Goal: Task Accomplishment & Management: Complete application form

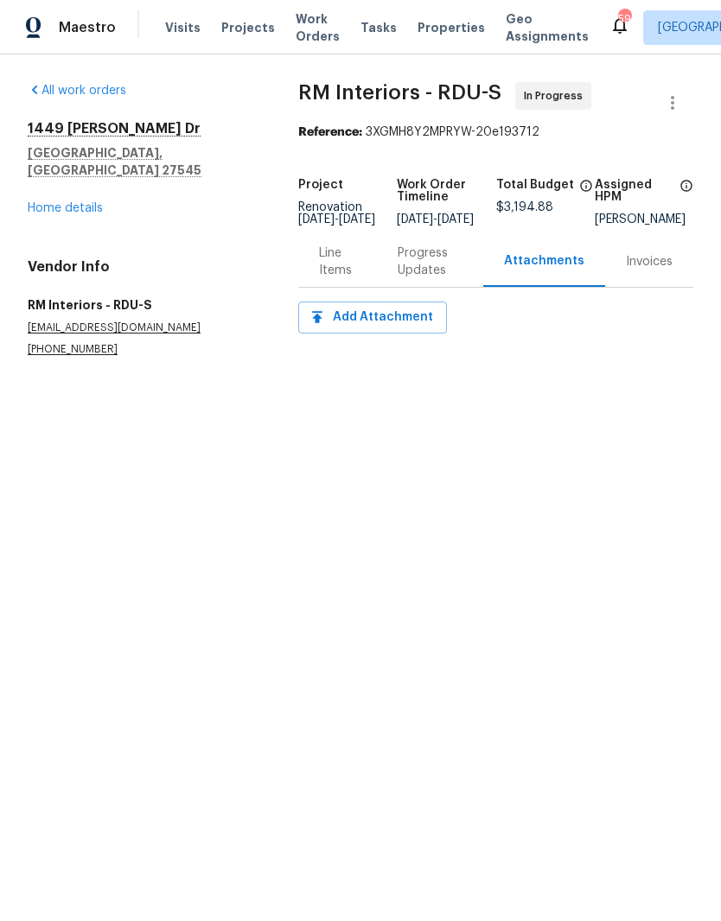
click at [50, 202] on link "Home details" at bounding box center [65, 208] width 75 height 12
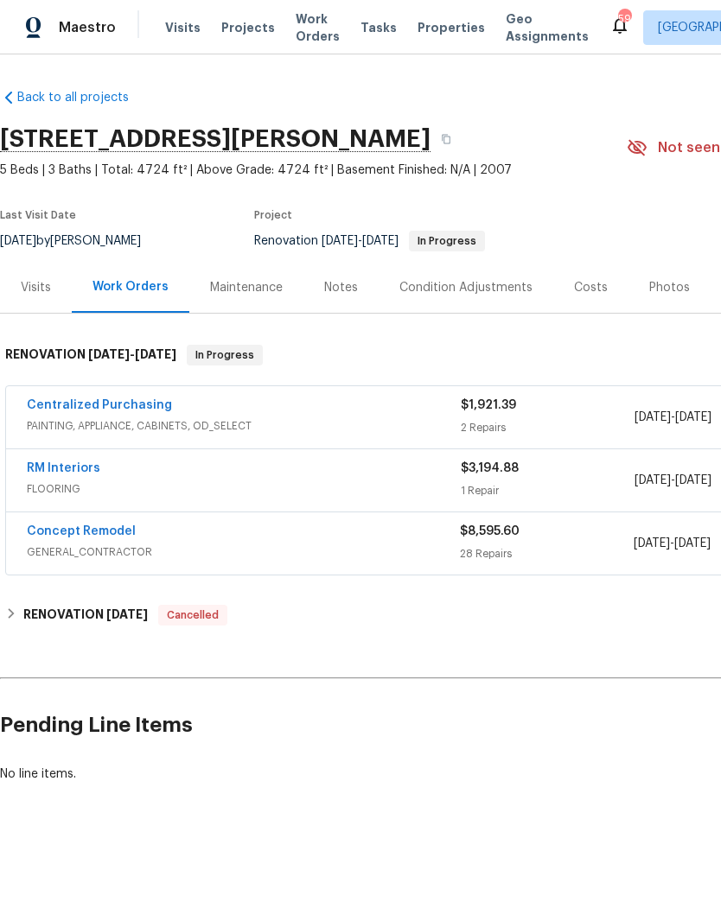
click at [40, 473] on link "RM Interiors" at bounding box center [63, 468] width 73 height 12
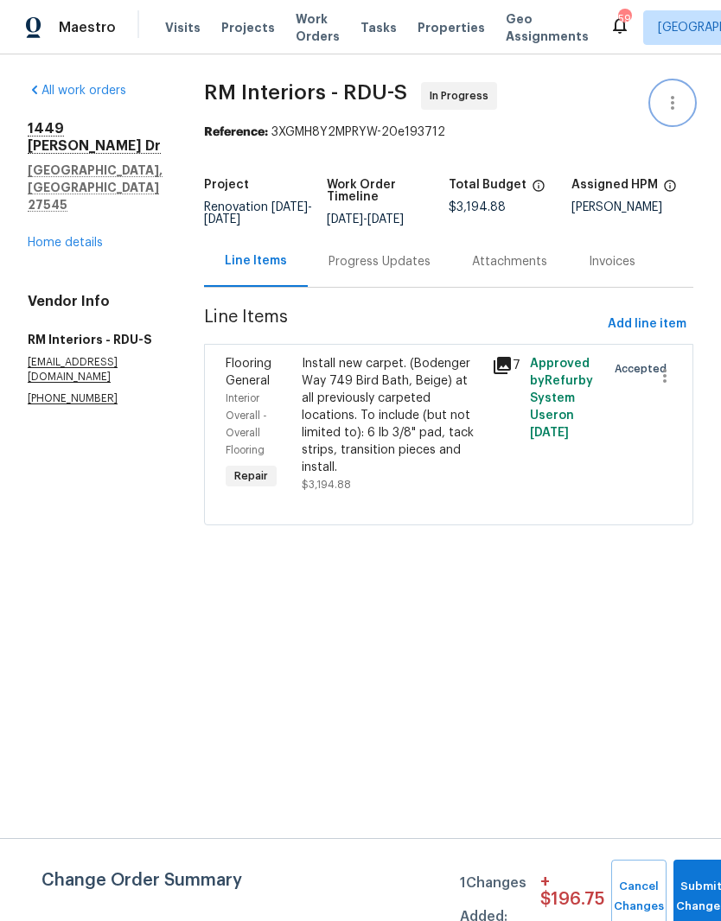
click at [674, 105] on icon "button" at bounding box center [672, 102] width 21 height 21
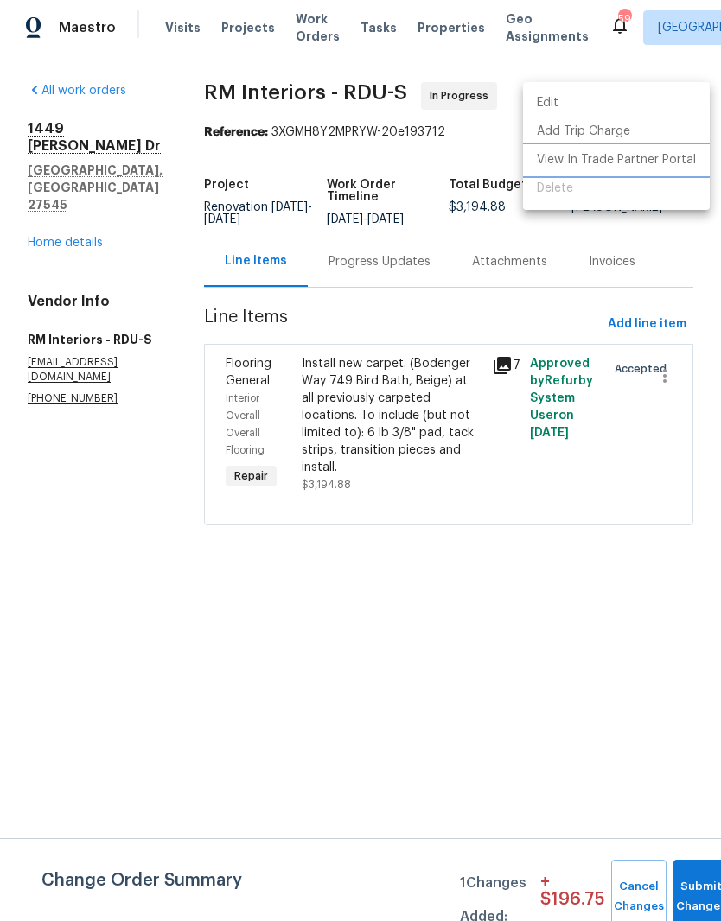
click at [594, 163] on li "View In Trade Partner Portal" at bounding box center [616, 160] width 187 height 29
click at [683, 890] on div at bounding box center [360, 460] width 721 height 921
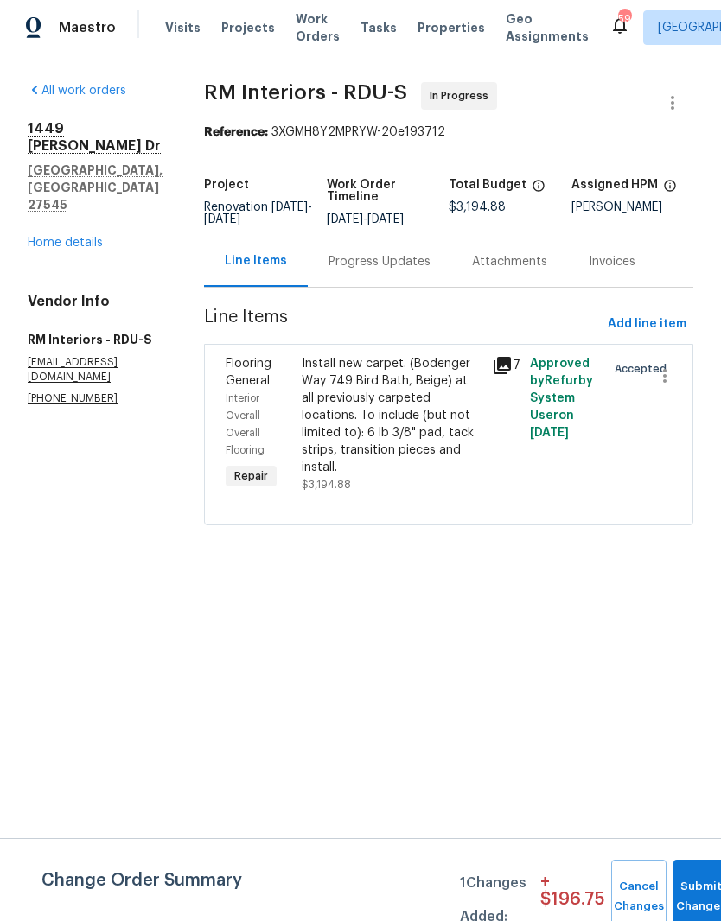
click at [60, 237] on link "Home details" at bounding box center [65, 243] width 75 height 12
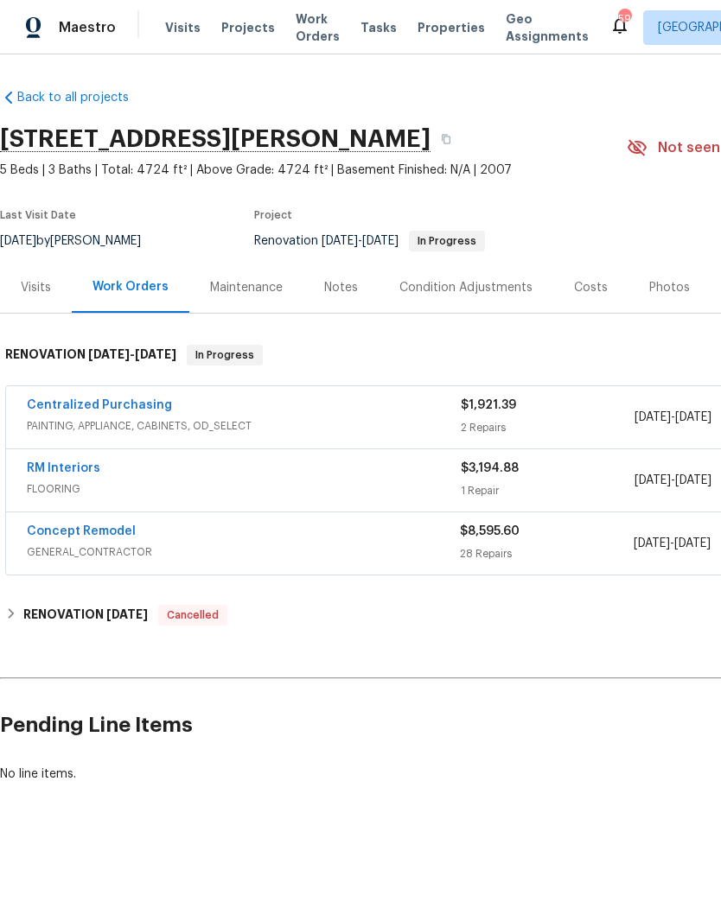
click at [67, 409] on link "Centralized Purchasing" at bounding box center [99, 405] width 145 height 12
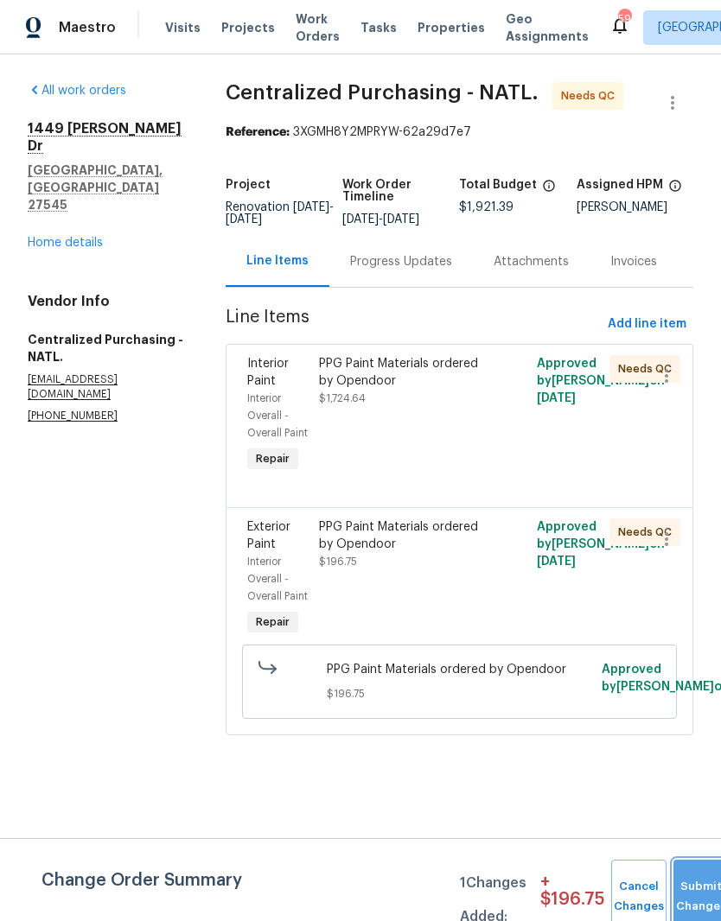
click at [696, 890] on button "Submit Changes" at bounding box center [700, 897] width 55 height 74
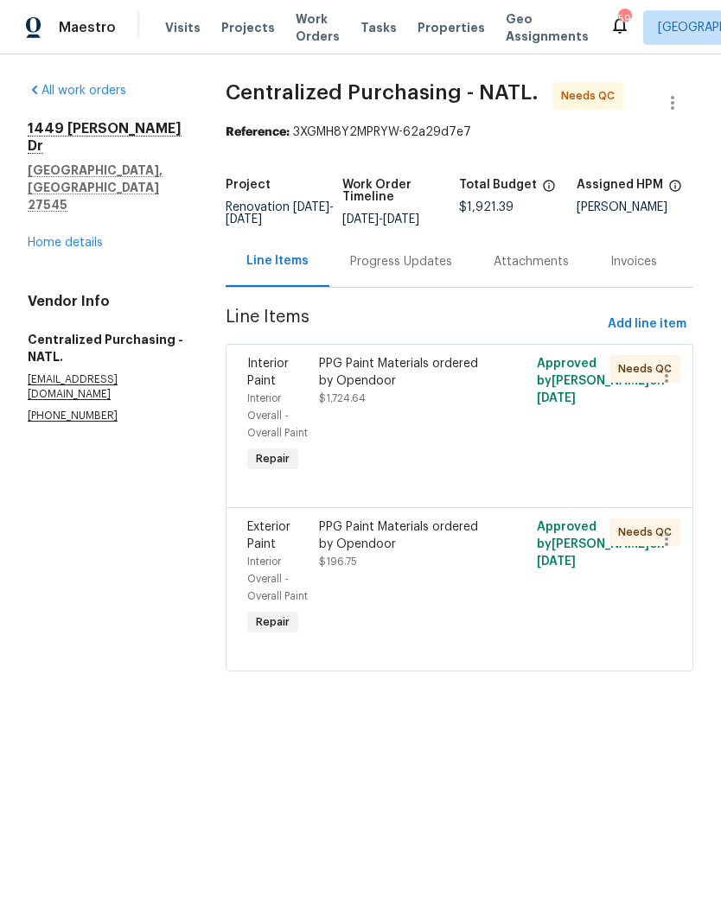
click at [44, 237] on link "Home details" at bounding box center [65, 243] width 75 height 12
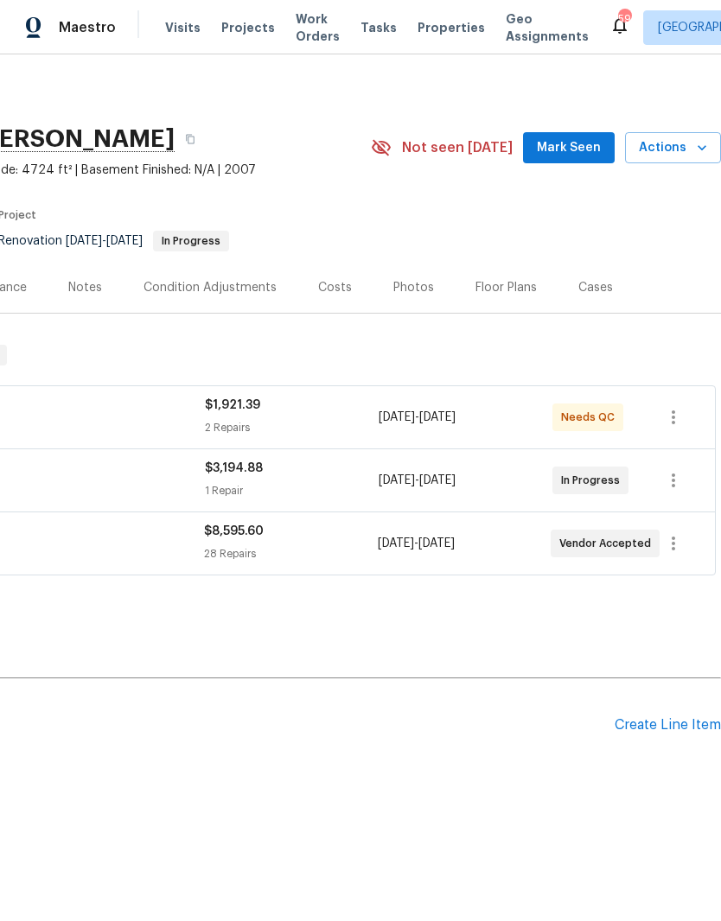
scroll to position [0, 256]
click at [690, 727] on div "Create Line Item" at bounding box center [667, 725] width 106 height 16
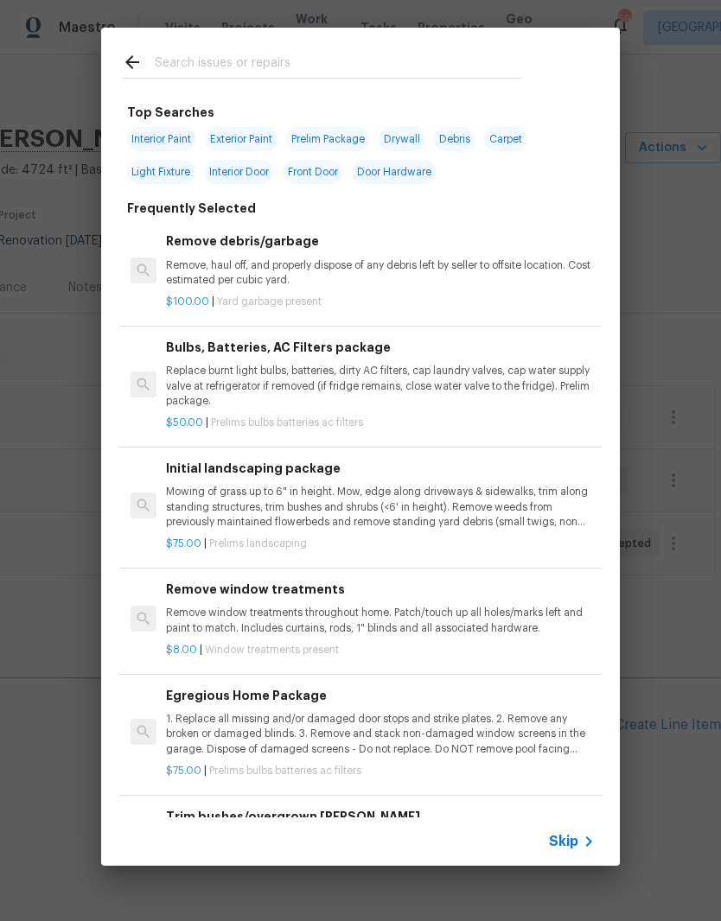
click at [425, 54] on input "text" at bounding box center [338, 65] width 366 height 26
click at [190, 515] on p "Mowing of grass up to 6" in height. Mow, edge along driveways & sidewalks, trim…" at bounding box center [380, 507] width 429 height 44
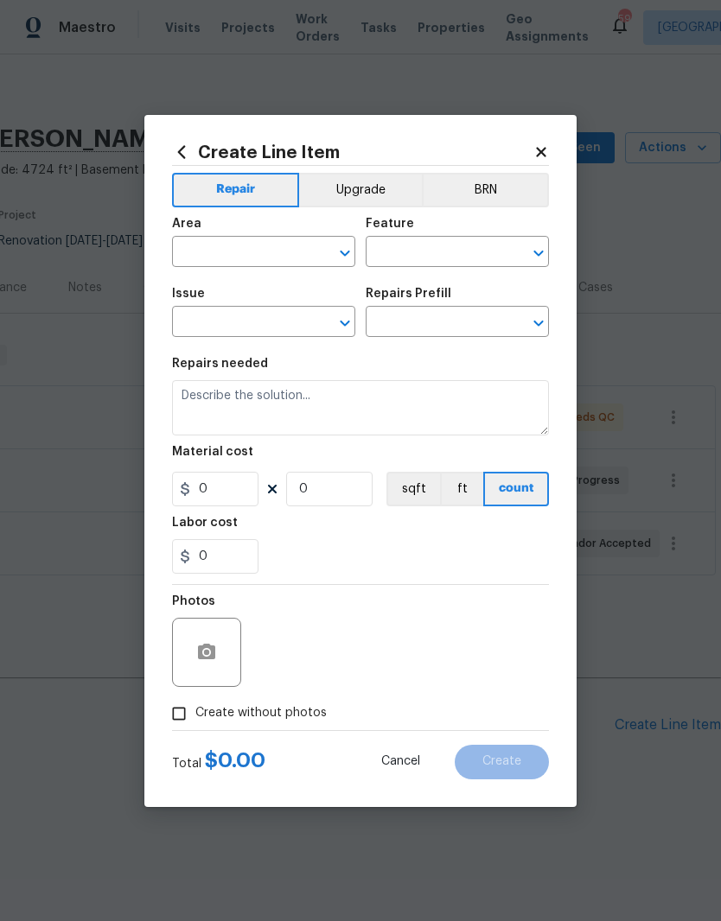
type input "Home Readiness Packages"
type input "Landscape Package"
type input "Initial landscaping package $75.00"
type textarea "Mowing of grass up to 6" in height. Mow, edge along driveways & sidewalks, trim…"
type input "75"
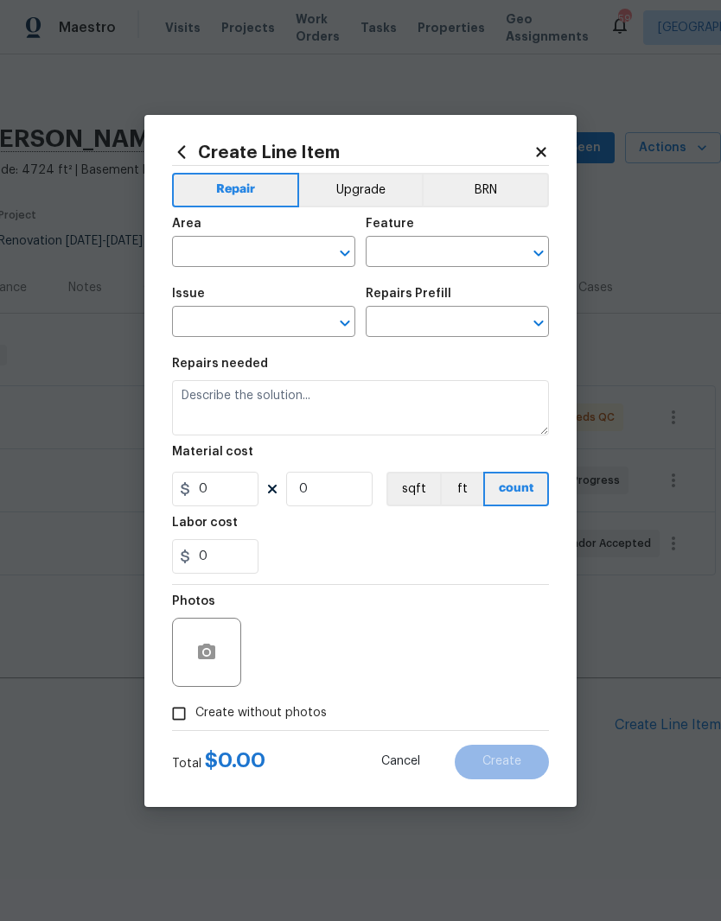
type input "1"
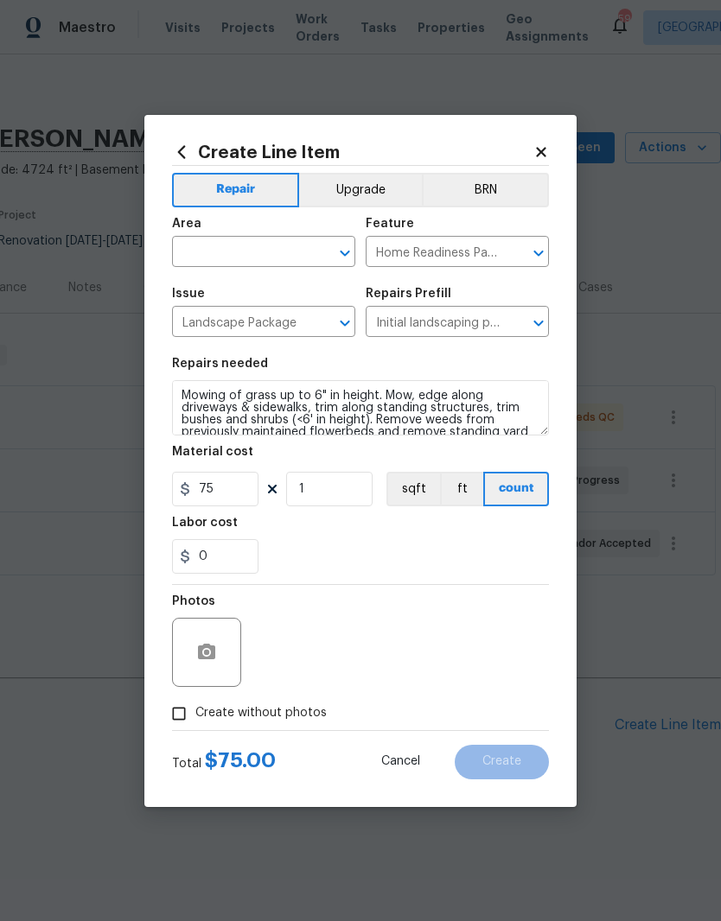
click at [209, 251] on input "text" at bounding box center [239, 253] width 135 height 27
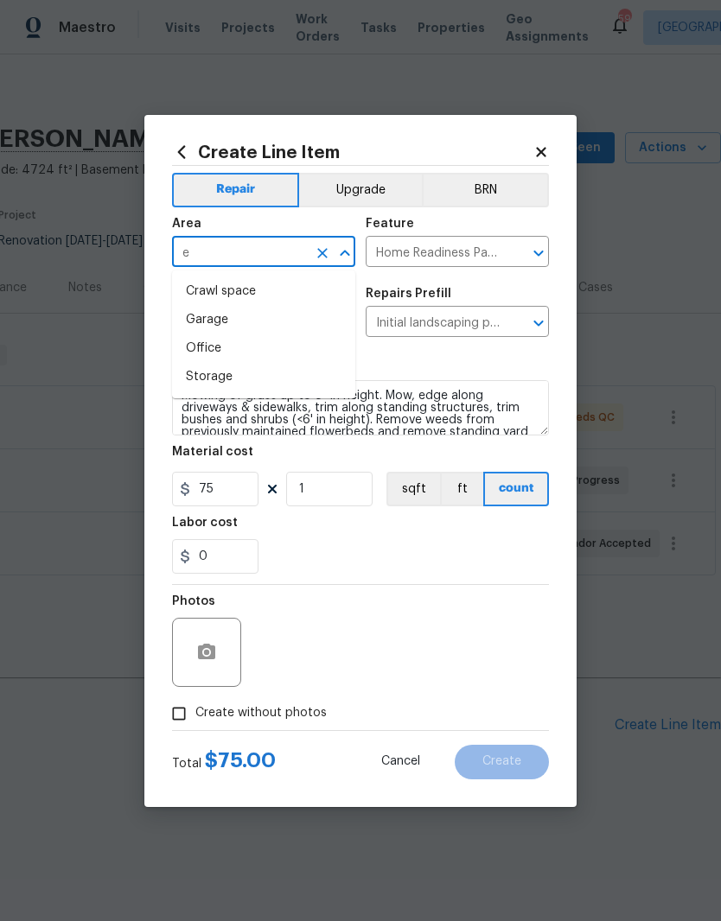
type input "e"
click at [299, 325] on li "Exterior Overall" at bounding box center [263, 320] width 183 height 29
type input "Exterior Overall"
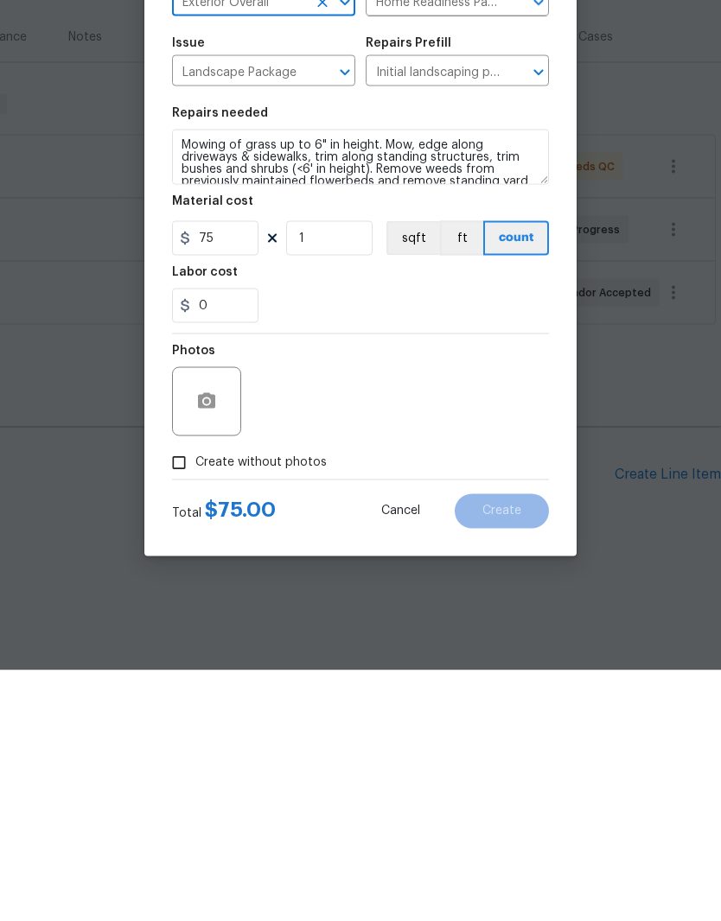
click at [171, 697] on input "Create without photos" at bounding box center [178, 713] width 33 height 33
checkbox input "true"
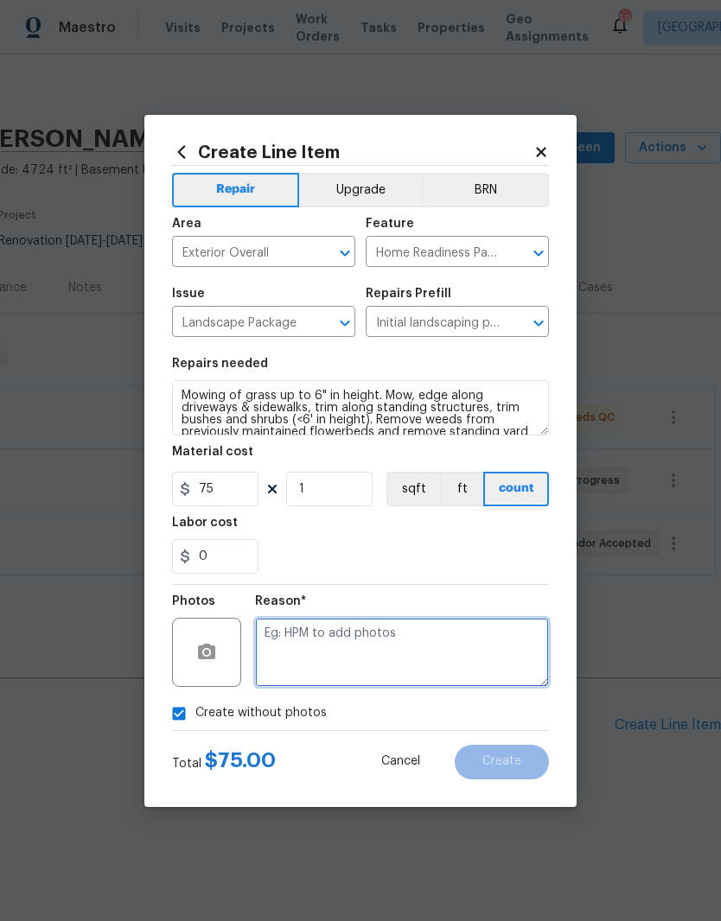
click at [424, 663] on textarea at bounding box center [402, 652] width 294 height 69
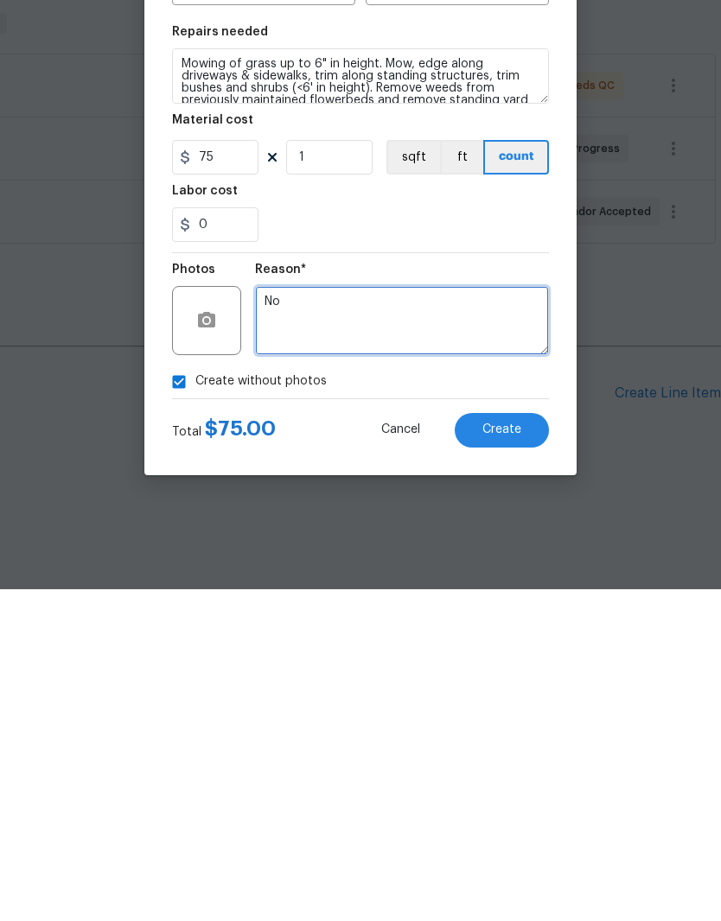
type textarea "N"
click at [288, 618] on textarea "Will add later" at bounding box center [402, 652] width 294 height 69
click at [287, 618] on textarea "Will add later" at bounding box center [402, 652] width 294 height 69
type textarea "Will add later"
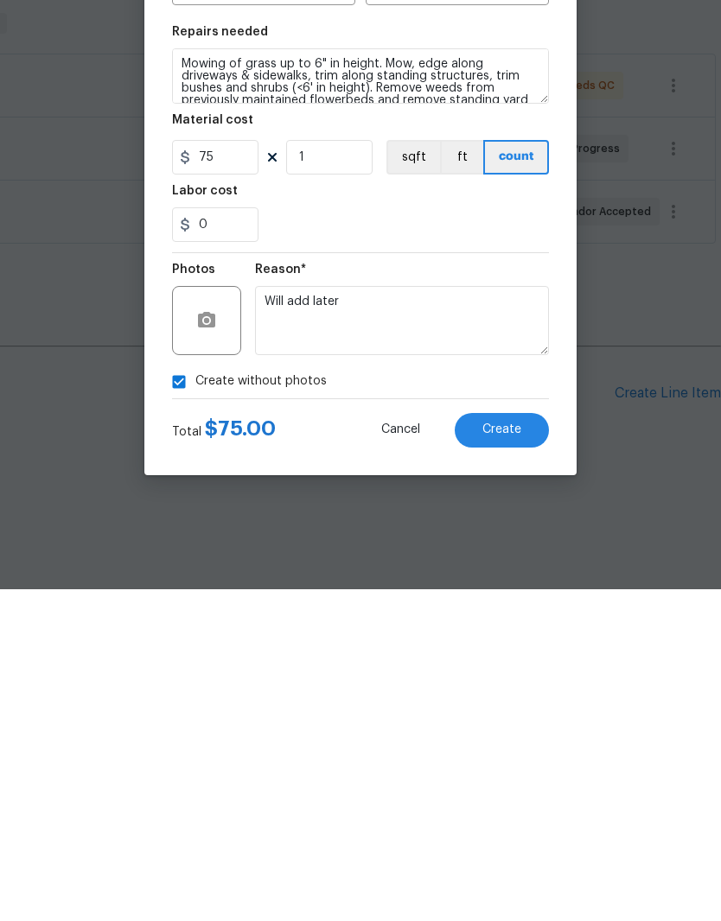
click at [524, 745] on button "Create" at bounding box center [501, 762] width 94 height 35
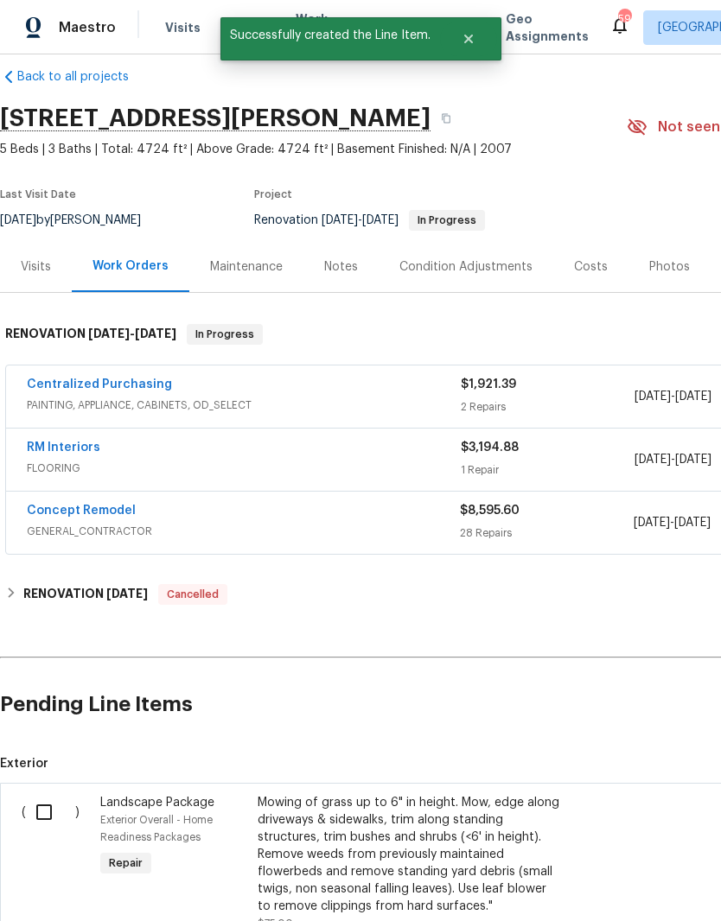
scroll to position [22, 0]
click at [41, 815] on input "checkbox" at bounding box center [50, 811] width 49 height 36
checkbox input "true"
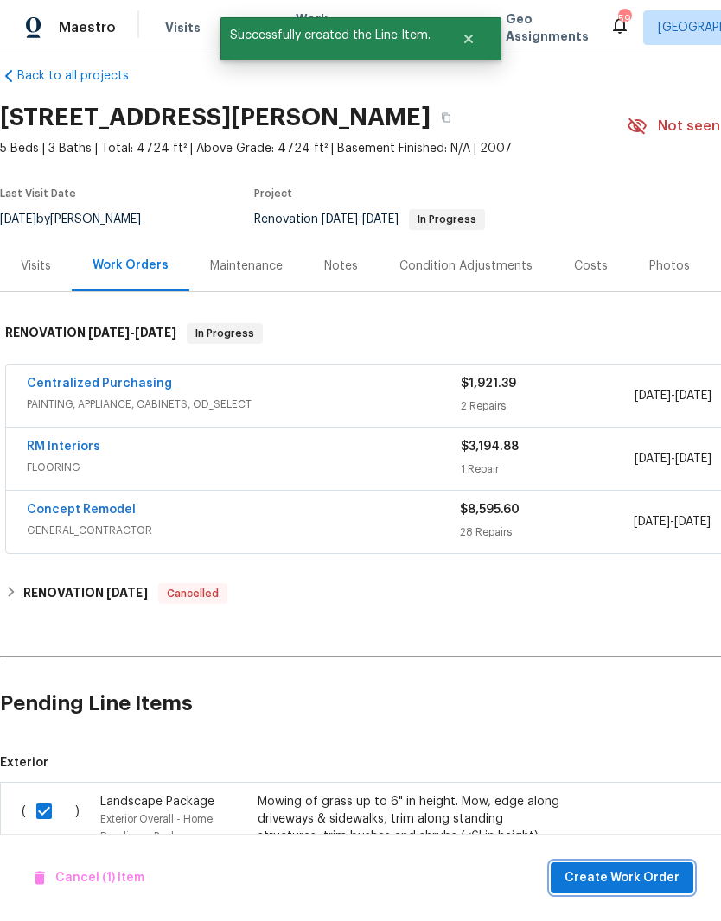
click at [617, 875] on span "Create Work Order" at bounding box center [621, 878] width 115 height 22
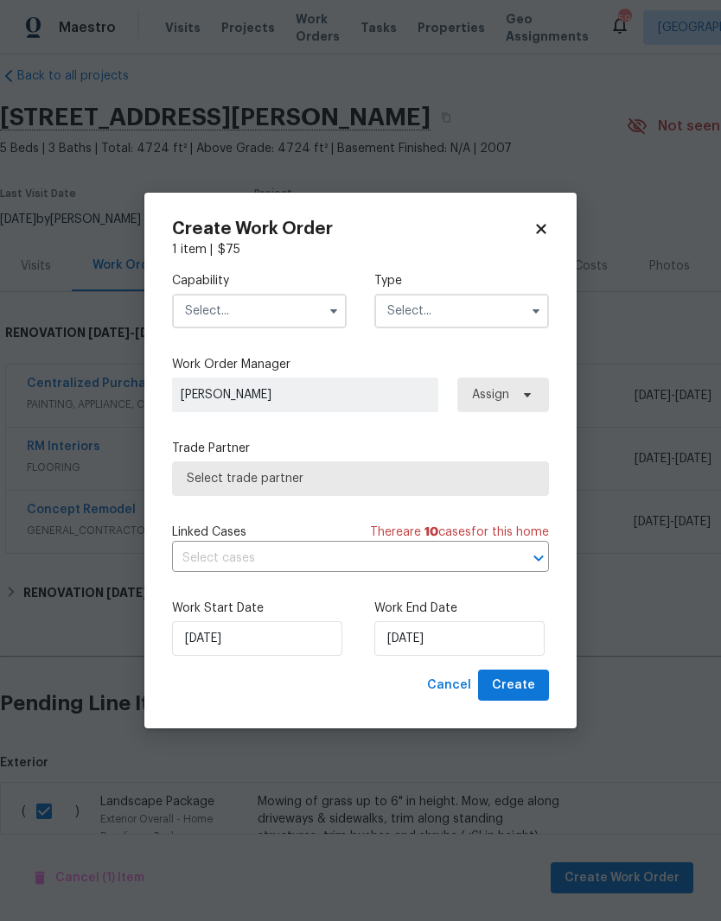
click at [283, 310] on input "text" at bounding box center [259, 311] width 175 height 35
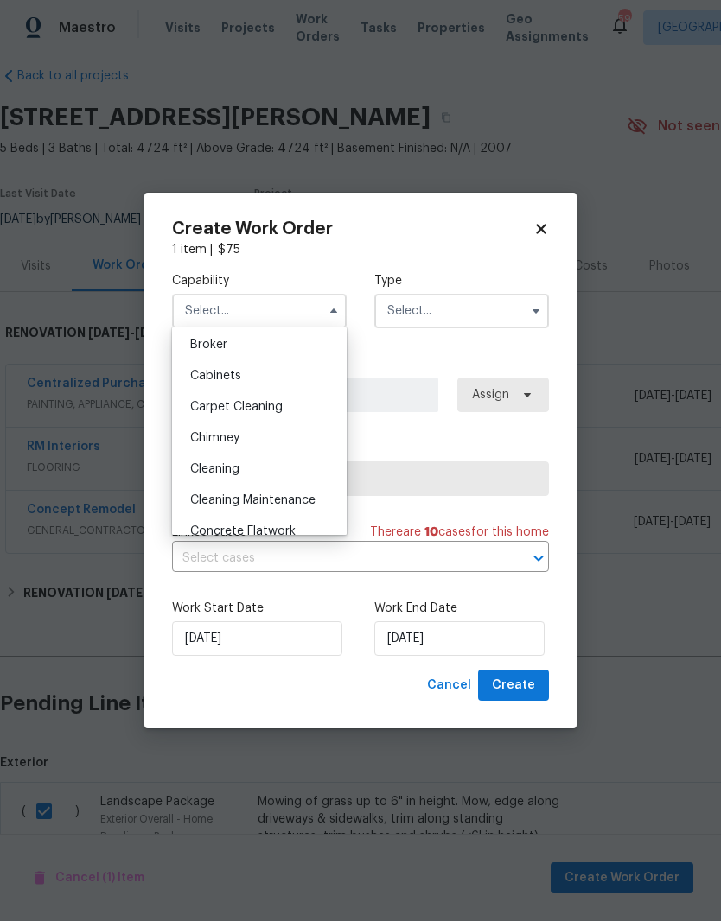
scroll to position [126, 0]
click at [304, 469] on div "Cleaning" at bounding box center [259, 469] width 166 height 31
type input "Cleaning"
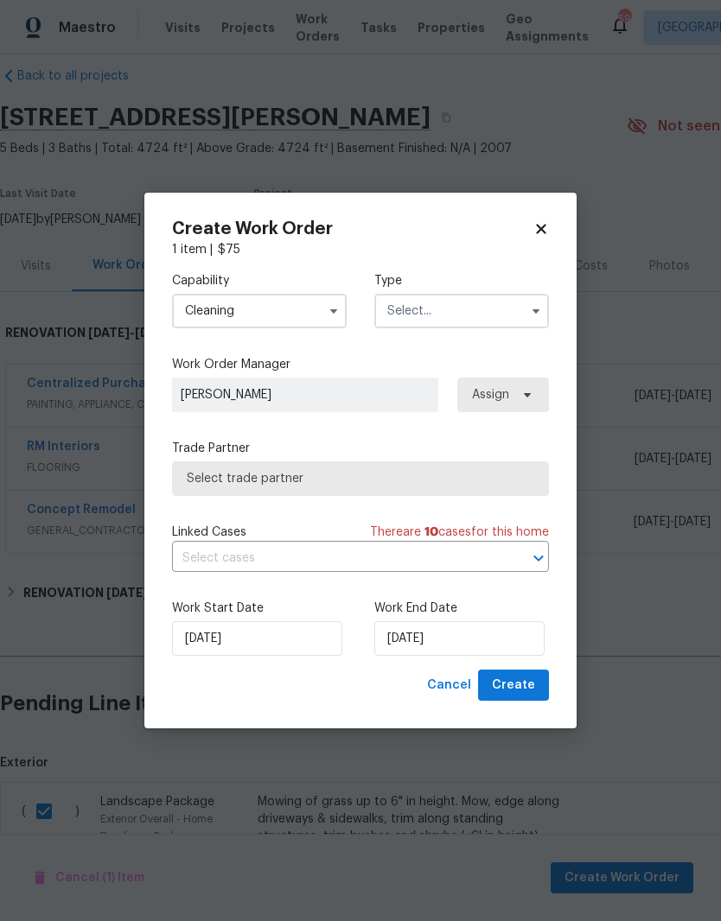
click at [478, 322] on input "text" at bounding box center [461, 311] width 175 height 35
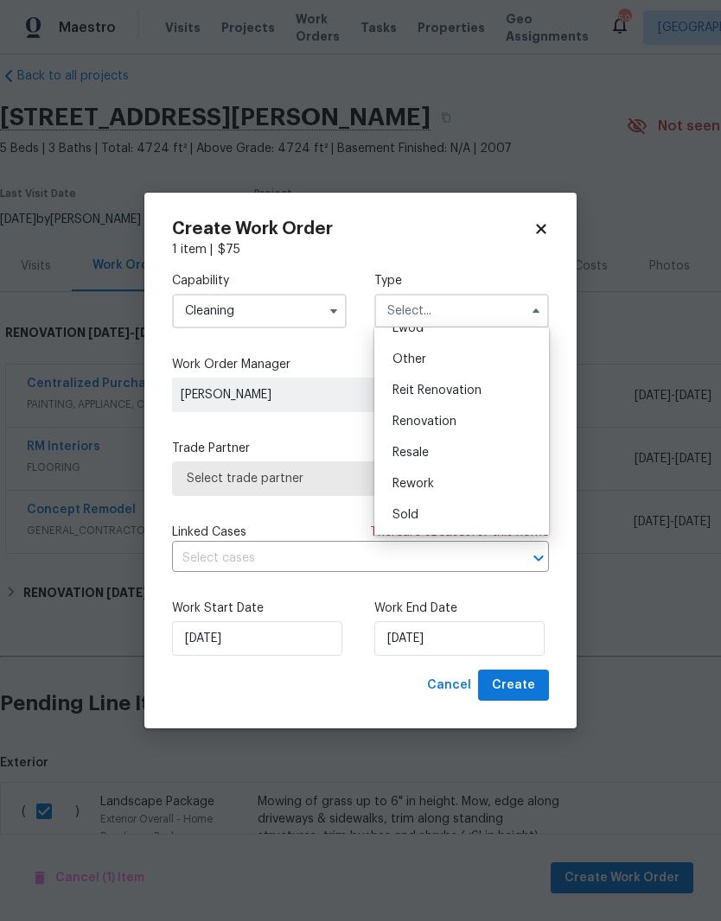
scroll to position [206, 0]
click at [512, 423] on div "Renovation" at bounding box center [461, 421] width 166 height 31
type input "Renovation"
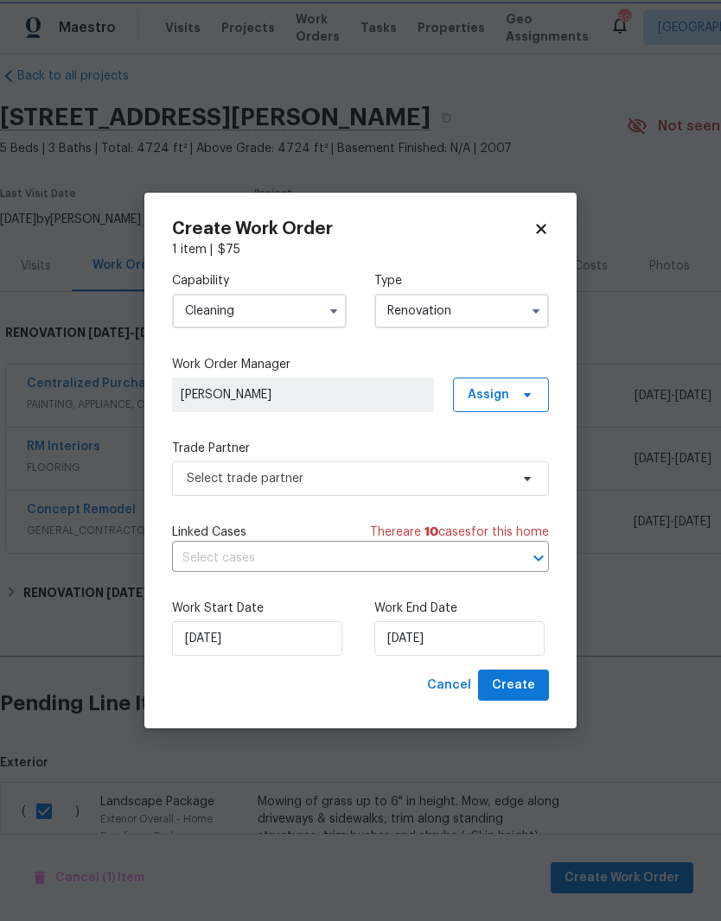
scroll to position [0, 0]
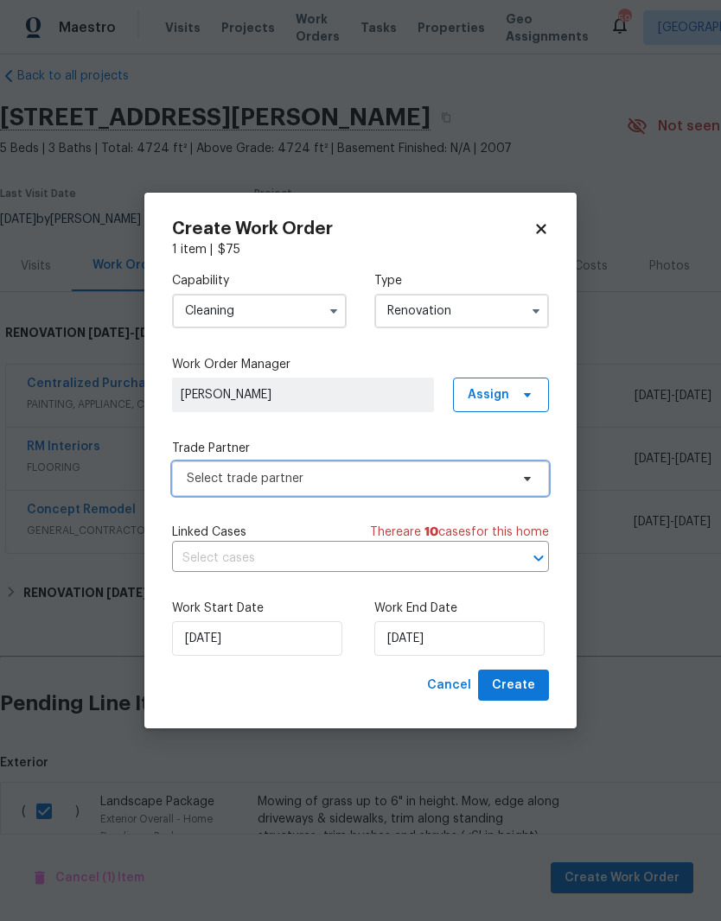
click at [470, 486] on span "Select trade partner" at bounding box center [348, 478] width 322 height 17
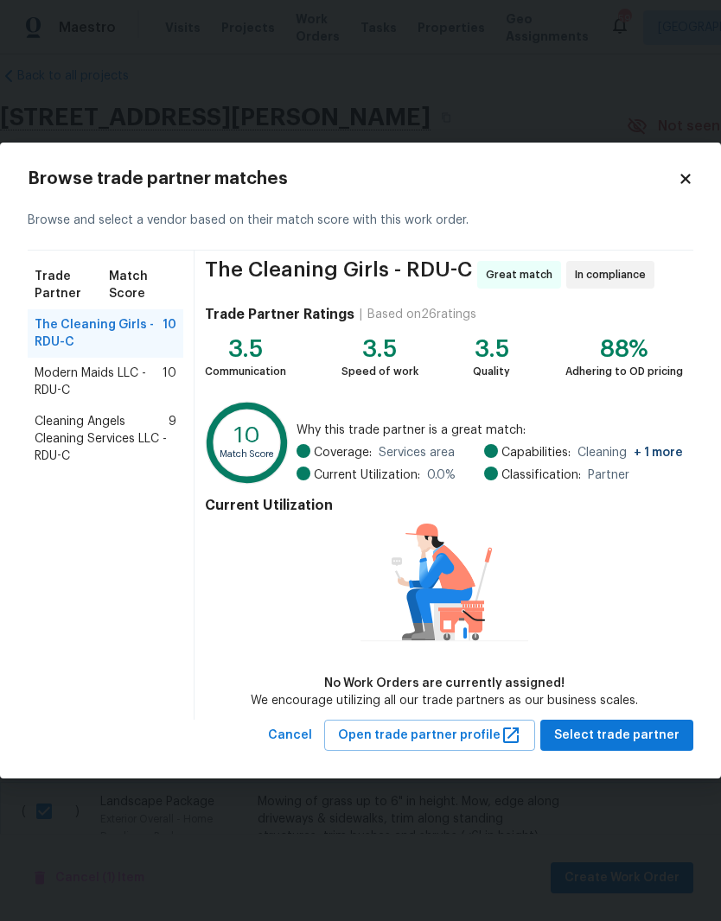
click at [58, 336] on span "The Cleaning Girls - RDU-C" at bounding box center [99, 333] width 128 height 35
click at [638, 734] on span "Select trade partner" at bounding box center [616, 736] width 125 height 22
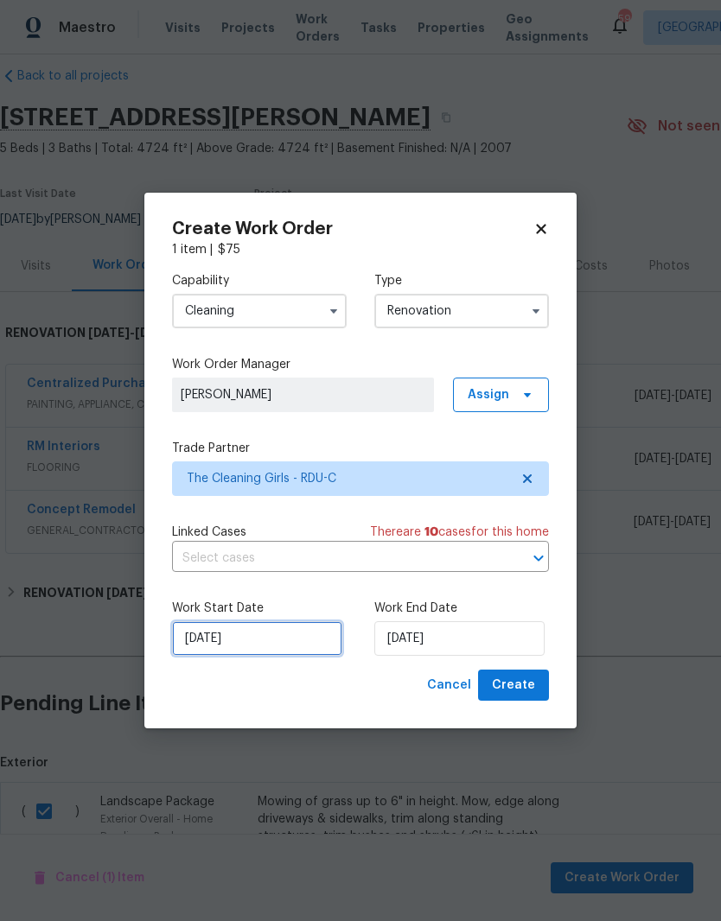
click at [290, 649] on input "[DATE]" at bounding box center [257, 638] width 170 height 35
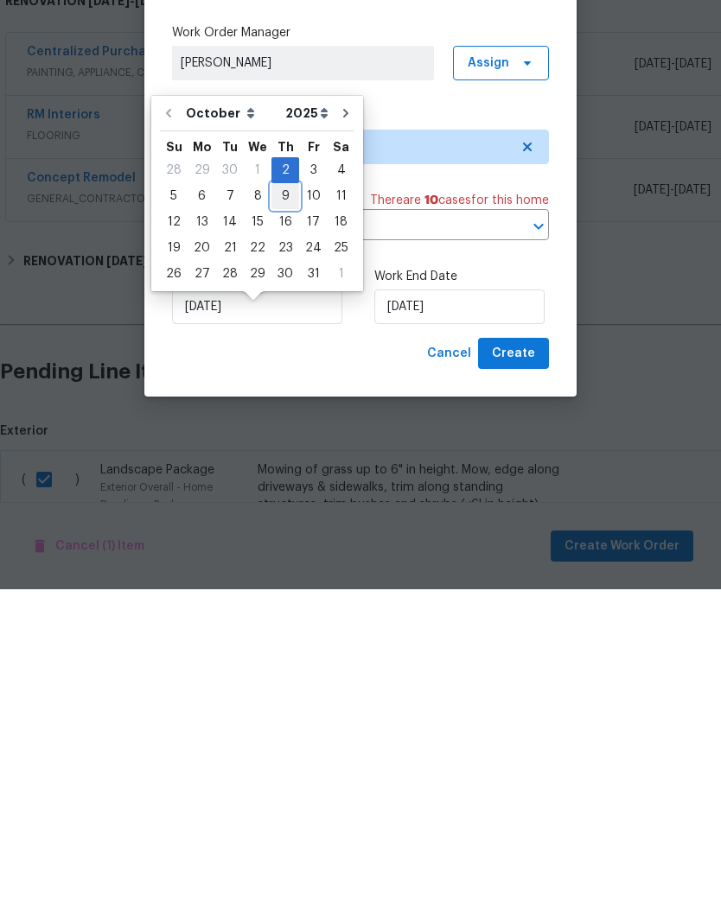
click at [283, 516] on div "9" at bounding box center [285, 528] width 28 height 24
type input "10/9/2025"
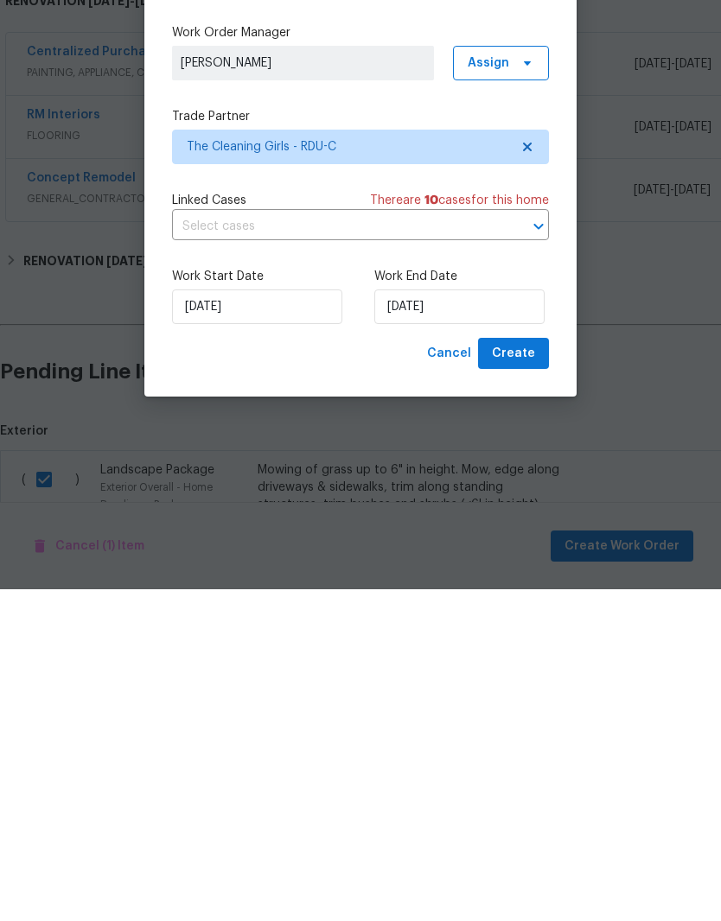
scroll to position [71, 0]
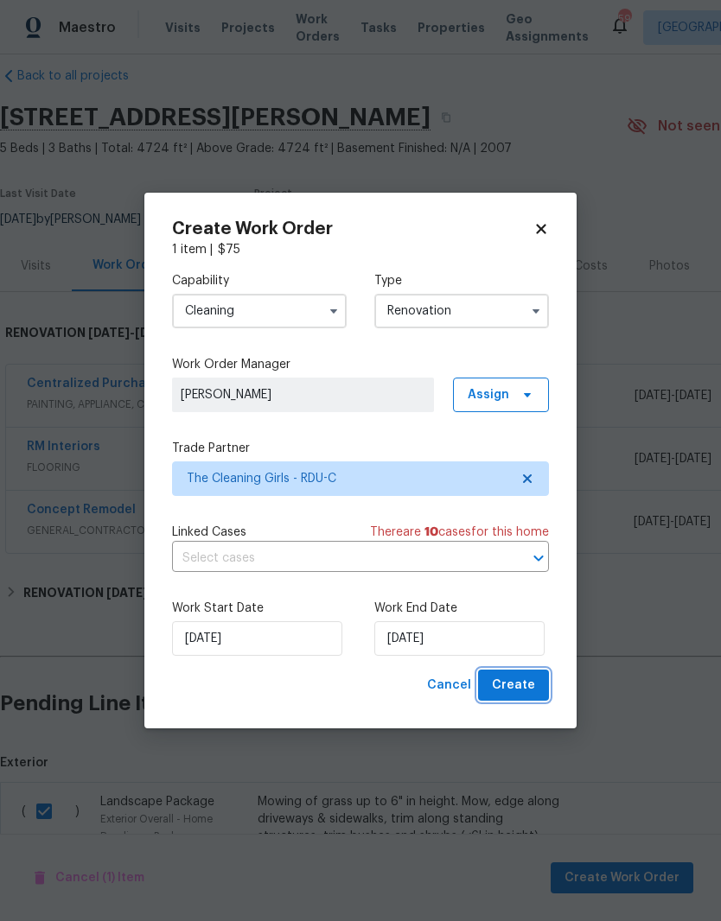
click at [527, 684] on span "Create" at bounding box center [513, 686] width 43 height 22
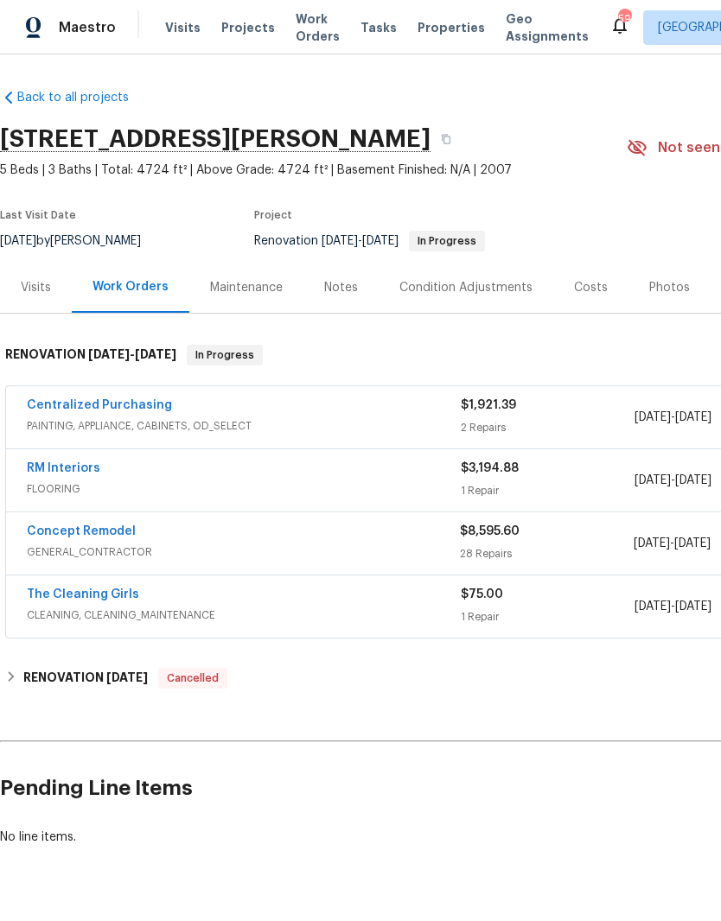
scroll to position [0, 0]
click at [86, 588] on link "The Cleaning Girls" at bounding box center [83, 594] width 112 height 12
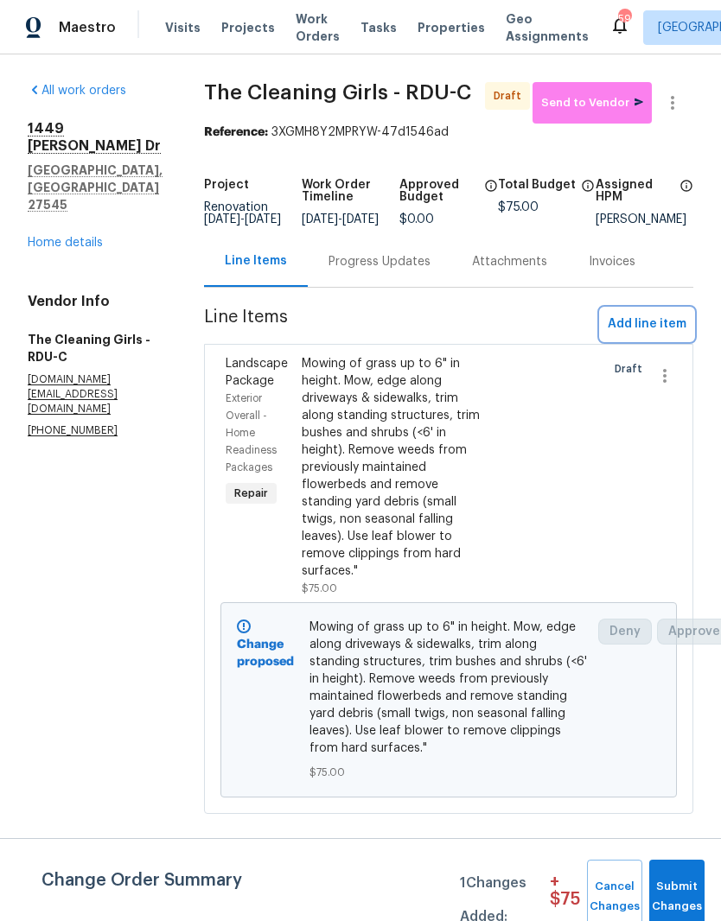
click at [663, 340] on button "Add line item" at bounding box center [646, 324] width 92 height 32
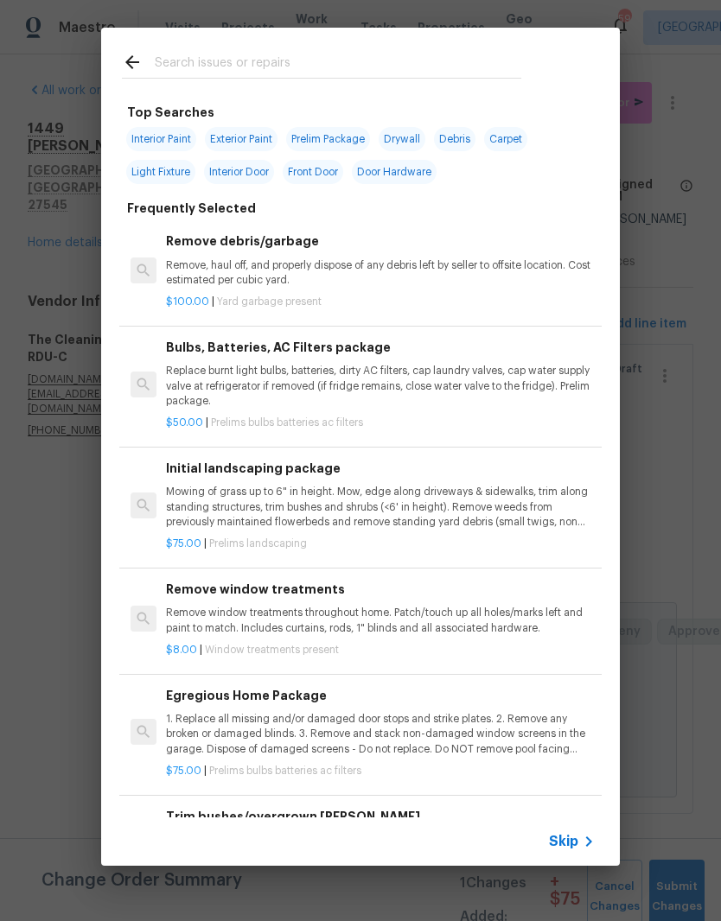
click at [468, 71] on input "text" at bounding box center [338, 65] width 366 height 26
type input "Leaning"
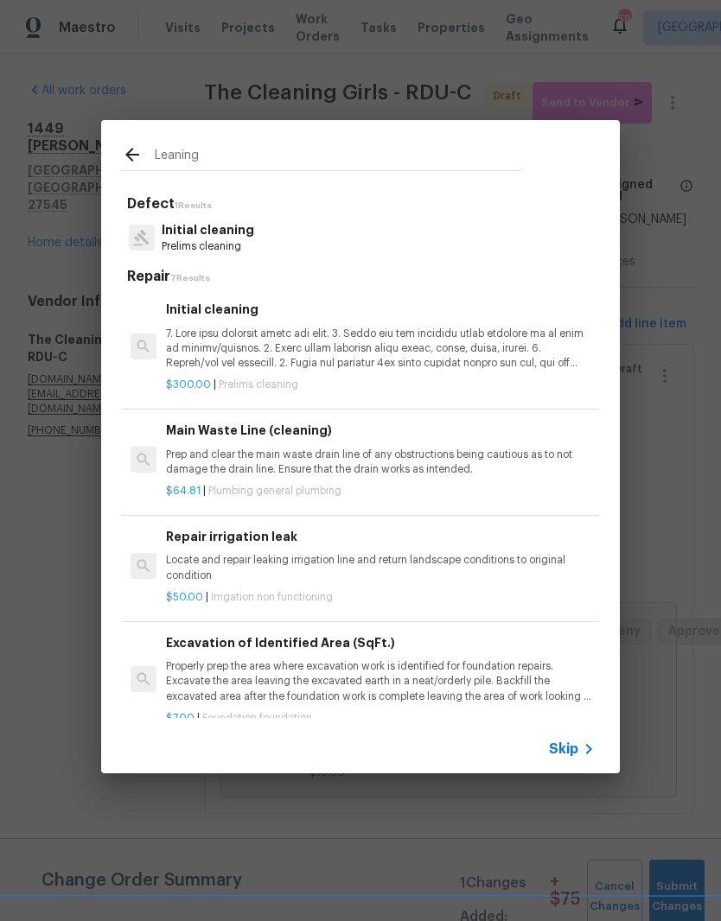
click at [223, 369] on p at bounding box center [380, 349] width 429 height 44
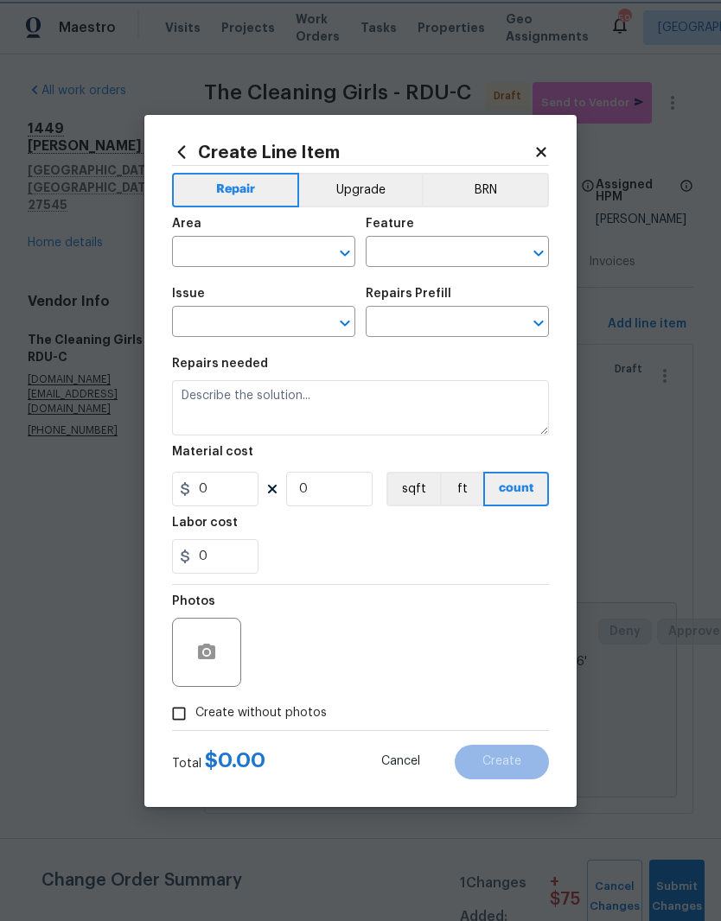
type input "Home Readiness Packages"
type input "Initial cleaning"
type input "Initial cleaning $300.00"
type textarea "1. Wipe down exterior doors and trim. 2. Clean out all exterior light fixtures …"
type input "300"
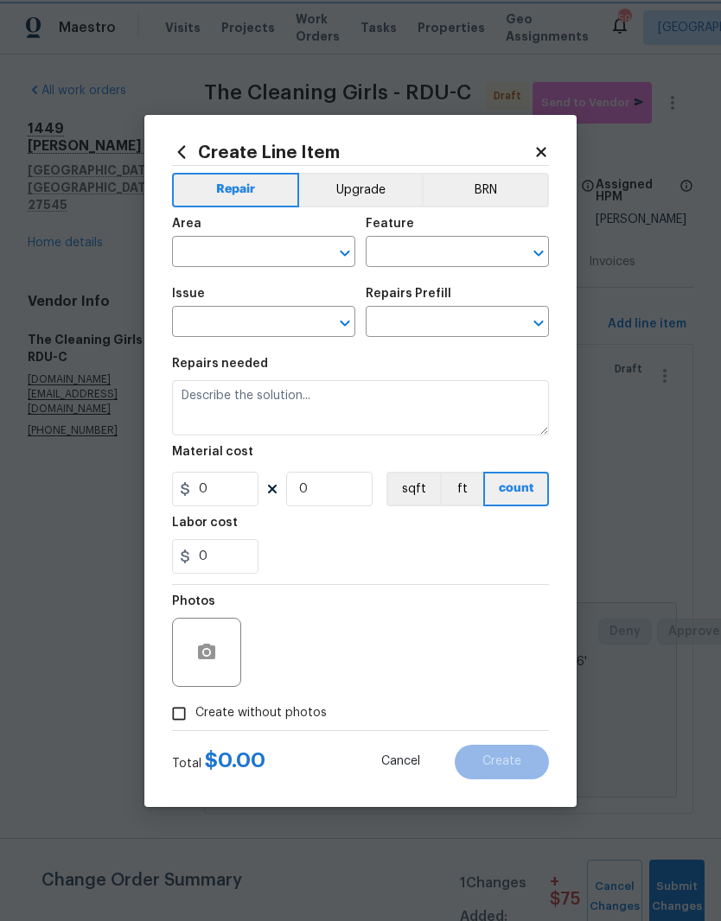
type input "1"
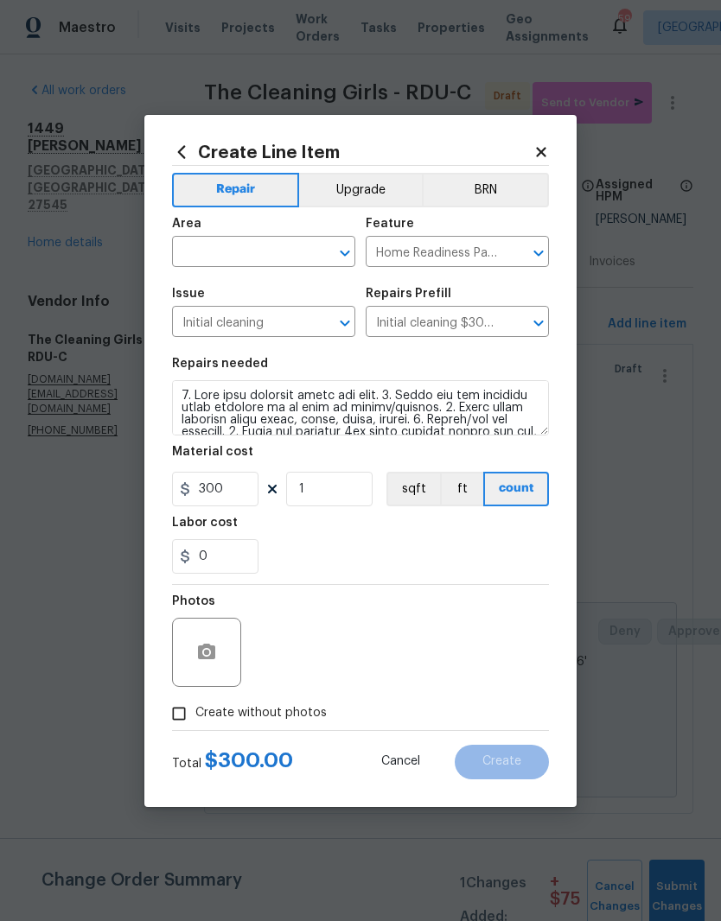
click at [244, 247] on input "text" at bounding box center [239, 253] width 135 height 27
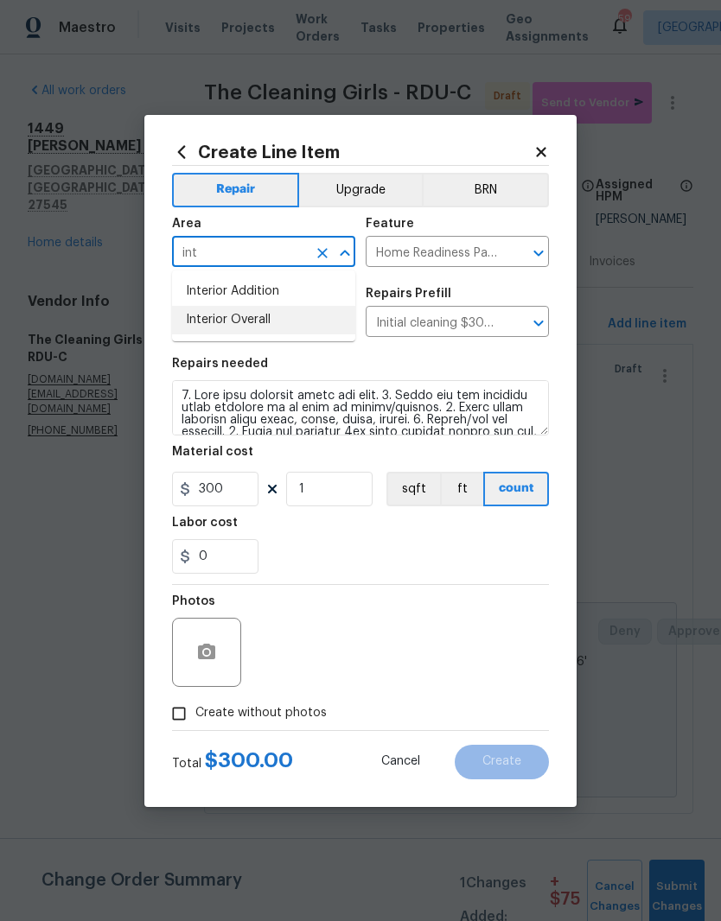
click at [187, 323] on li "Interior Overall" at bounding box center [263, 320] width 183 height 29
type input "Interior Overall"
click at [378, 542] on div "0" at bounding box center [360, 556] width 377 height 35
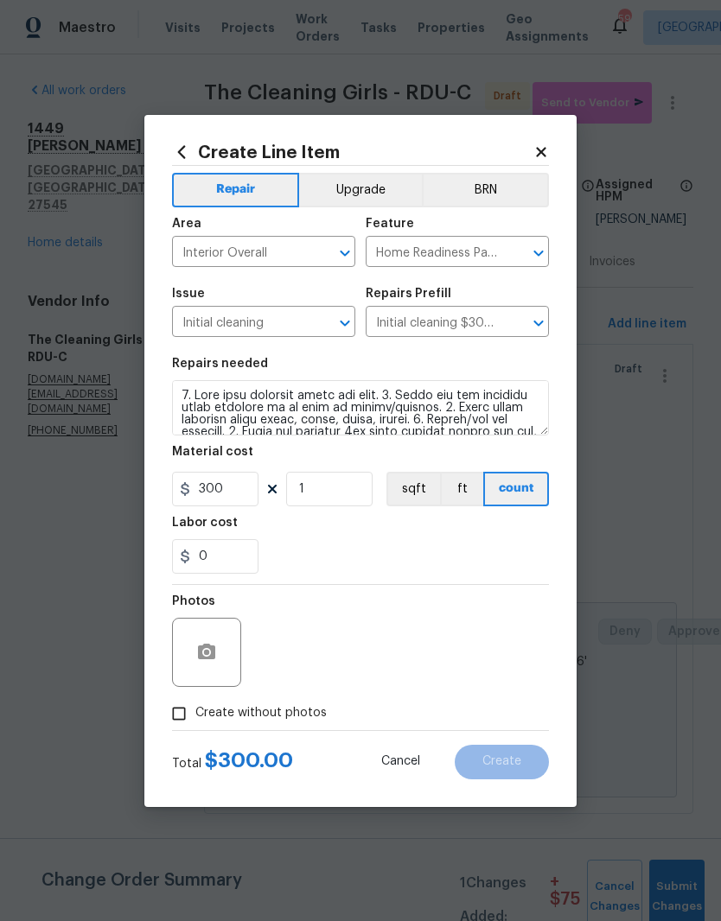
click at [289, 717] on span "Create without photos" at bounding box center [260, 713] width 131 height 18
click at [195, 717] on input "Create without photos" at bounding box center [178, 713] width 33 height 33
checkbox input "true"
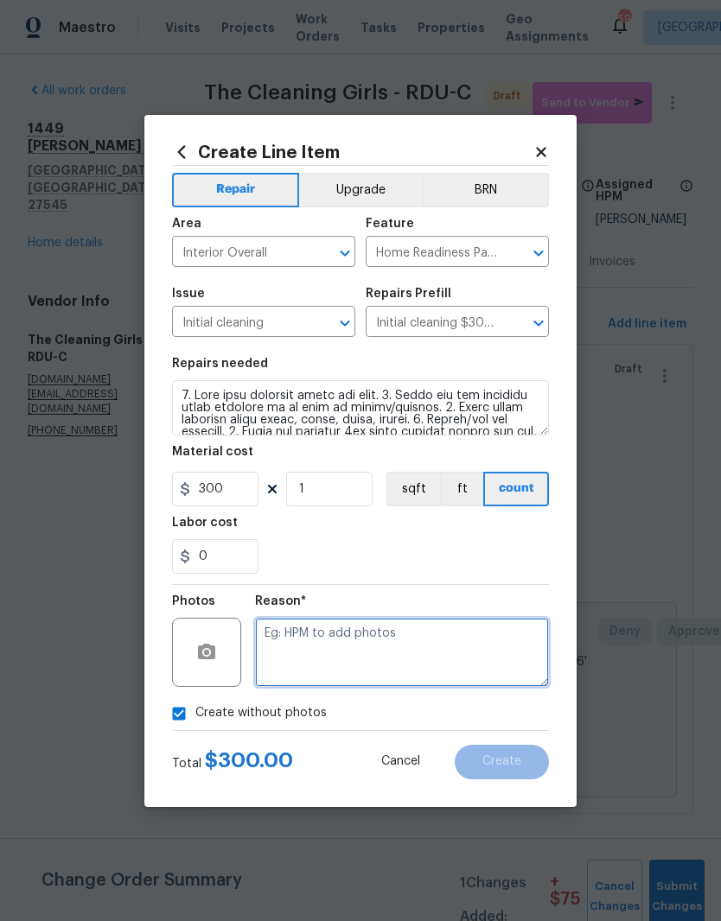
click at [372, 657] on textarea at bounding box center [402, 652] width 294 height 69
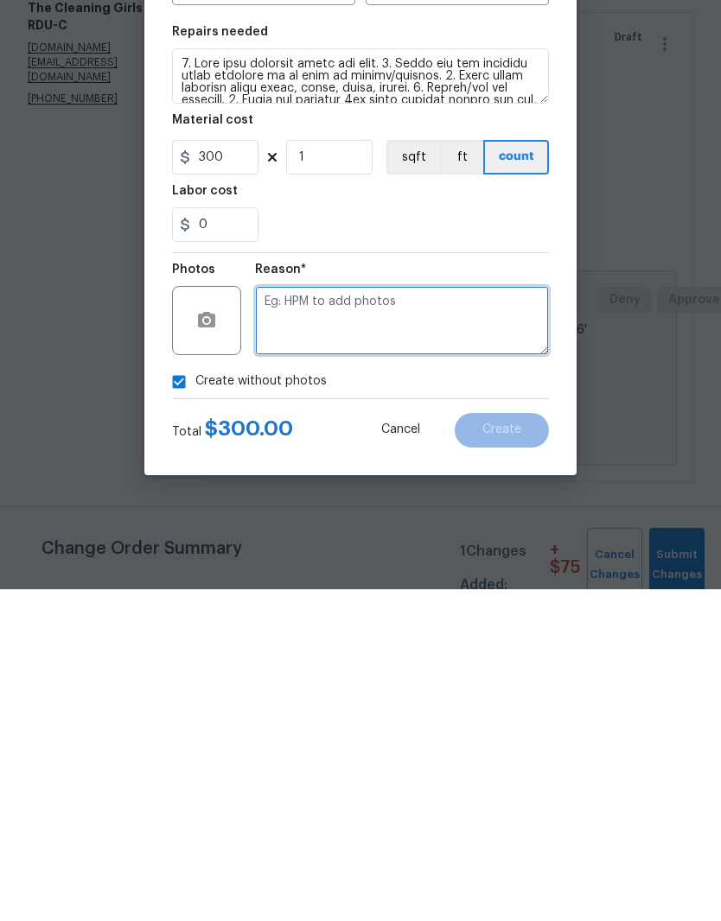
click at [454, 618] on textarea at bounding box center [402, 652] width 294 height 69
paste textarea "Will add later"
type textarea "Will add later"
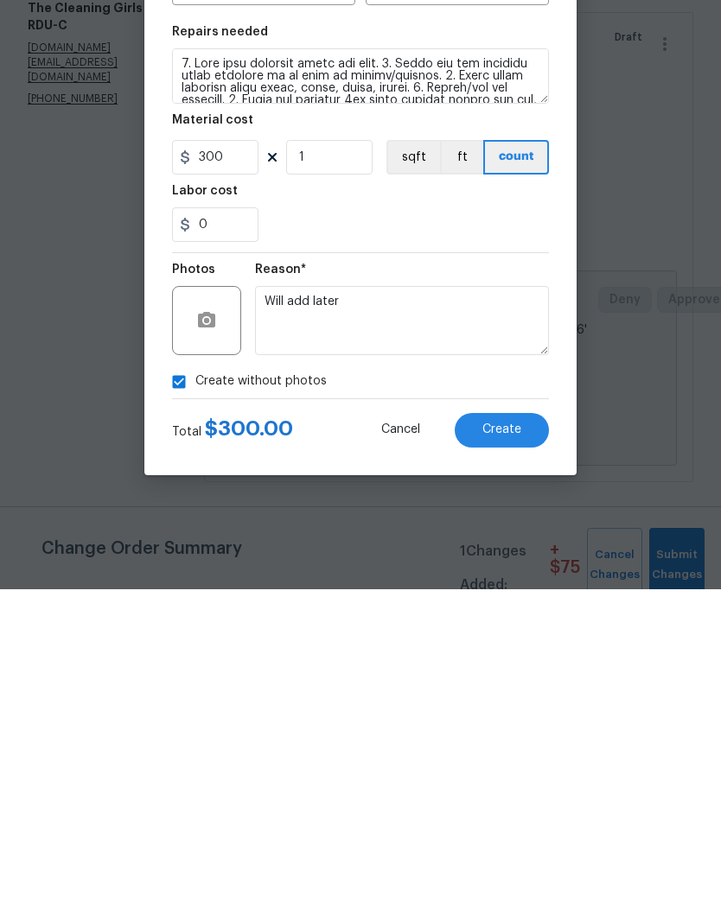
click at [525, 745] on button "Create" at bounding box center [501, 762] width 94 height 35
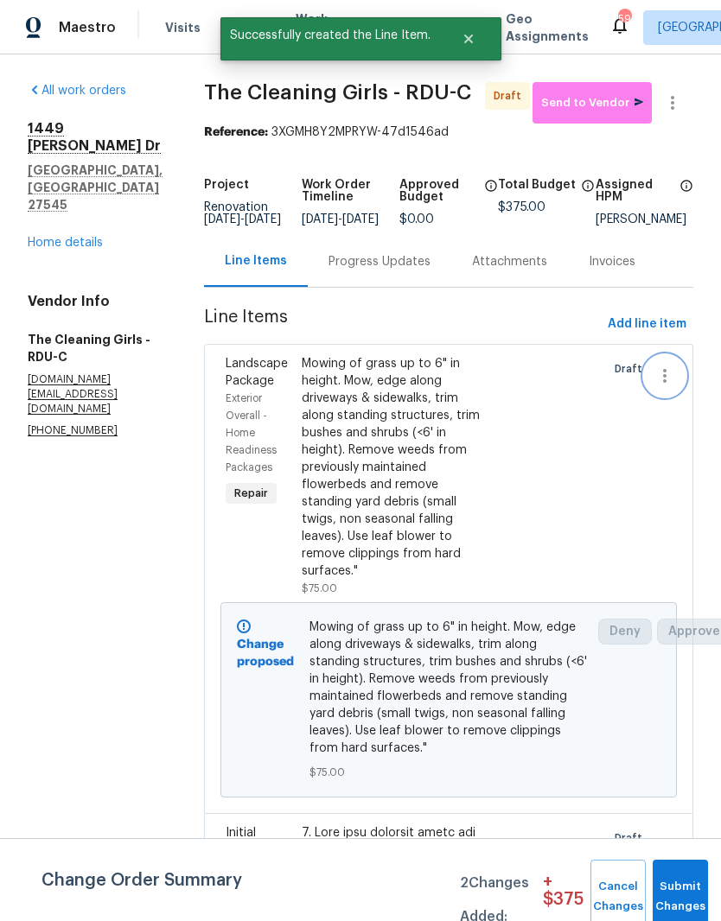
click at [665, 386] on icon "button" at bounding box center [664, 375] width 21 height 21
click at [686, 396] on li "Cancel" at bounding box center [672, 394] width 67 height 29
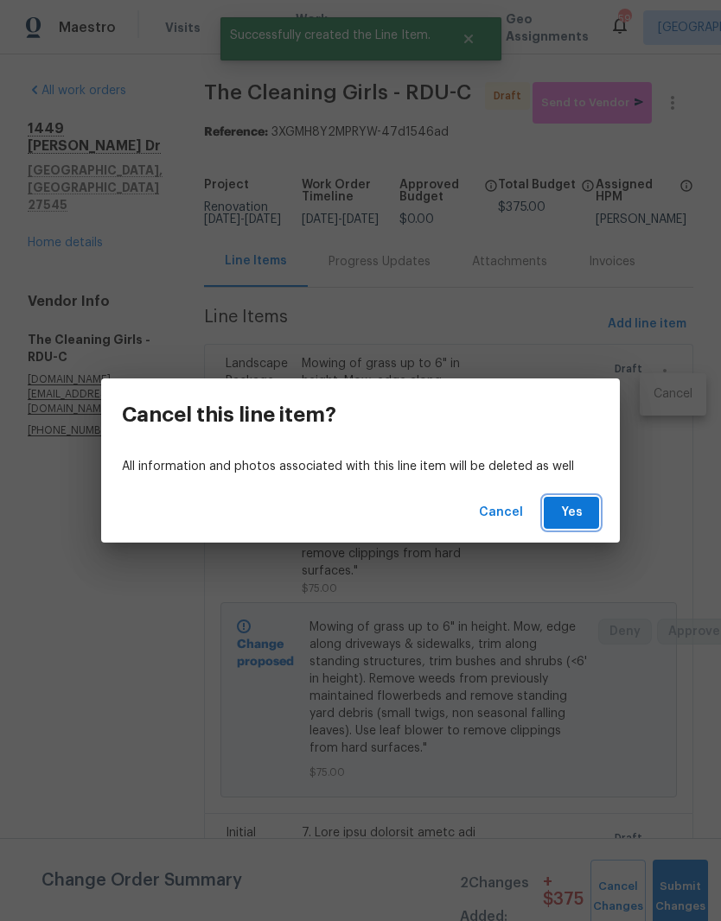
click at [576, 514] on span "Yes" at bounding box center [571, 513] width 28 height 22
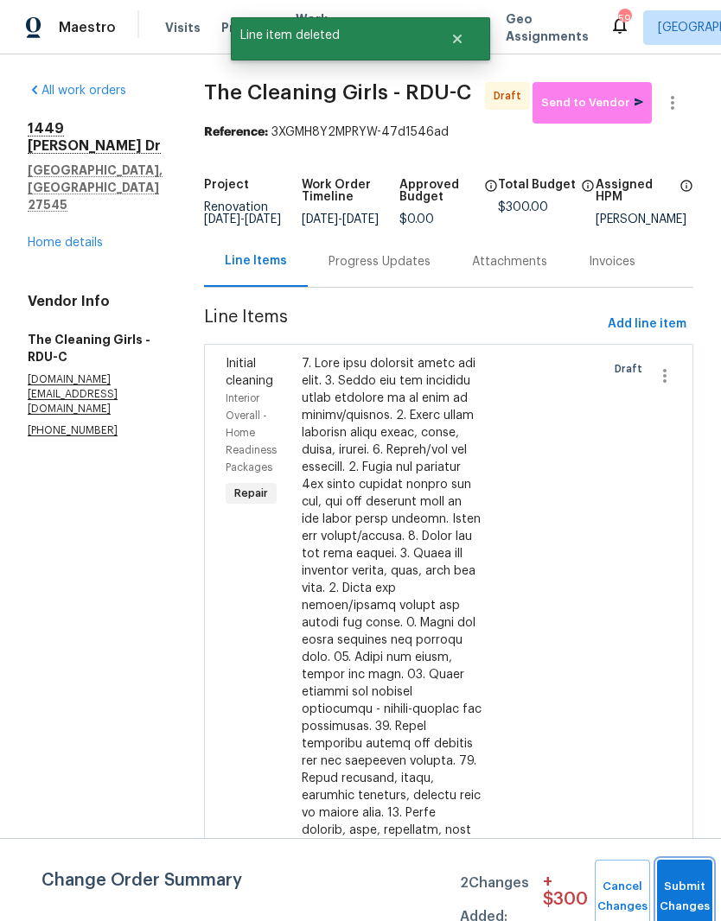
click at [678, 894] on span "Submit Changes" at bounding box center [684, 897] width 38 height 40
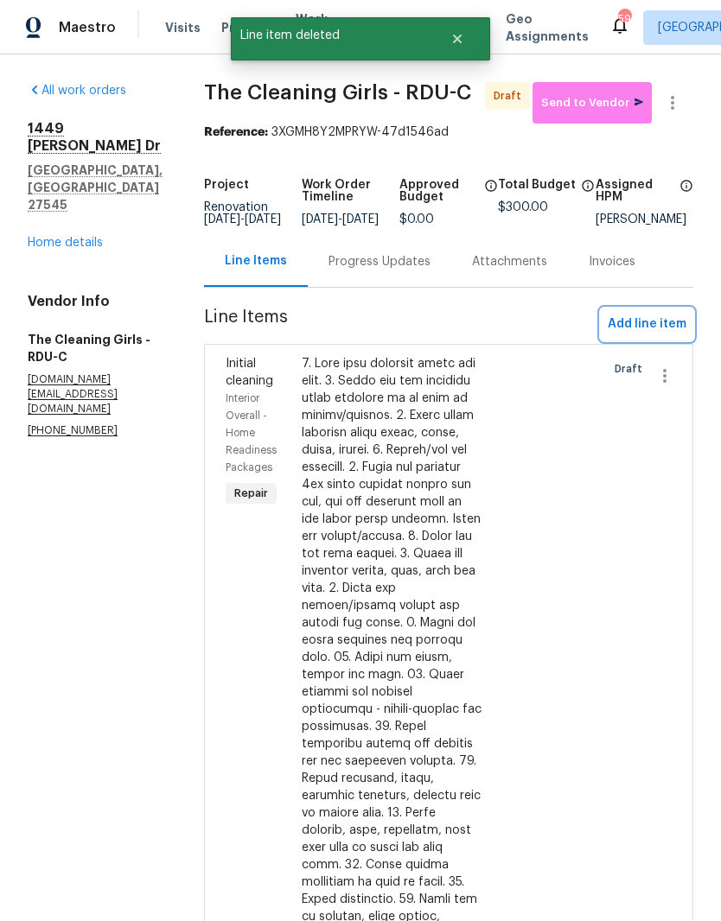
click at [663, 335] on span "Add line item" at bounding box center [646, 325] width 79 height 22
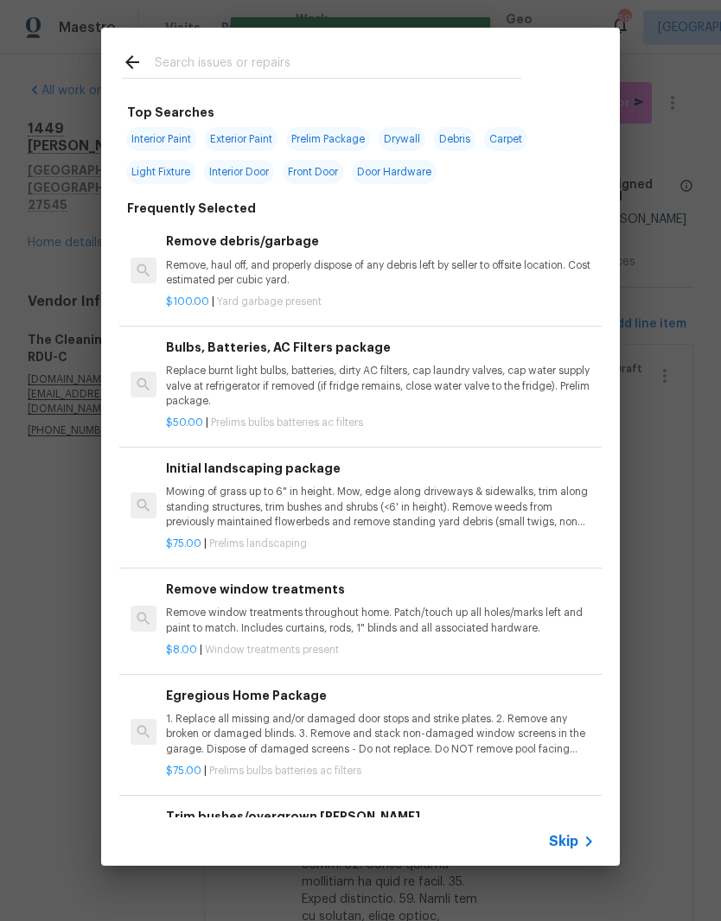
click at [375, 54] on input "text" at bounding box center [338, 65] width 366 height 26
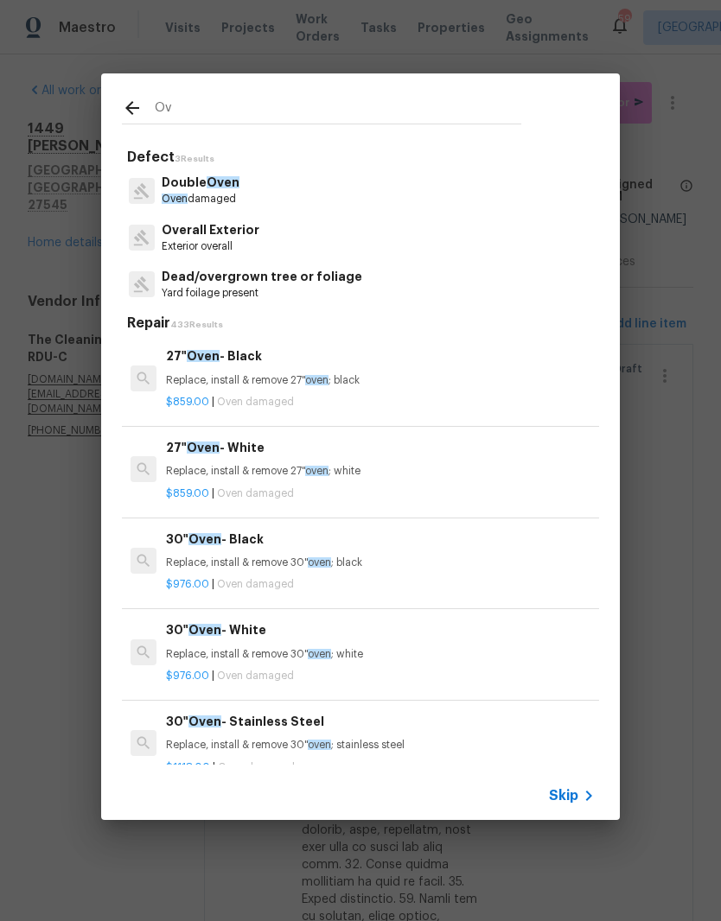
type input "O"
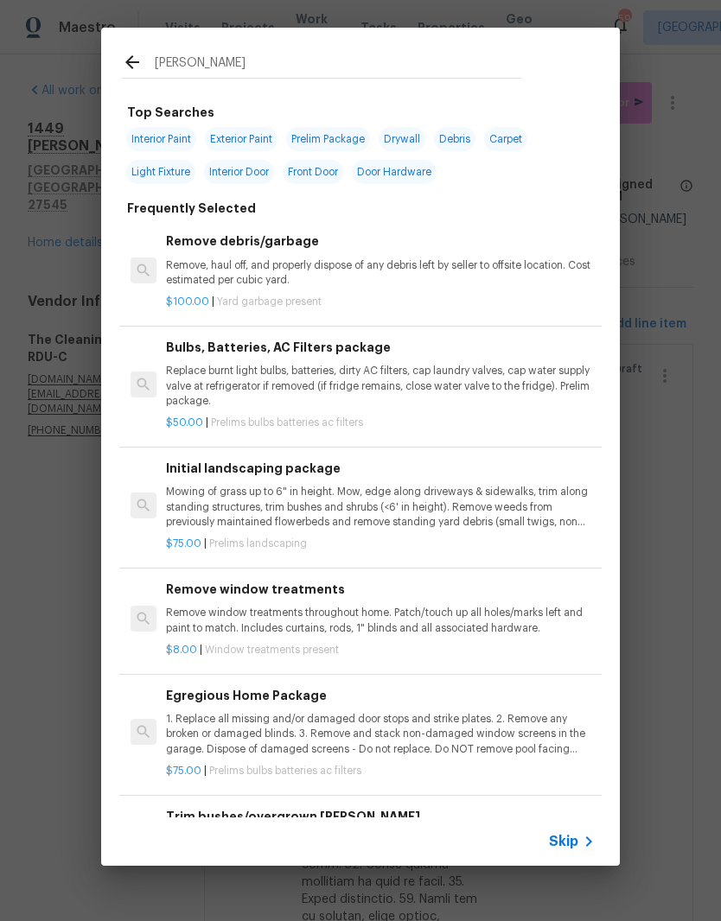
type input "Deep"
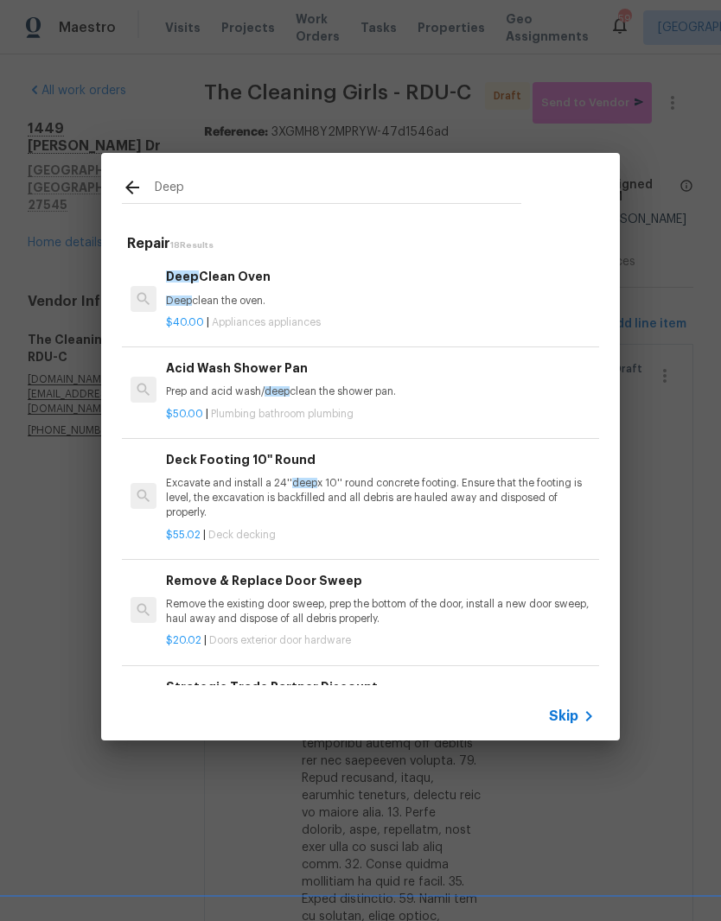
click at [368, 308] on div "$40.00 | Appliances appliances" at bounding box center [380, 319] width 429 height 22
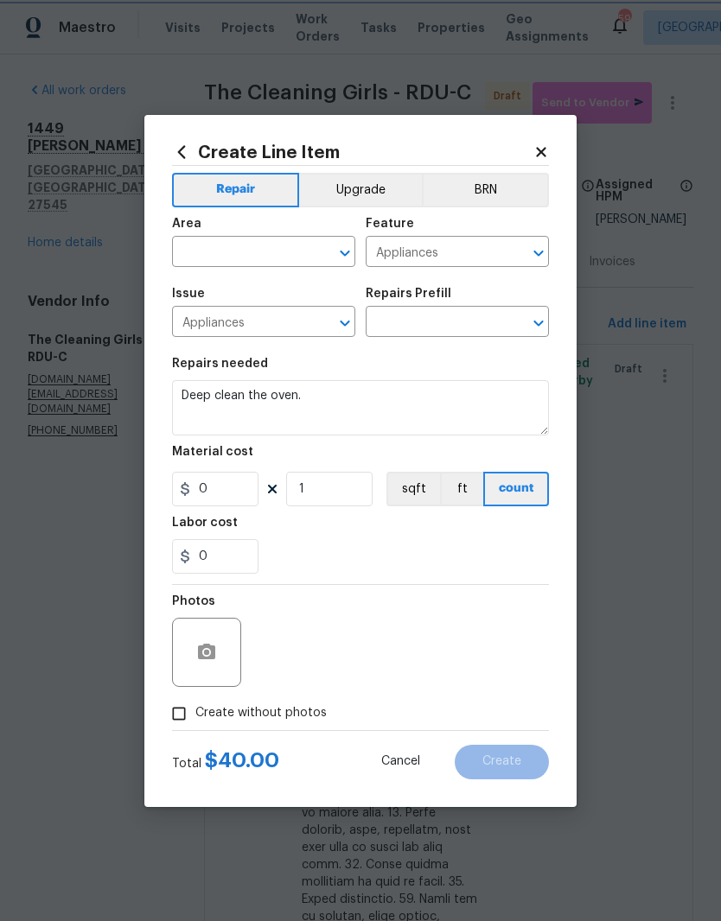
type input "Deep Clean Oven $40.00"
type input "40"
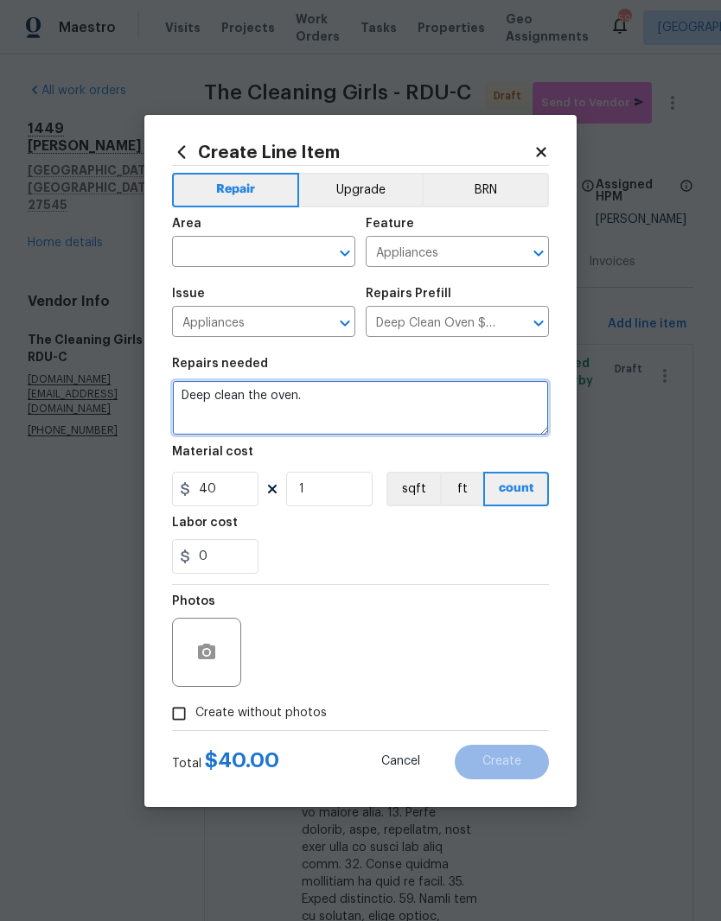
click at [445, 405] on textarea "Deep clean the oven." at bounding box center [360, 407] width 377 height 55
type textarea "Deep clean the oven and fridge."
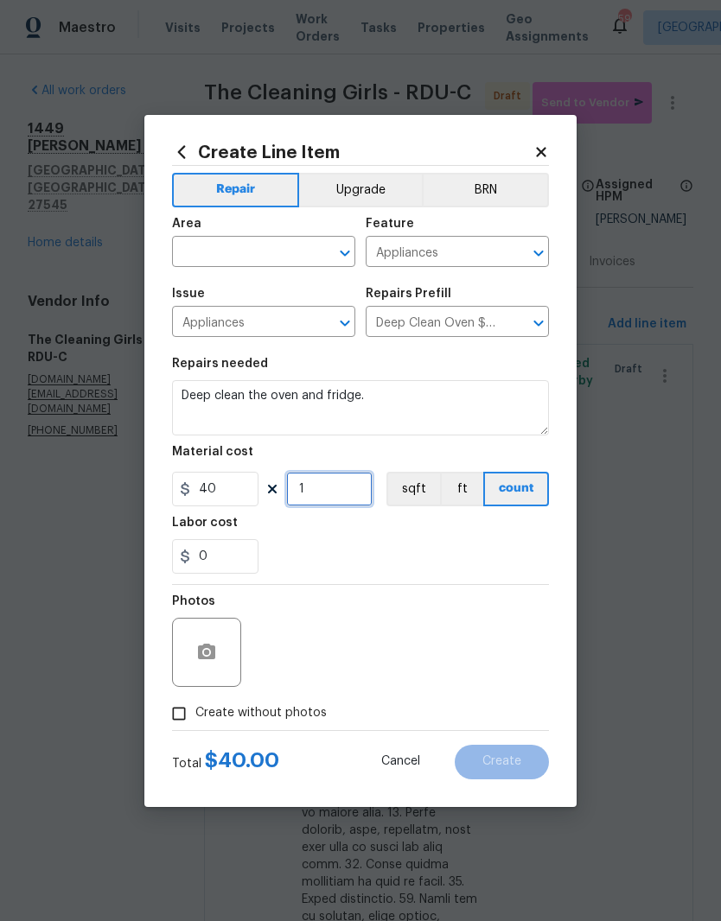
click at [348, 489] on input "1" at bounding box center [329, 489] width 86 height 35
type input "2"
click at [289, 246] on input "text" at bounding box center [239, 253] width 135 height 27
click at [276, 291] on li "Kitchen" at bounding box center [263, 291] width 183 height 29
type input "Kitchen"
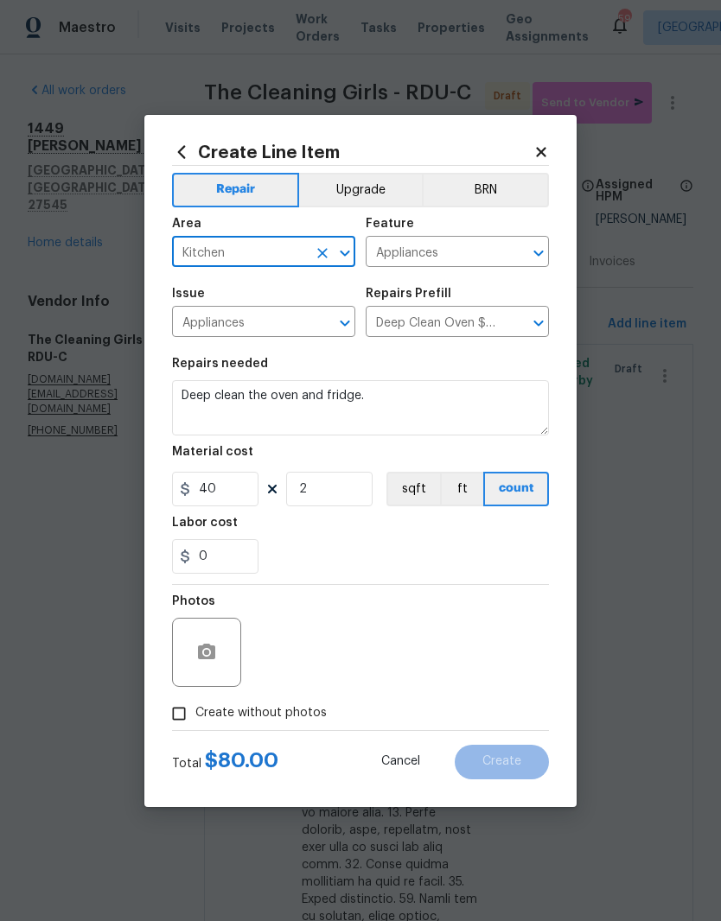
click at [367, 543] on div "0" at bounding box center [360, 556] width 377 height 35
click at [261, 726] on label "Create without photos" at bounding box center [244, 713] width 164 height 33
click at [195, 726] on input "Create without photos" at bounding box center [178, 713] width 33 height 33
checkbox input "true"
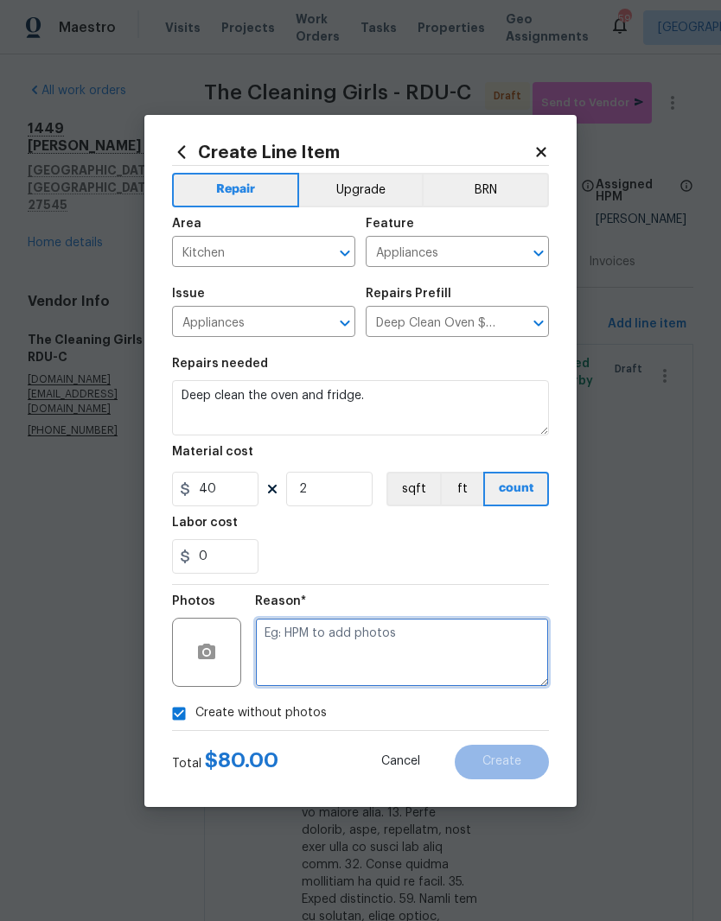
click at [474, 667] on textarea at bounding box center [402, 652] width 294 height 69
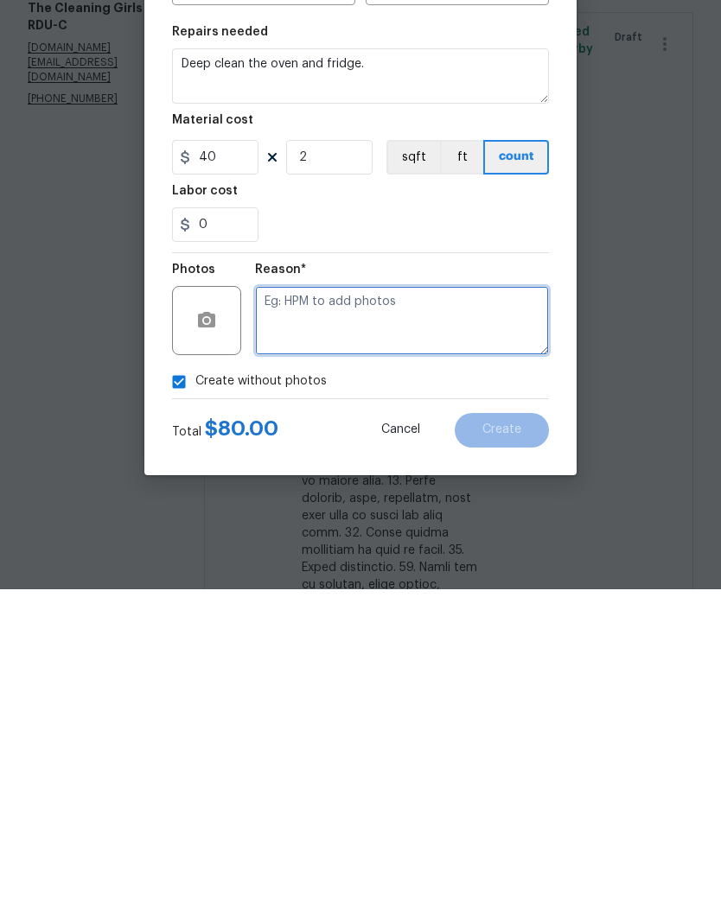
click at [475, 618] on textarea at bounding box center [402, 652] width 294 height 69
paste textarea "Will add later"
type textarea "Will add later"
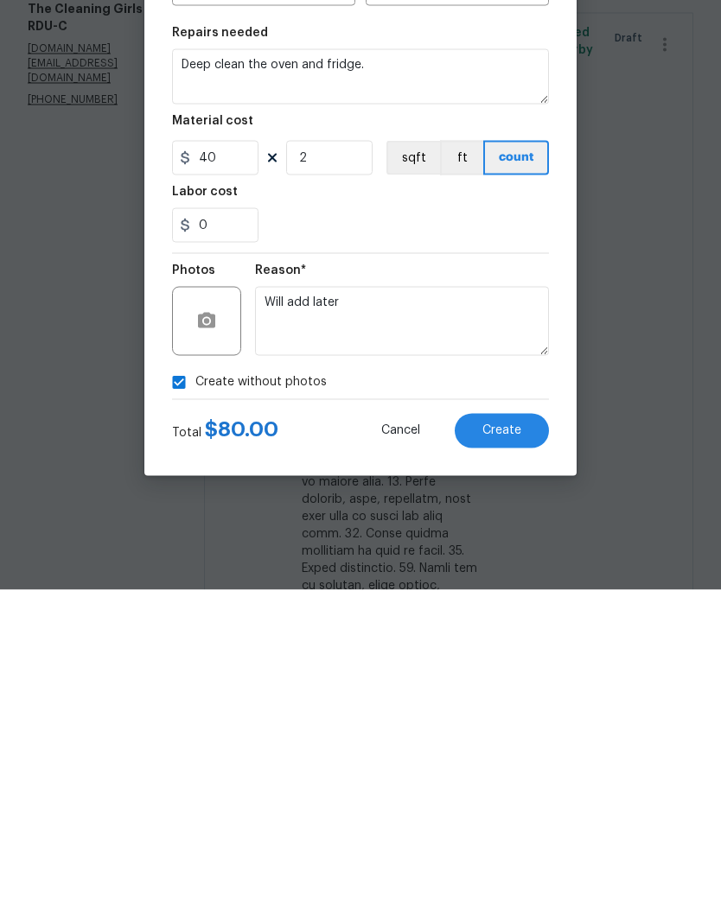
click at [528, 745] on button "Create" at bounding box center [501, 762] width 94 height 35
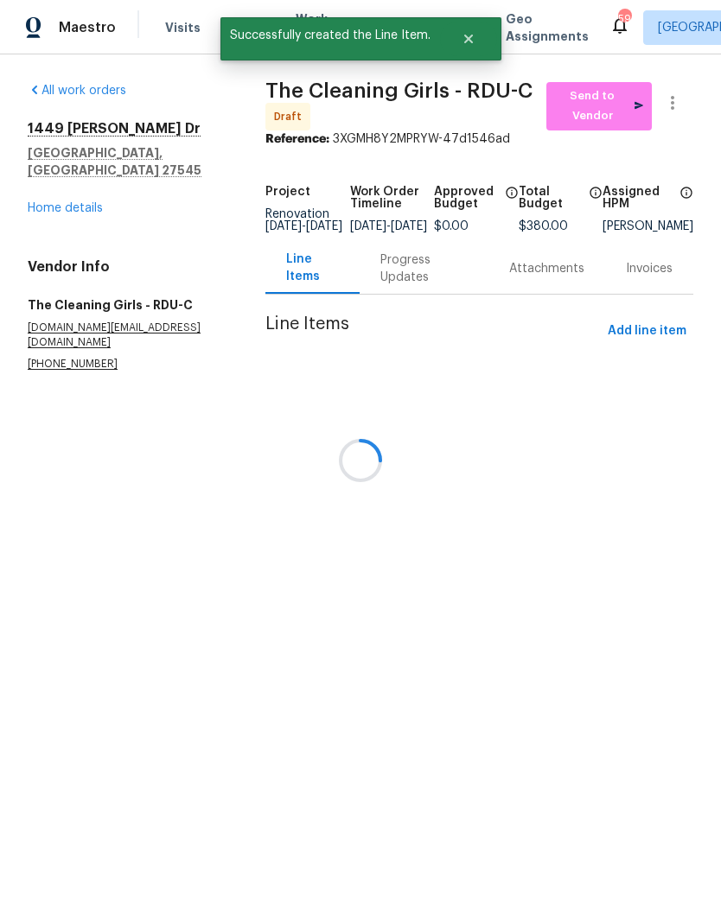
scroll to position [0, 0]
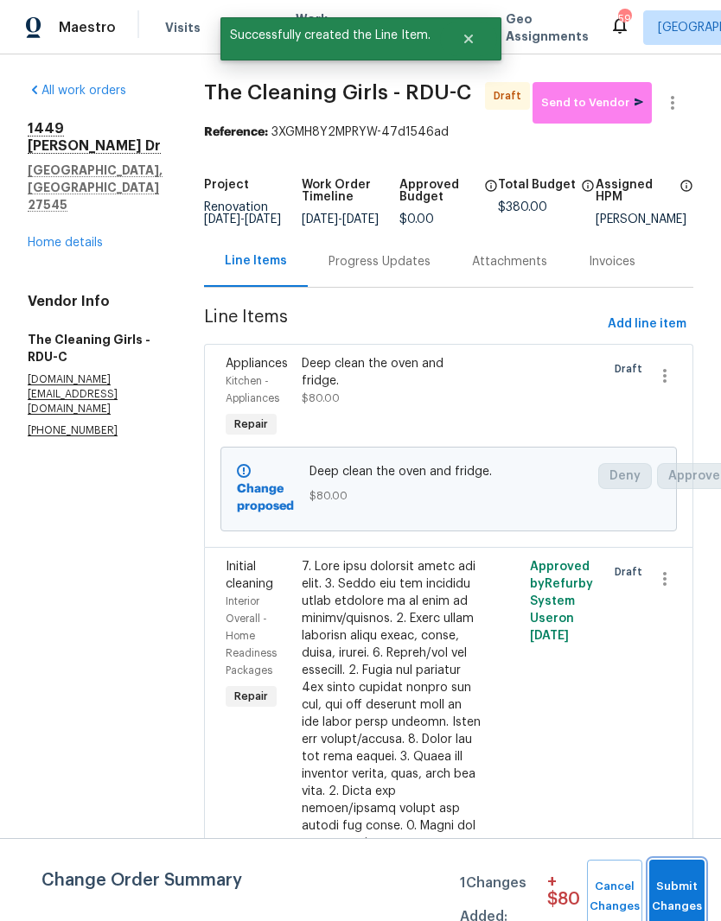
click at [677, 893] on span "Submit Changes" at bounding box center [676, 897] width 38 height 40
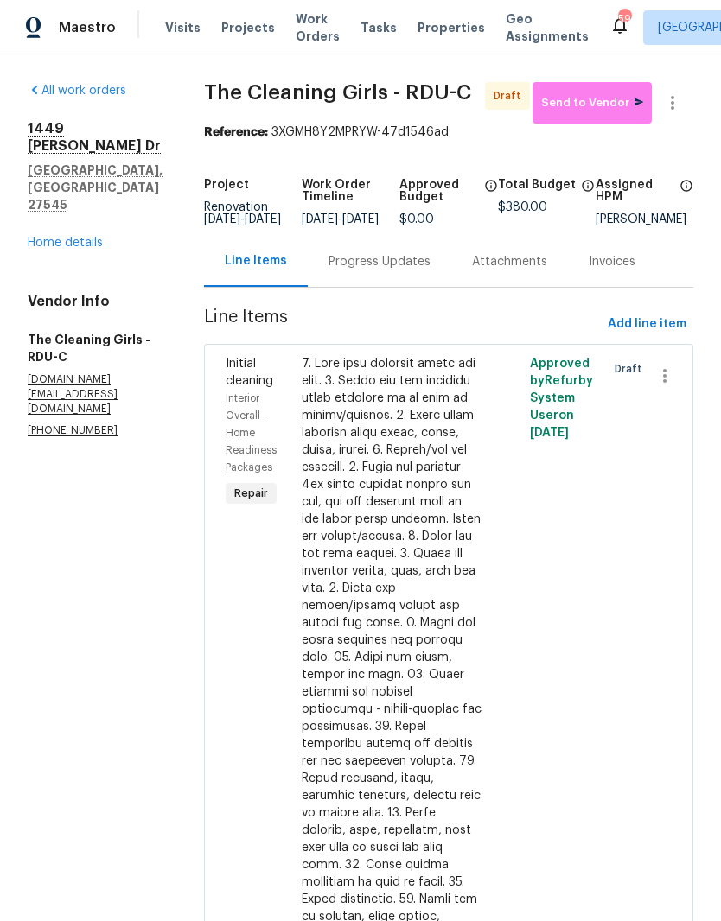
click at [445, 697] on div at bounding box center [392, 769] width 180 height 829
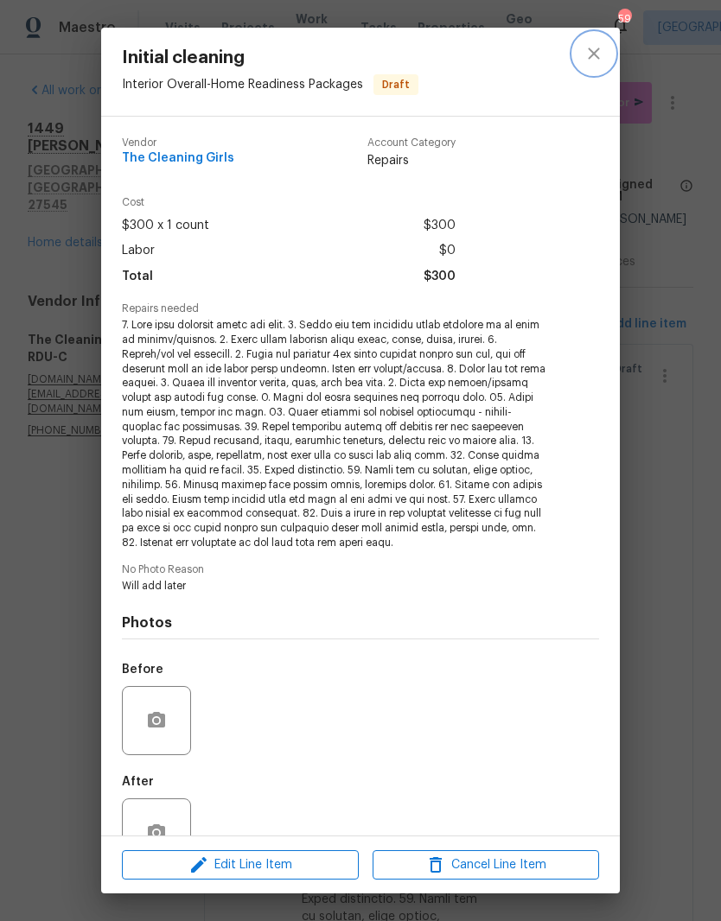
click at [613, 51] on button "close" at bounding box center [593, 53] width 41 height 41
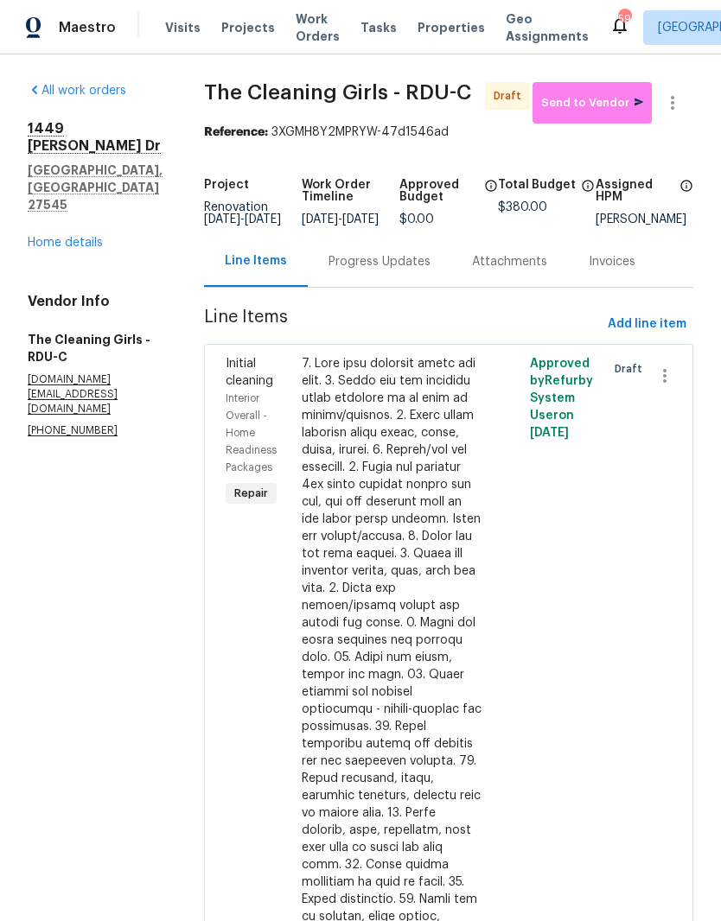
click at [37, 237] on link "Home details" at bounding box center [65, 243] width 75 height 12
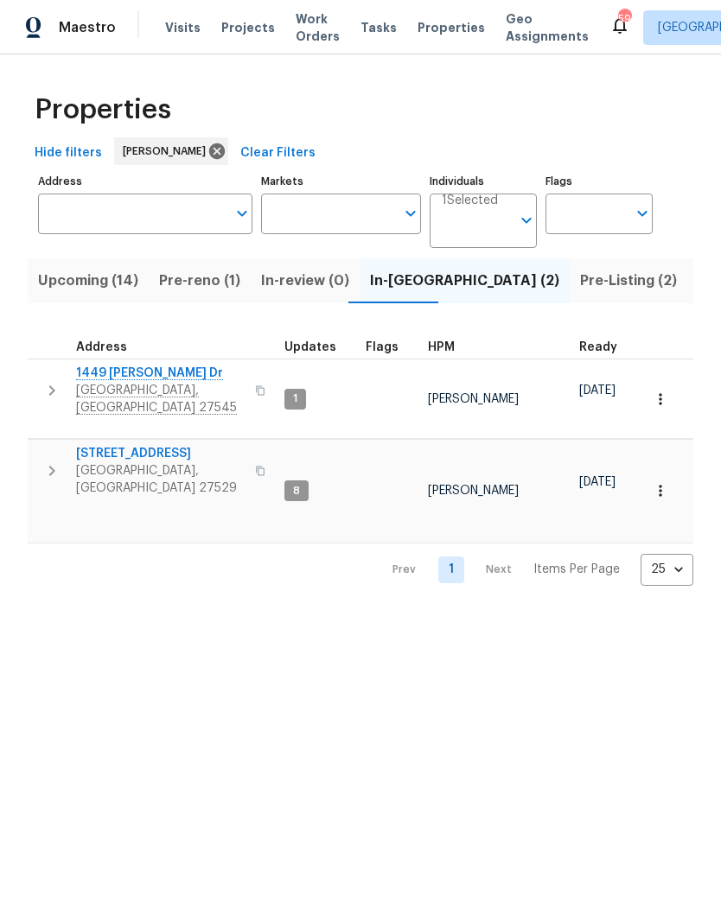
click at [580, 281] on span "Pre-Listing (2)" at bounding box center [628, 281] width 97 height 24
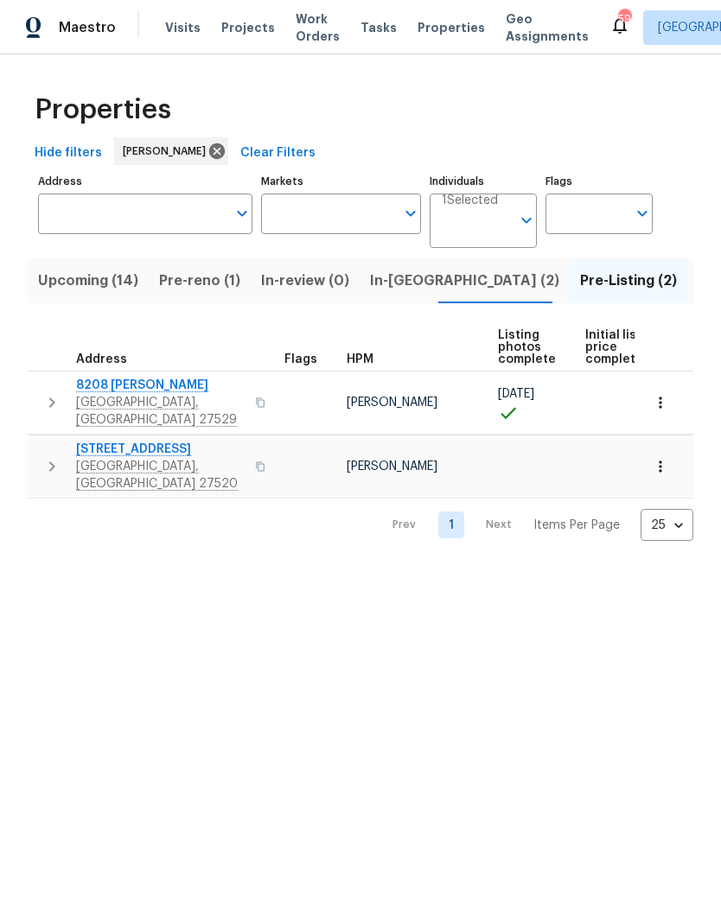
click at [103, 444] on span "[STREET_ADDRESS]" at bounding box center [160, 449] width 168 height 17
click at [380, 281] on span "In-[GEOGRAPHIC_DATA] (2)" at bounding box center [464, 281] width 189 height 24
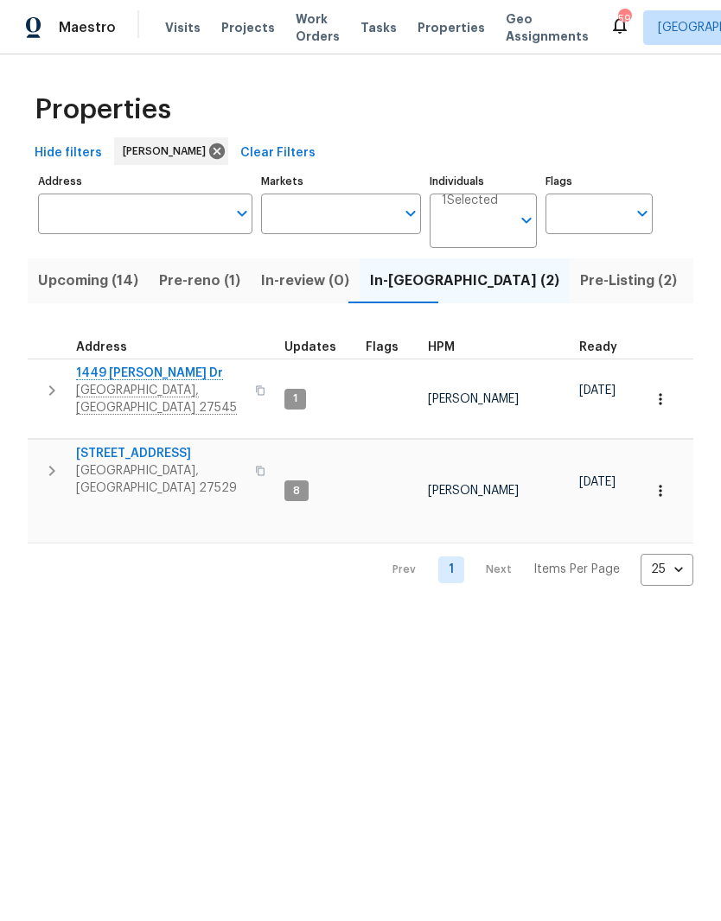
click at [105, 462] on span "[GEOGRAPHIC_DATA], [GEOGRAPHIC_DATA] 27529" at bounding box center [160, 479] width 168 height 35
click at [60, 222] on input "Address" at bounding box center [132, 214] width 188 height 41
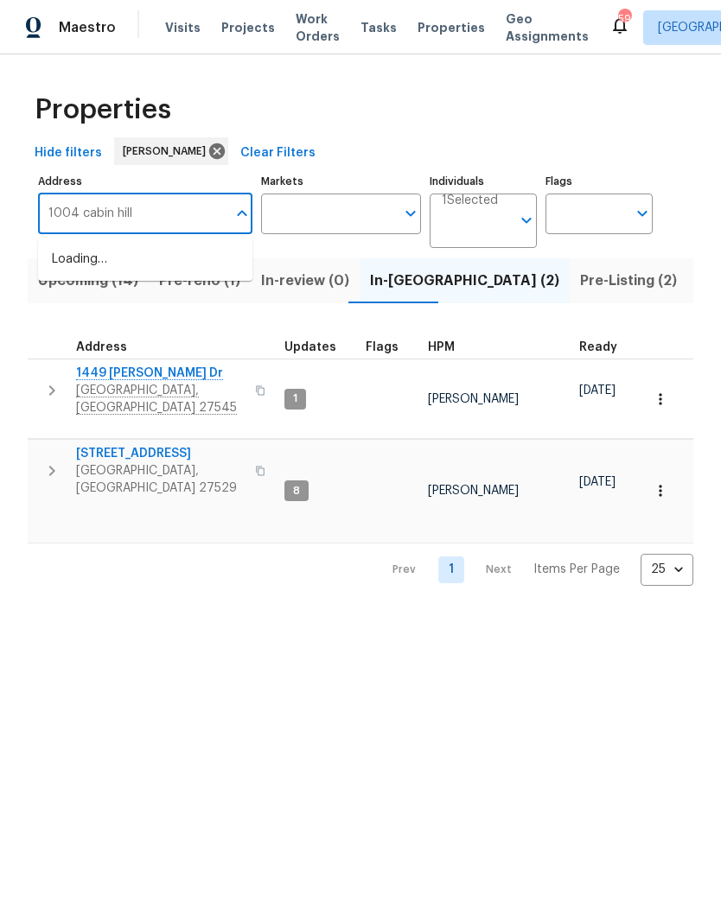
type input "1004 cabin hill"
click at [77, 275] on li "1004 Cabin Hill Way Garner NC 27529" at bounding box center [145, 259] width 214 height 29
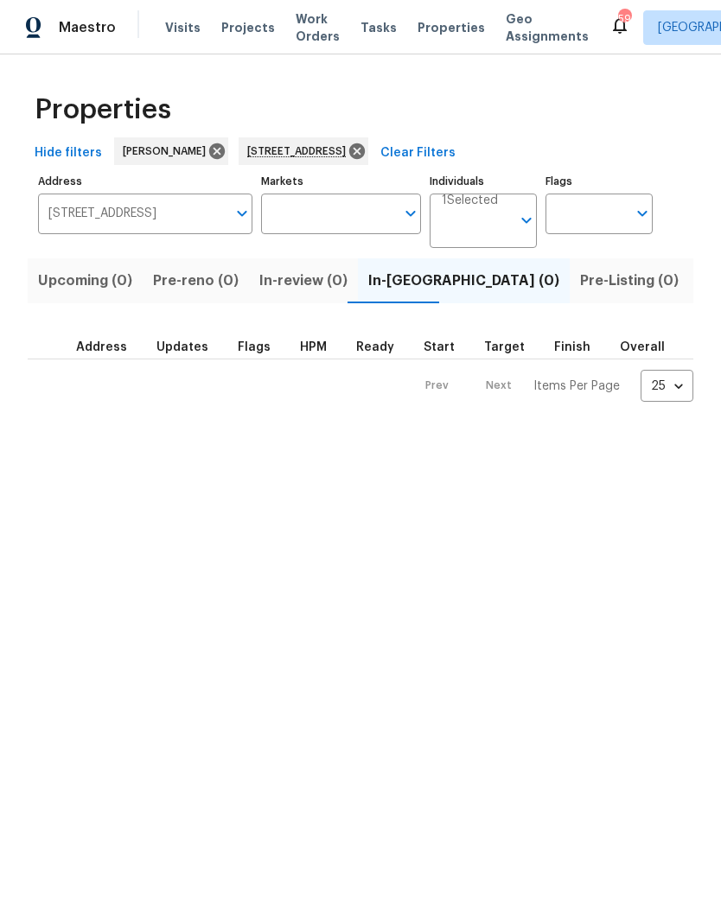
click at [699, 282] on span "Listed (1)" at bounding box center [730, 281] width 62 height 24
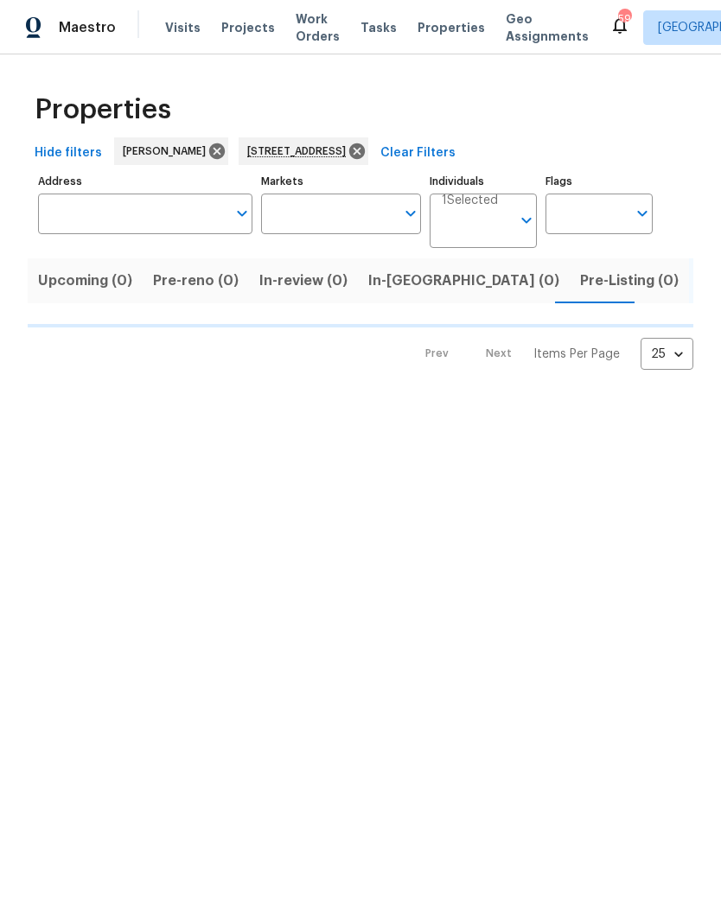
type input "1004 Cabin Hill Way Garner NC 27529"
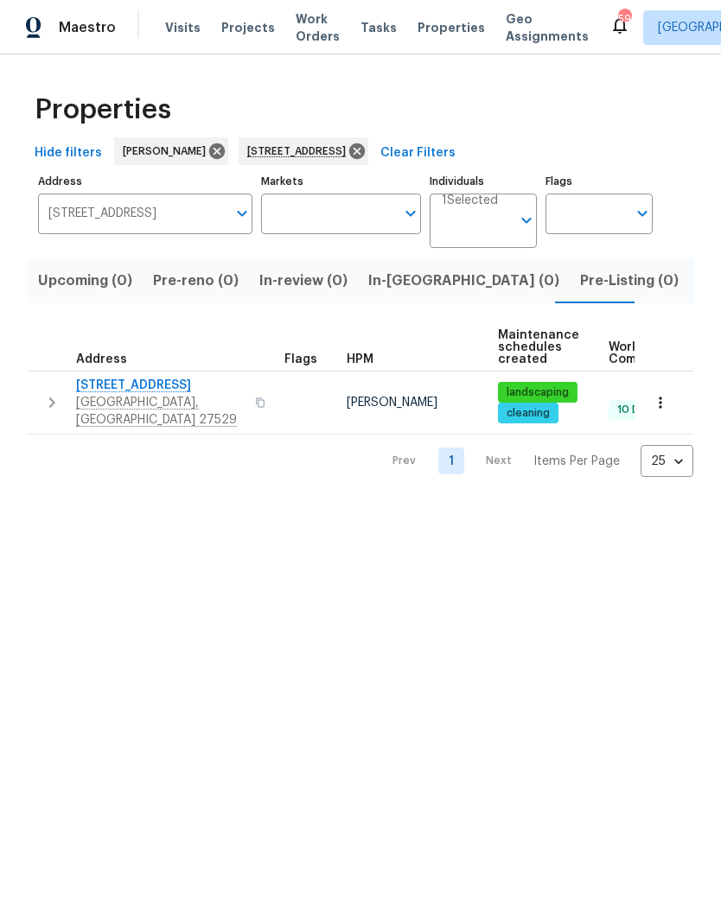
click at [117, 410] on span "Garner, NC 27529" at bounding box center [160, 411] width 168 height 35
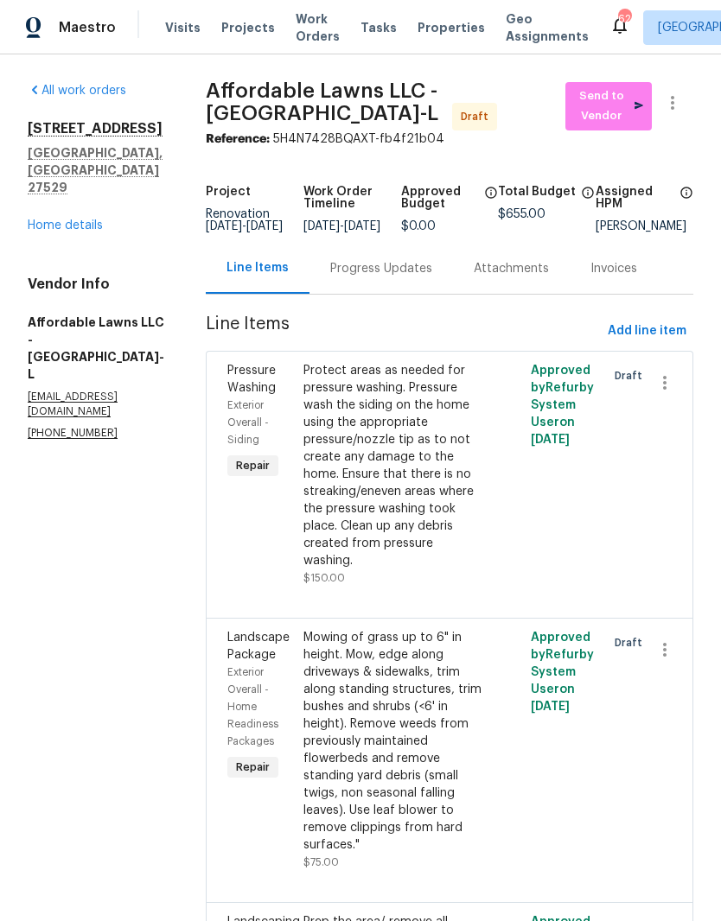
click at [430, 479] on div "Protect areas as needed for pressure washing. Pressure wash the siding on the h…" at bounding box center [392, 465] width 179 height 207
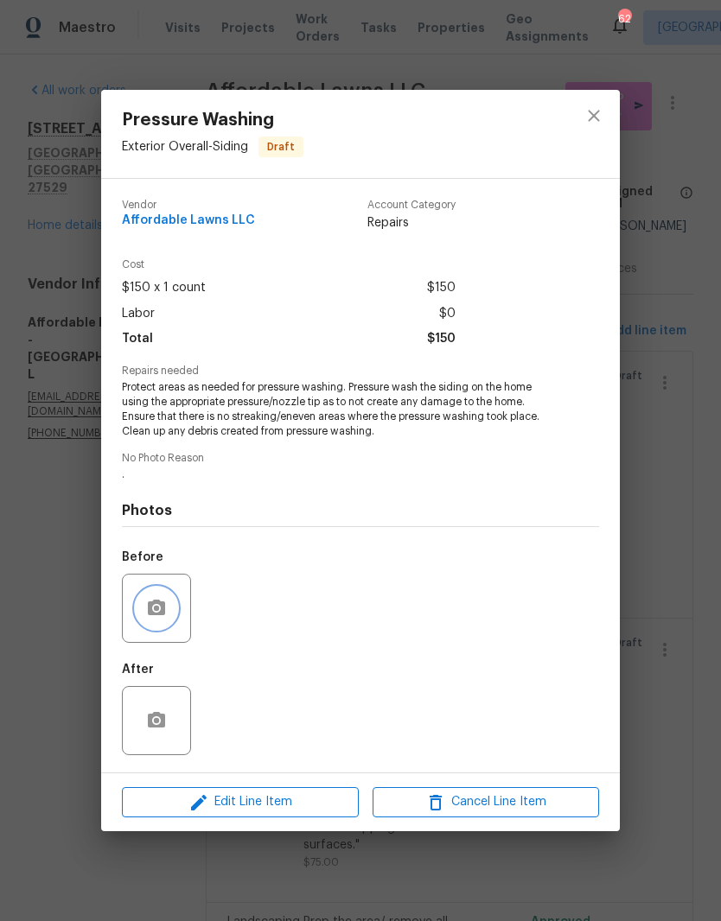
click at [173, 618] on button "button" at bounding box center [156, 608] width 41 height 41
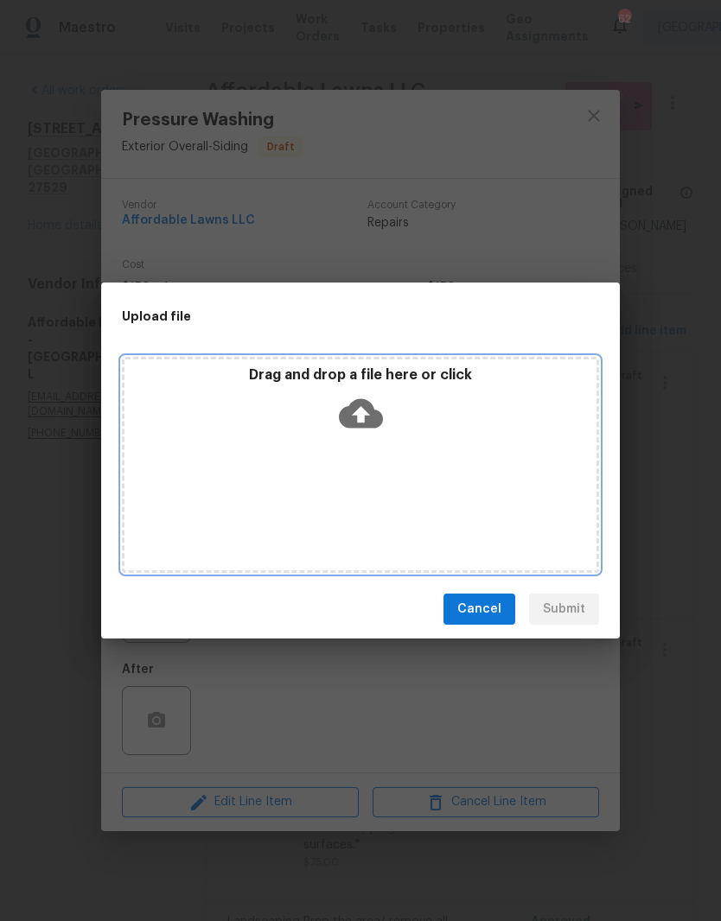
click at [474, 430] on div "Drag and drop a file here or click" at bounding box center [360, 403] width 472 height 74
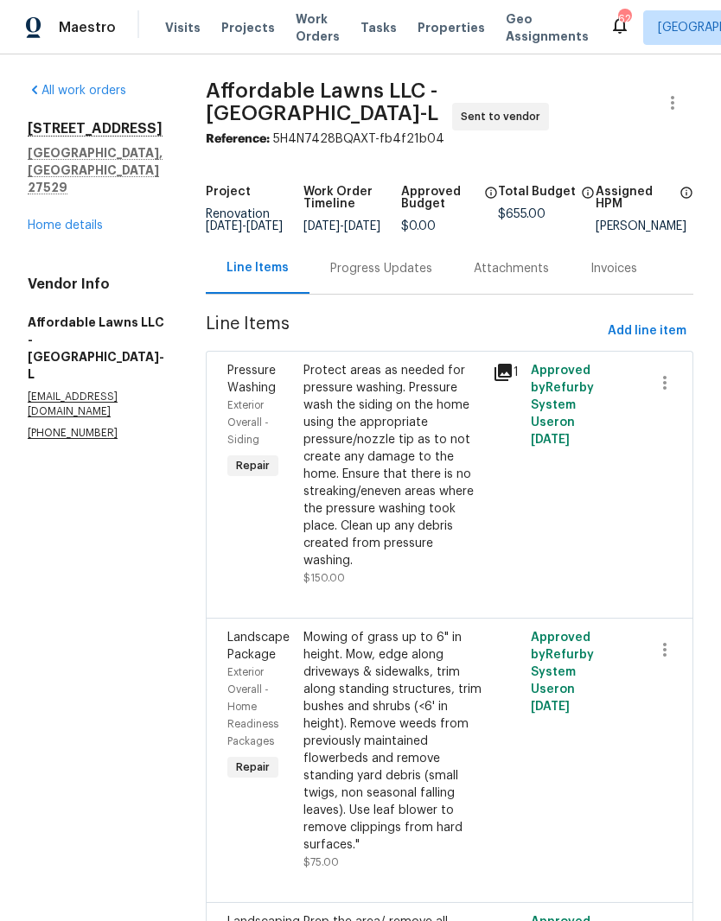
click at [447, 486] on div "Protect areas as needed for pressure washing. Pressure wash the siding on the h…" at bounding box center [392, 465] width 179 height 207
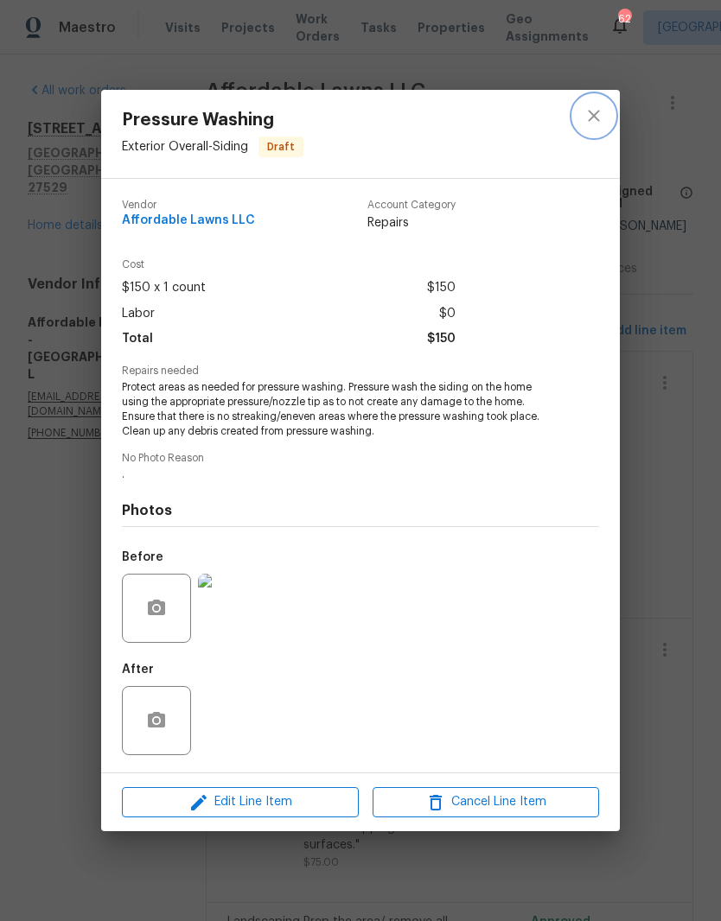
click at [581, 122] on button "close" at bounding box center [593, 115] width 41 height 41
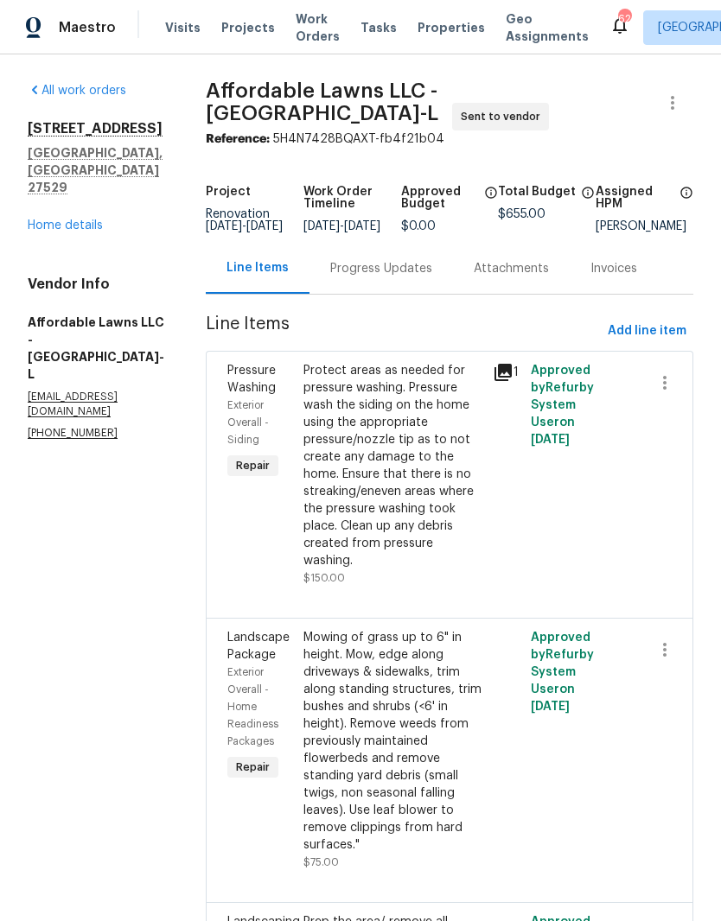
click at [441, 736] on div "Mowing of grass up to 6" in height. Mow, edge along driveways & sidewalks, trim…" at bounding box center [392, 741] width 179 height 225
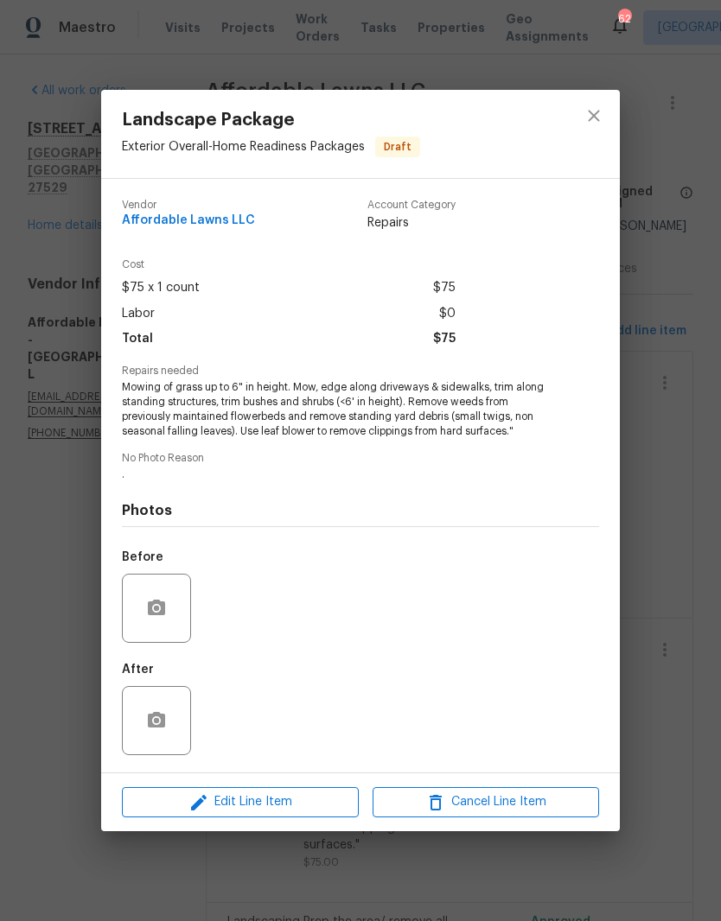
click at [133, 592] on div at bounding box center [156, 608] width 69 height 69
click at [143, 606] on button "button" at bounding box center [156, 608] width 41 height 41
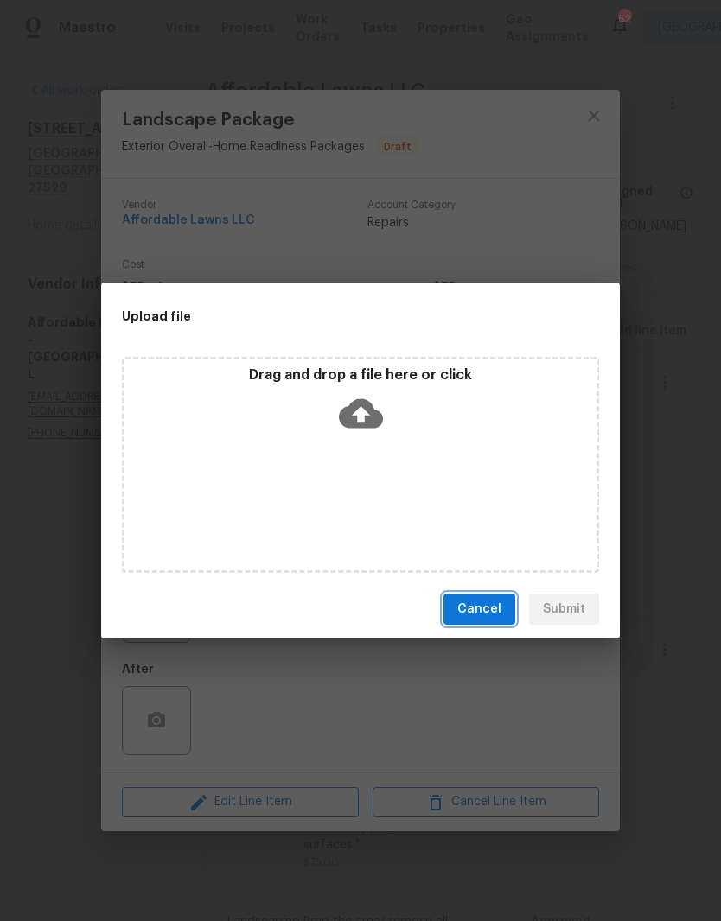
click at [482, 610] on span "Cancel" at bounding box center [479, 610] width 44 height 22
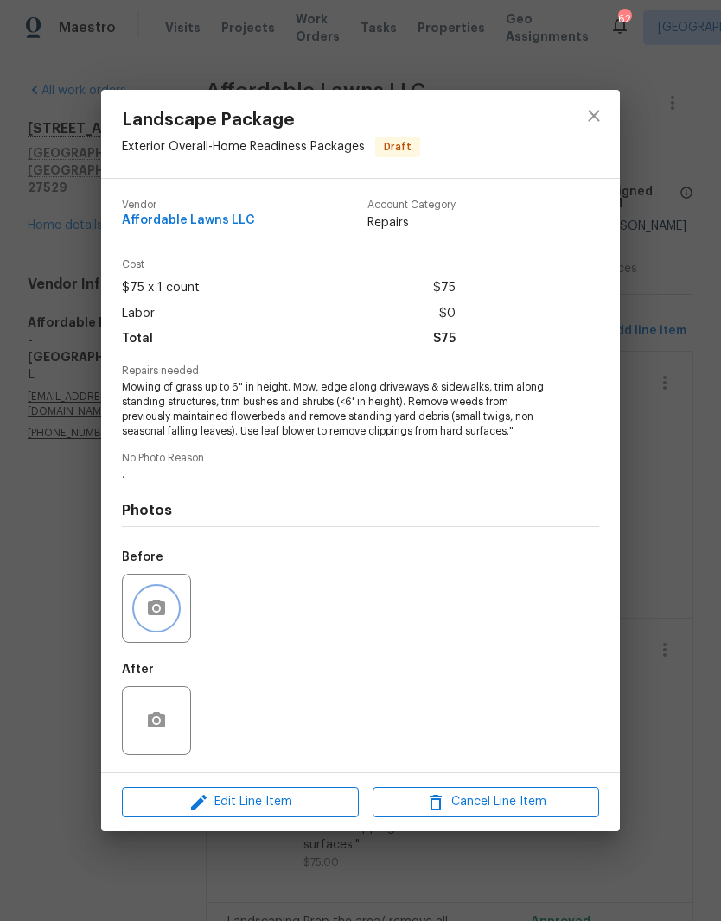
click at [154, 612] on icon "button" at bounding box center [156, 608] width 21 height 21
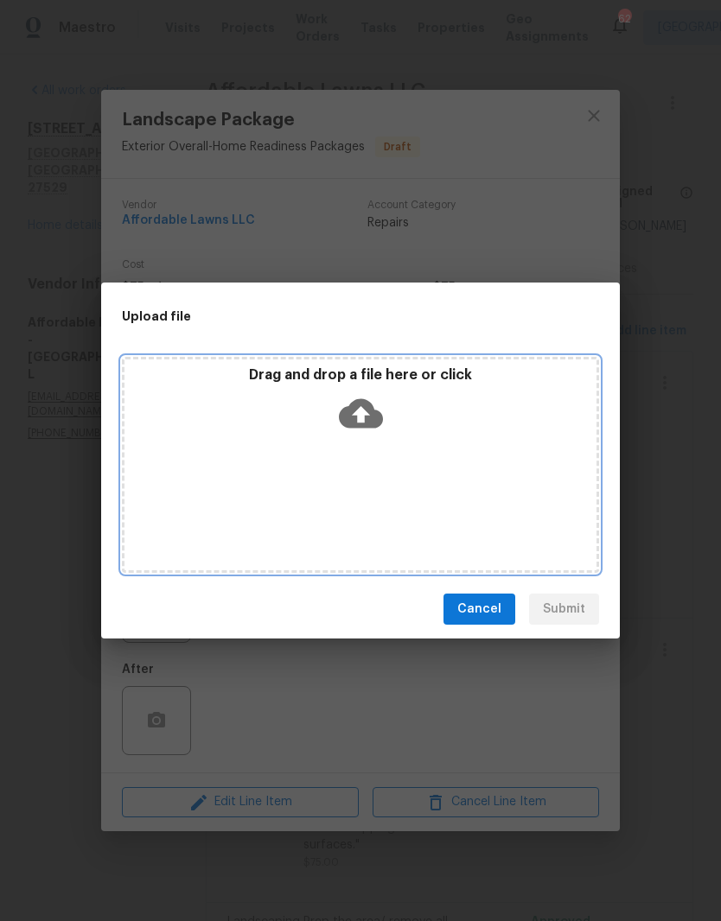
click at [539, 523] on div "Drag and drop a file here or click" at bounding box center [360, 465] width 477 height 216
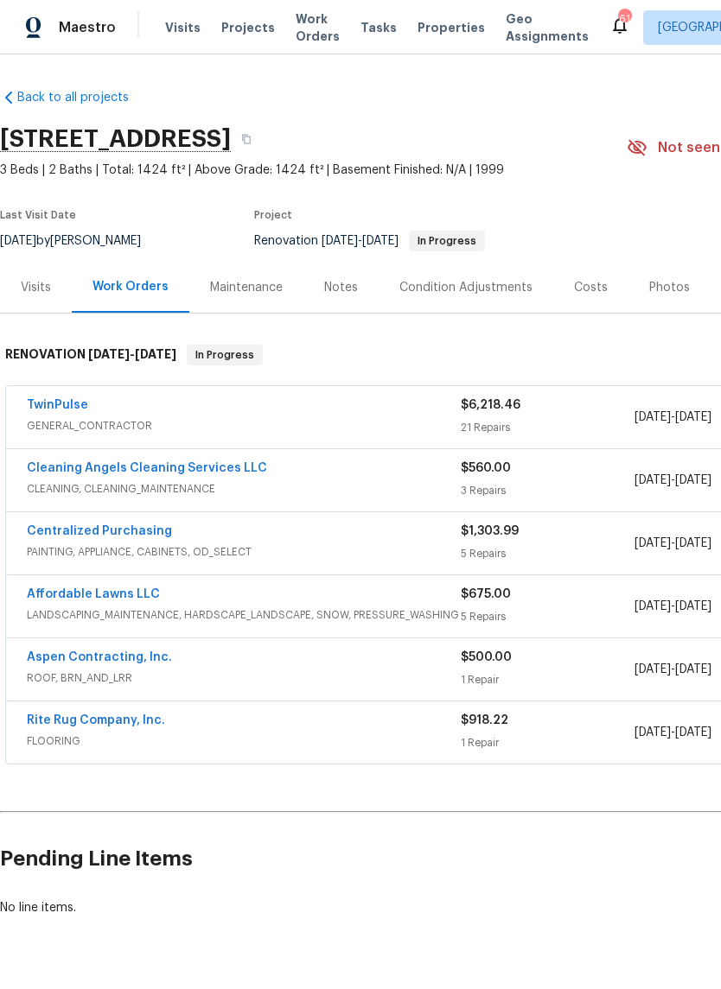
click at [51, 409] on link "TwinPulse" at bounding box center [57, 405] width 61 height 12
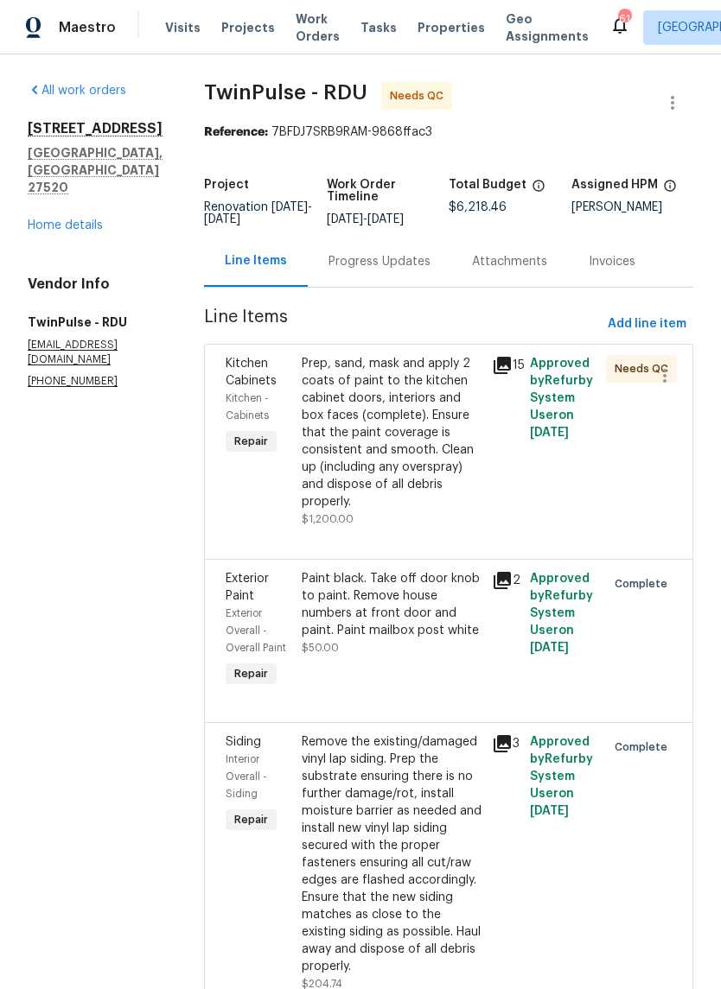
click at [368, 473] on div "Prep, sand, mask and apply 2 coats of paint to the kitchen cabinet doors, inter…" at bounding box center [392, 433] width 180 height 156
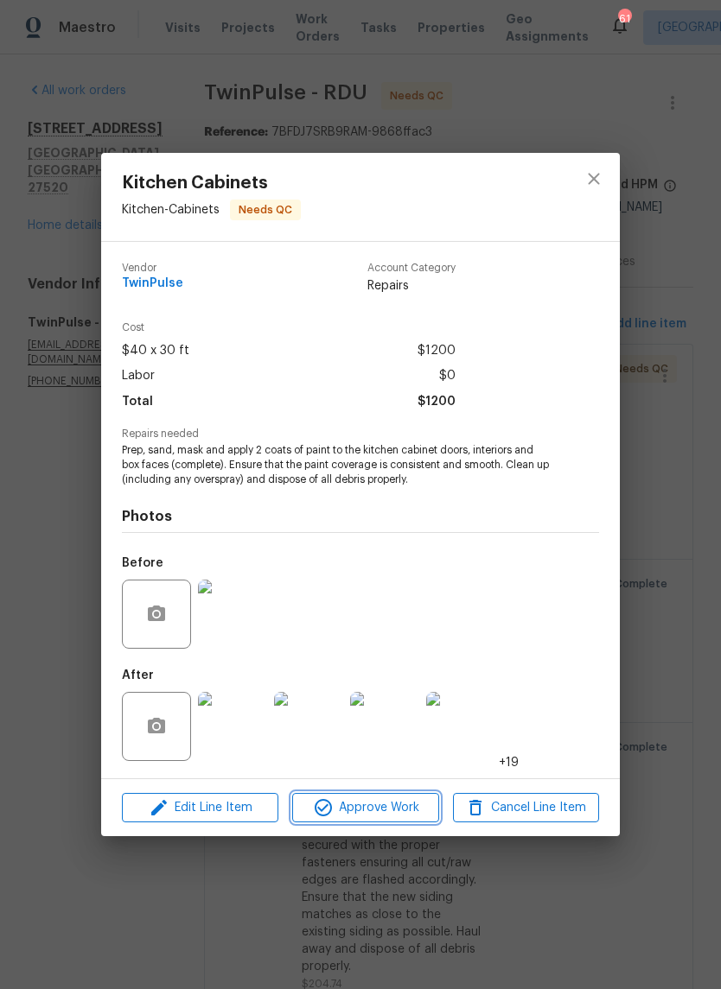
click at [372, 811] on span "Approve Work" at bounding box center [365, 808] width 136 height 22
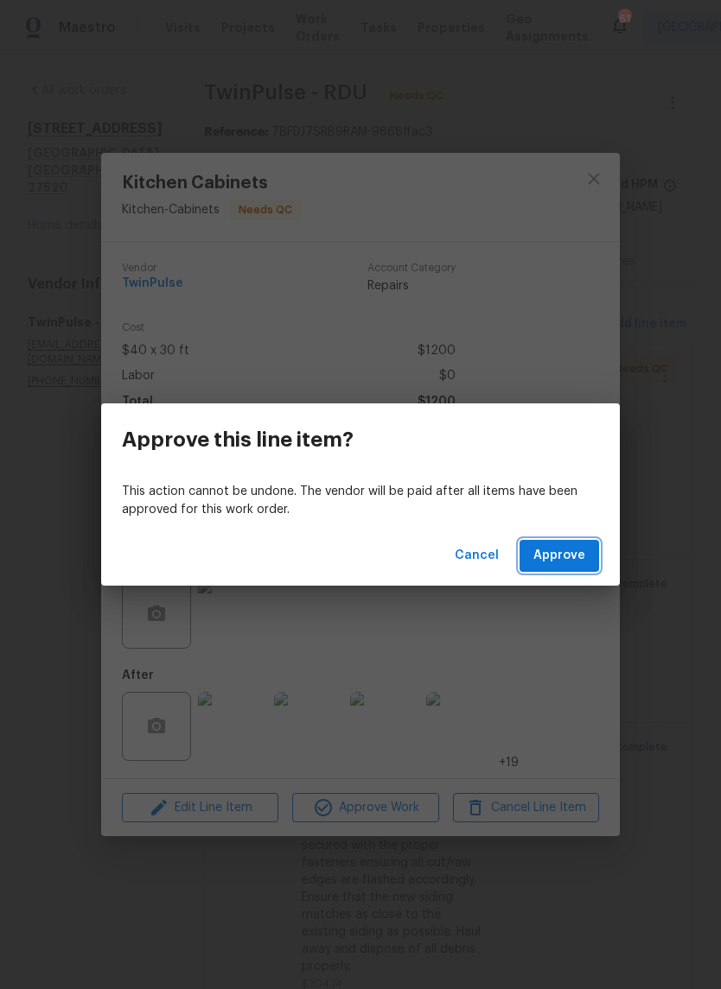
click at [556, 566] on span "Approve" at bounding box center [559, 556] width 52 height 22
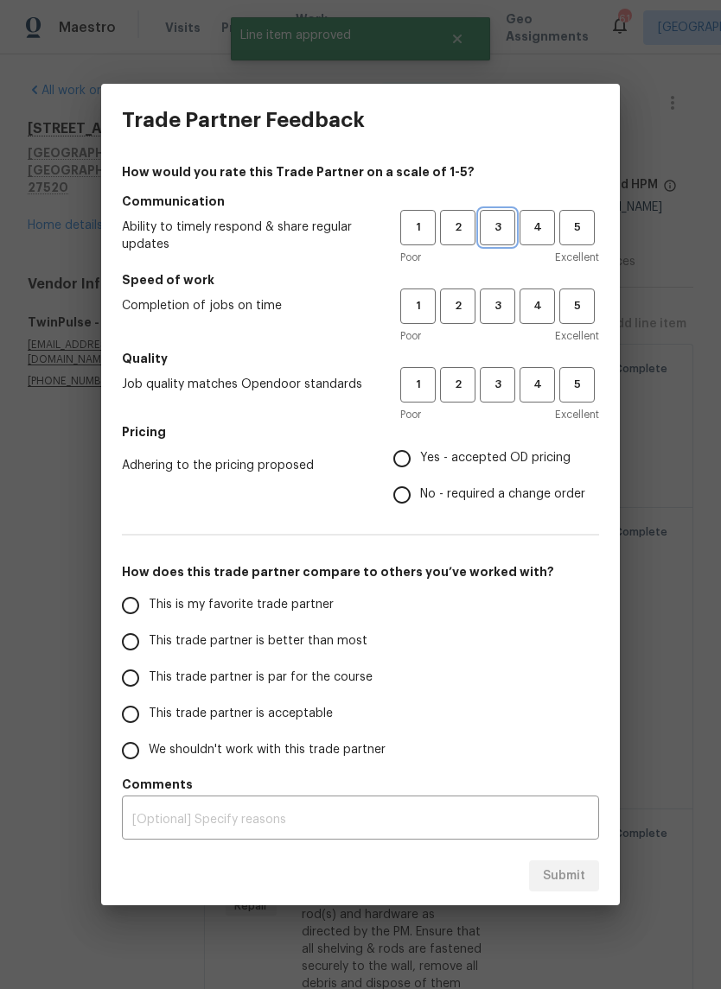
click at [492, 228] on span "3" at bounding box center [497, 228] width 32 height 20
click at [495, 298] on span "3" at bounding box center [497, 306] width 32 height 20
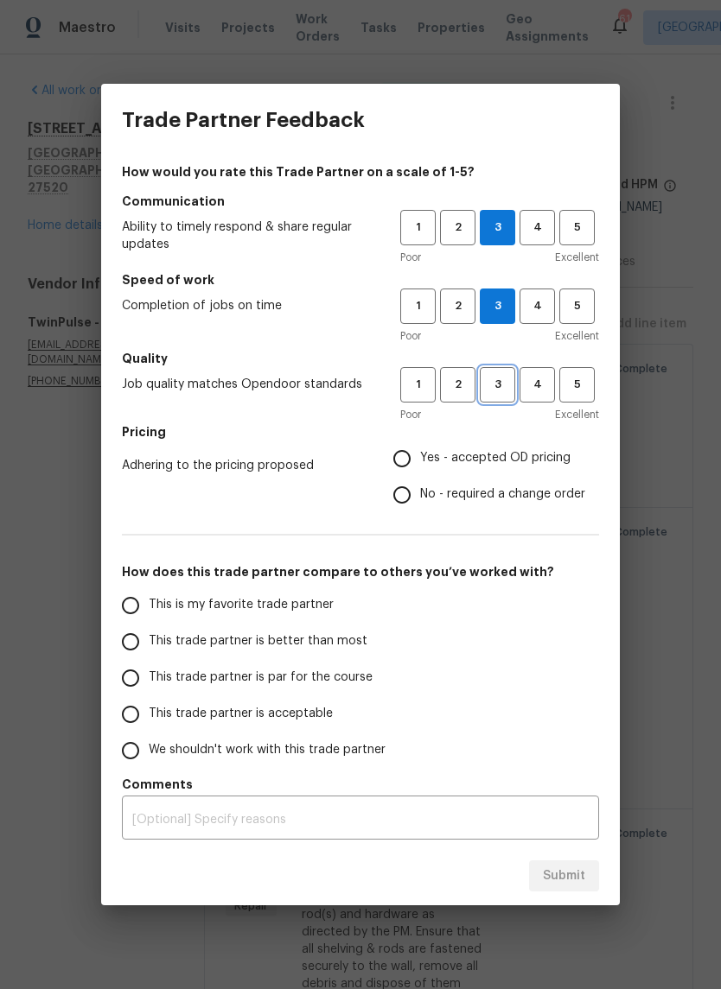
click at [499, 378] on span "3" at bounding box center [497, 385] width 32 height 20
click at [466, 467] on span "Yes - accepted OD pricing" at bounding box center [495, 458] width 150 height 18
click at [420, 467] on input "Yes - accepted OD pricing" at bounding box center [402, 459] width 36 height 36
radio input "true"
click at [144, 714] on input "This trade partner is acceptable" at bounding box center [130, 714] width 36 height 36
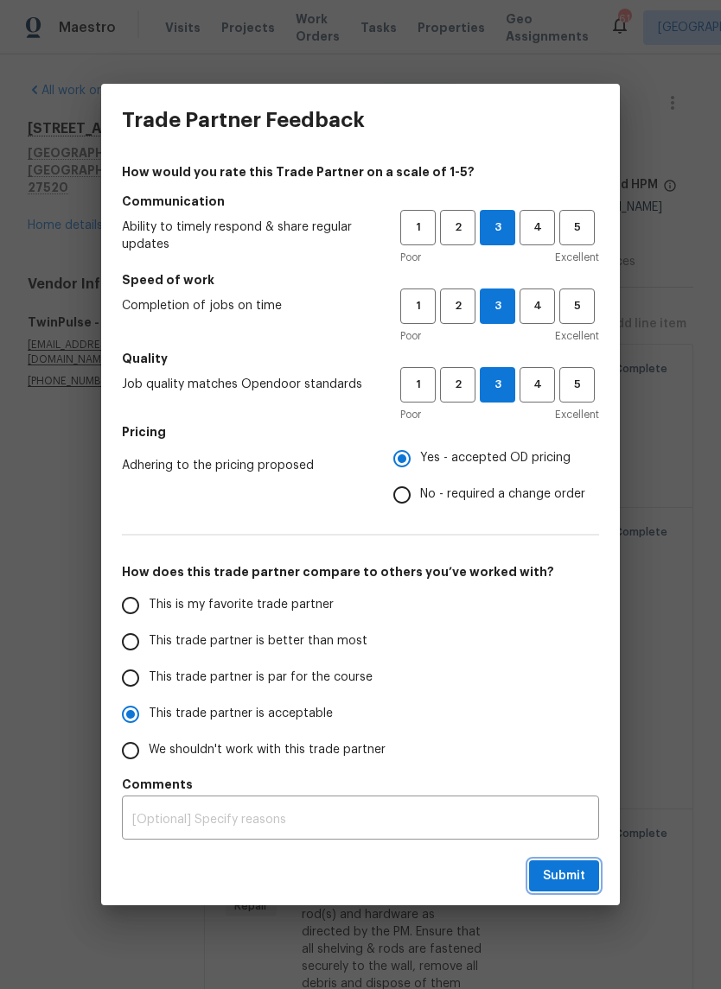
click at [564, 879] on span "Submit" at bounding box center [564, 877] width 42 height 22
radio input "true"
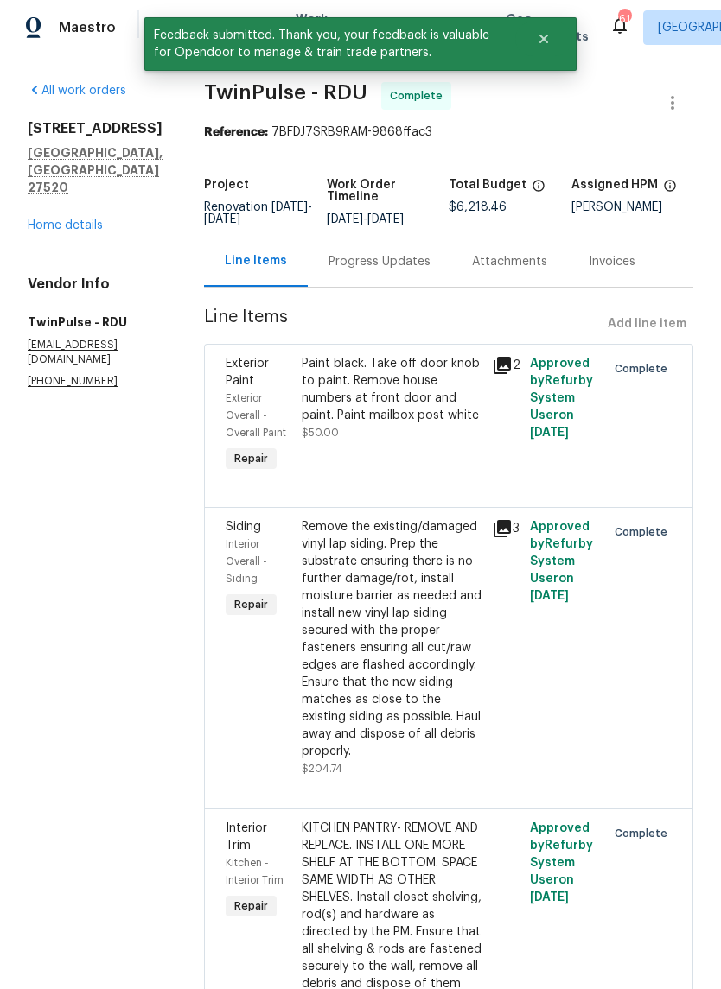
click at [70, 219] on link "Home details" at bounding box center [65, 225] width 75 height 12
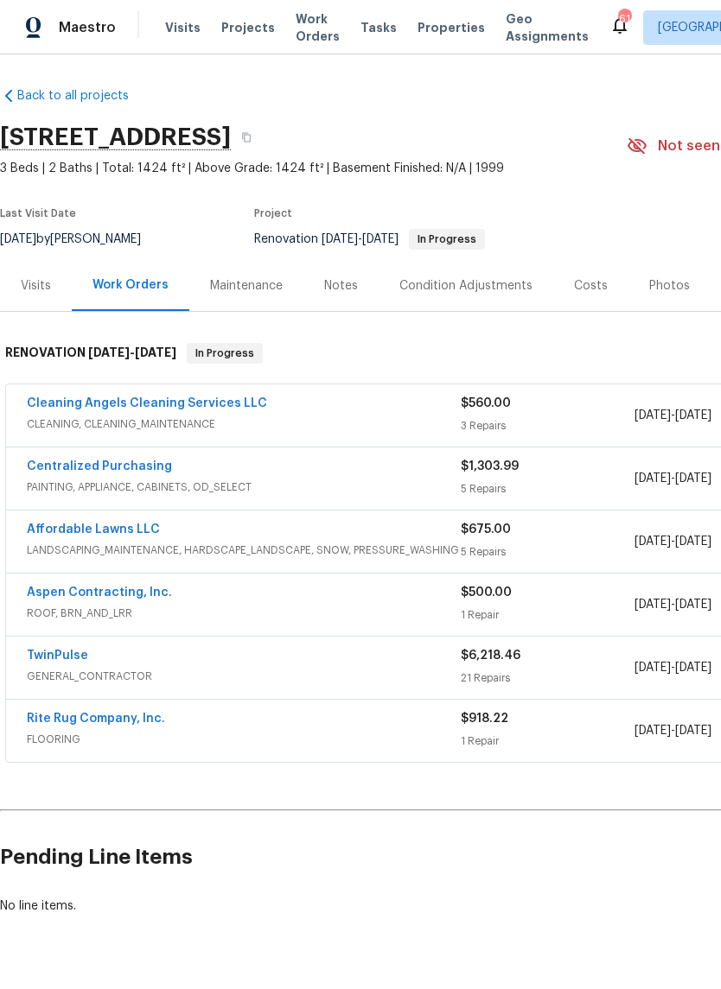
scroll to position [2, 0]
click at [124, 409] on link "Cleaning Angels Cleaning Services LLC" at bounding box center [147, 403] width 240 height 12
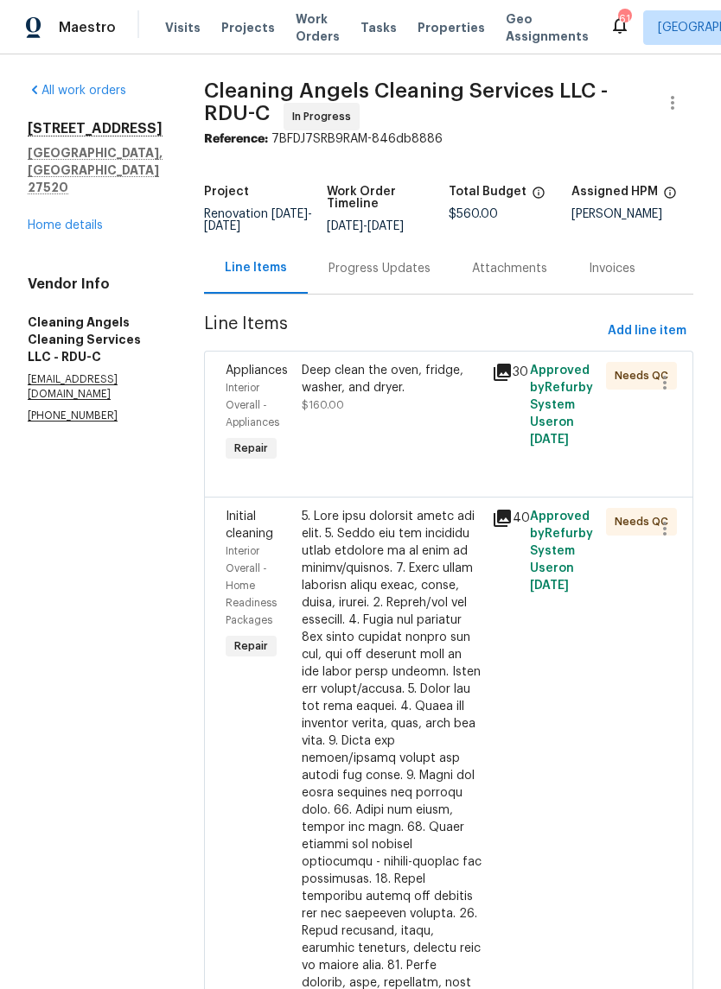
click at [364, 471] on div "Deep clean the oven, fridge, washer, and dryer. $160.00" at bounding box center [391, 414] width 190 height 114
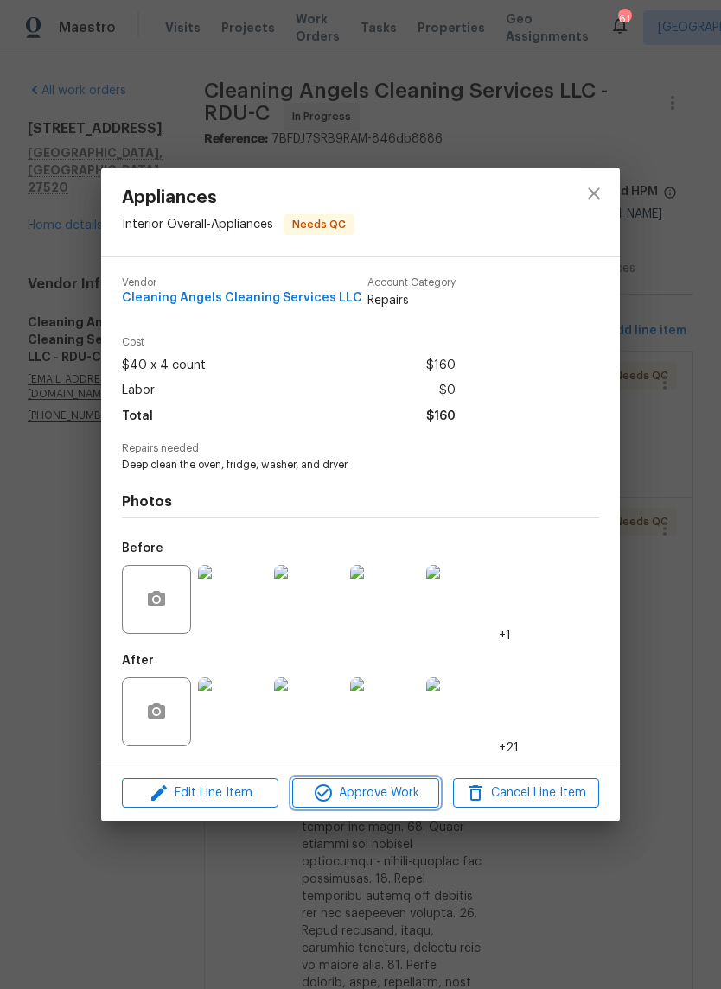
click at [369, 781] on button "Approve Work" at bounding box center [365, 793] width 146 height 30
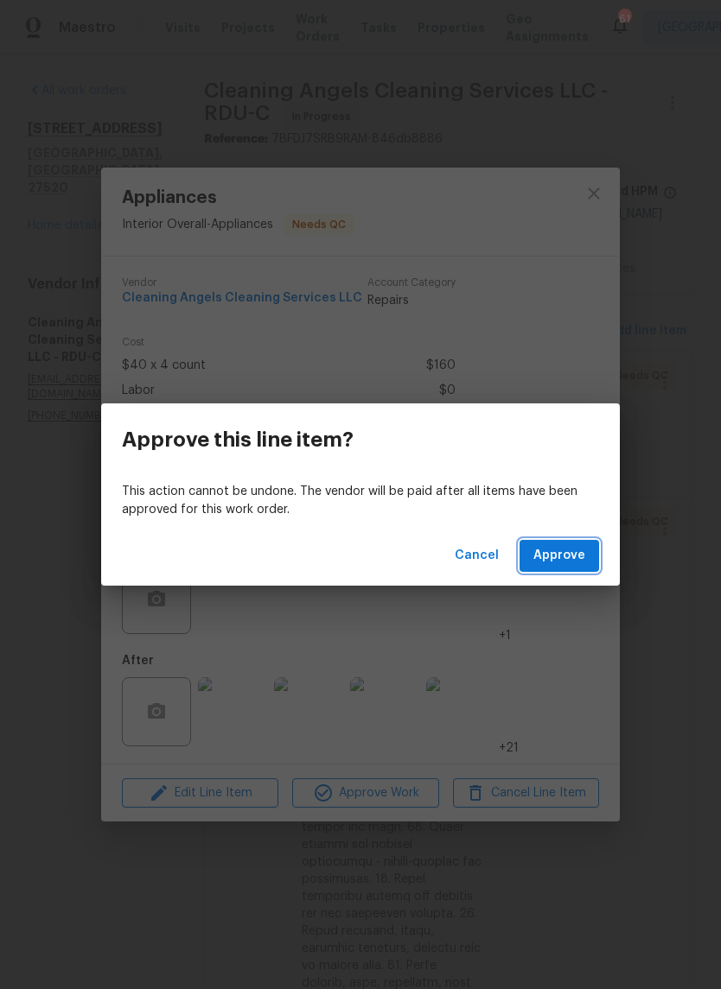
click at [549, 557] on span "Approve" at bounding box center [559, 556] width 52 height 22
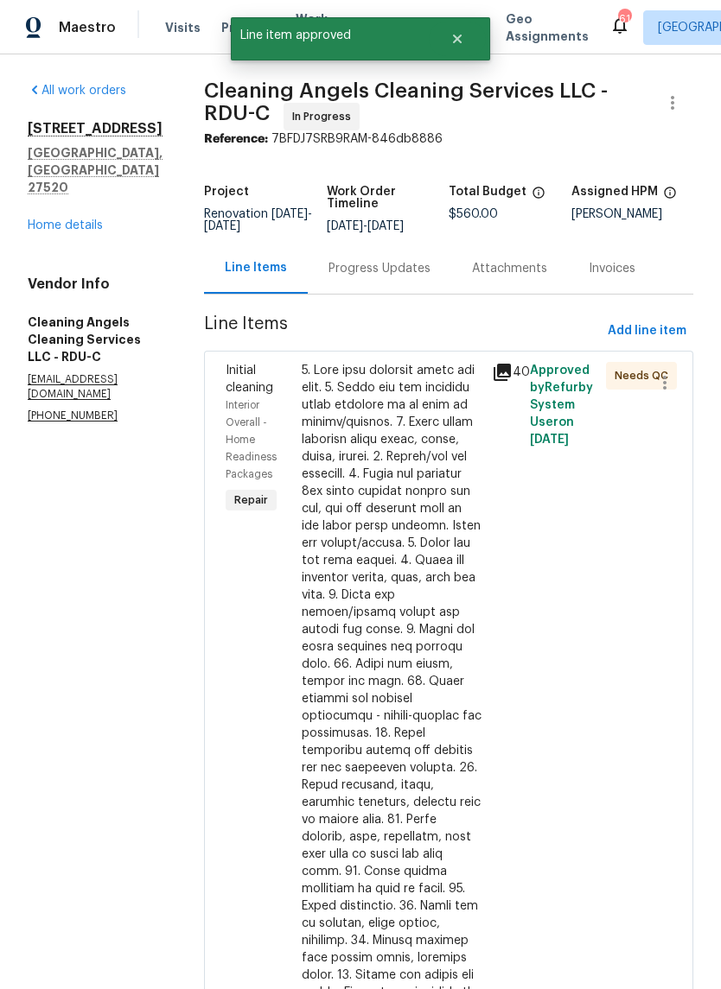
click at [422, 722] on div at bounding box center [392, 776] width 180 height 829
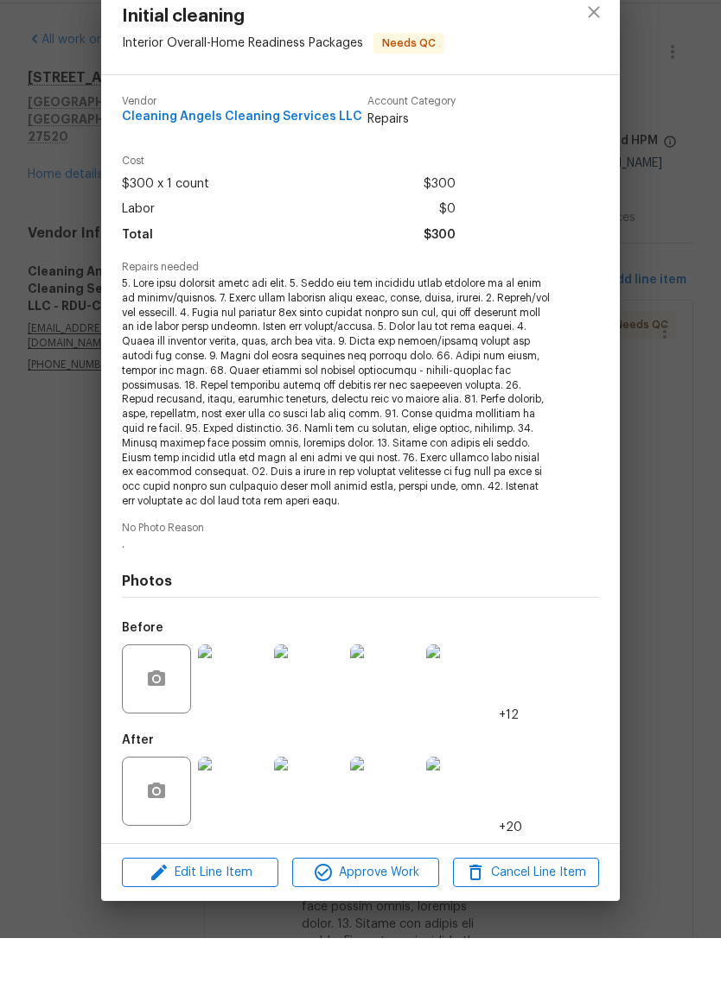
scroll to position [42, 0]
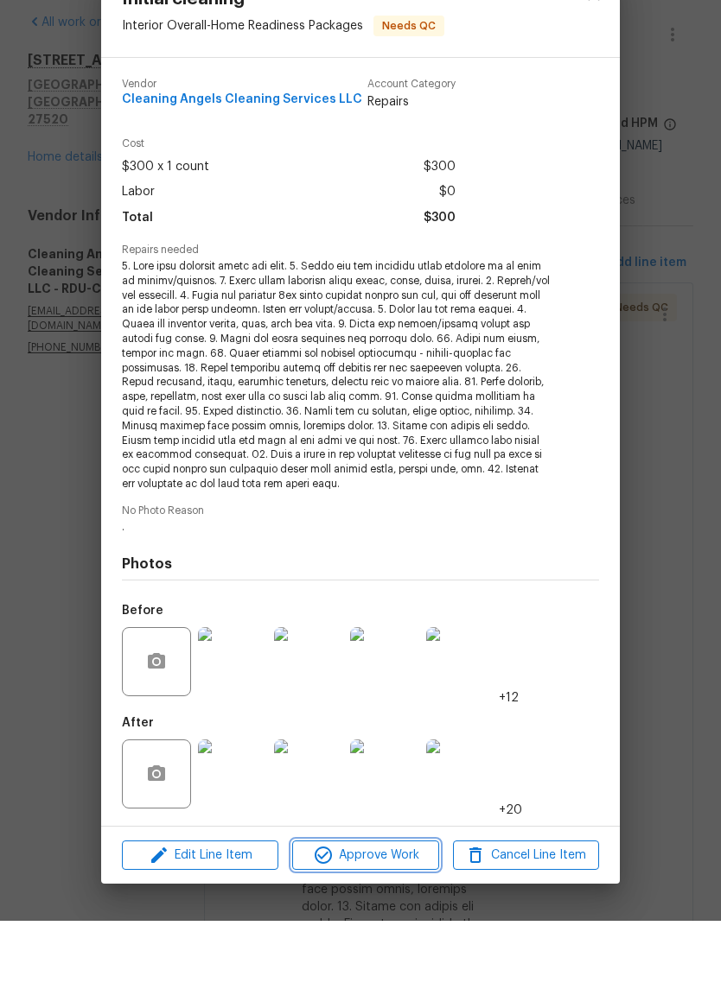
click at [376, 913] on span "Approve Work" at bounding box center [365, 924] width 136 height 22
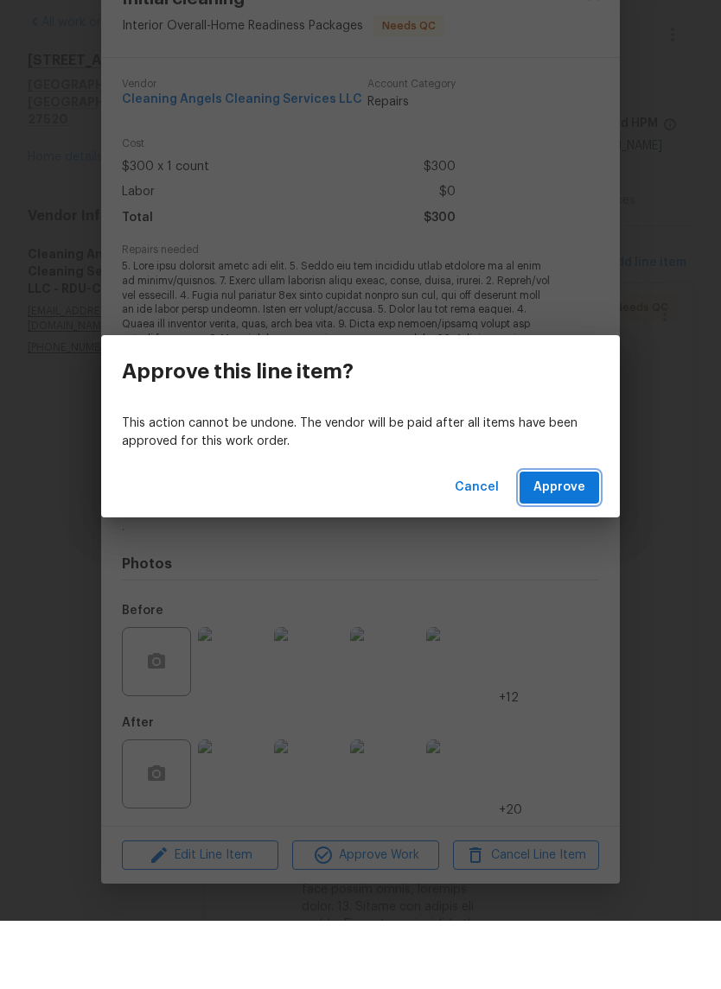
click at [562, 545] on span "Approve" at bounding box center [559, 556] width 52 height 22
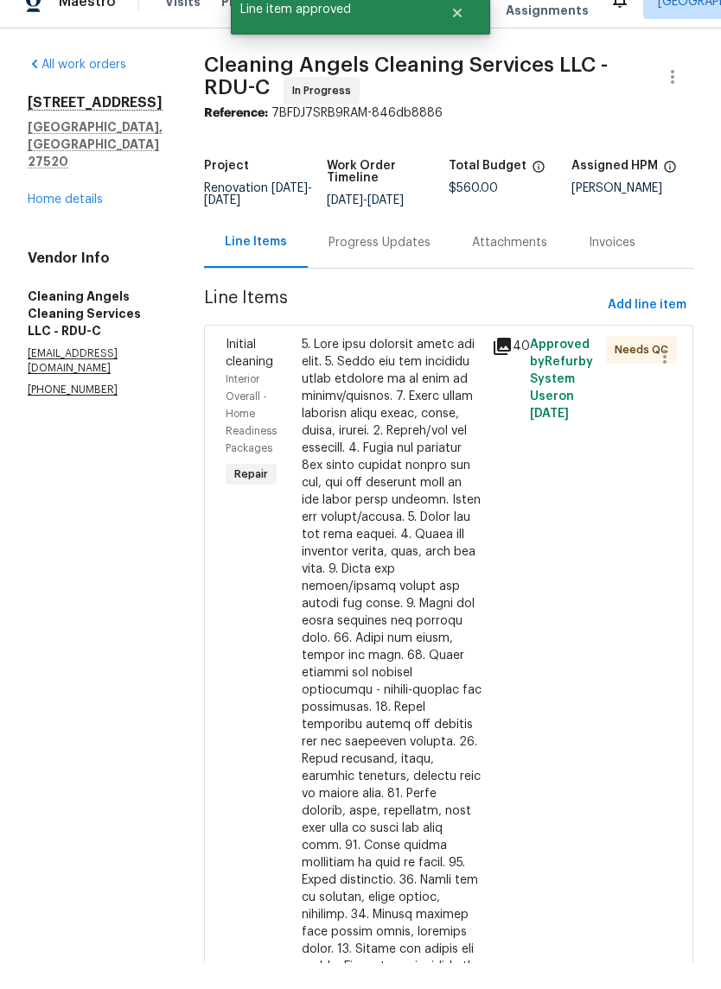
scroll to position [0, 0]
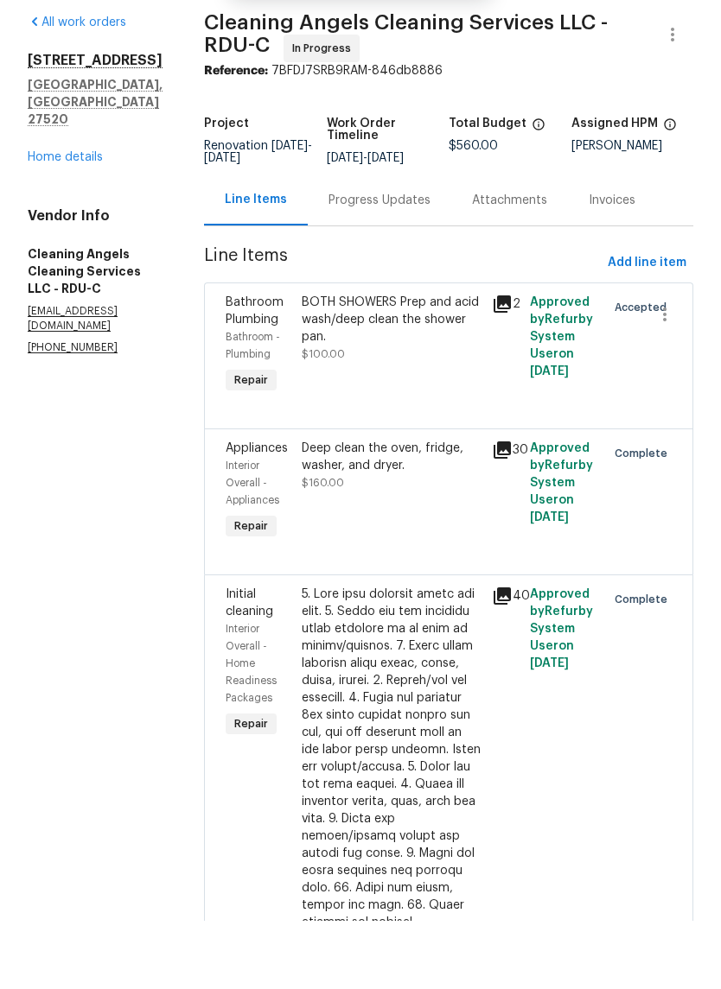
click at [48, 219] on link "Home details" at bounding box center [65, 225] width 75 height 12
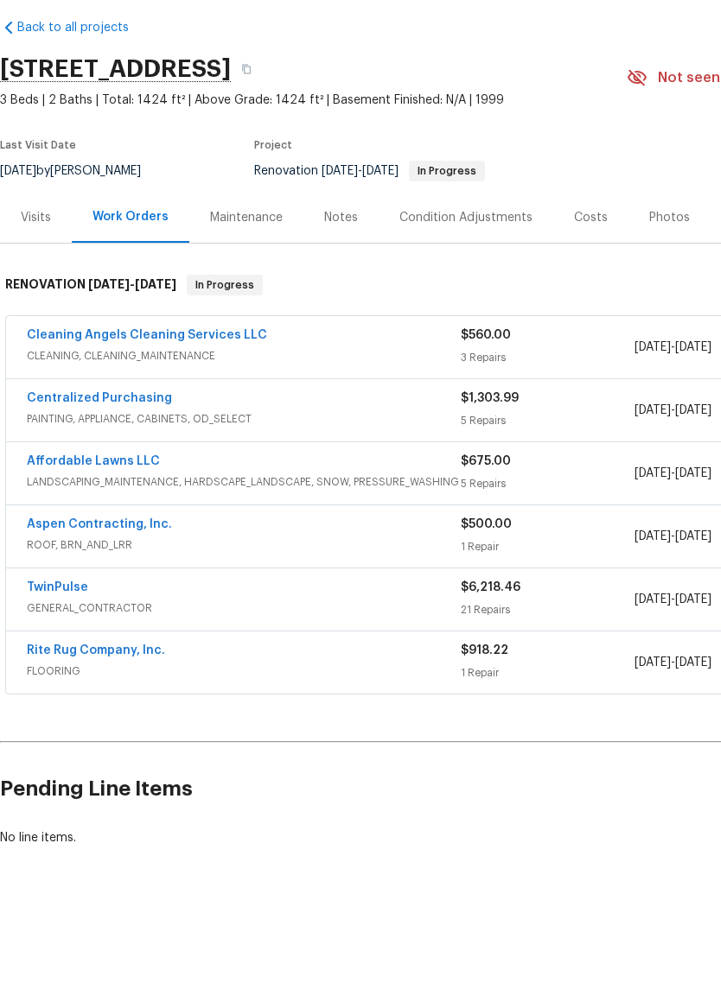
scroll to position [2, 0]
click at [116, 397] on link "Cleaning Angels Cleaning Services LLC" at bounding box center [147, 403] width 240 height 12
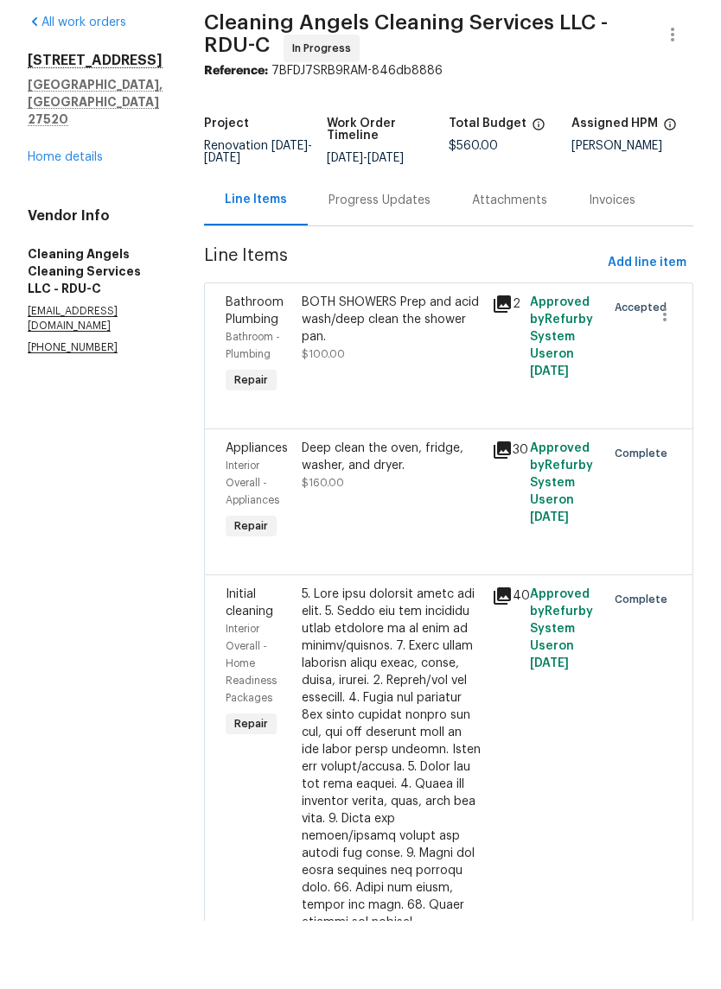
click at [48, 219] on link "Home details" at bounding box center [65, 225] width 75 height 12
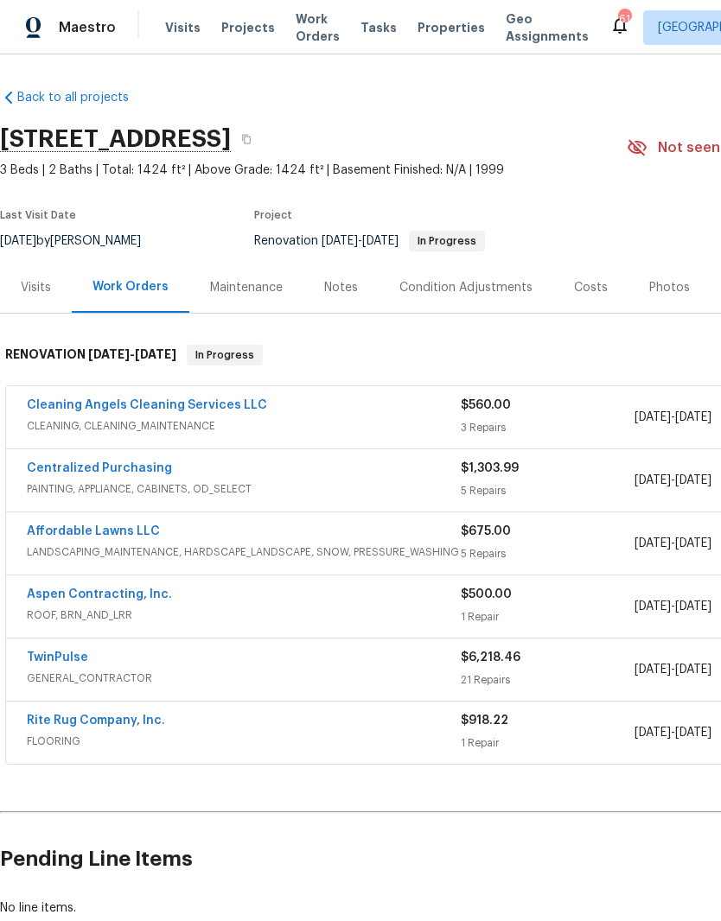
scroll to position [0, -2]
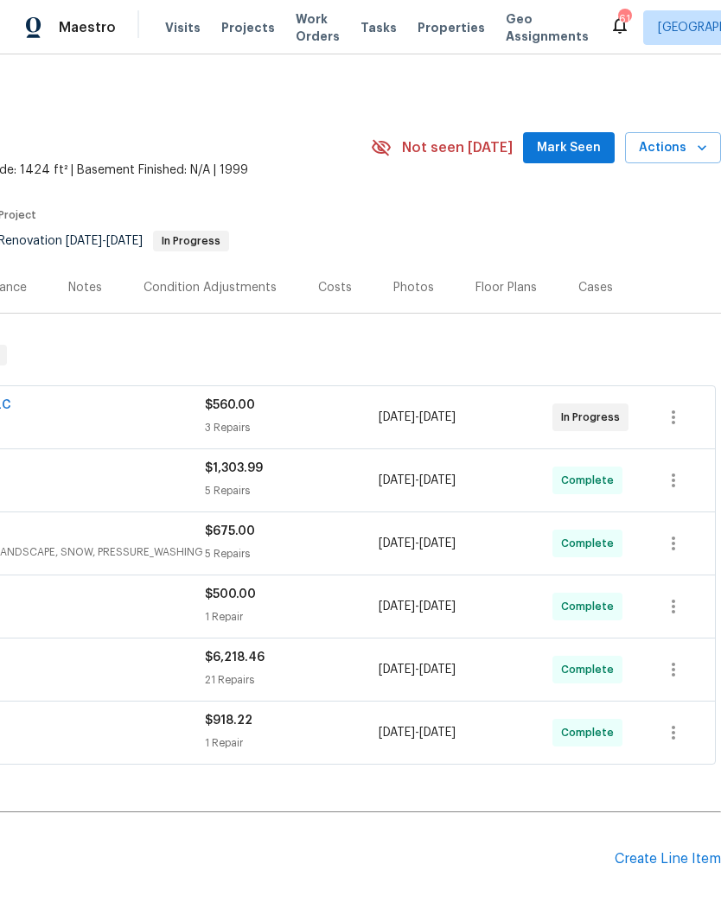
scroll to position [0, 256]
click at [572, 142] on span "Mark Seen" at bounding box center [569, 148] width 64 height 22
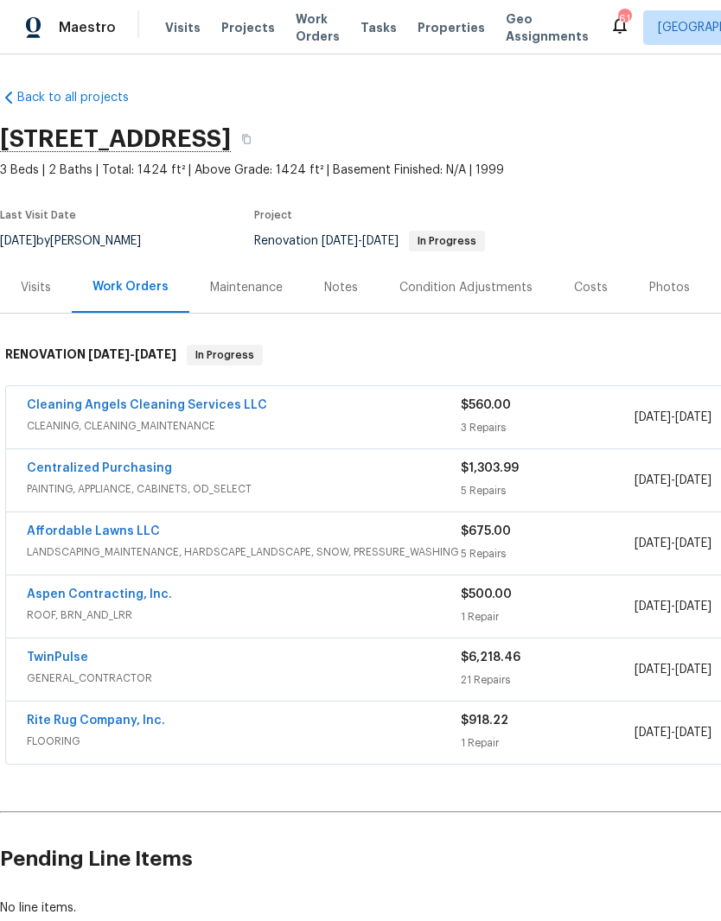
scroll to position [0, 0]
click at [122, 410] on link "Cleaning Angels Cleaning Services LLC" at bounding box center [147, 405] width 240 height 12
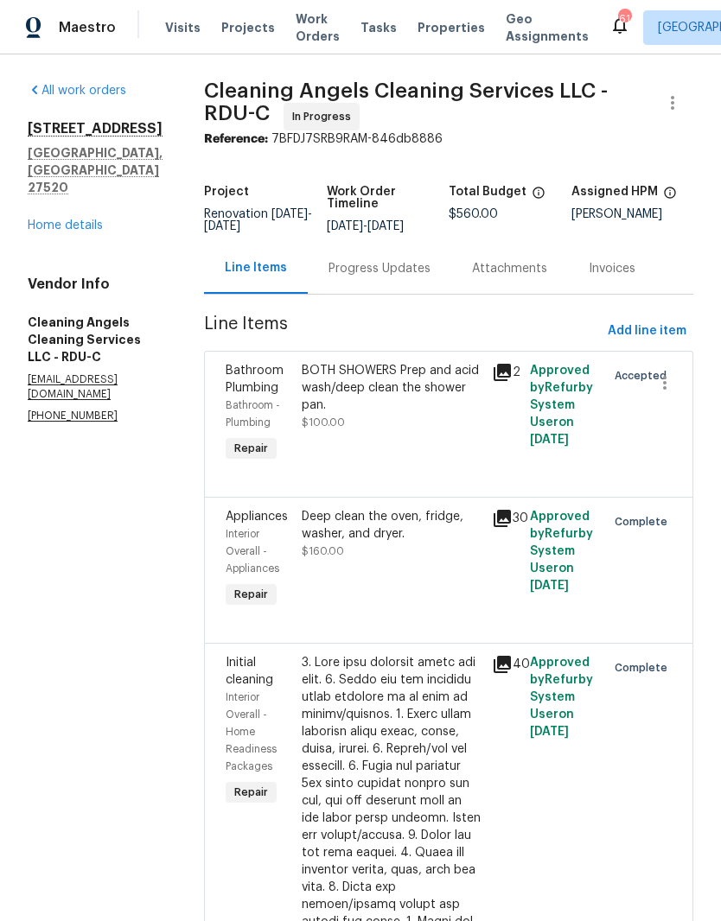
click at [380, 453] on div "BOTH SHOWERS Prep and acid wash/deep clean the shower pan. $100.00" at bounding box center [391, 414] width 190 height 114
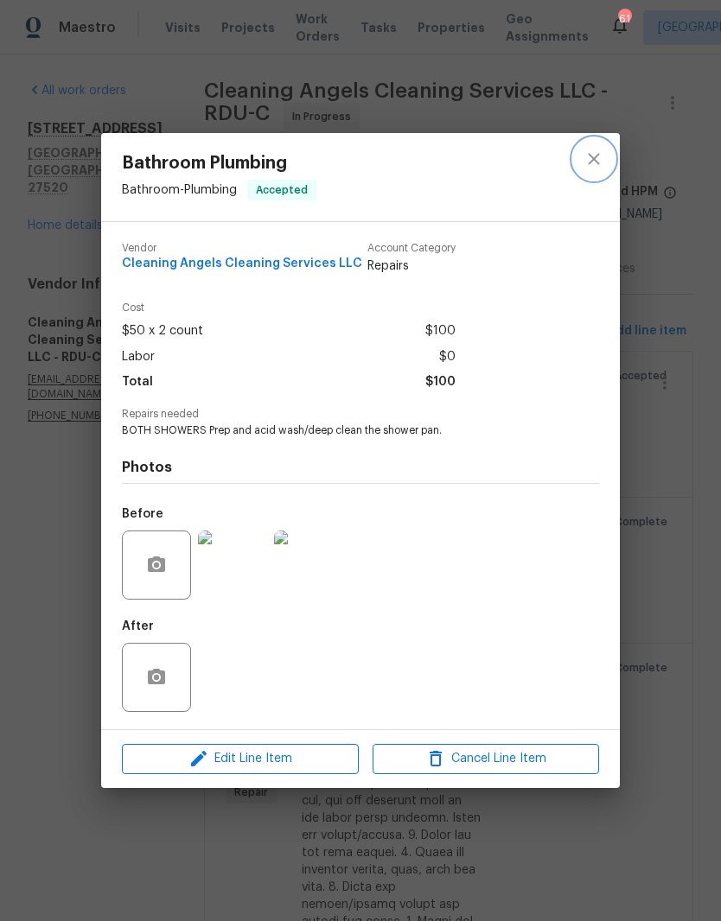
click at [592, 168] on button "close" at bounding box center [593, 158] width 41 height 41
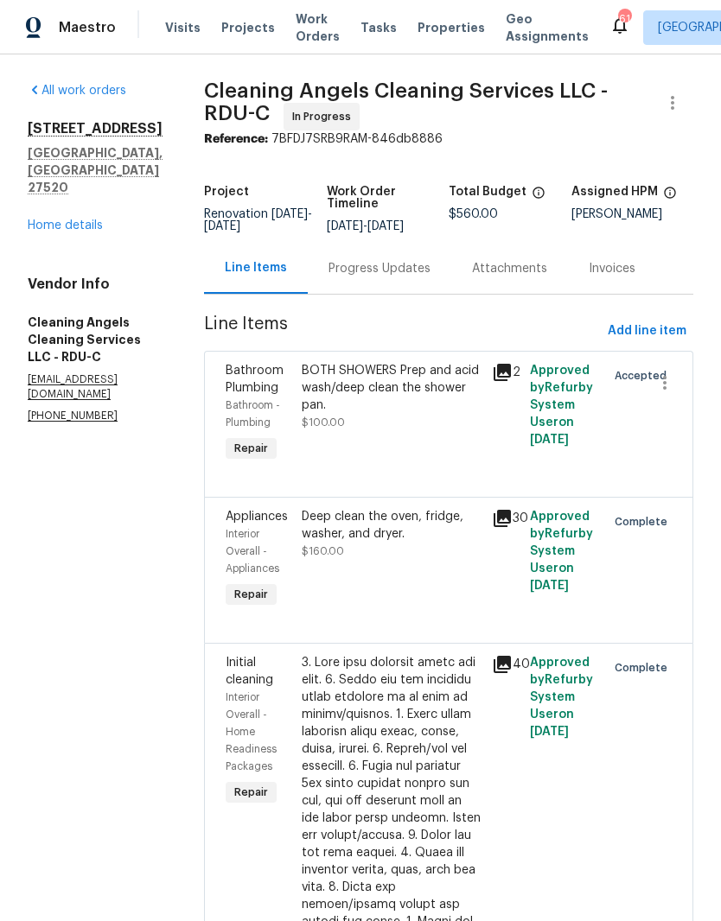
click at [57, 219] on link "Home details" at bounding box center [65, 225] width 75 height 12
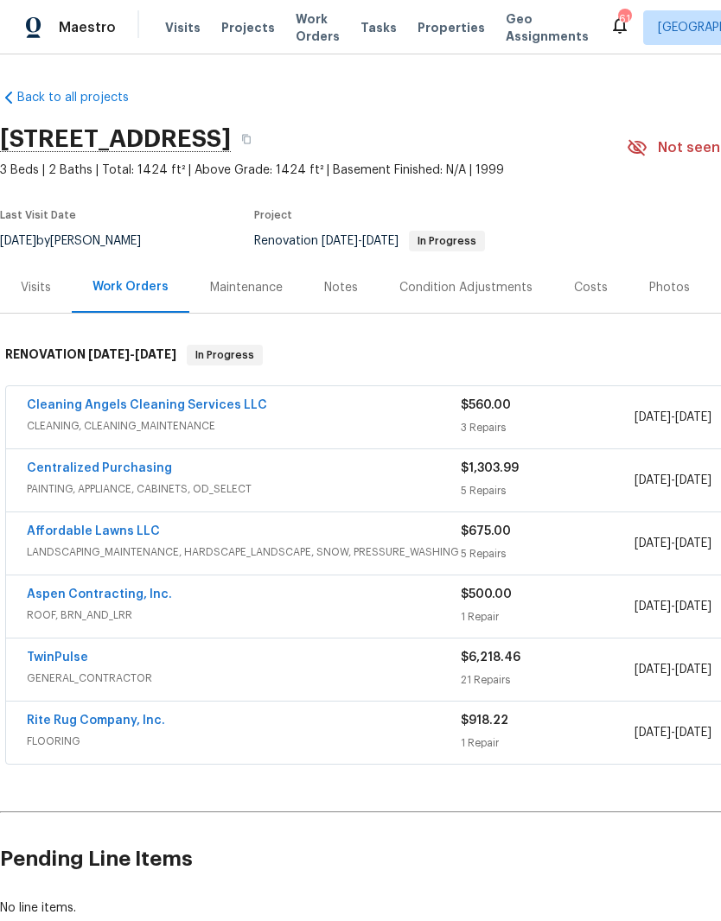
click at [655, 276] on div "Photos" at bounding box center [669, 287] width 82 height 51
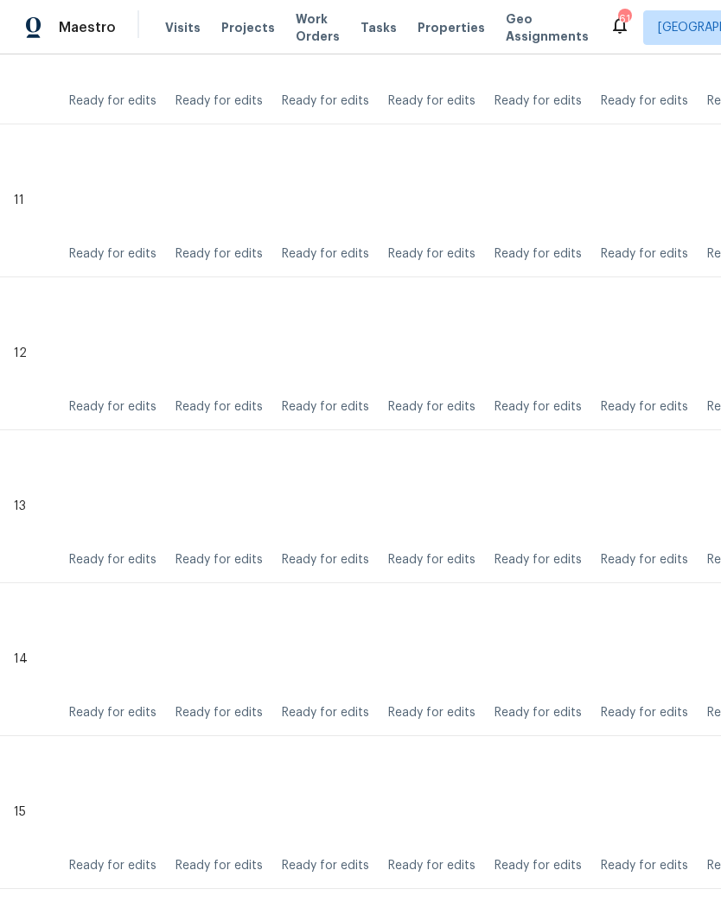
scroll to position [2046, 0]
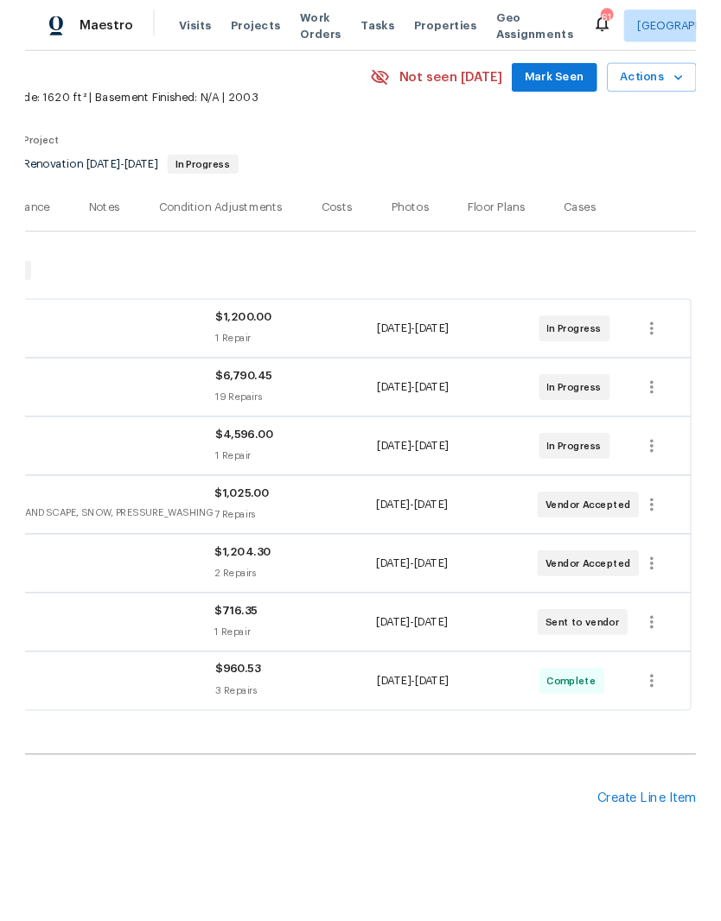
scroll to position [65, 256]
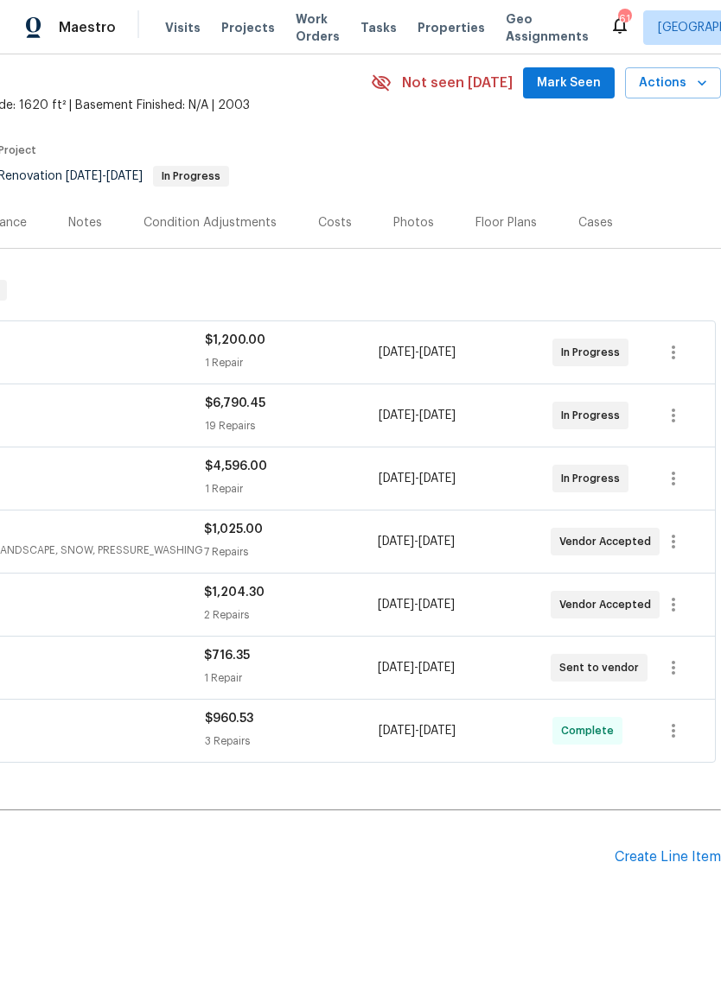
click at [664, 865] on div "Create Line Item" at bounding box center [667, 857] width 106 height 16
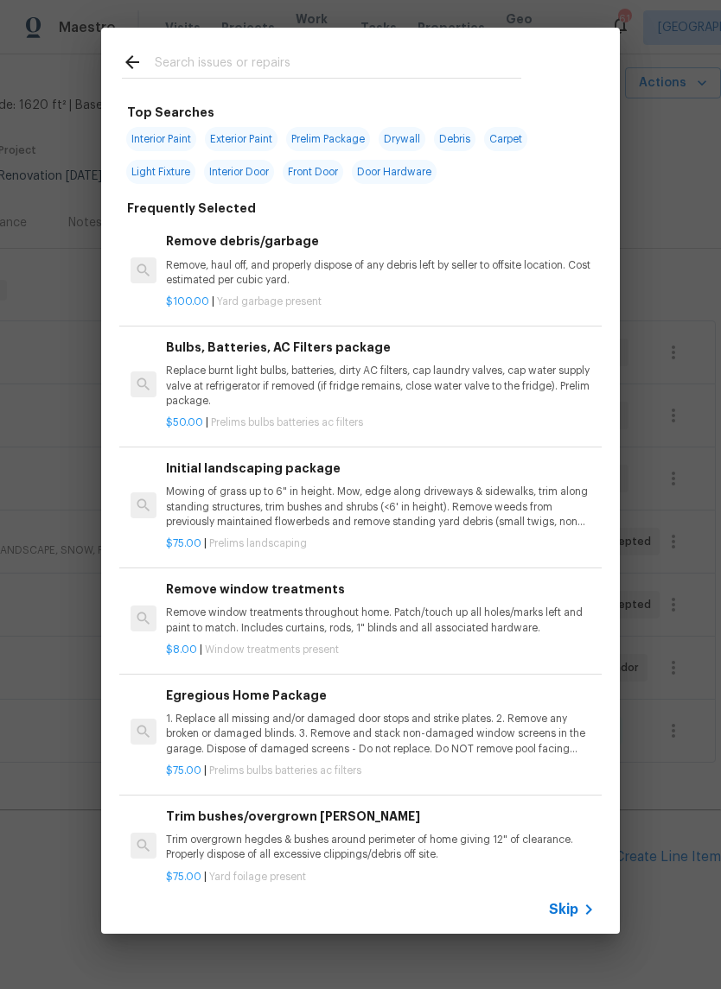
click at [248, 46] on div at bounding box center [321, 62] width 441 height 68
click at [180, 54] on input "text" at bounding box center [338, 65] width 366 height 26
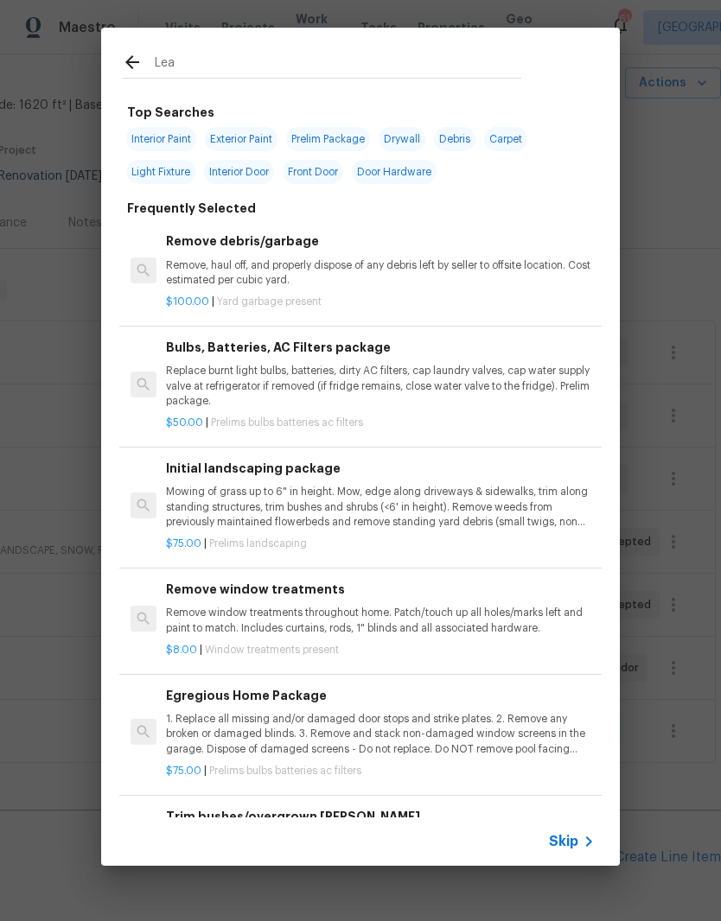
type input "Lean"
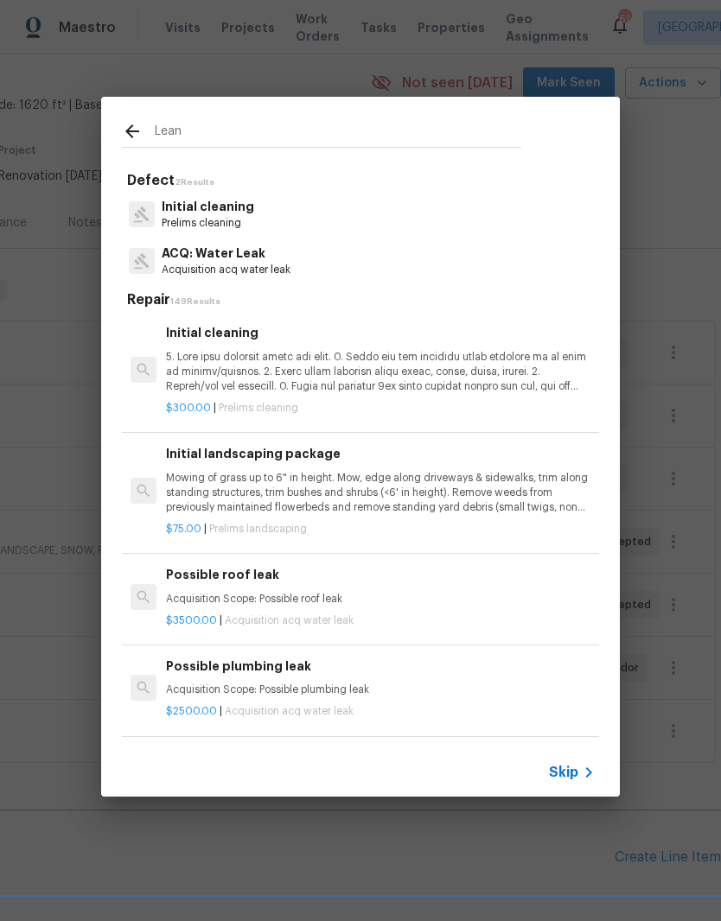
click at [399, 369] on p at bounding box center [380, 372] width 429 height 44
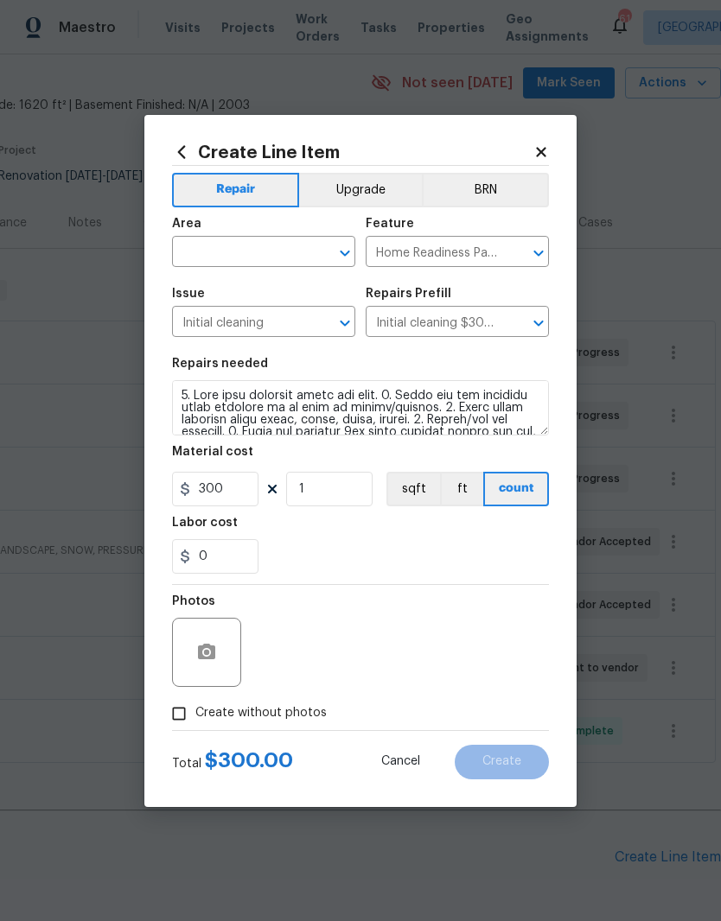
click at [190, 263] on input "text" at bounding box center [239, 253] width 135 height 27
click at [230, 324] on li "Interior Overall" at bounding box center [263, 320] width 183 height 29
type input "Interior Overall"
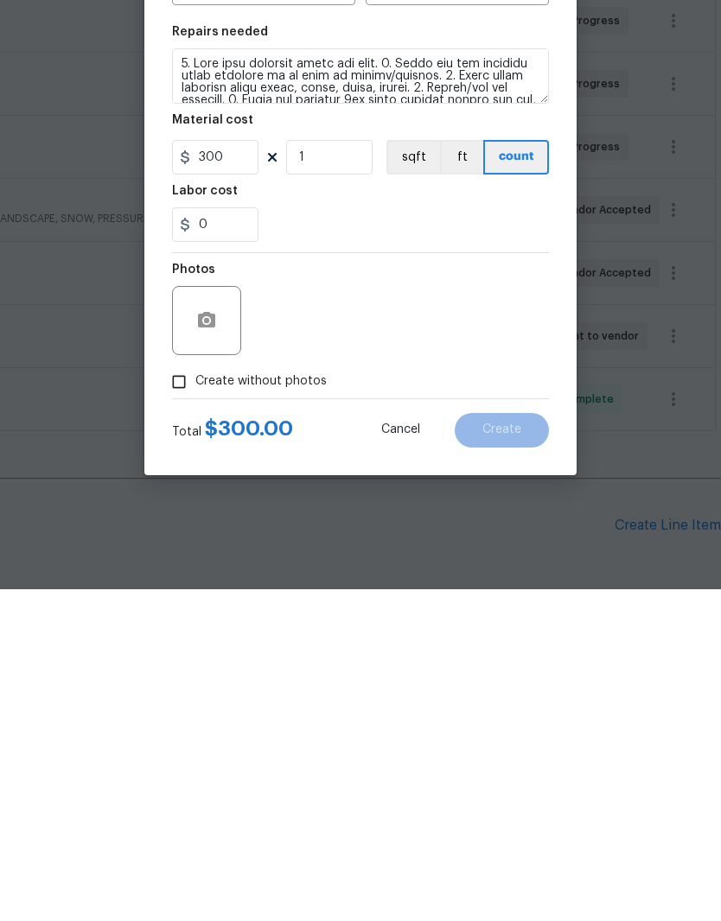
scroll to position [71, 0]
click at [177, 697] on input "Create without photos" at bounding box center [178, 713] width 33 height 33
checkbox input "true"
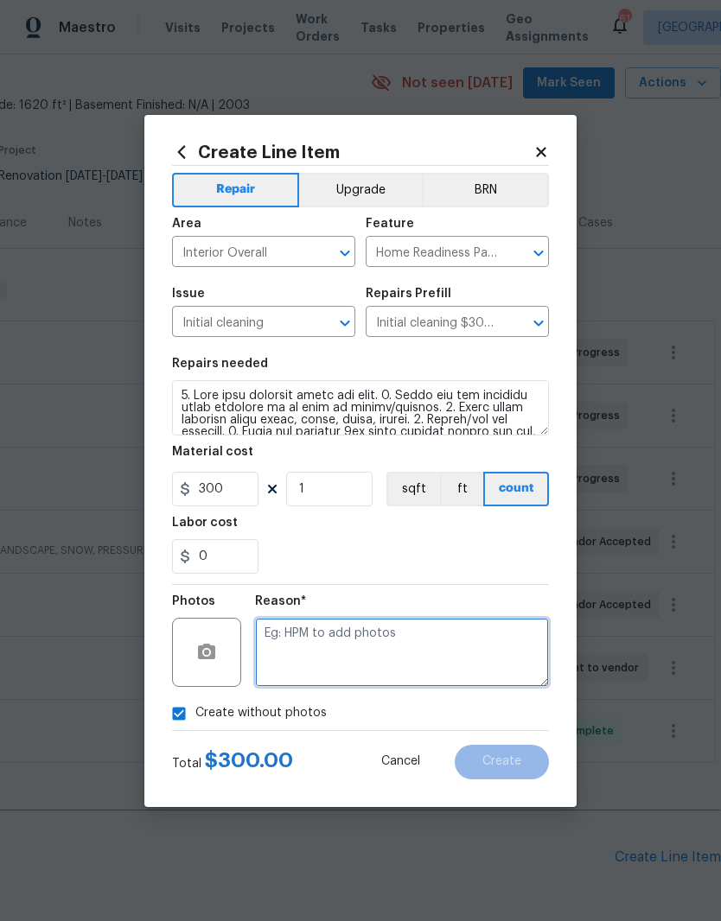
click at [307, 664] on textarea at bounding box center [402, 652] width 294 height 69
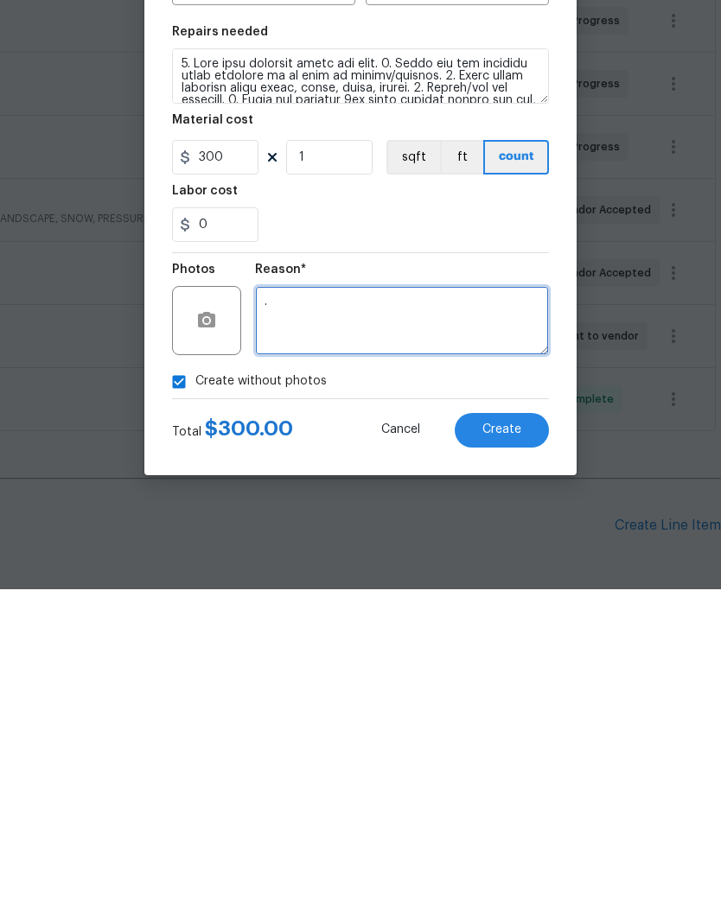
type textarea "."
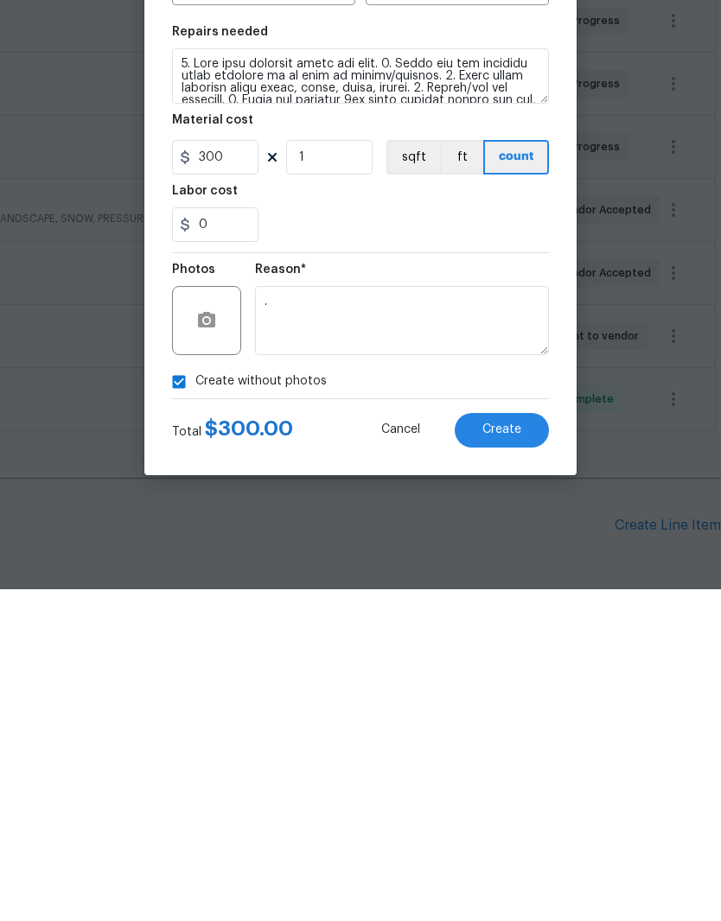
click at [505, 745] on button "Create" at bounding box center [501, 762] width 94 height 35
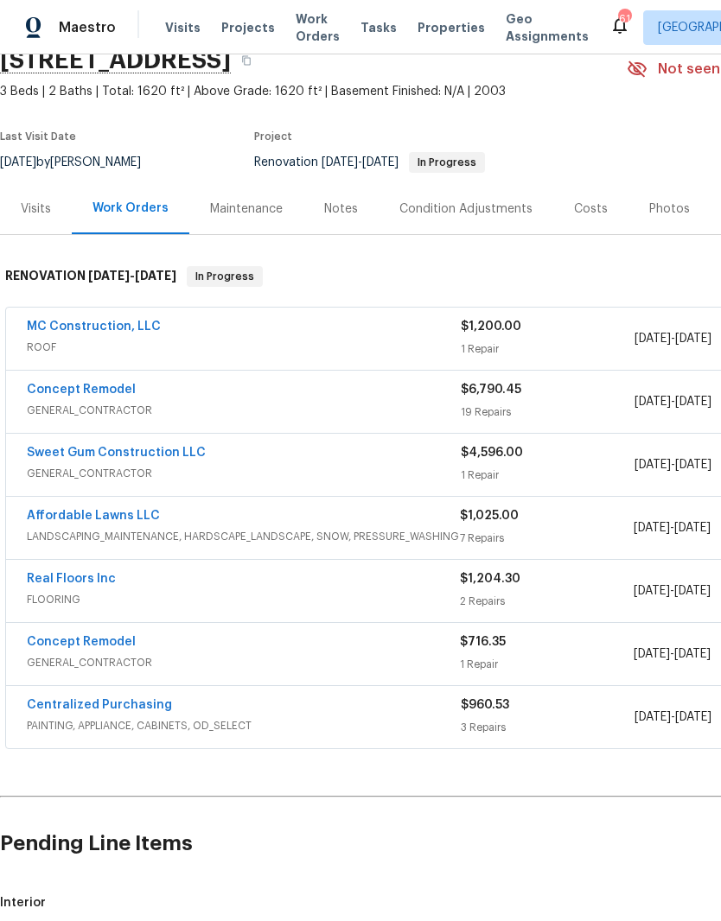
scroll to position [79, 0]
checkbox input "true"
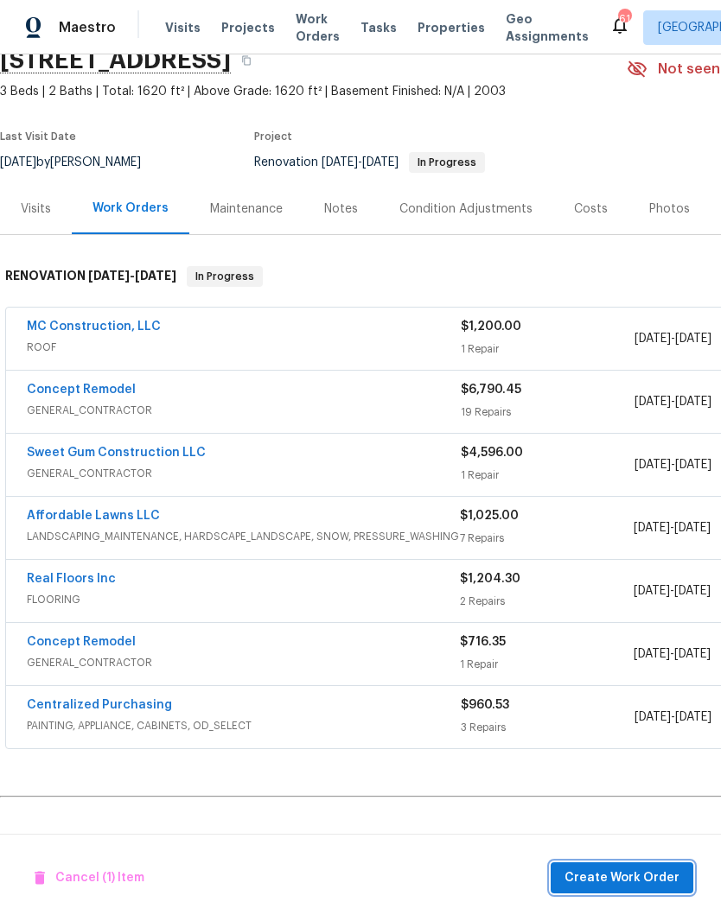
click at [613, 886] on span "Create Work Order" at bounding box center [621, 878] width 115 height 22
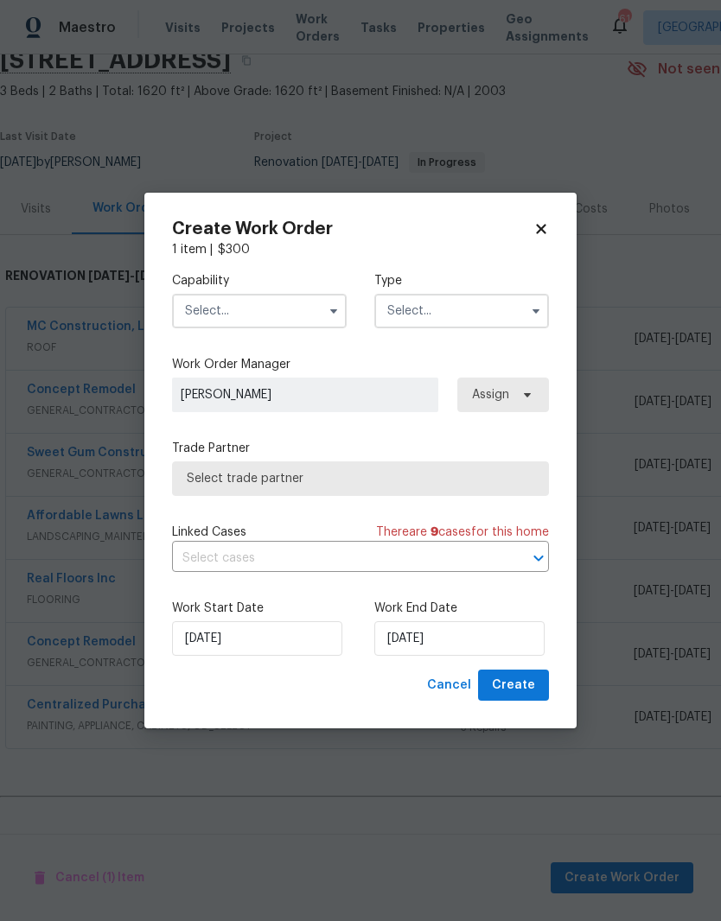
click at [215, 318] on input "text" at bounding box center [259, 311] width 175 height 35
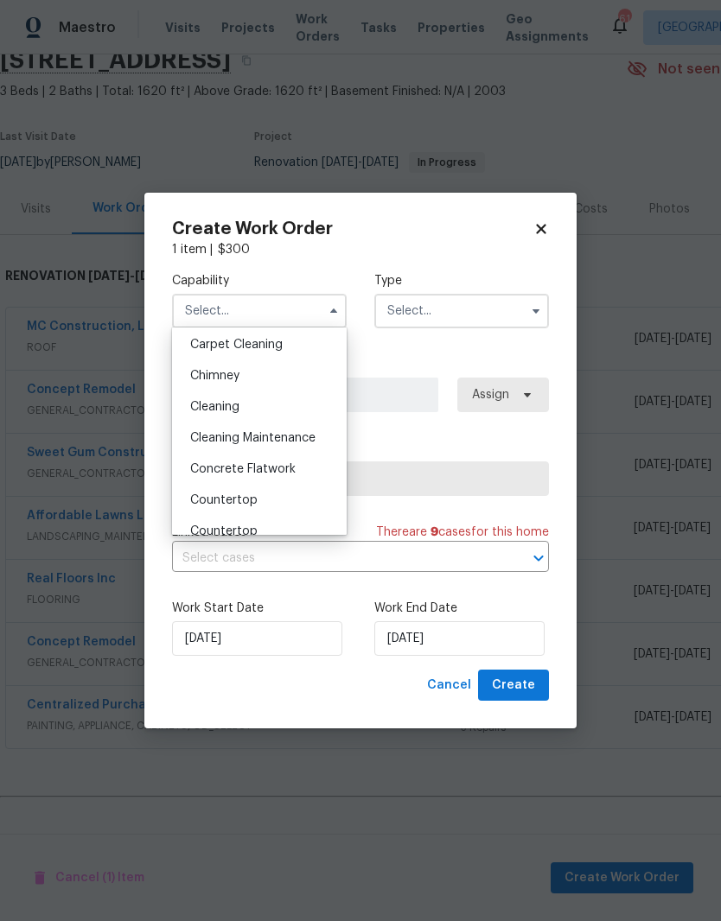
scroll to position [180, 0]
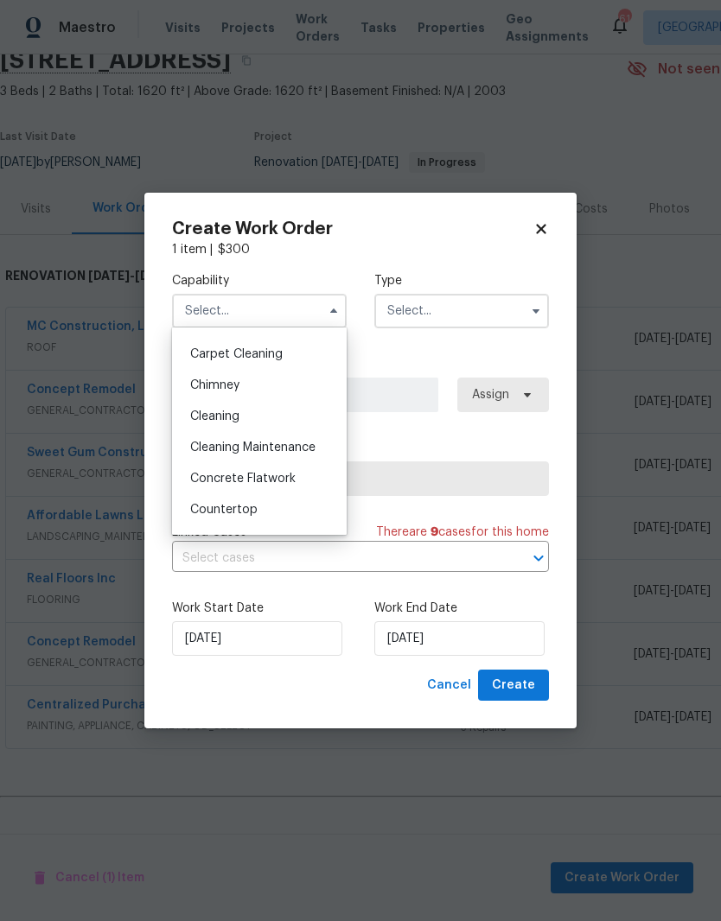
click at [227, 423] on div "Cleaning" at bounding box center [259, 416] width 166 height 31
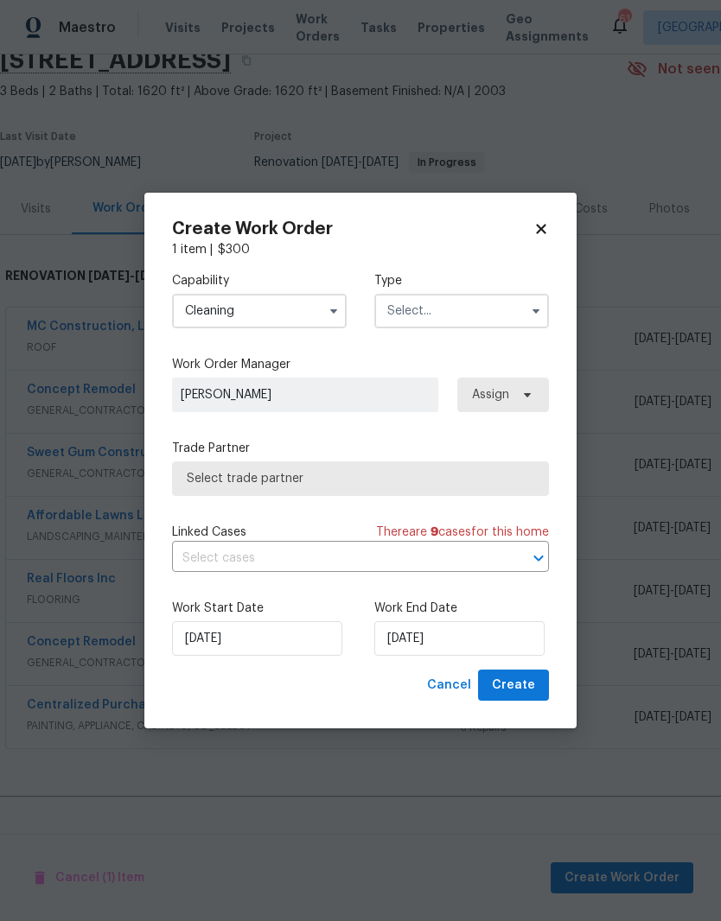
type input "Cleaning"
click at [461, 311] on input "text" at bounding box center [461, 311] width 175 height 35
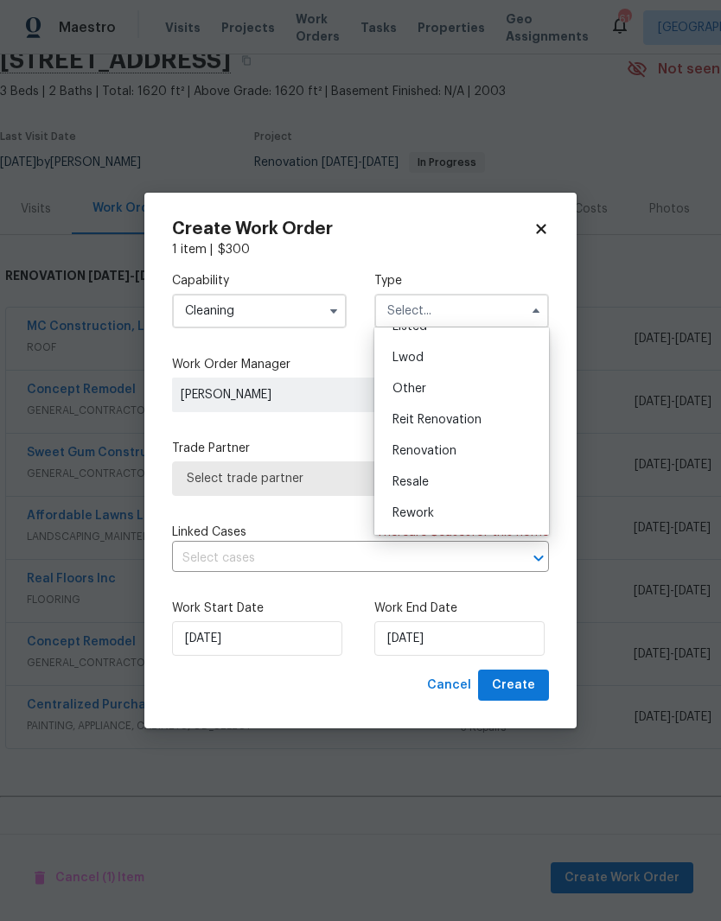
scroll to position [186, 0]
click at [420, 441] on span "Renovation" at bounding box center [424, 441] width 64 height 12
type input "Renovation"
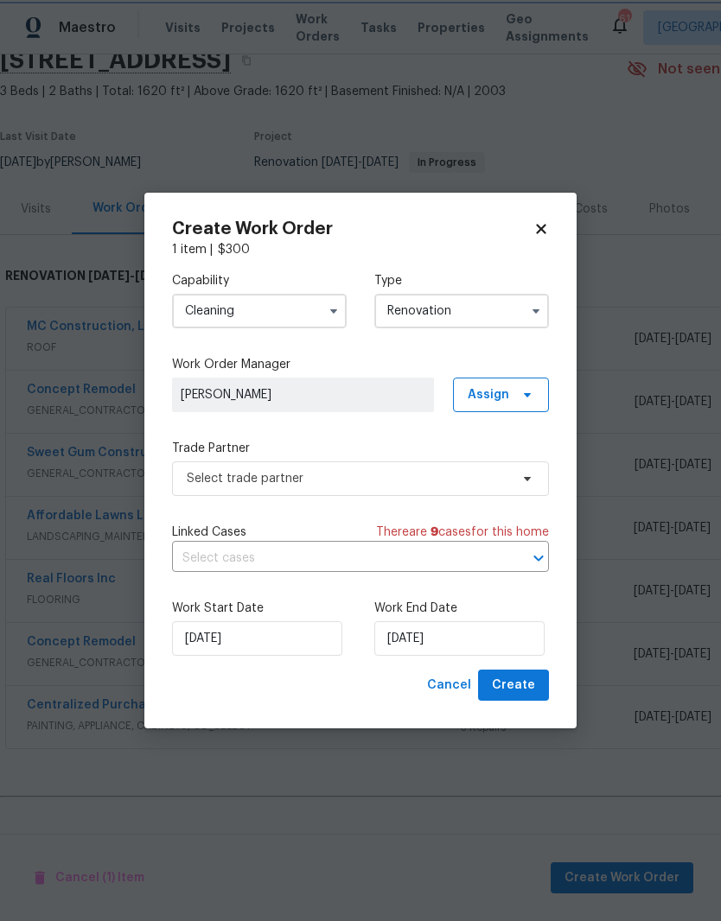
scroll to position [0, 0]
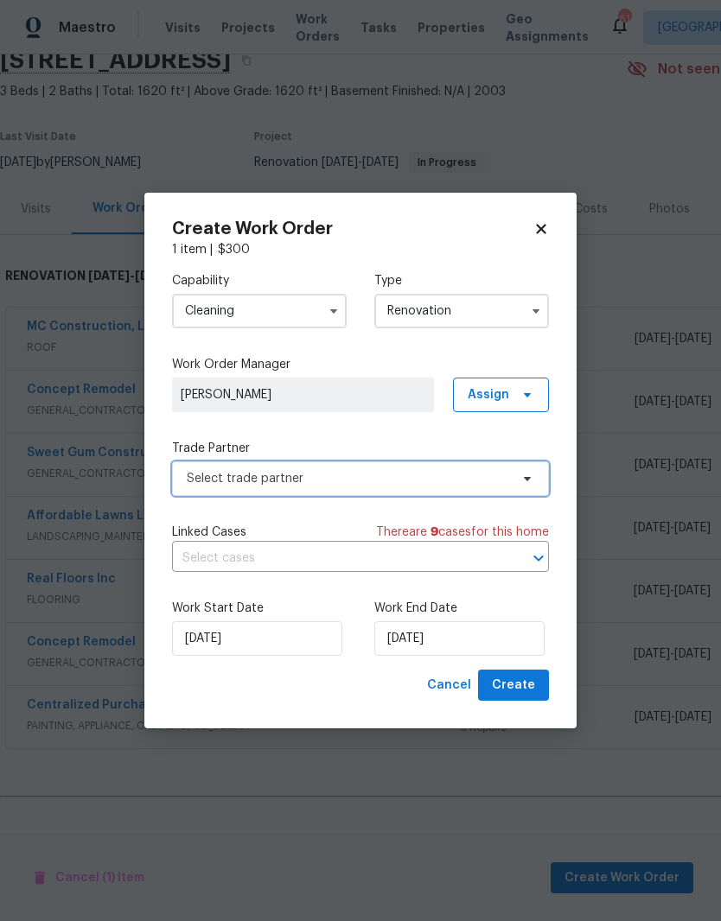
click at [222, 473] on span "Select trade partner" at bounding box center [348, 478] width 322 height 17
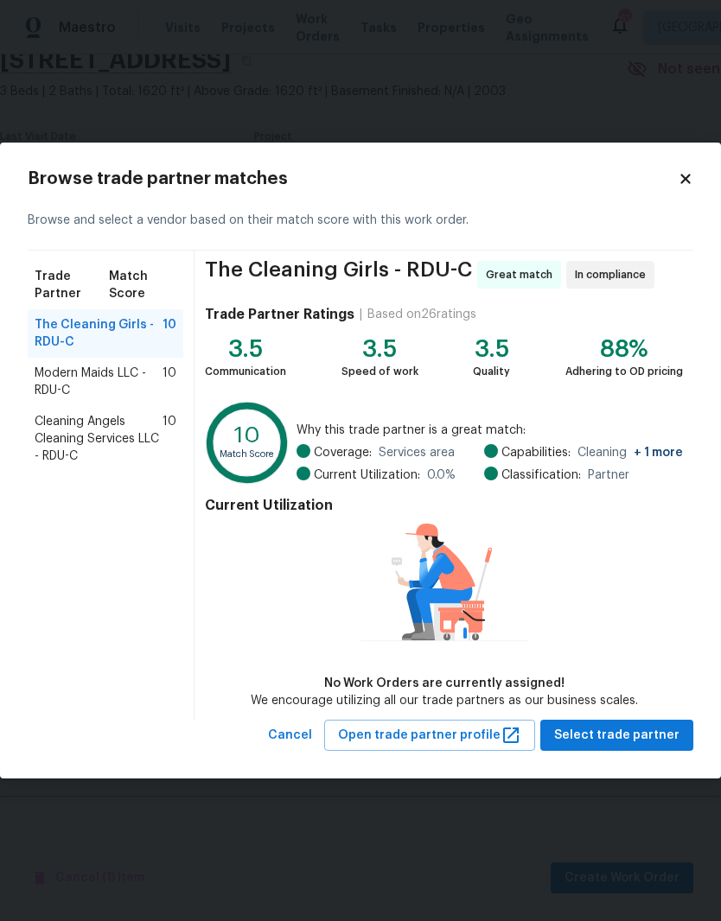
click at [62, 436] on span "Cleaning Angels Cleaning Services LLC - RDU-C" at bounding box center [99, 439] width 128 height 52
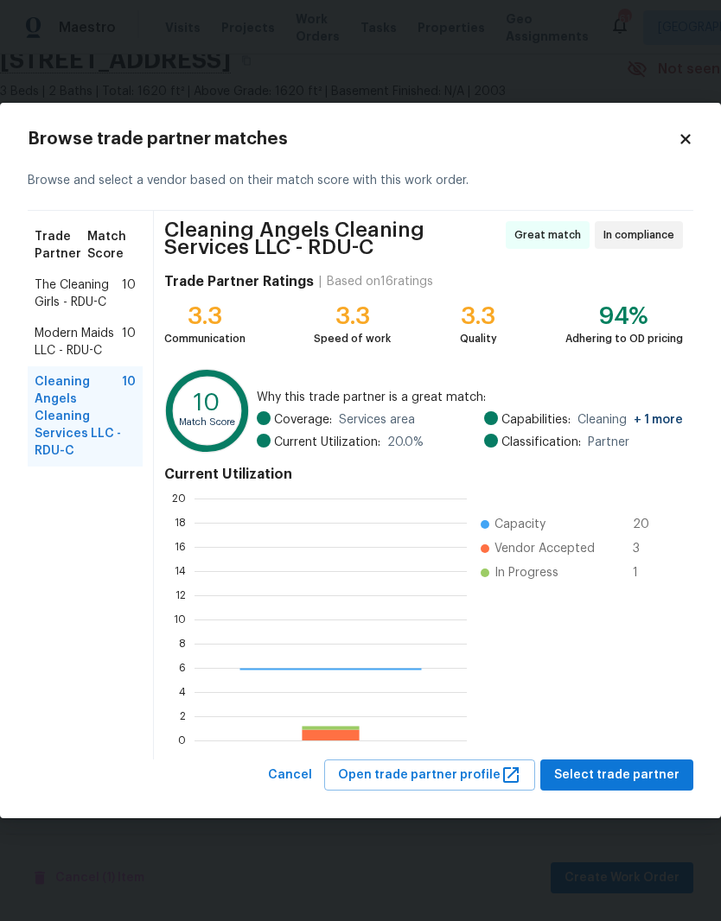
scroll to position [242, 272]
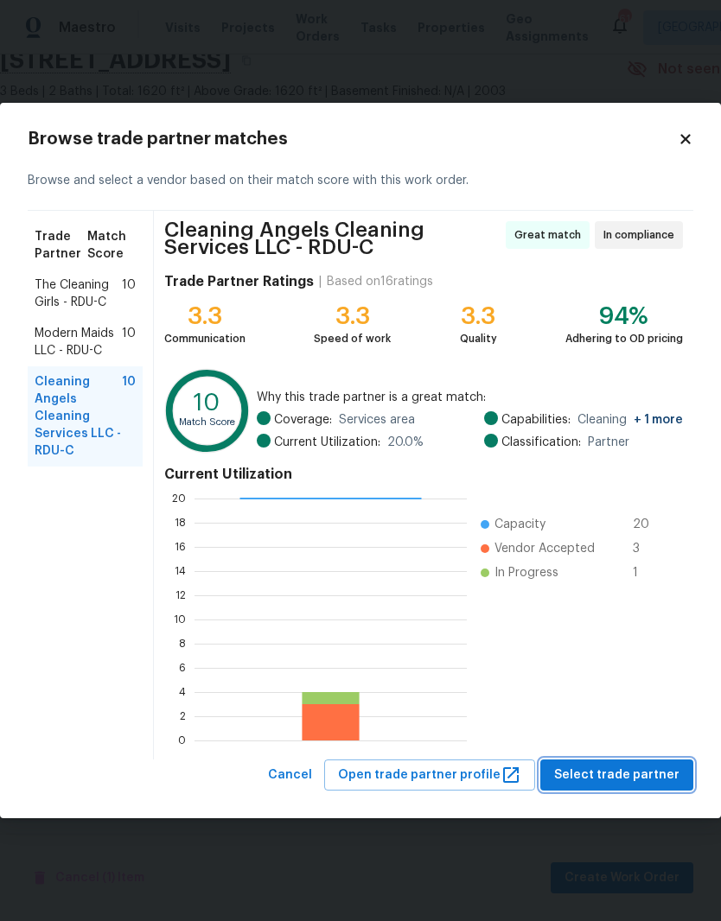
click at [600, 772] on span "Select trade partner" at bounding box center [616, 776] width 125 height 22
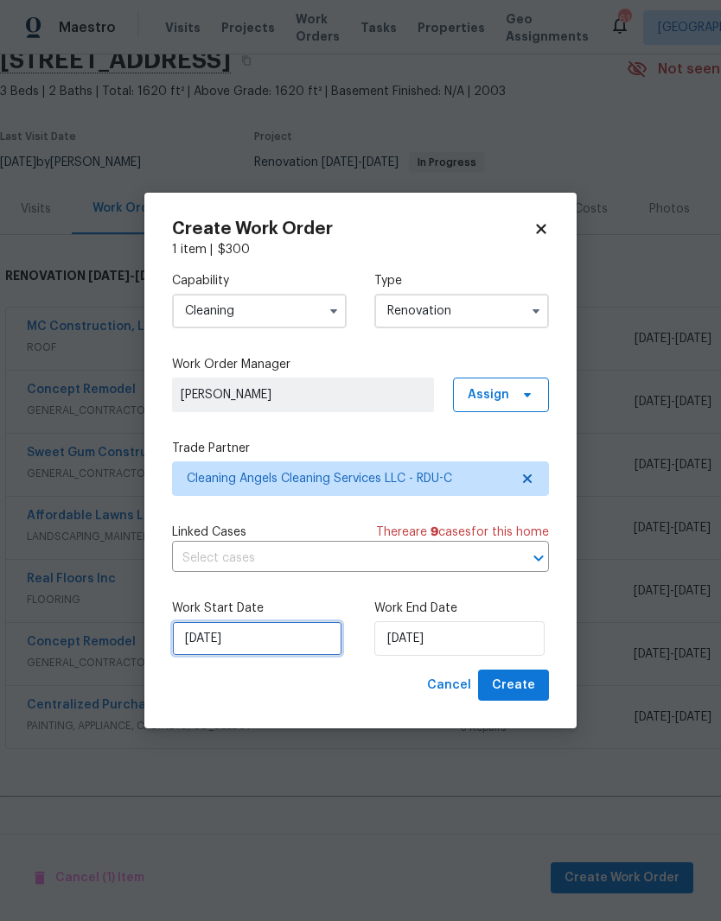
click at [269, 645] on input "[DATE]" at bounding box center [257, 638] width 170 height 35
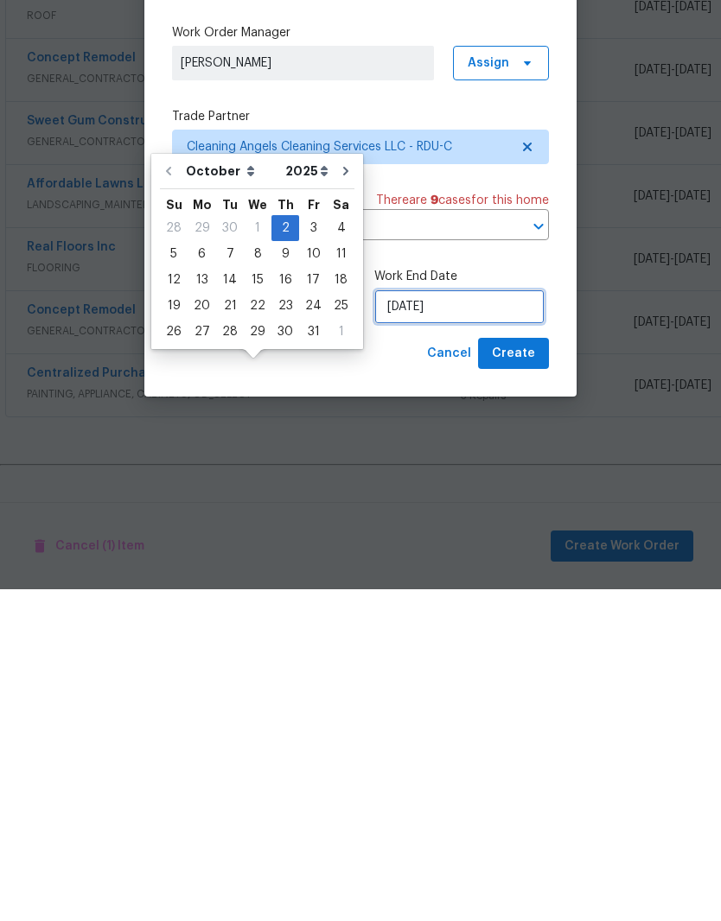
click at [426, 621] on input "[DATE]" at bounding box center [459, 638] width 170 height 35
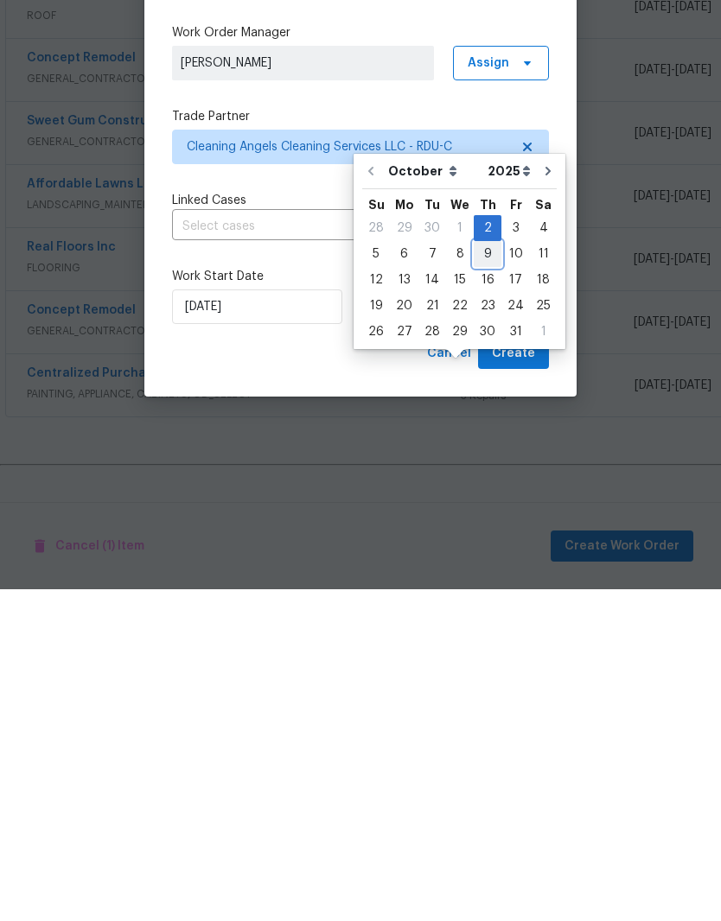
click at [476, 574] on div "9" at bounding box center [487, 586] width 28 height 24
type input "10/9/2025"
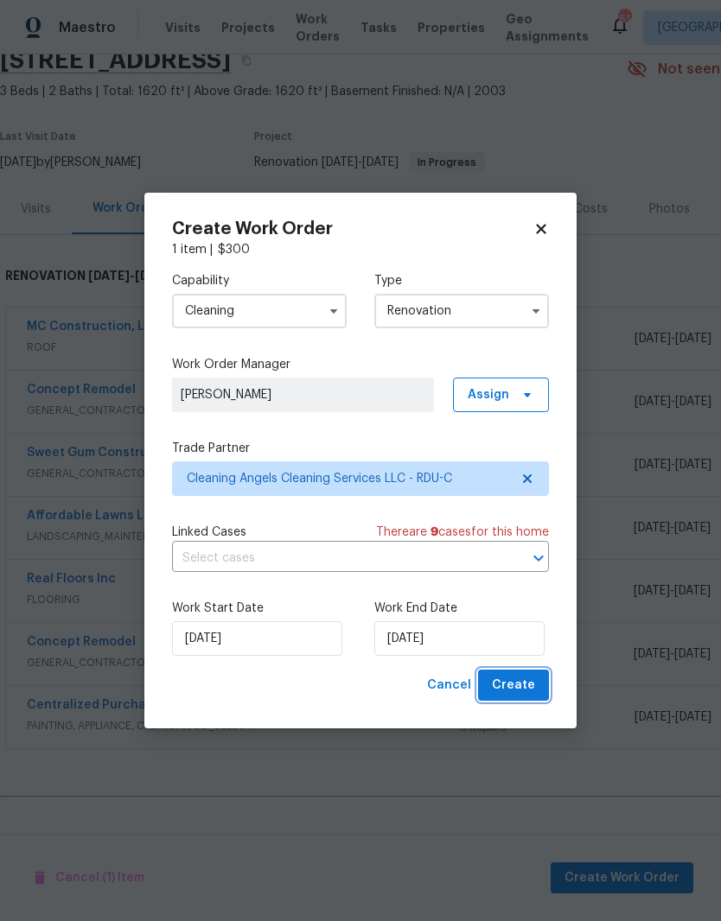
click at [511, 695] on span "Create" at bounding box center [513, 686] width 43 height 22
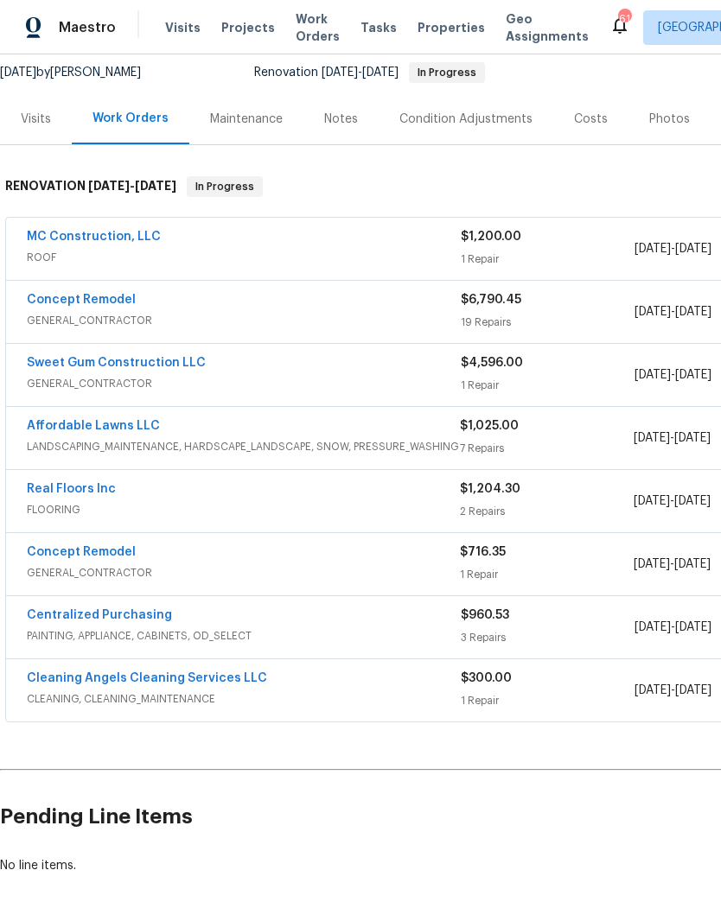
scroll to position [168, 0]
click at [60, 673] on link "Cleaning Angels Cleaning Services LLC" at bounding box center [147, 679] width 240 height 12
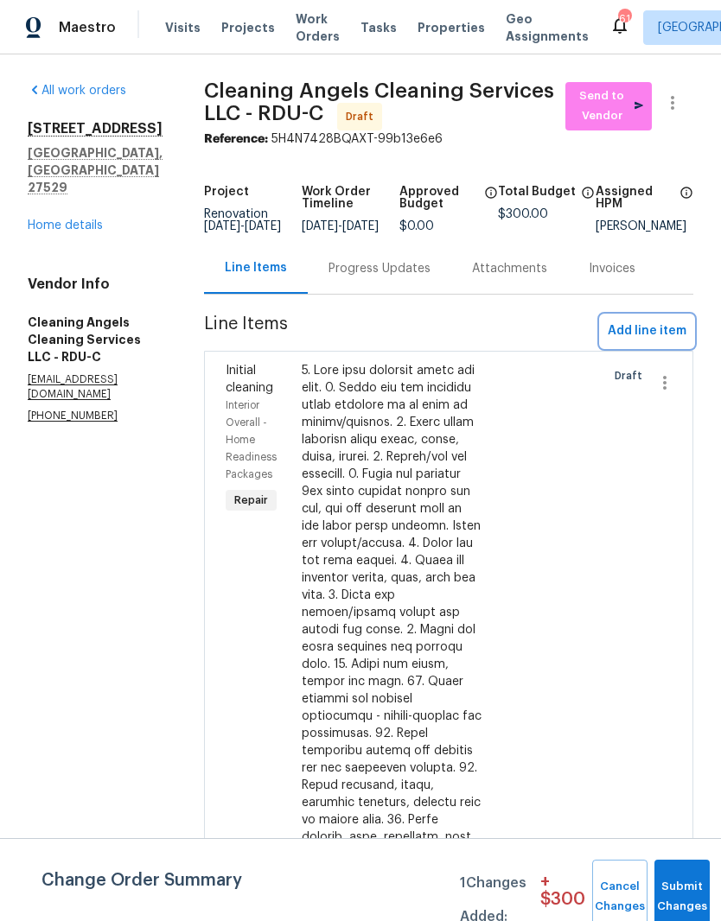
click at [681, 341] on span "Add line item" at bounding box center [646, 332] width 79 height 22
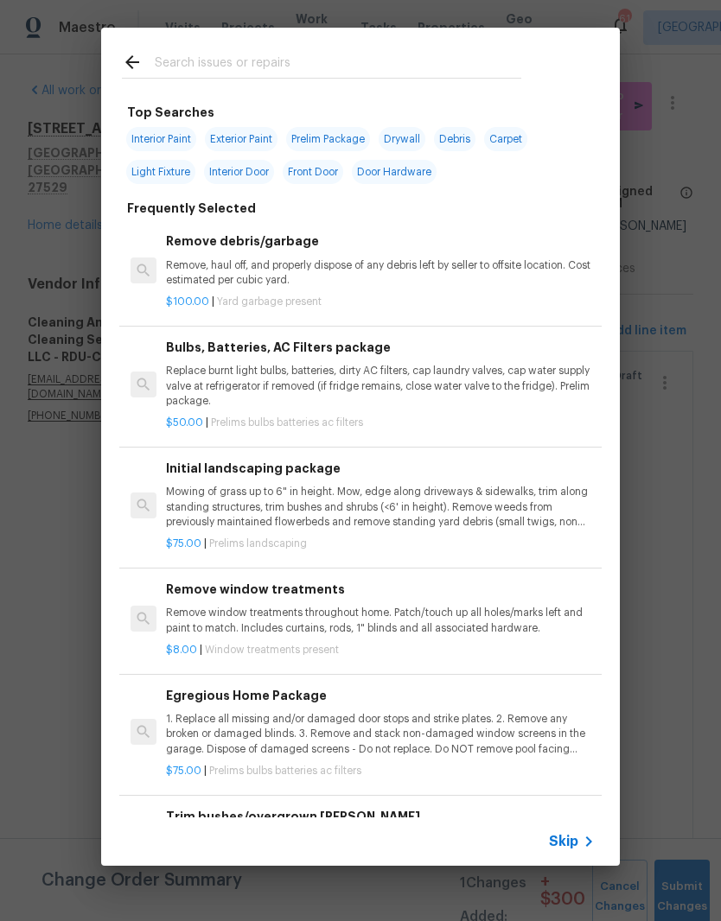
click at [198, 67] on input "text" at bounding box center [338, 65] width 366 height 26
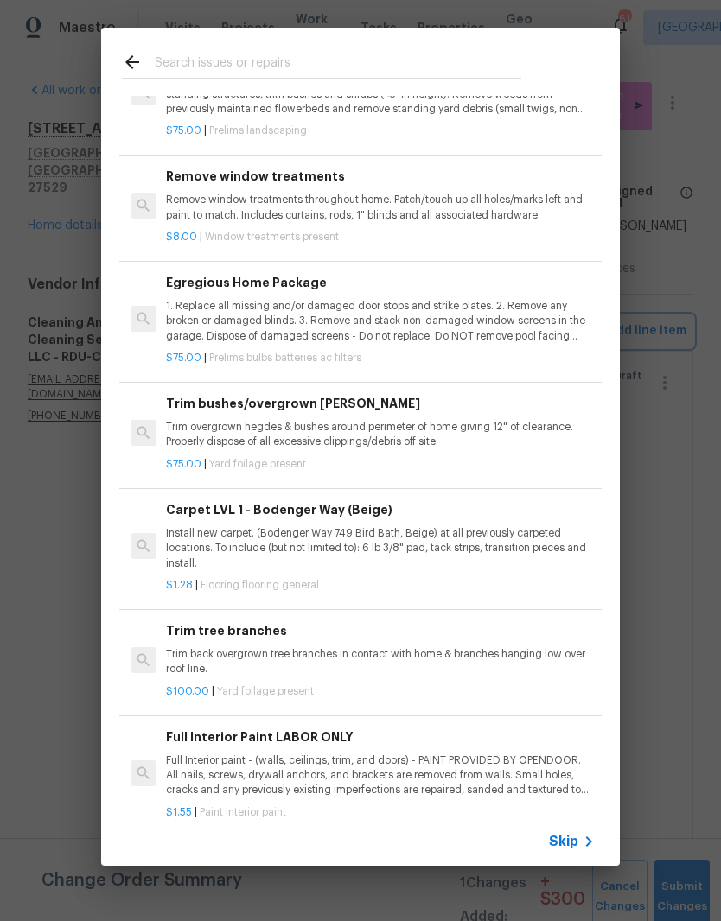
click at [679, 270] on div "Top Searches Interior Paint Exterior Paint Prelim Package Drywall Debris Carpet…" at bounding box center [360, 446] width 721 height 893
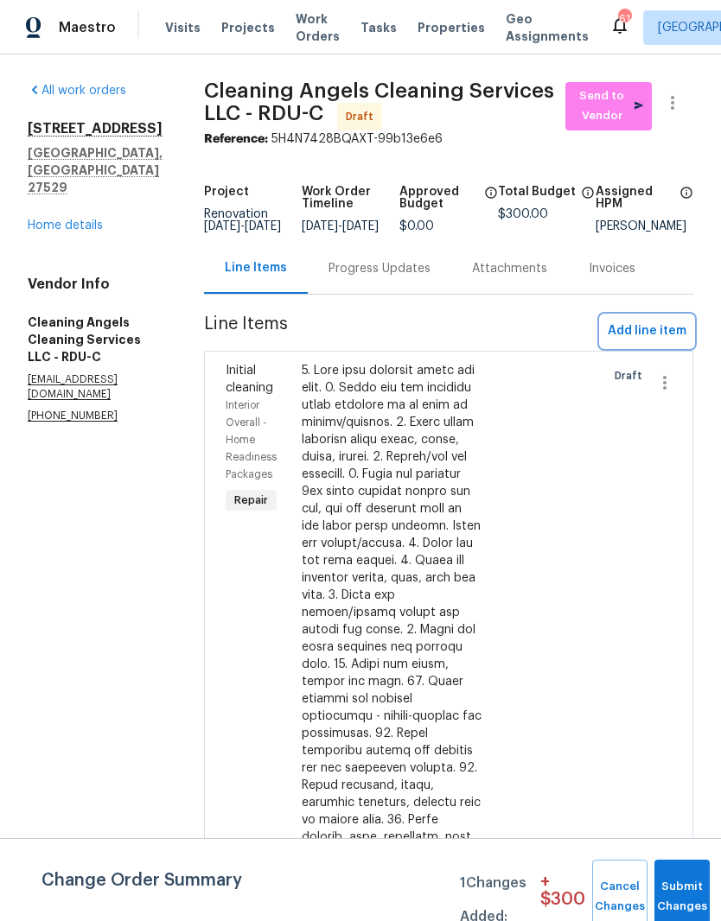
click at [668, 342] on span "Add line item" at bounding box center [646, 332] width 79 height 22
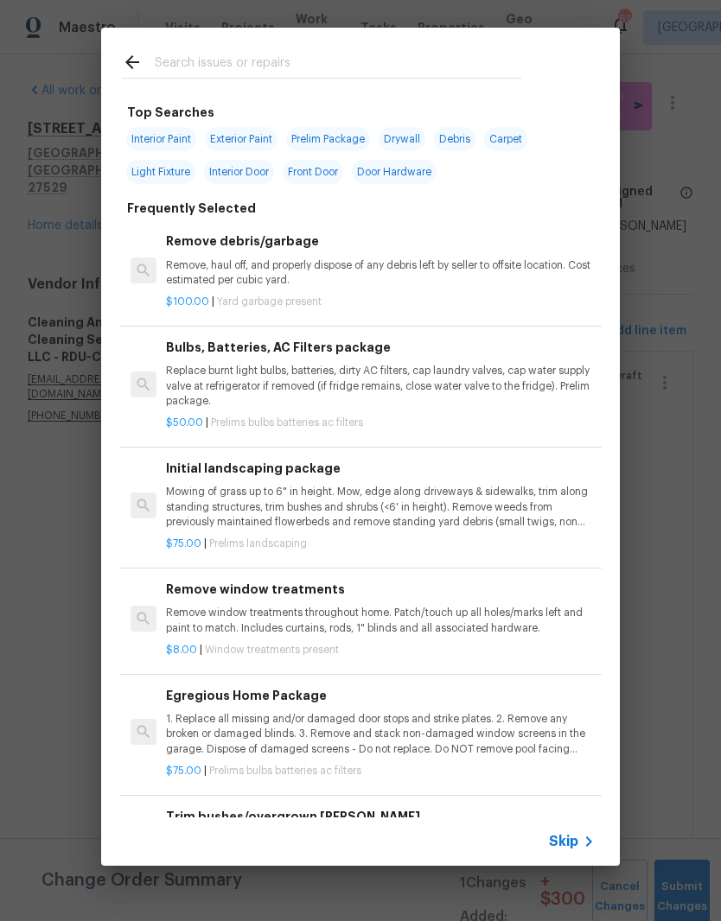
click at [391, 59] on input "text" at bounding box center [338, 65] width 366 height 26
click at [691, 283] on div "Top Searches Interior Paint Exterior Paint Prelim Package Drywall Debris Carpet…" at bounding box center [360, 446] width 721 height 893
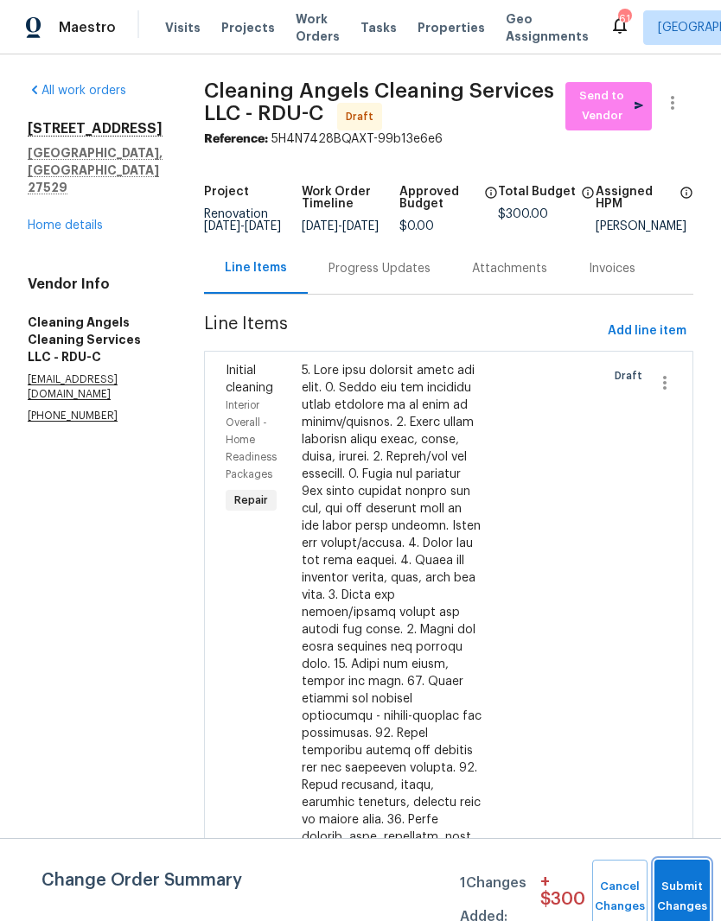
click at [686, 891] on button "Submit Changes" at bounding box center [681, 897] width 55 height 74
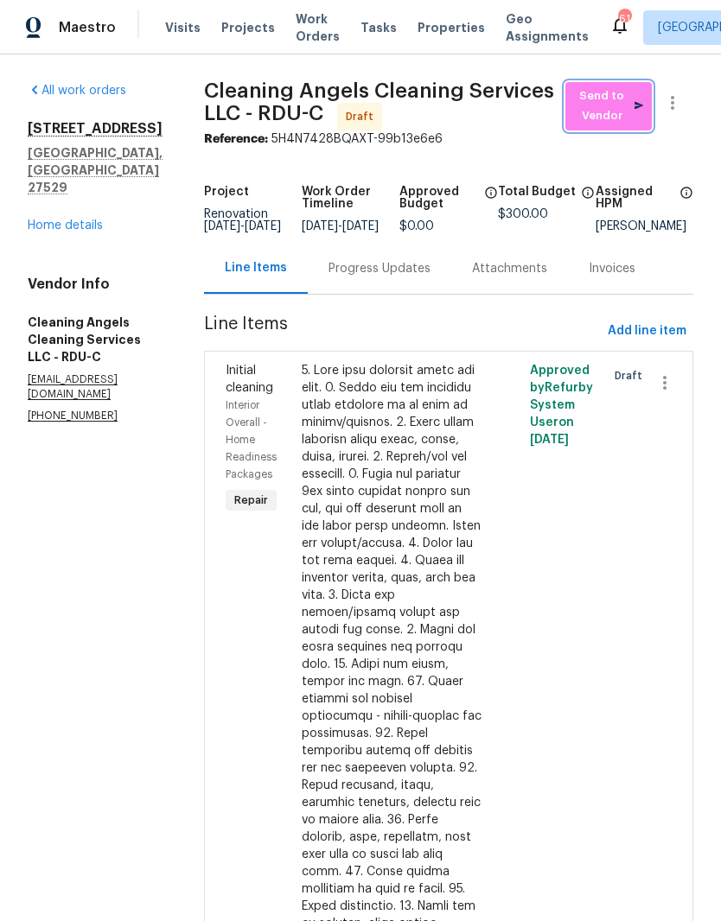
click at [613, 106] on span "Send to Vendor" at bounding box center [608, 106] width 69 height 40
click at [409, 277] on div "Progress Updates" at bounding box center [379, 268] width 102 height 17
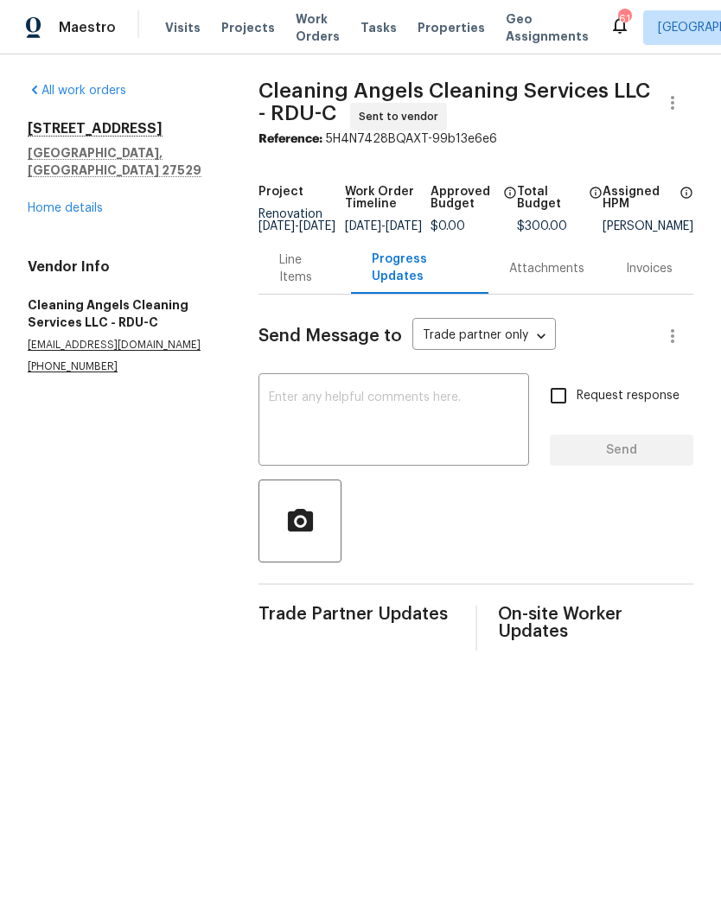
click at [366, 440] on textarea at bounding box center [394, 421] width 250 height 60
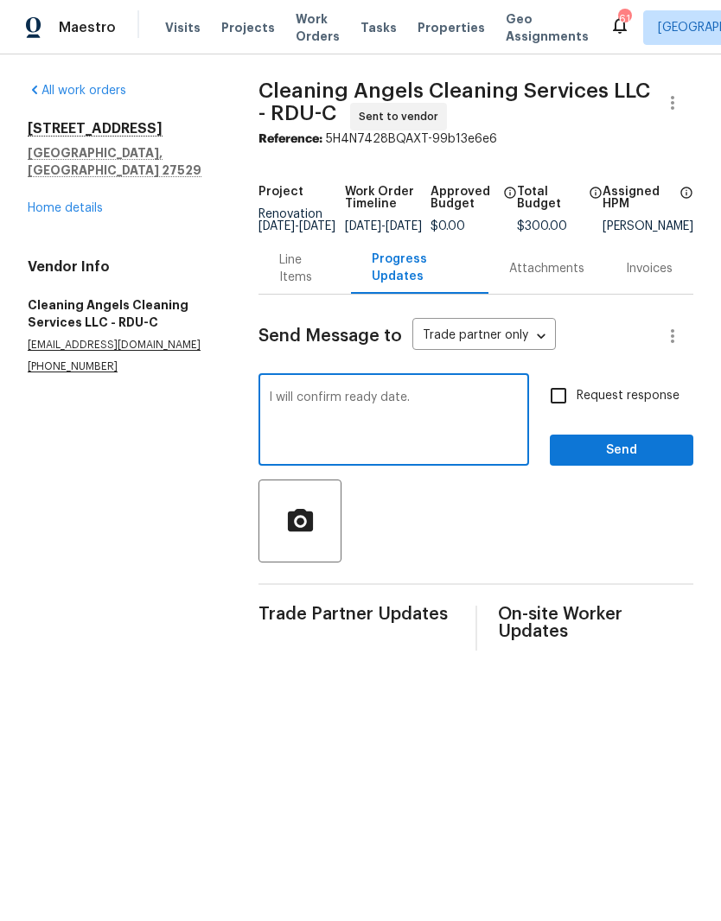
type textarea "I will confirm ready date."
click at [650, 404] on span "Request response" at bounding box center [627, 396] width 103 height 18
click at [576, 404] on input "Request response" at bounding box center [558, 396] width 36 height 36
checkbox input "true"
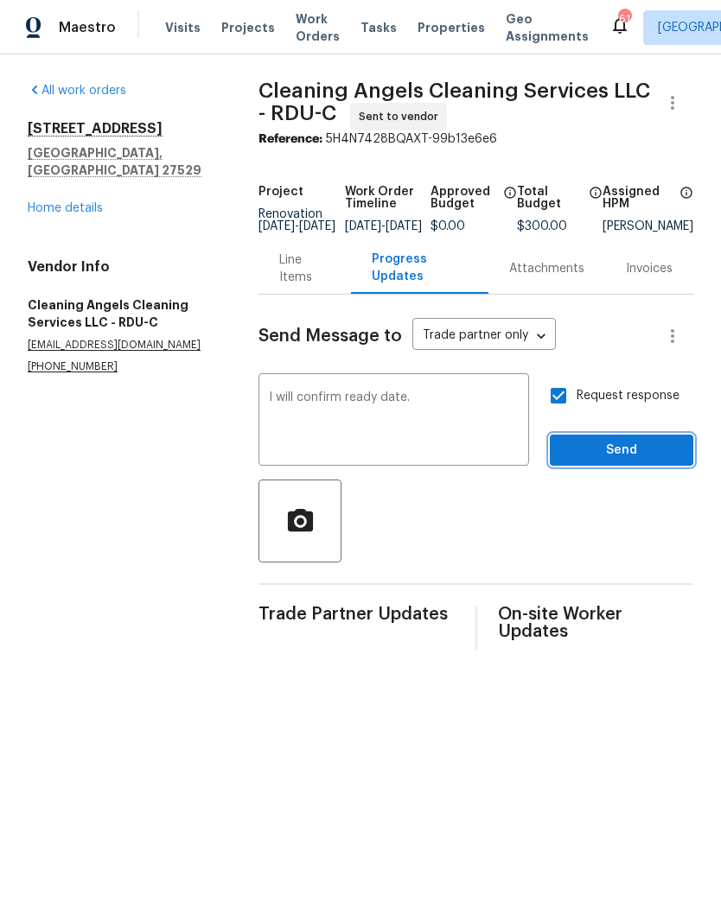
click at [636, 461] on span "Send" at bounding box center [621, 451] width 116 height 22
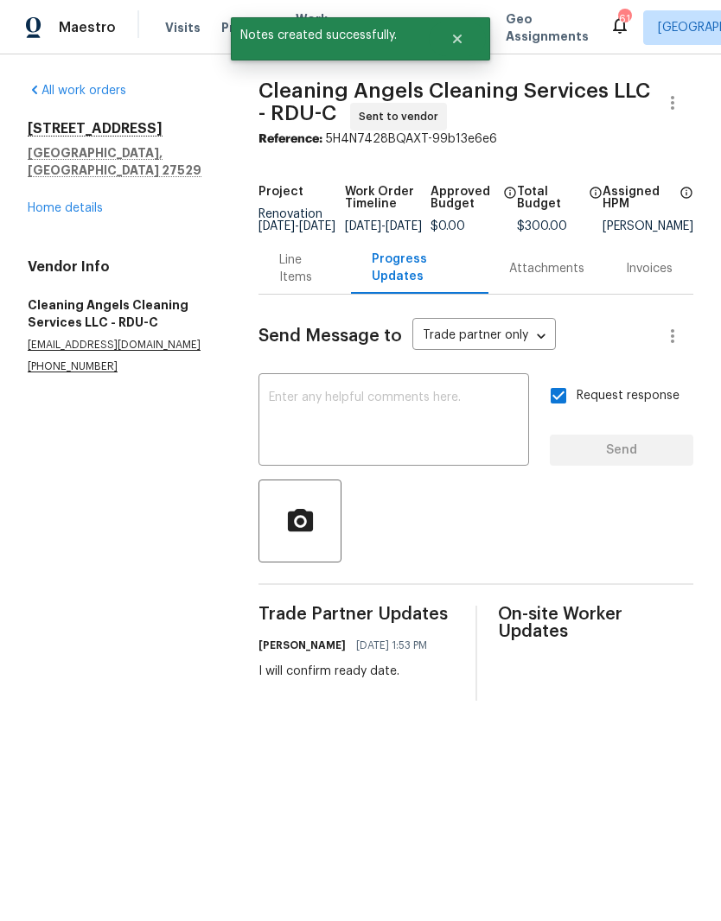
click at [49, 202] on link "Home details" at bounding box center [65, 208] width 75 height 12
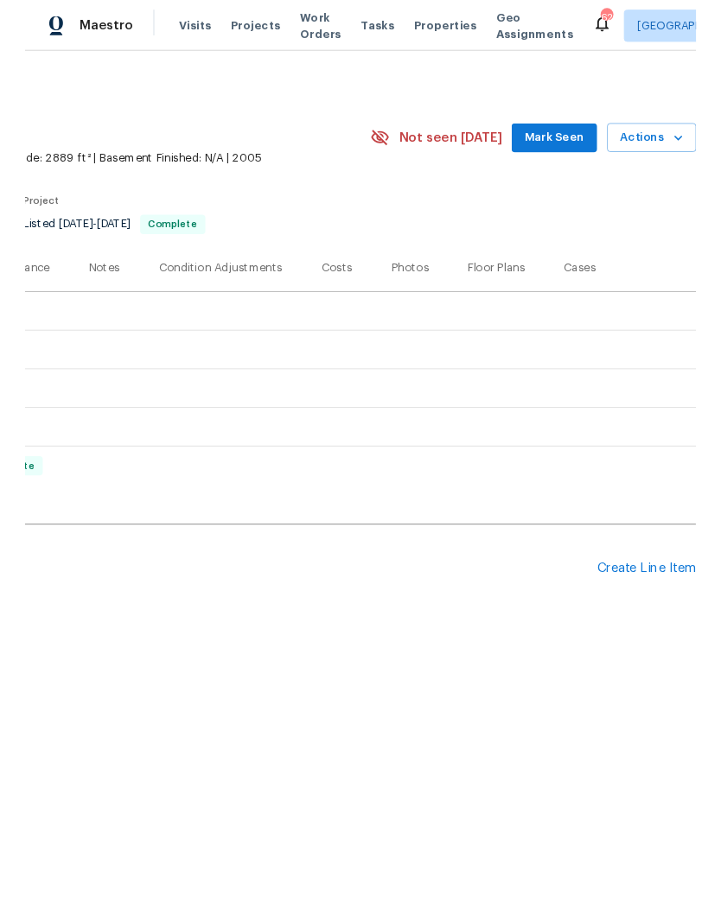
scroll to position [0, 256]
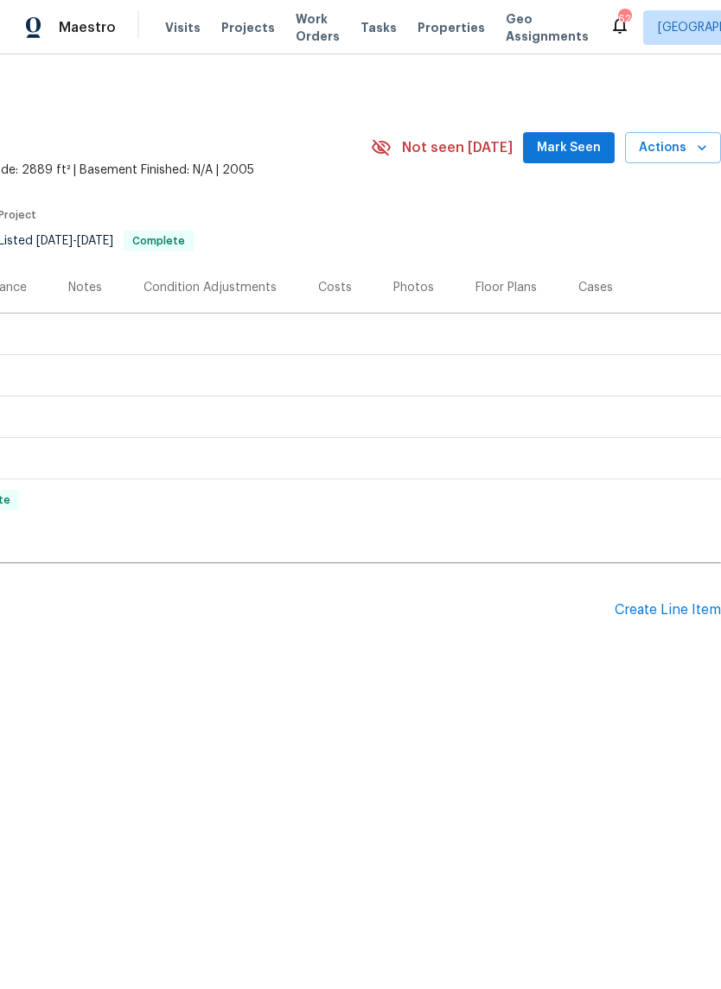
click at [694, 610] on div "Create Line Item" at bounding box center [667, 610] width 106 height 16
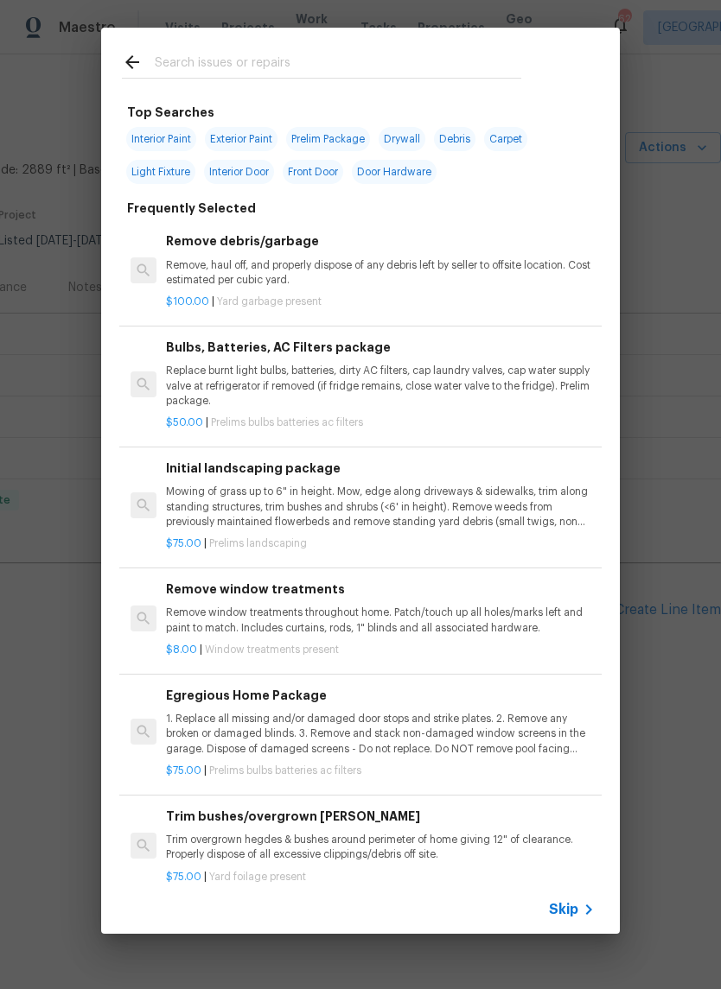
click at [200, 53] on input "text" at bounding box center [338, 65] width 366 height 26
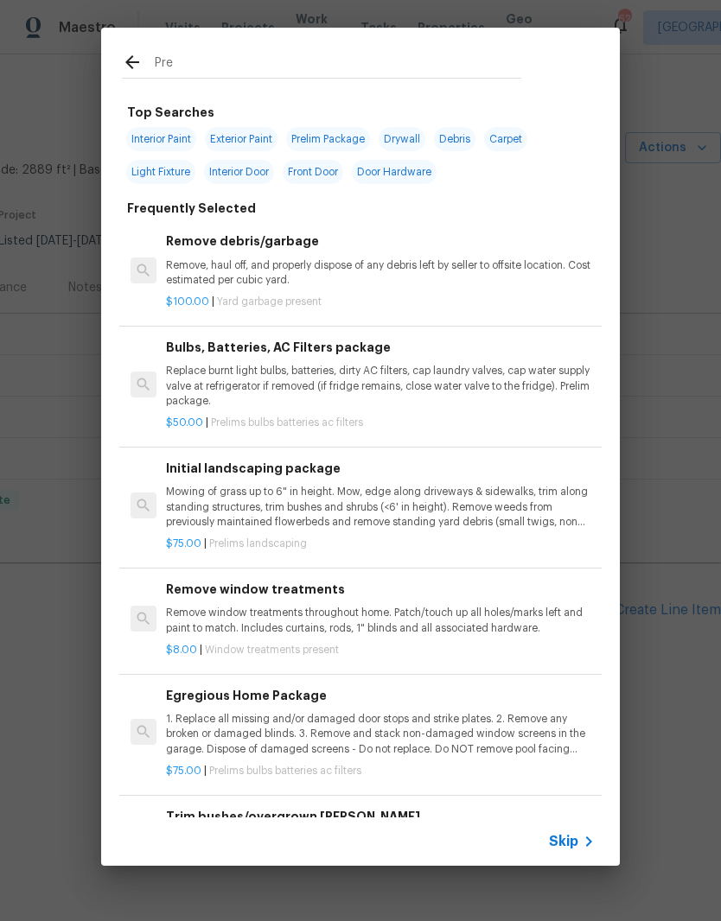
type input "Pres"
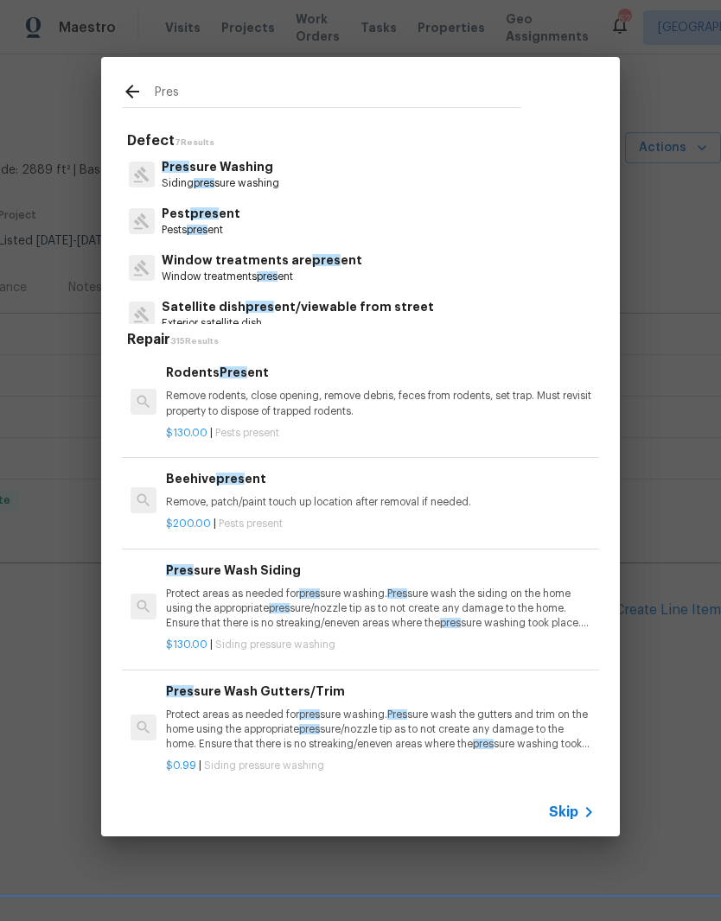
click at [178, 181] on p "Siding pres sure washing" at bounding box center [221, 183] width 118 height 15
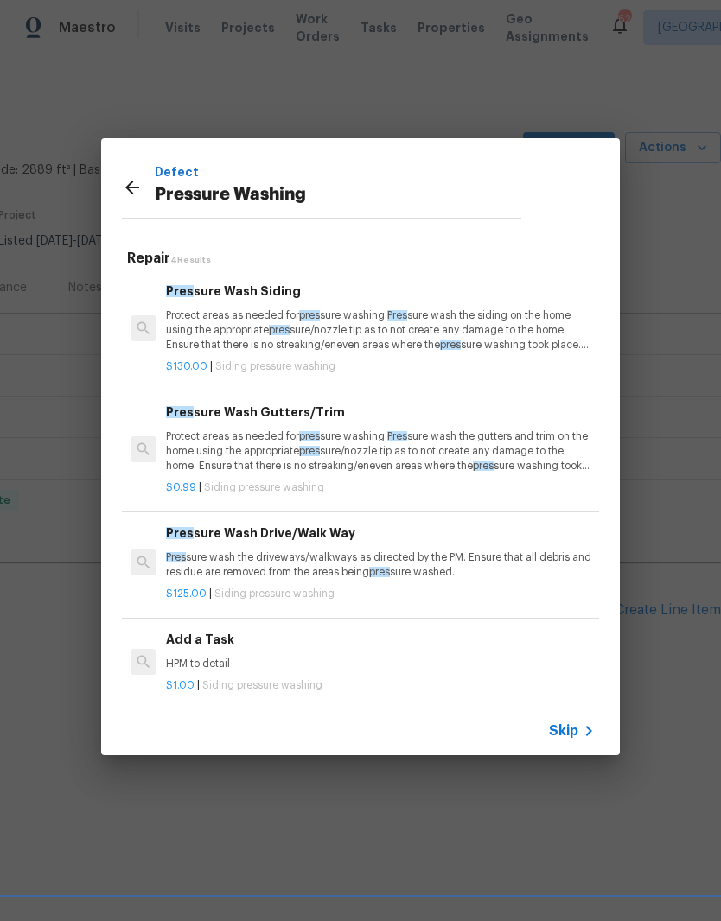
click at [386, 329] on p "Protect areas as needed for pres sure washing. Pres sure wash the siding on the…" at bounding box center [380, 330] width 429 height 44
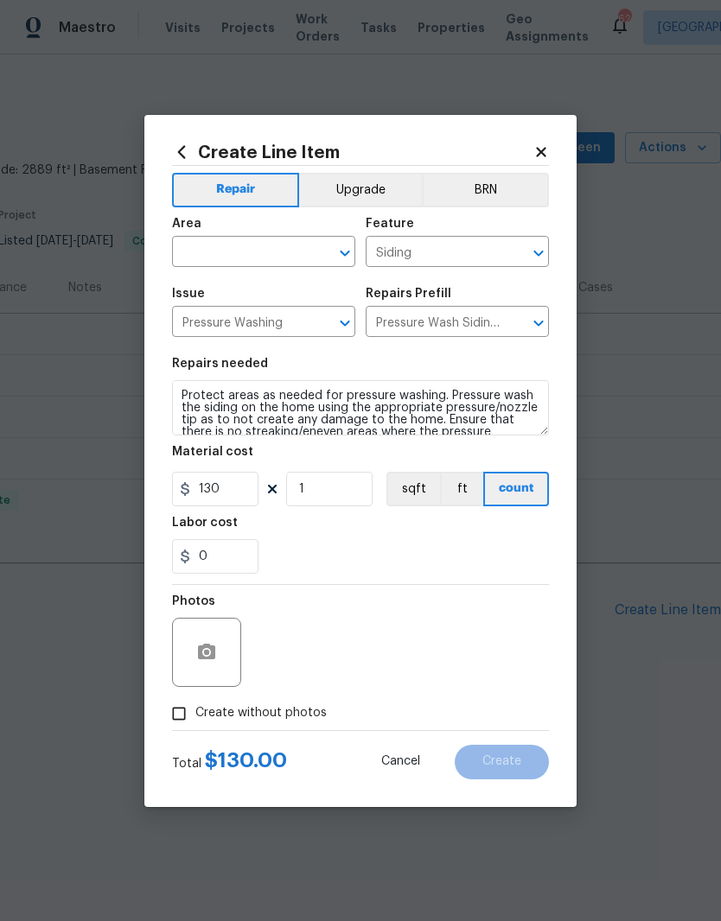
click at [265, 246] on input "text" at bounding box center [239, 253] width 135 height 27
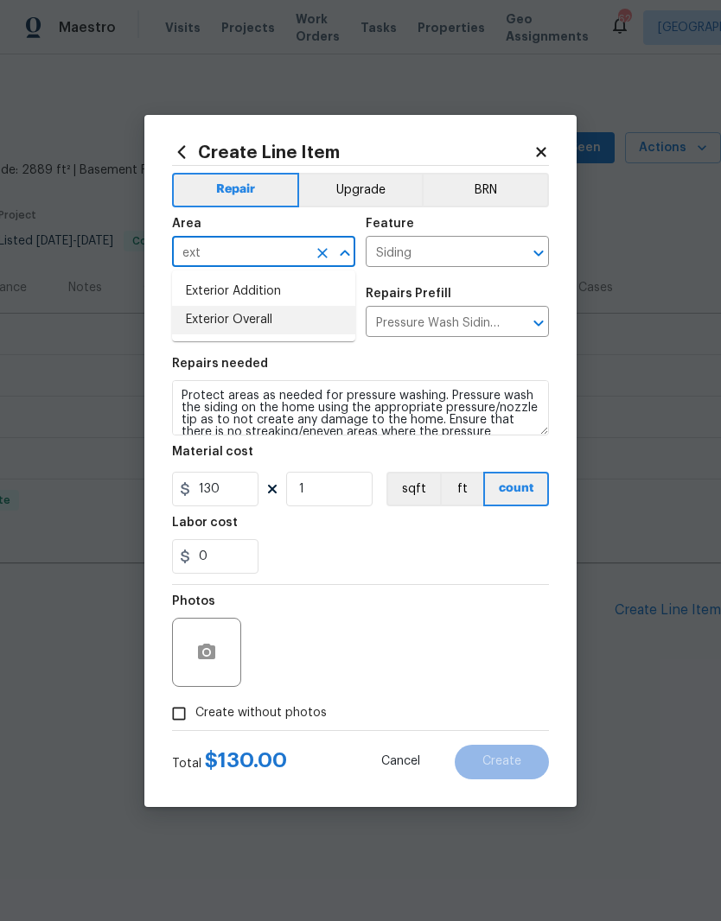
click at [315, 327] on li "Exterior Overall" at bounding box center [263, 320] width 183 height 29
type input "Exterior Overall"
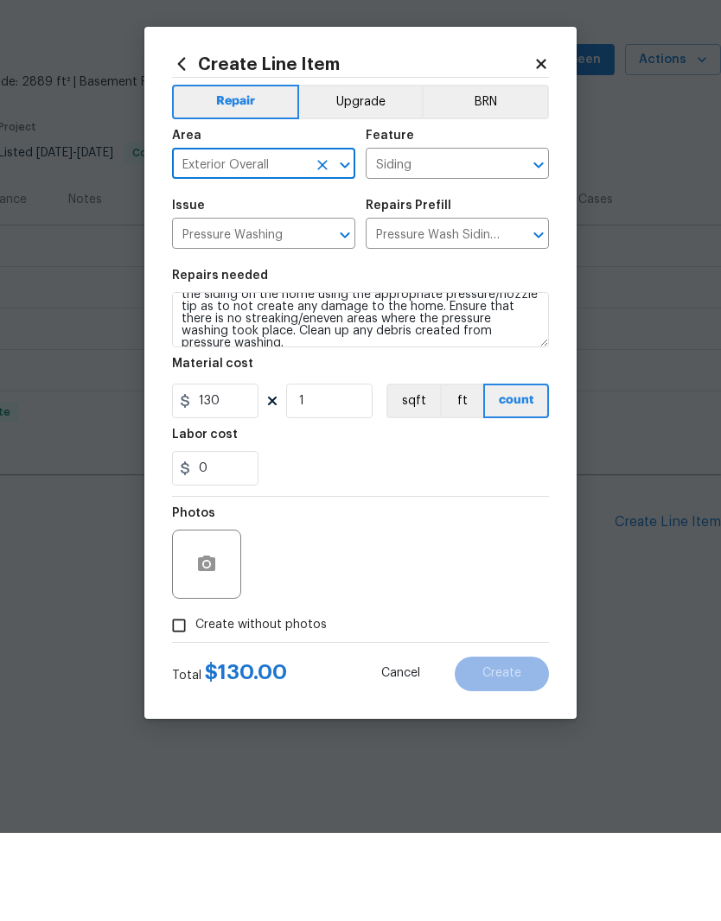
scroll to position [24, 0]
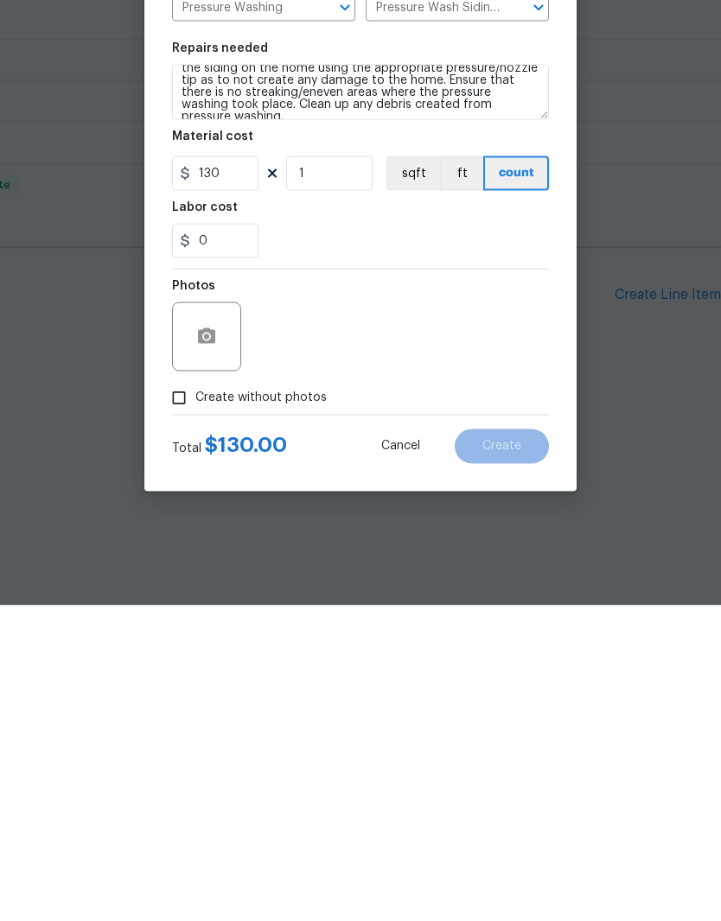
click at [156, 404] on div "Create Line Item Repair Upgrade BRN Area Exterior Overall ​ Feature Siding ​ Is…" at bounding box center [360, 461] width 432 height 692
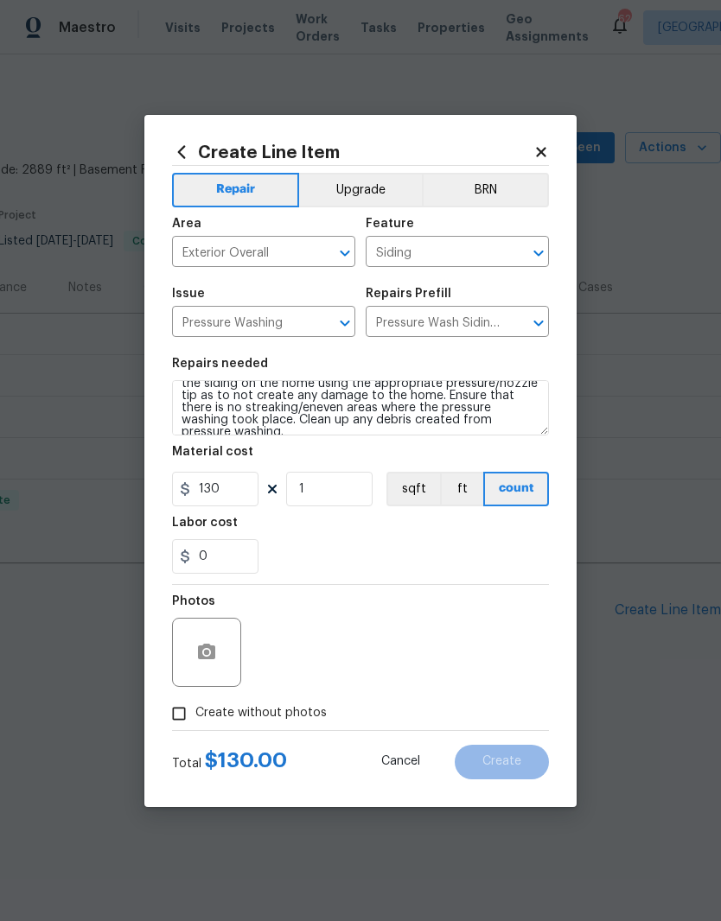
click at [192, 717] on input "Create without photos" at bounding box center [178, 713] width 33 height 33
checkbox input "true"
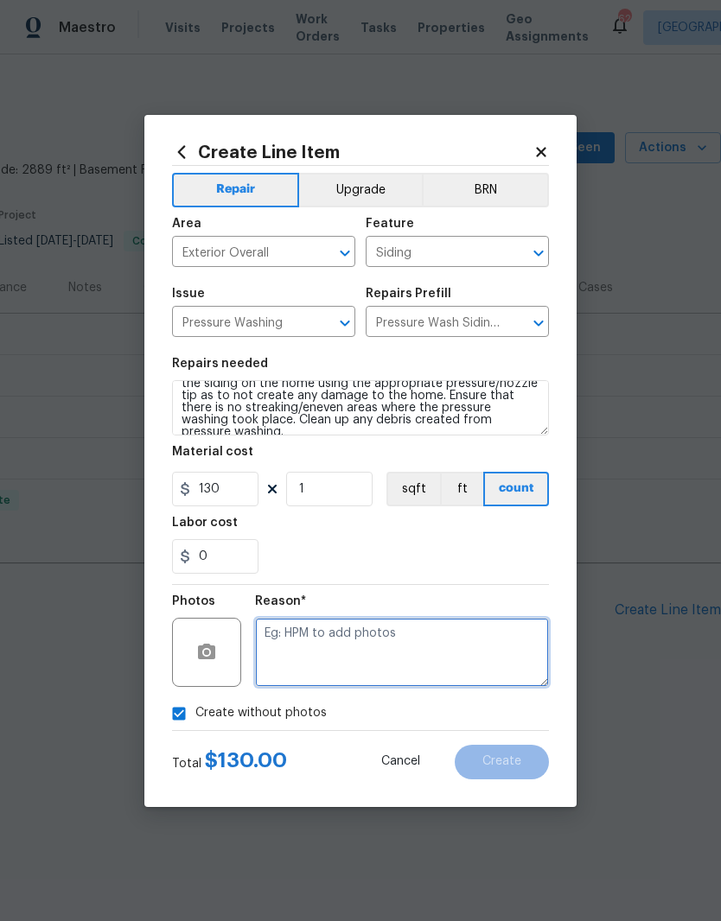
click at [440, 657] on textarea at bounding box center [402, 652] width 294 height 69
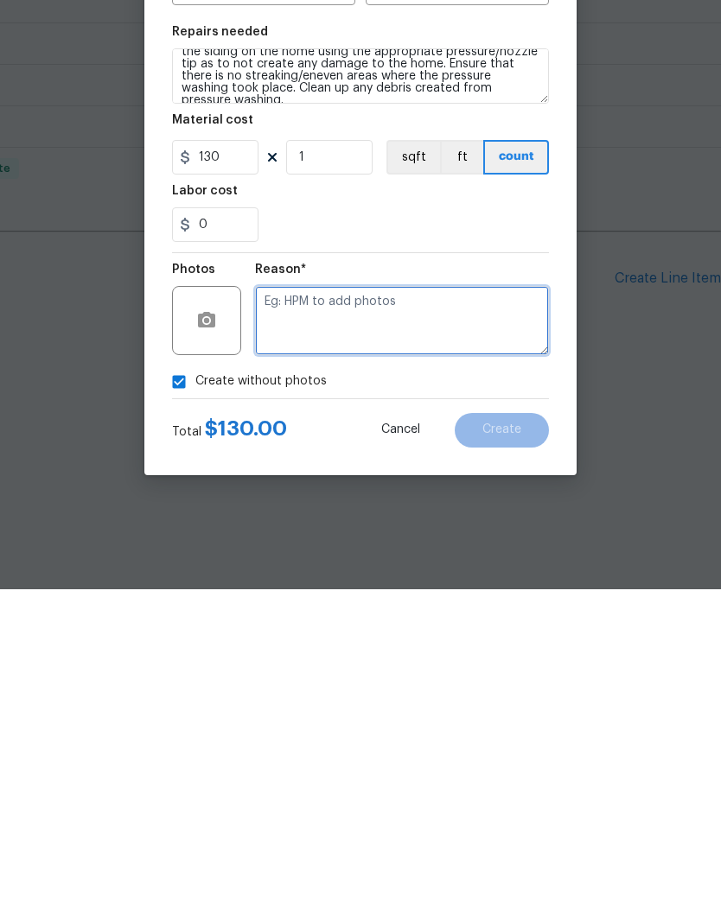
click at [487, 618] on textarea at bounding box center [402, 652] width 294 height 69
paste textarea "Will add later"
type textarea "Will add later"
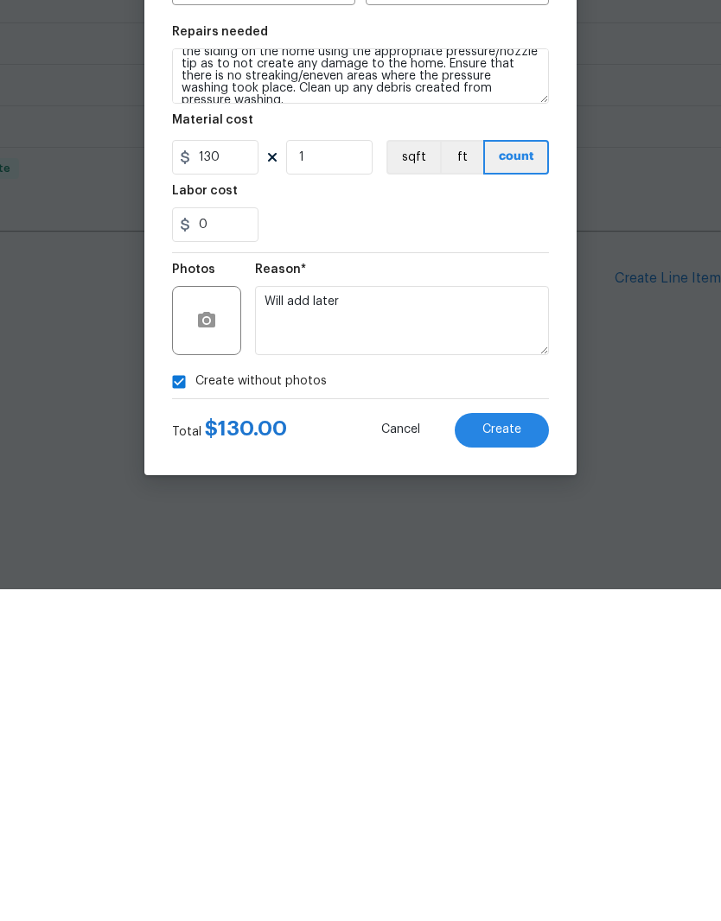
click at [531, 745] on button "Create" at bounding box center [501, 762] width 94 height 35
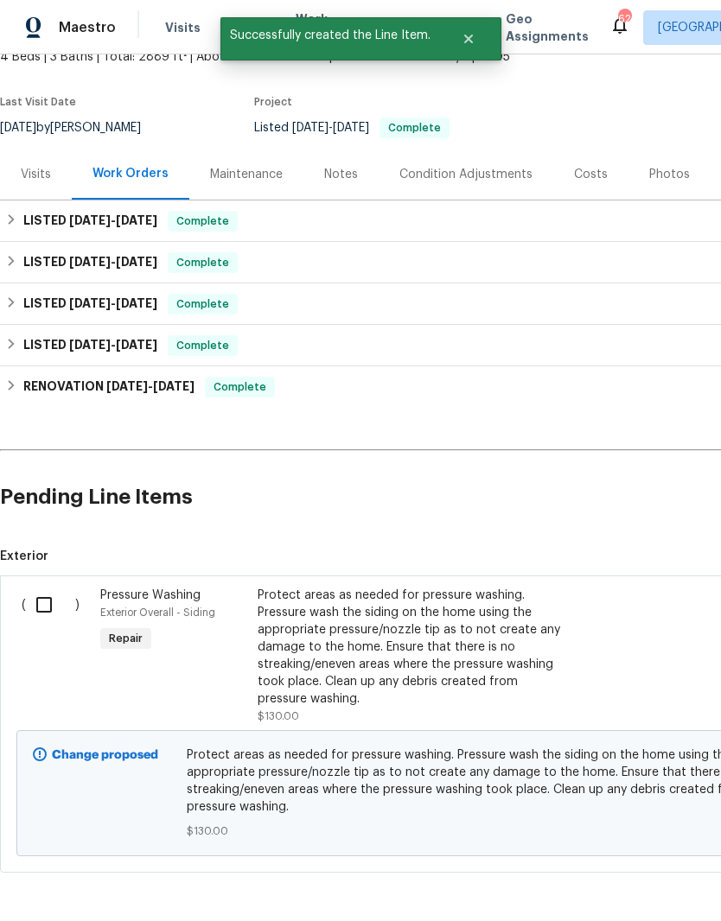
scroll to position [111, 0]
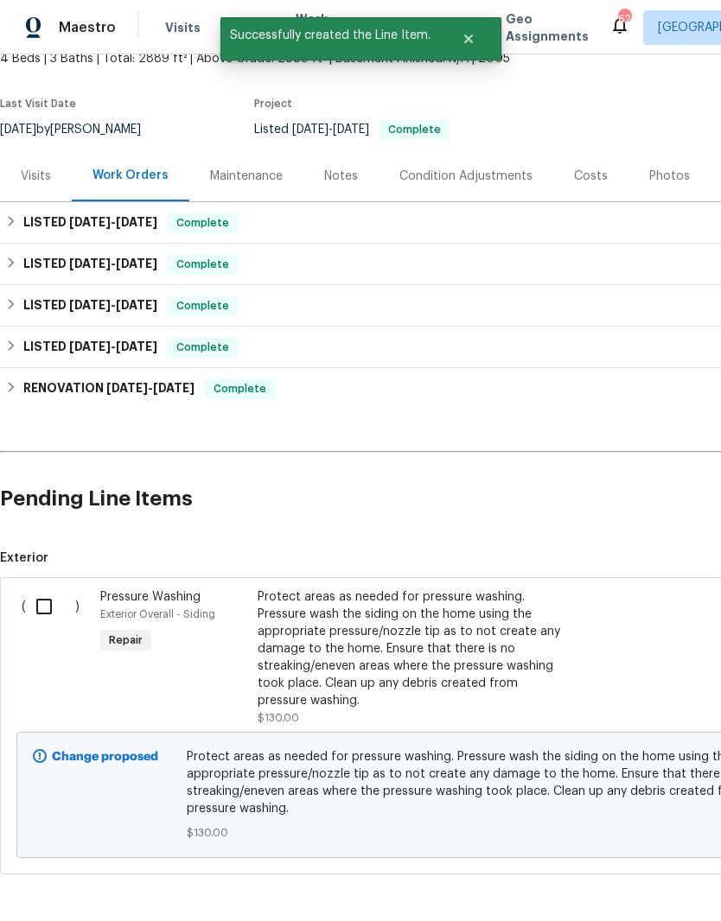
click at [41, 597] on input "checkbox" at bounding box center [50, 606] width 49 height 36
checkbox input "true"
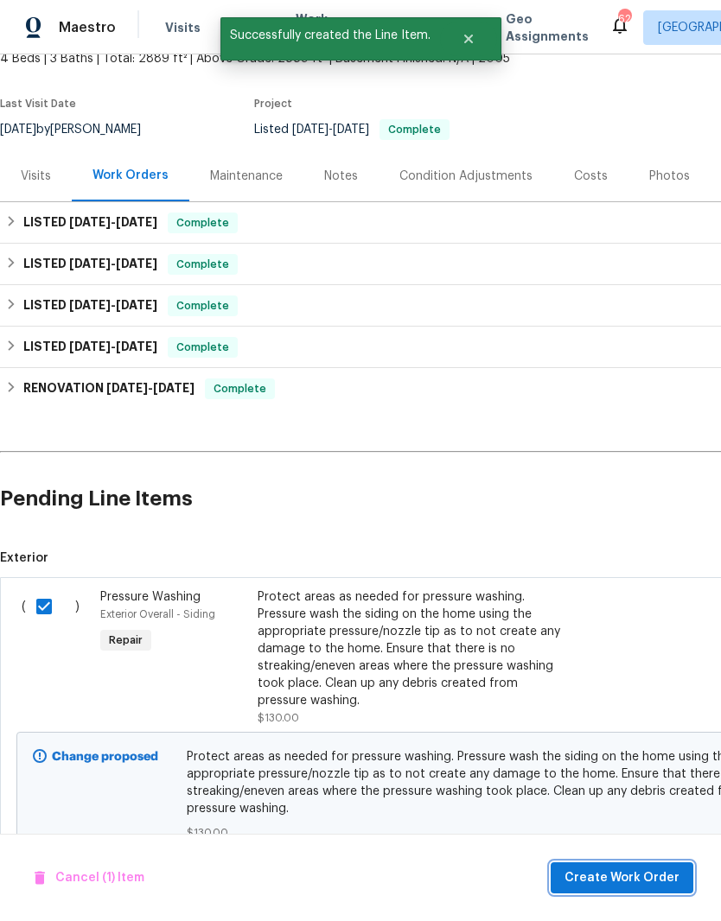
click at [617, 879] on span "Create Work Order" at bounding box center [621, 878] width 115 height 22
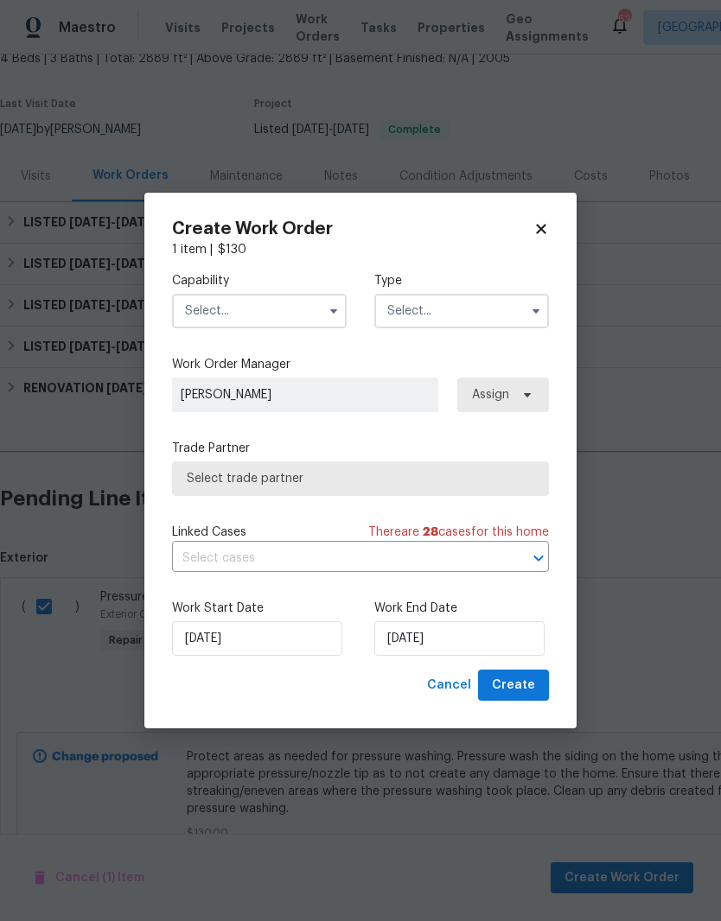
click at [187, 324] on input "text" at bounding box center [259, 311] width 175 height 35
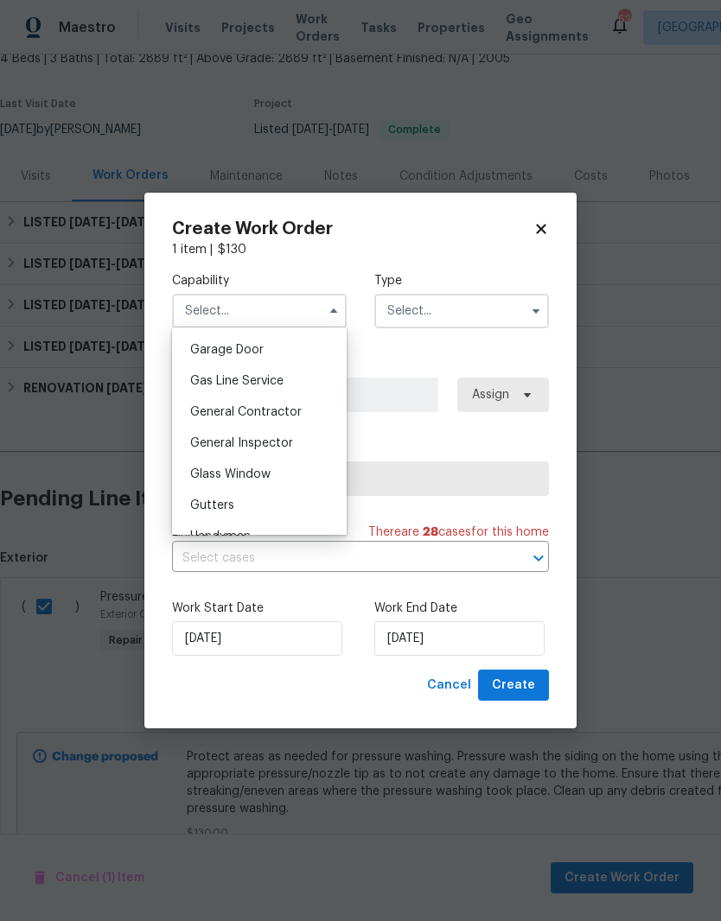
scroll to position [762, 0]
click at [310, 420] on div "General Contractor" at bounding box center [259, 411] width 166 height 31
type input "General Contractor"
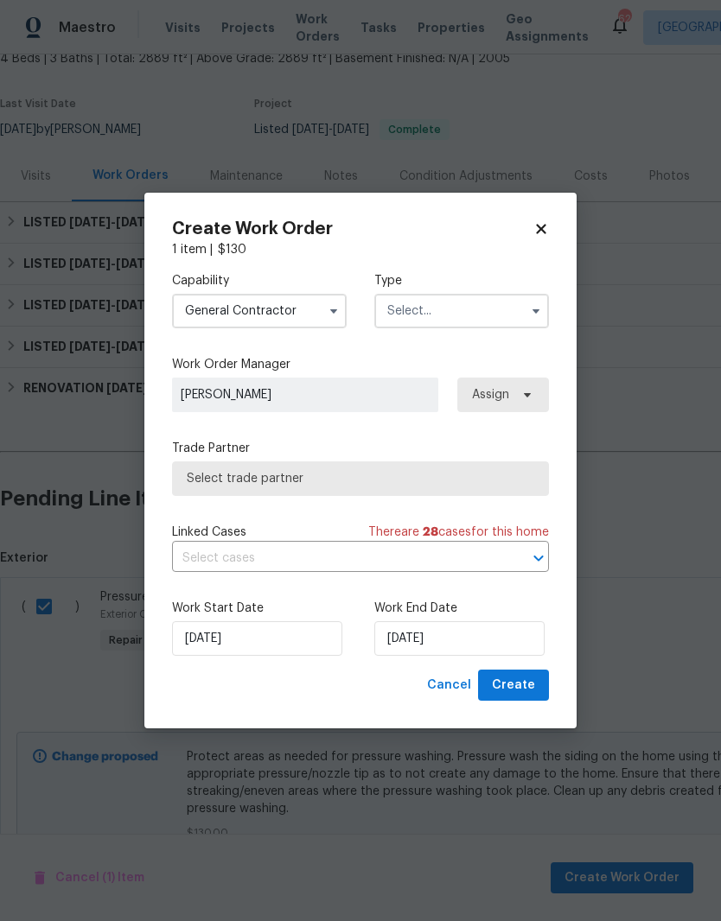
click at [506, 325] on input "text" at bounding box center [461, 311] width 175 height 35
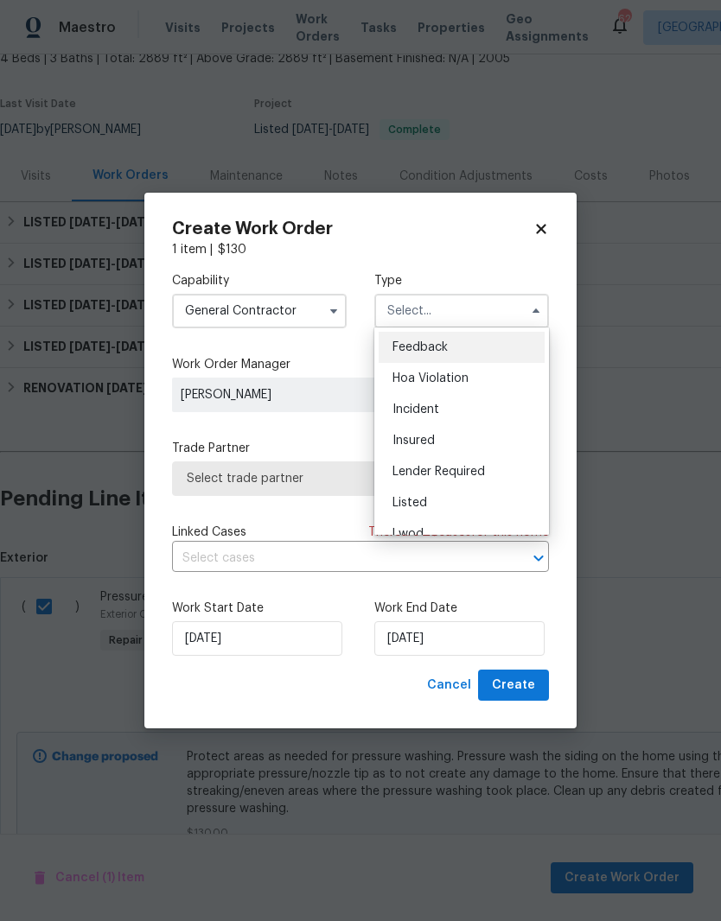
click at [501, 501] on div "Listed" at bounding box center [461, 502] width 166 height 31
type input "Listed"
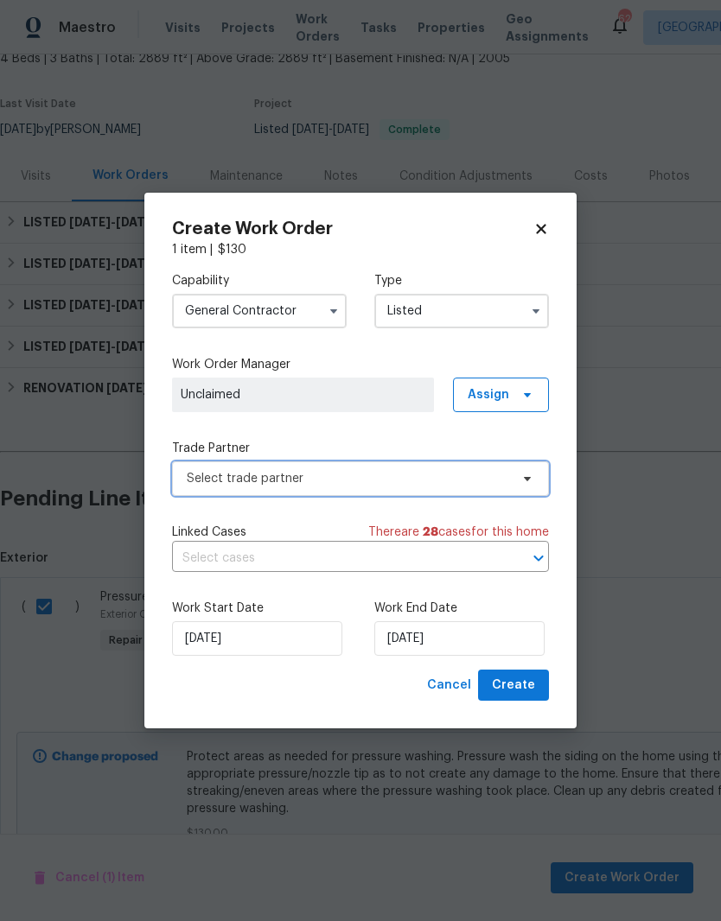
click at [486, 478] on span "Select trade partner" at bounding box center [348, 478] width 322 height 17
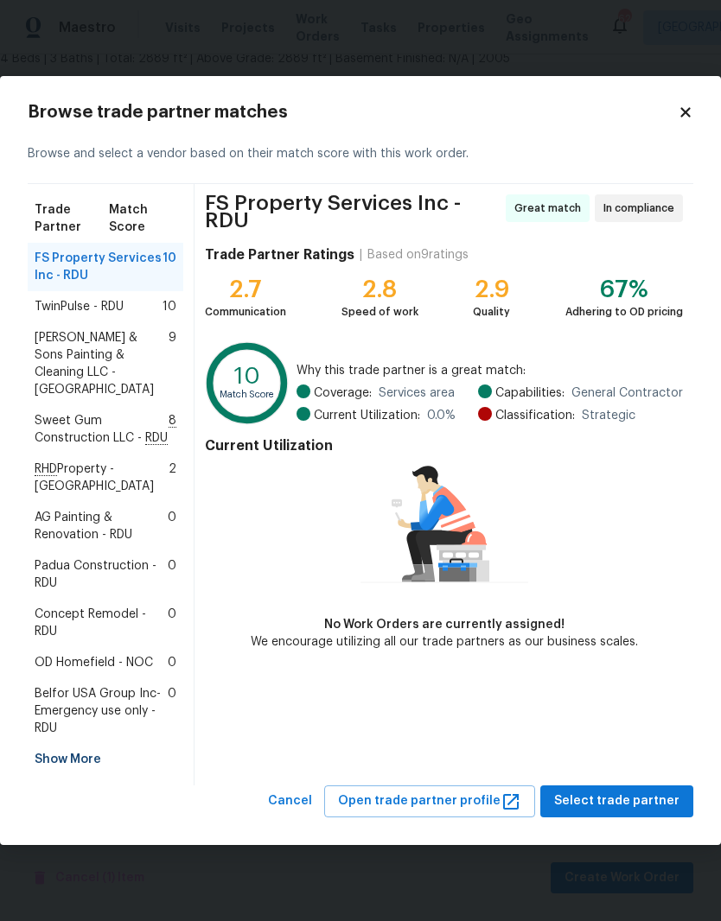
click at [76, 284] on span "FS Property Services Inc - RDU" at bounding box center [99, 267] width 128 height 35
click at [625, 791] on span "Select trade partner" at bounding box center [616, 802] width 125 height 22
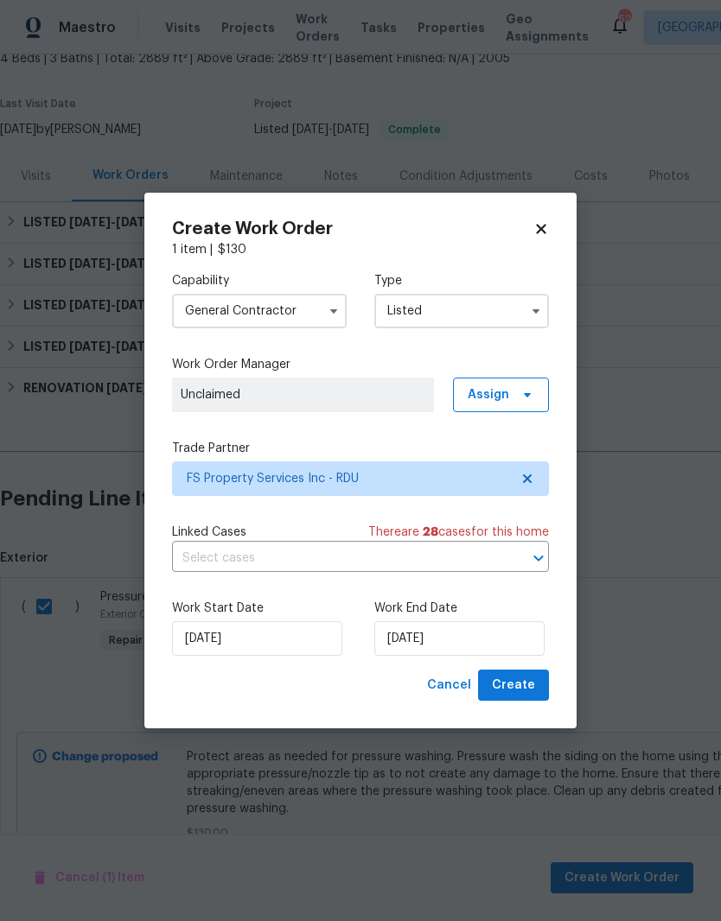
click at [197, 559] on input "text" at bounding box center [336, 558] width 328 height 27
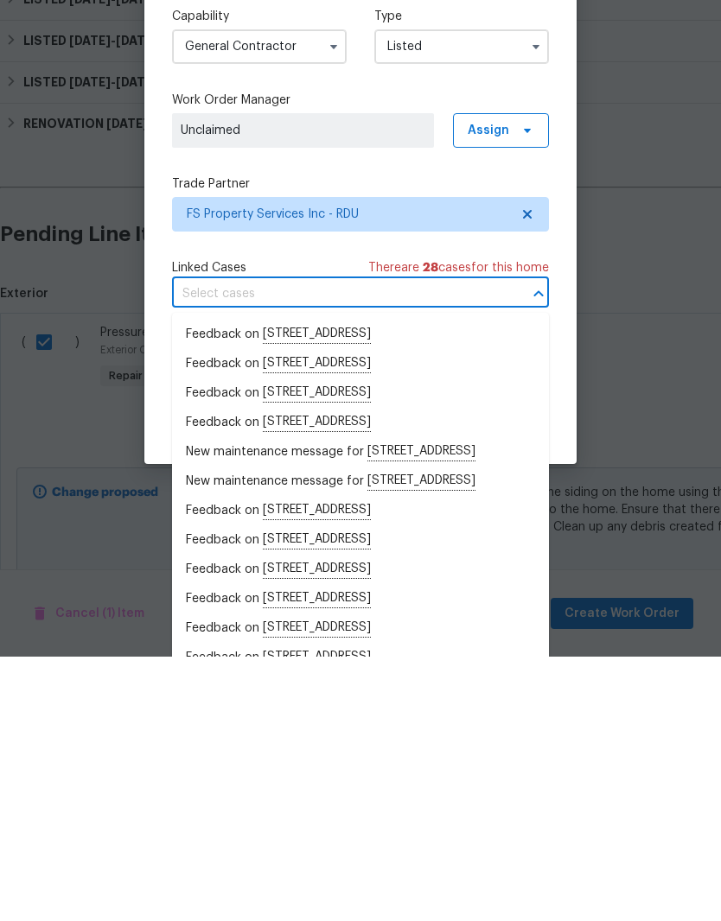
scroll to position [71, 0]
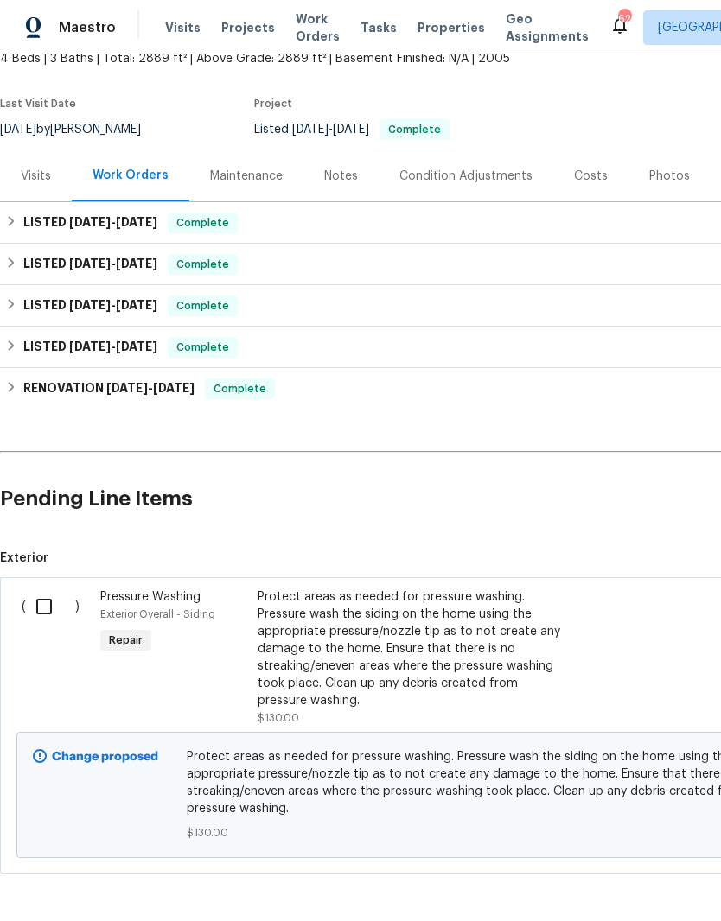
click at [42, 588] on input "checkbox" at bounding box center [50, 606] width 49 height 36
checkbox input "true"
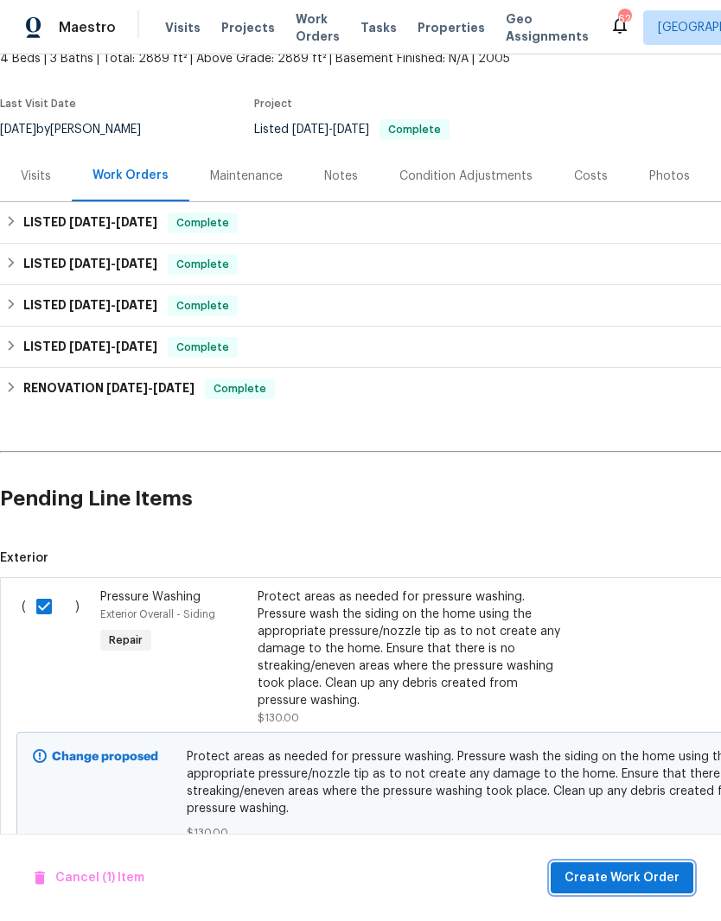
click at [610, 872] on span "Create Work Order" at bounding box center [621, 878] width 115 height 22
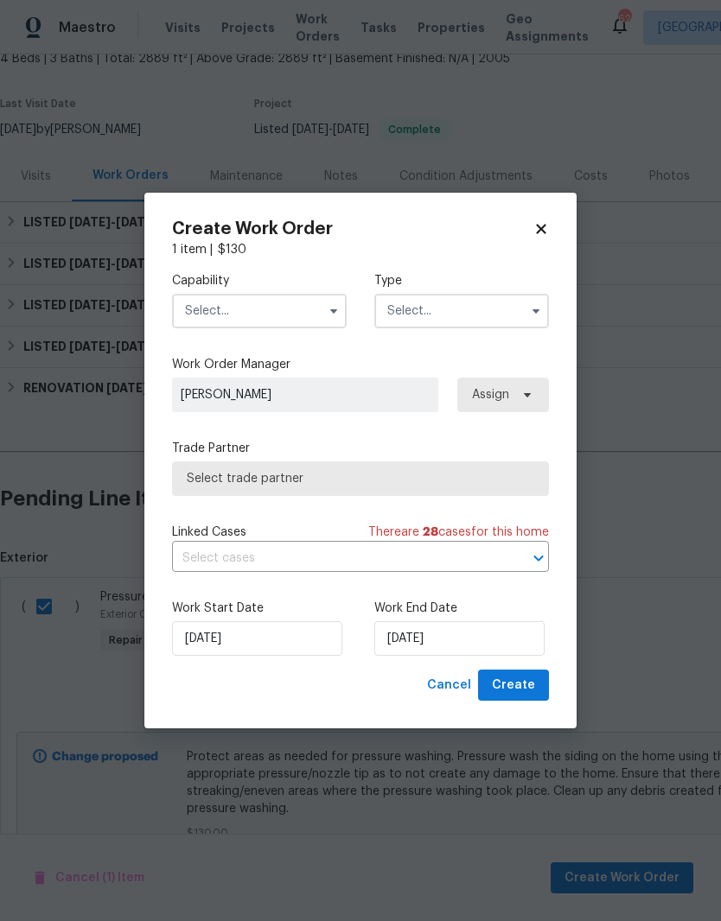
click at [187, 295] on input "text" at bounding box center [259, 311] width 175 height 35
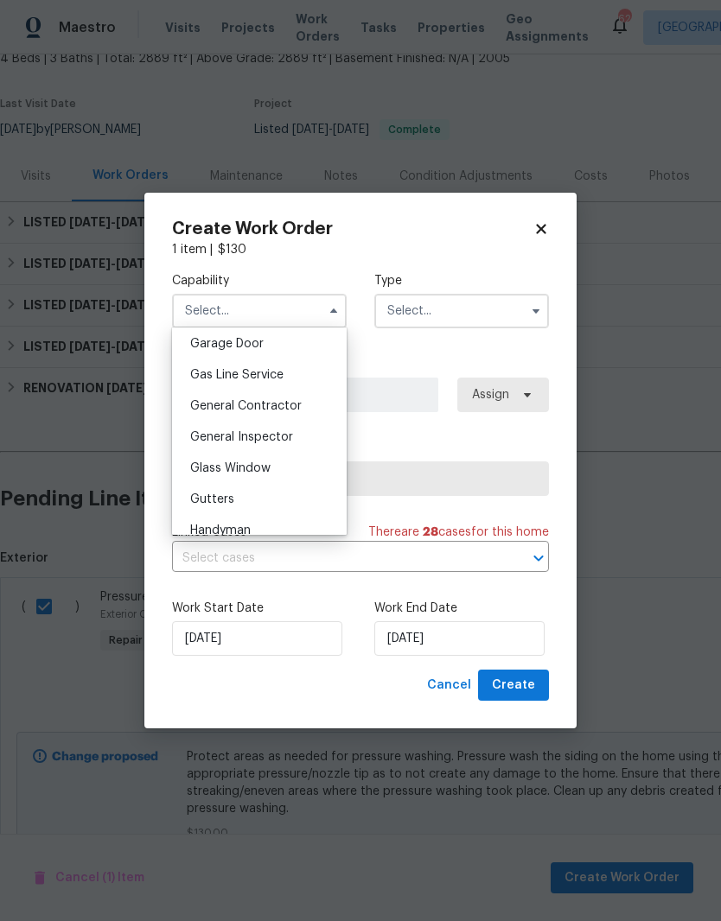
scroll to position [771, 0]
click at [317, 403] on div "General Contractor" at bounding box center [259, 402] width 166 height 31
type input "General Contractor"
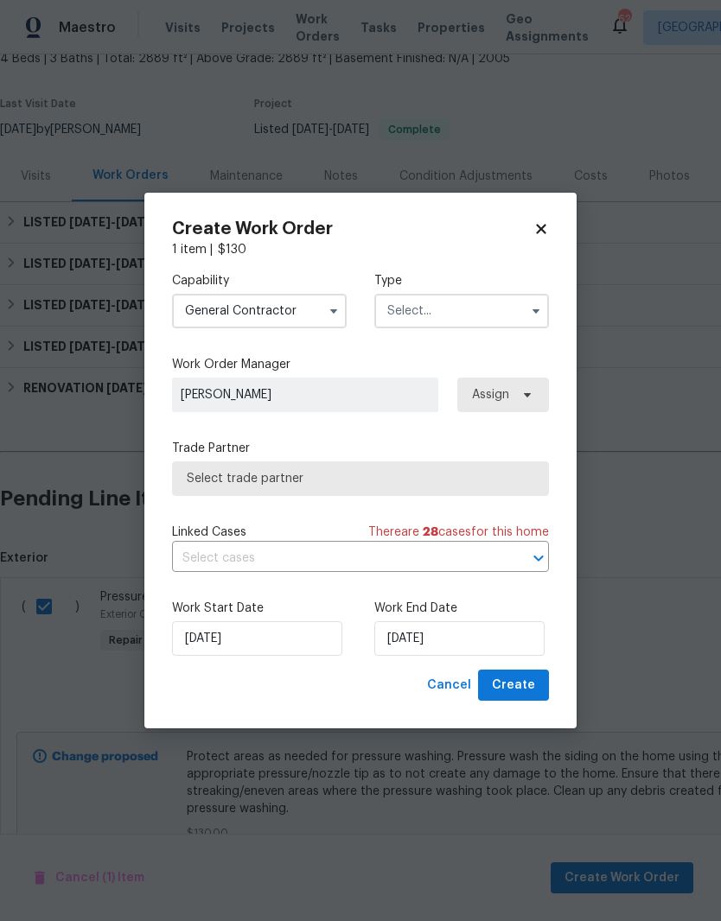
click at [482, 302] on input "text" at bounding box center [461, 311] width 175 height 35
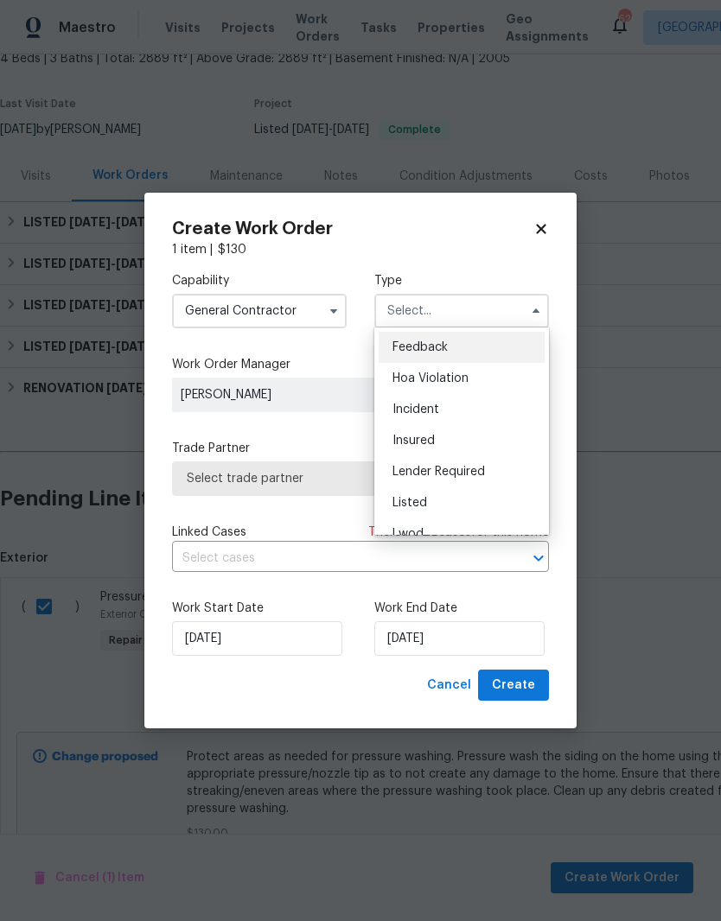
click at [483, 511] on div "Listed" at bounding box center [461, 502] width 166 height 31
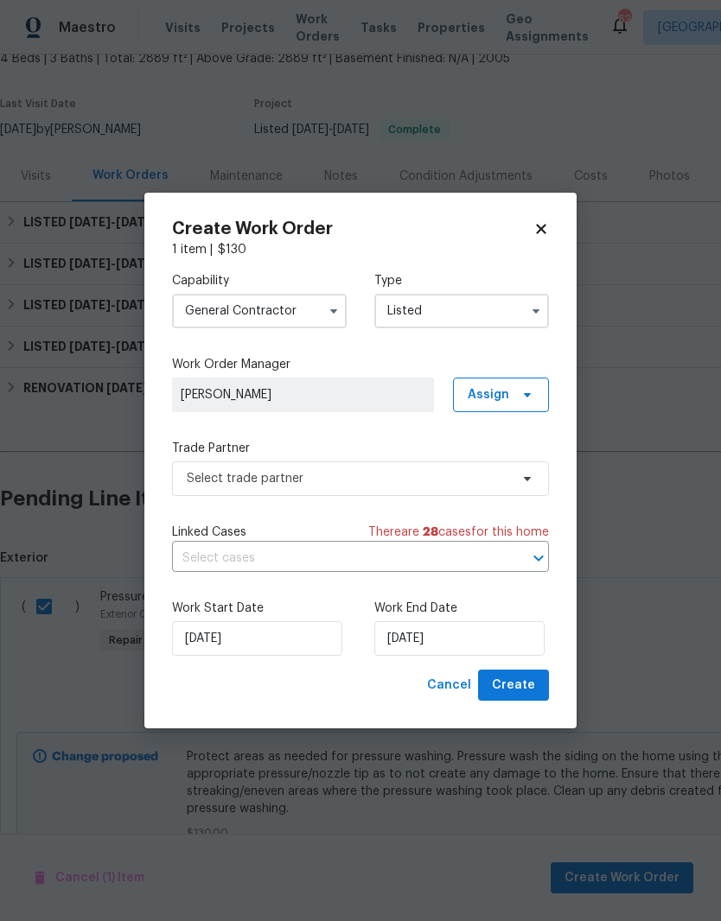
type input "Listed"
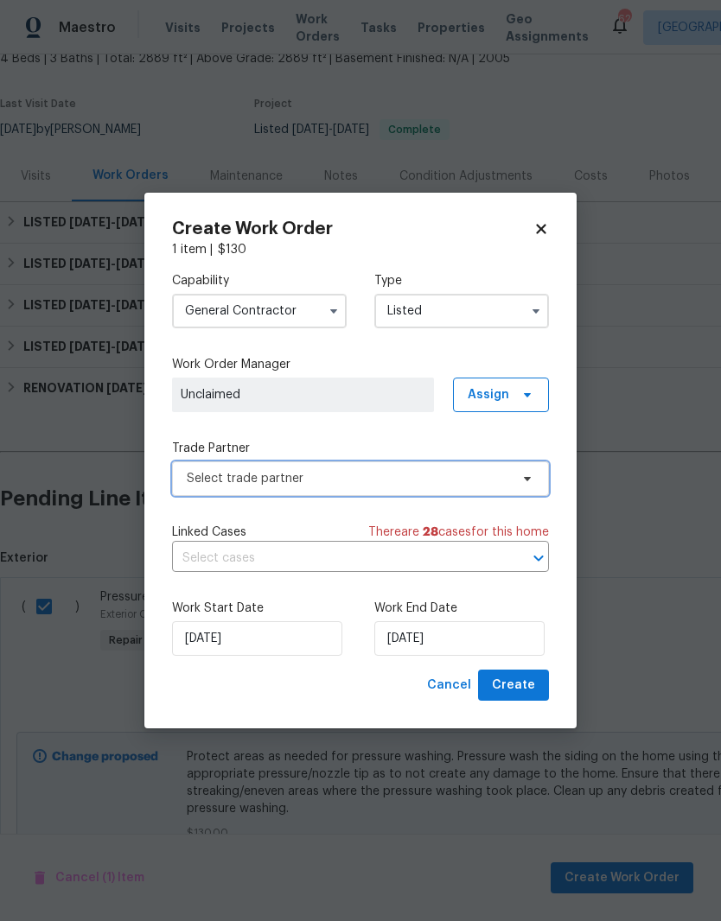
click at [250, 490] on span "Select trade partner" at bounding box center [360, 478] width 377 height 35
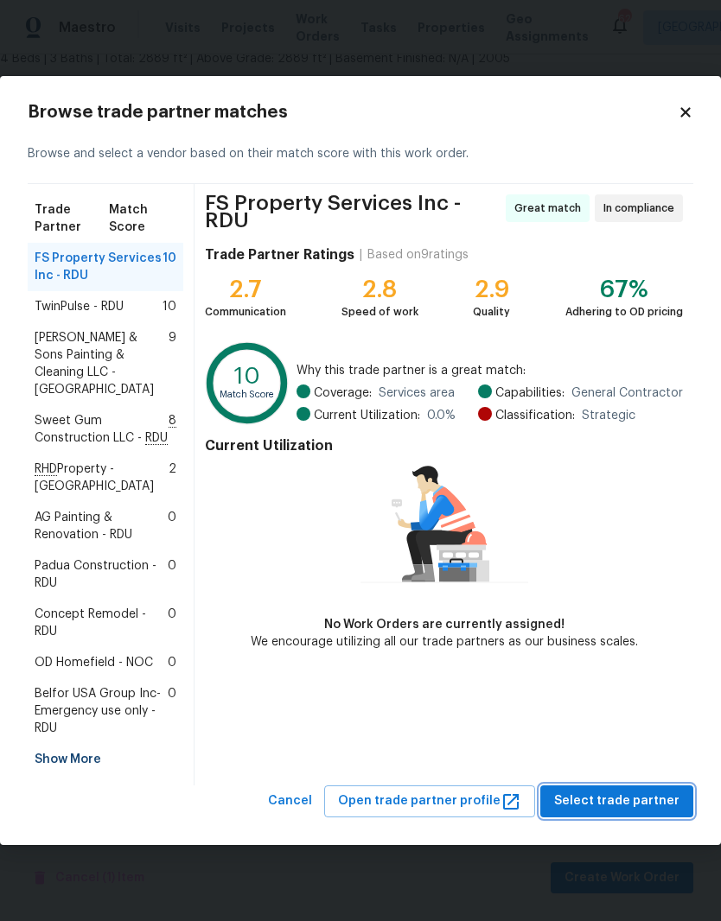
click at [609, 791] on span "Select trade partner" at bounding box center [616, 802] width 125 height 22
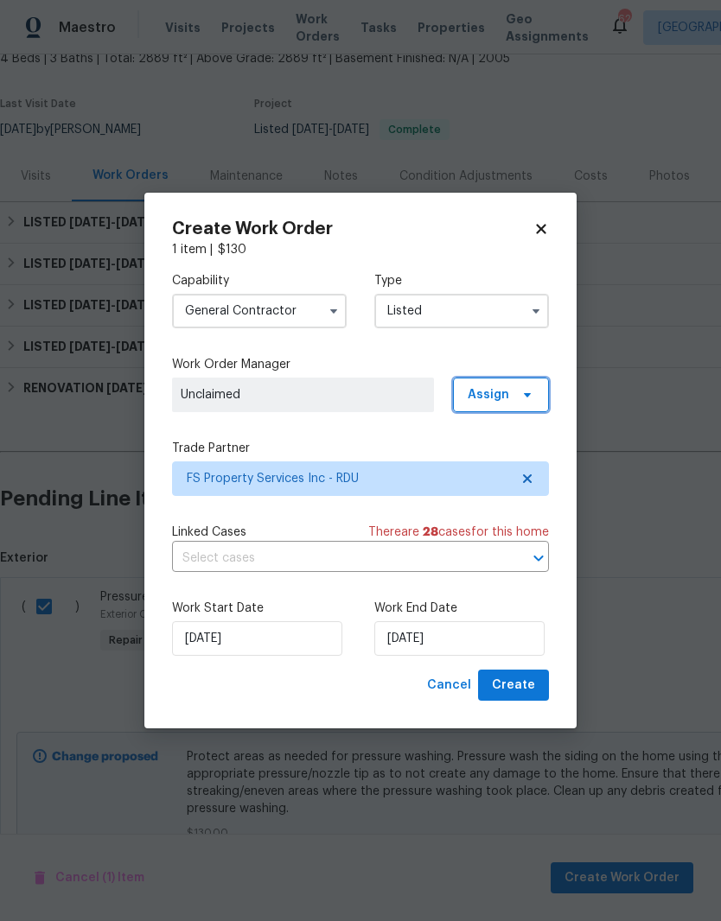
click at [517, 388] on span at bounding box center [524, 395] width 19 height 14
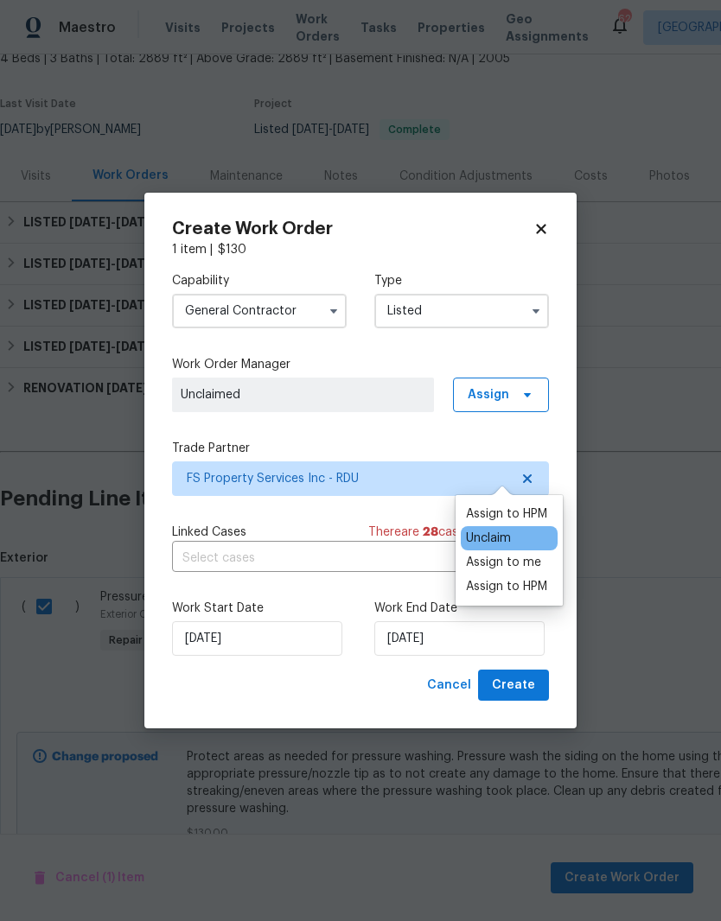
click at [544, 578] on div "Assign to HPM" at bounding box center [506, 586] width 81 height 17
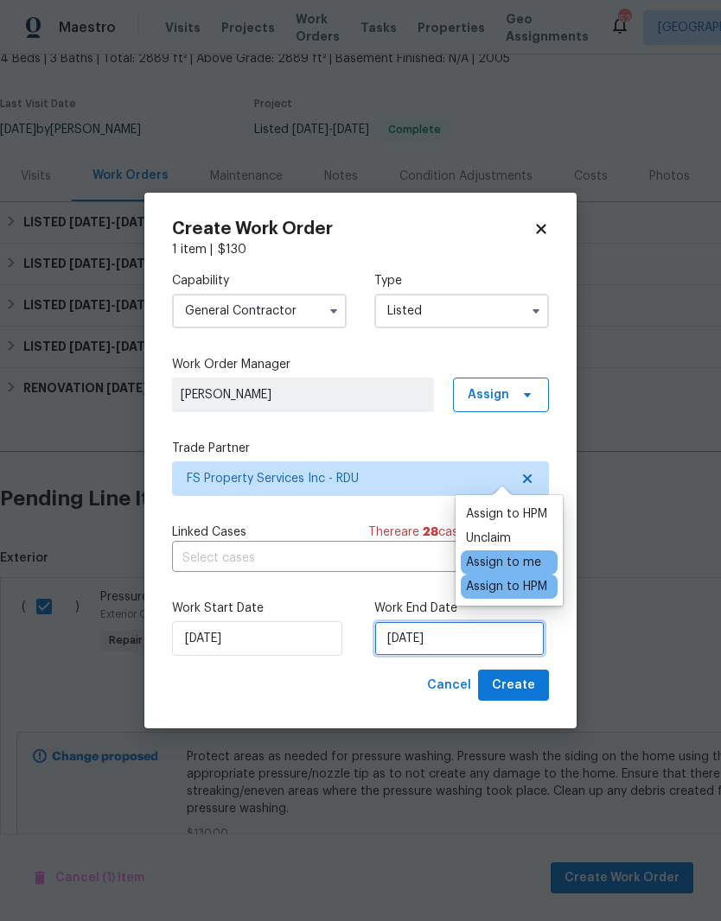
click at [501, 637] on input "[DATE]" at bounding box center [459, 638] width 170 height 35
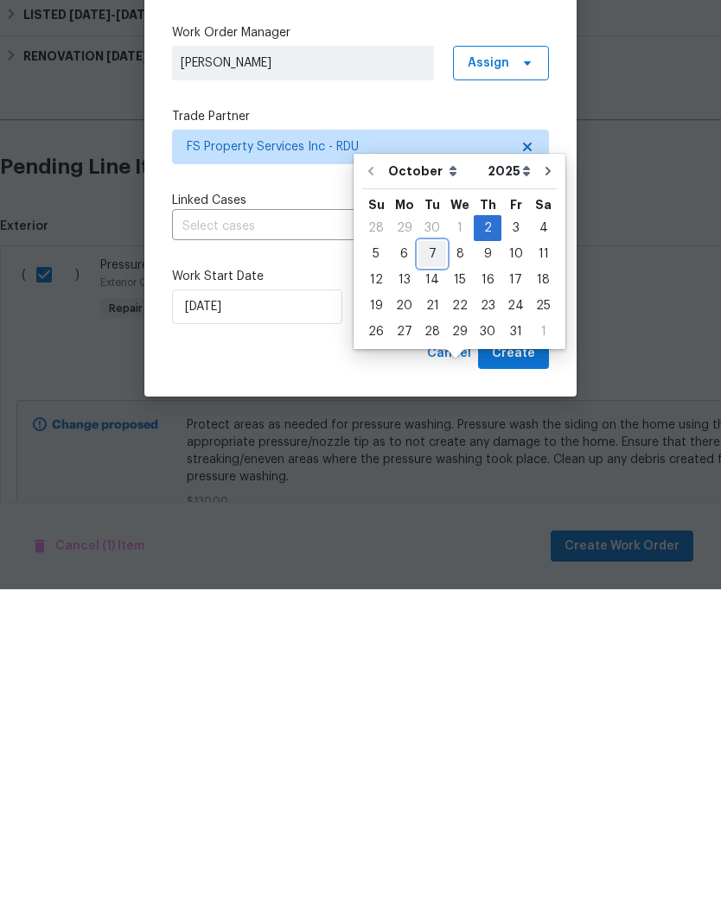
click at [431, 574] on div "7" at bounding box center [432, 586] width 28 height 24
type input "[DATE]"
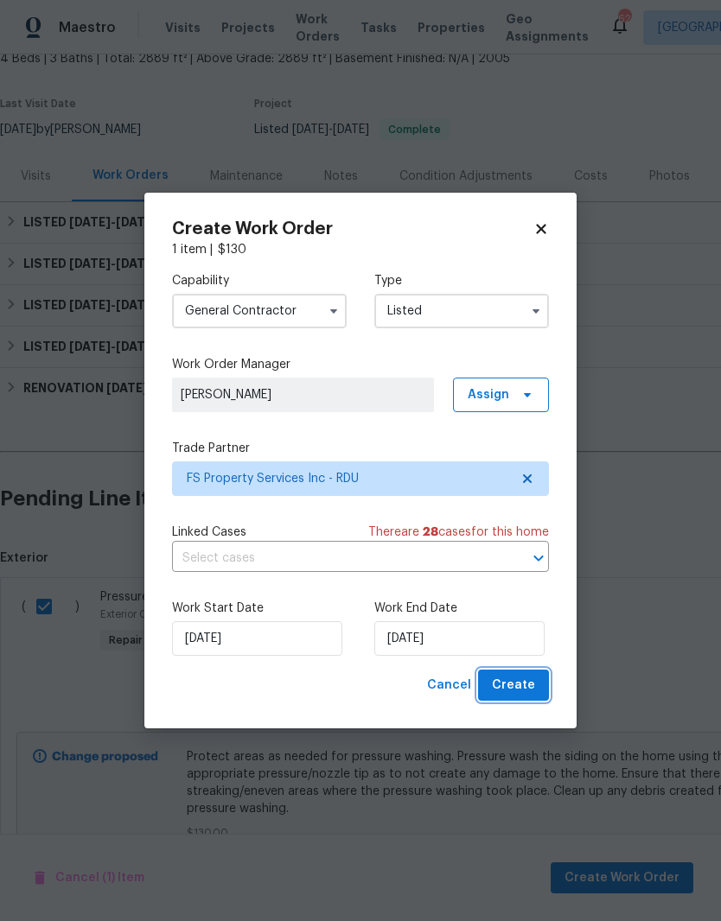
click at [530, 696] on span "Create" at bounding box center [513, 686] width 43 height 22
checkbox input "false"
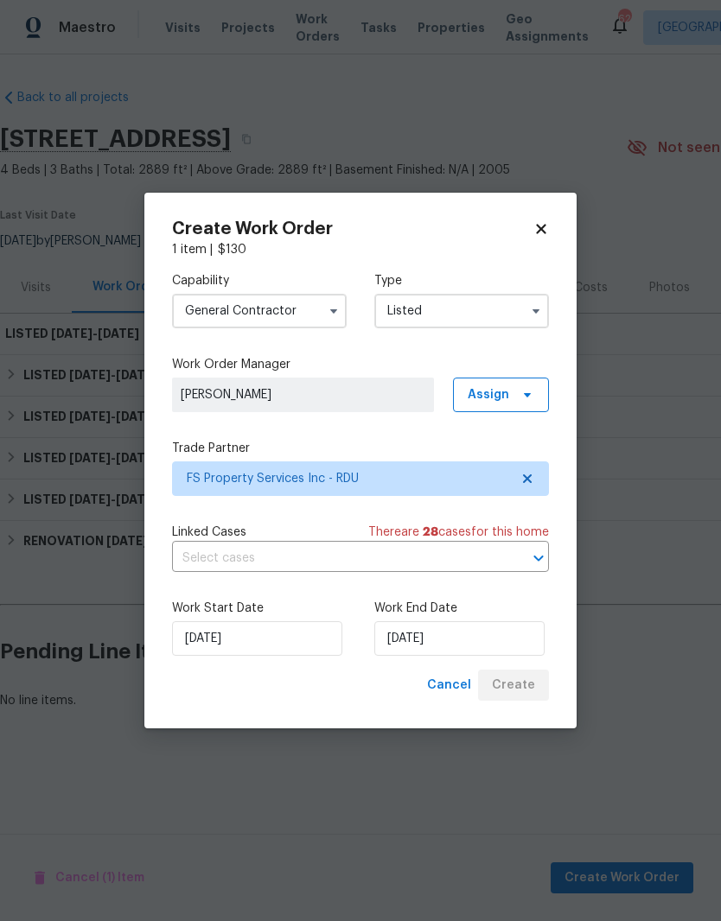
scroll to position [0, 0]
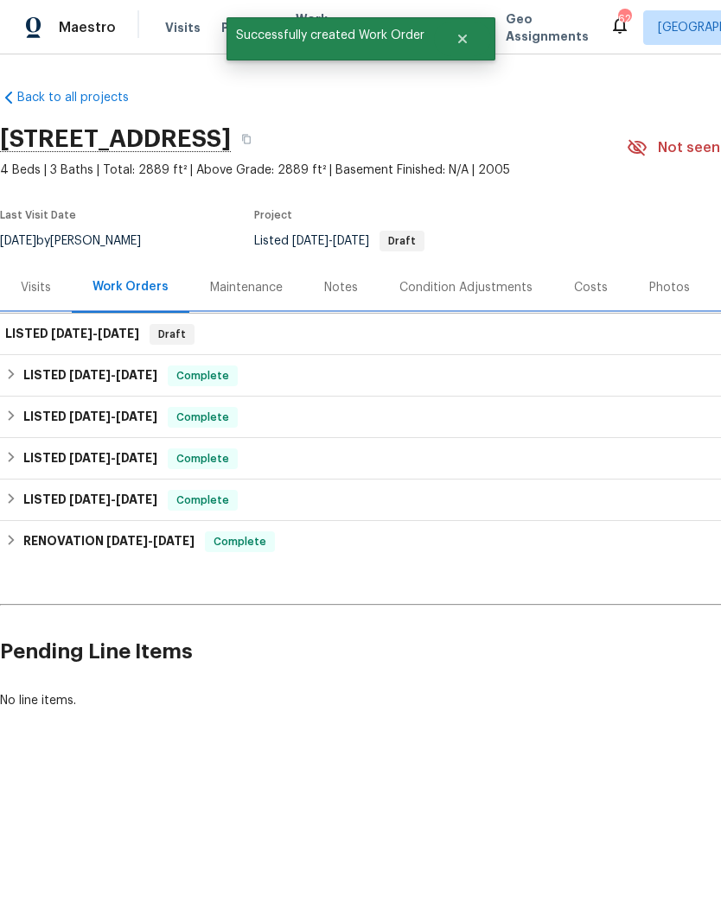
click at [34, 331] on h6 "LISTED 10/2/25 - 10/7/25" at bounding box center [72, 334] width 134 height 21
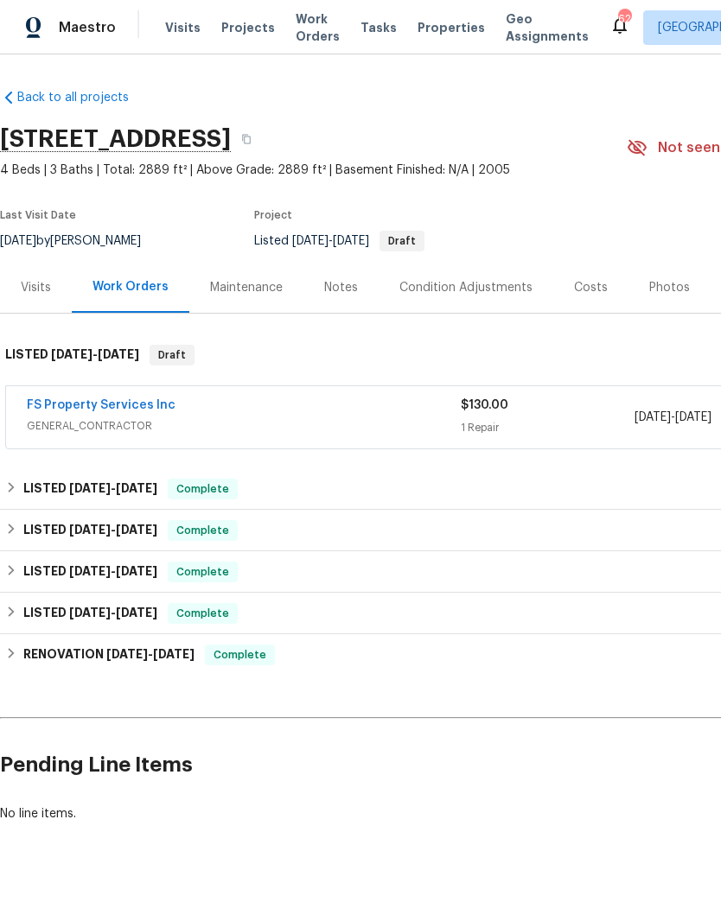
click at [56, 399] on link "FS Property Services Inc" at bounding box center [101, 405] width 149 height 12
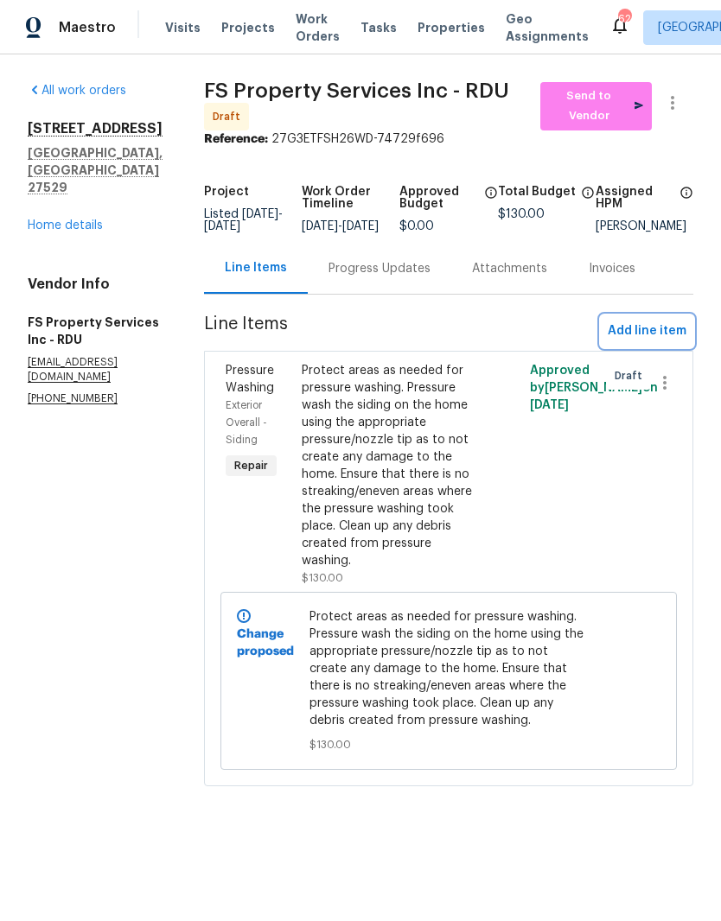
click at [669, 342] on span "Add line item" at bounding box center [646, 332] width 79 height 22
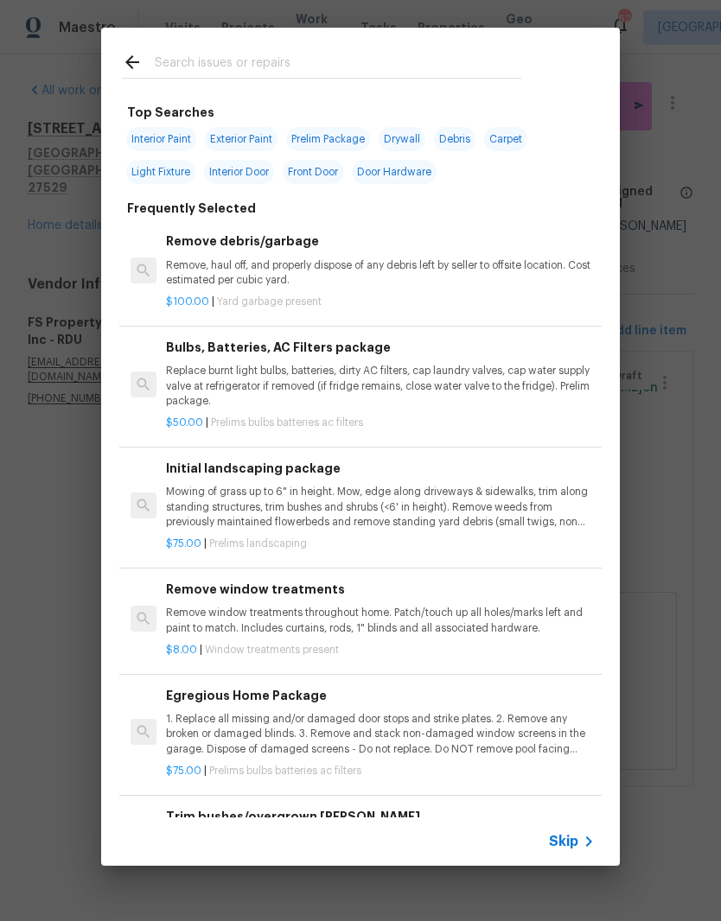
click at [211, 65] on input "text" at bounding box center [338, 65] width 366 height 26
type input "Dishwa"
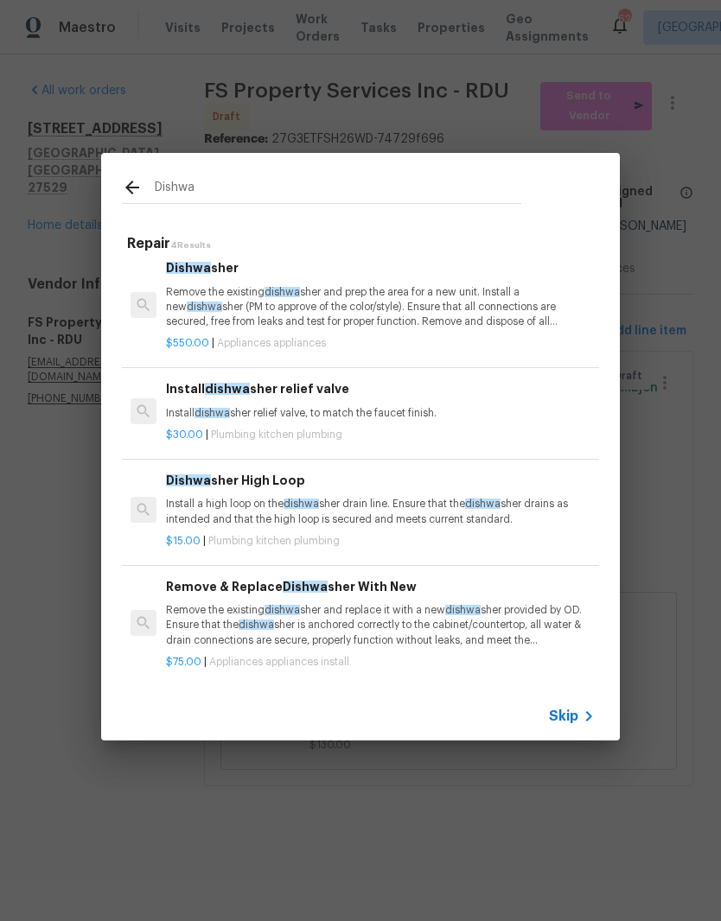
scroll to position [7, 0]
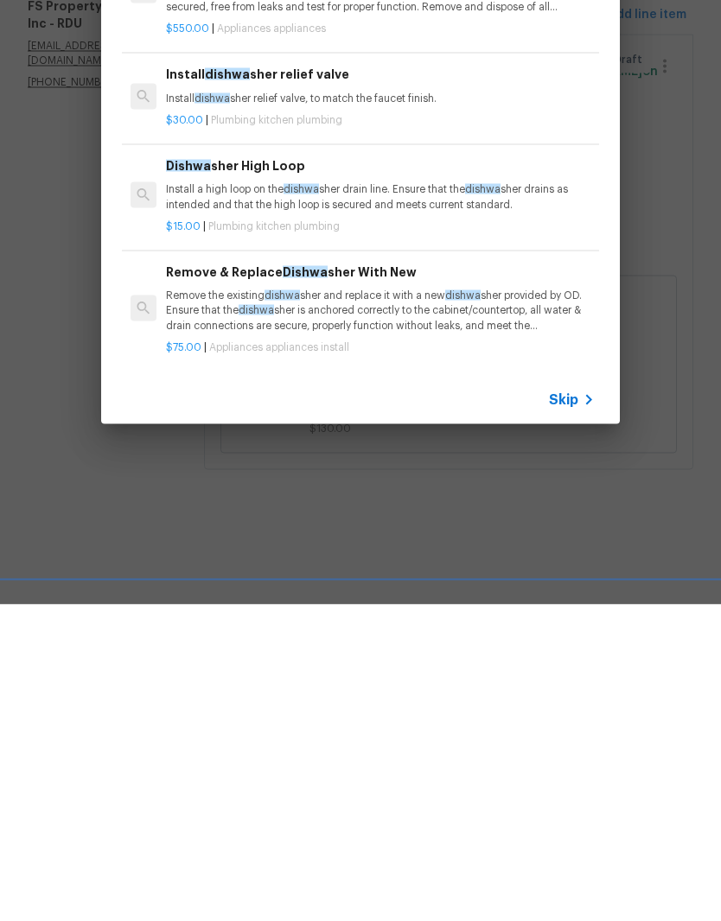
click at [424, 657] on p "$75.00 | Appliances appliances install" at bounding box center [380, 664] width 429 height 15
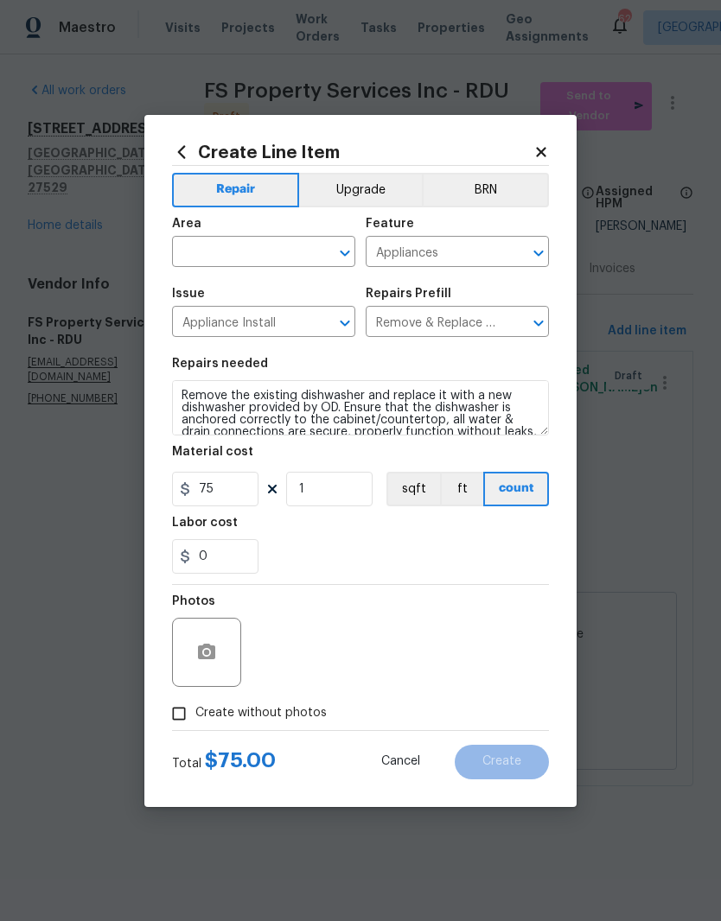
click at [259, 260] on input "text" at bounding box center [239, 253] width 135 height 27
click at [273, 299] on li "Kitchen" at bounding box center [263, 291] width 183 height 29
type input "Kitchen"
click at [464, 548] on div "0" at bounding box center [360, 556] width 377 height 35
click at [174, 710] on input "Create without photos" at bounding box center [178, 713] width 33 height 33
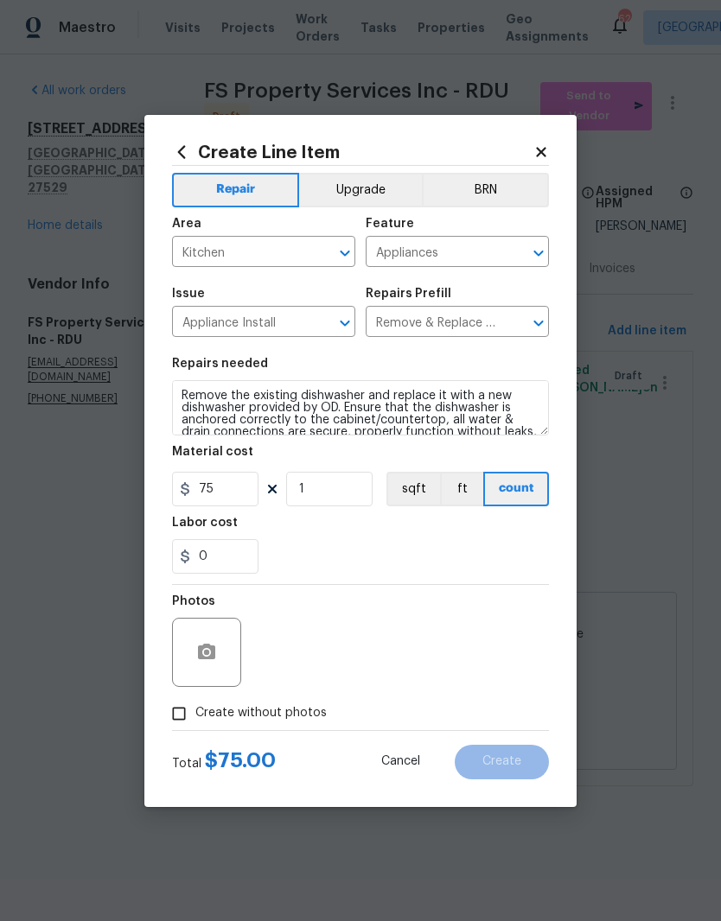
checkbox input "true"
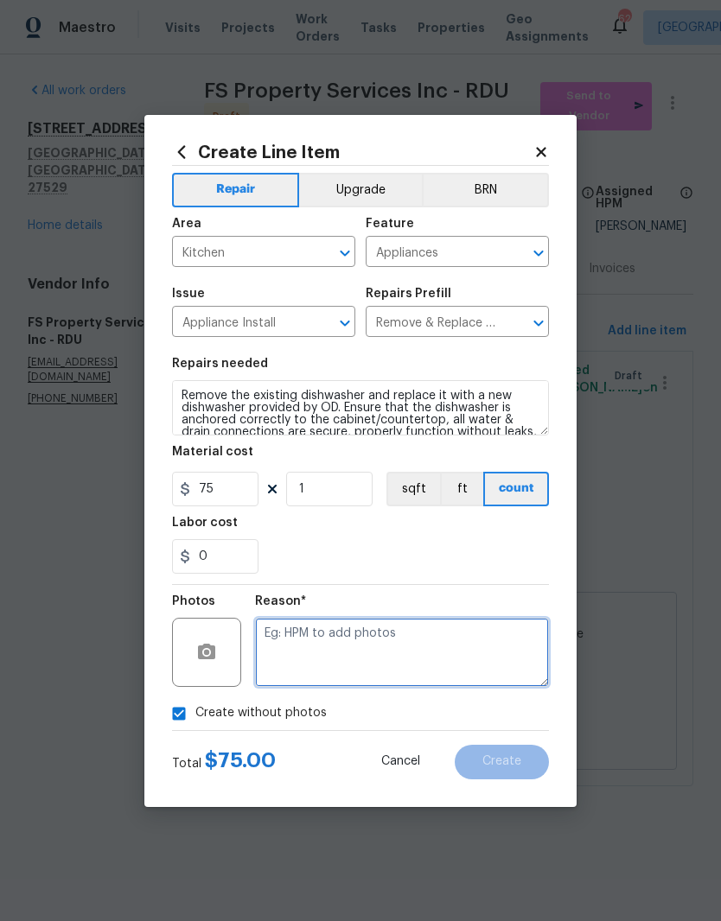
click at [441, 639] on textarea at bounding box center [402, 652] width 294 height 69
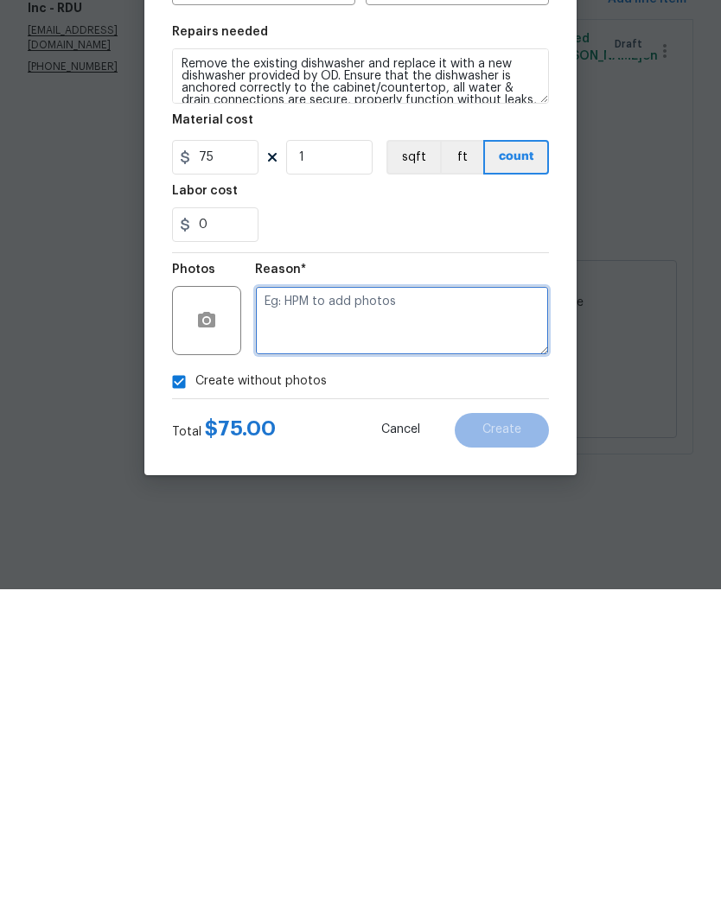
click at [403, 618] on textarea at bounding box center [402, 652] width 294 height 69
paste textarea "Will add later"
type textarea "Will add later"
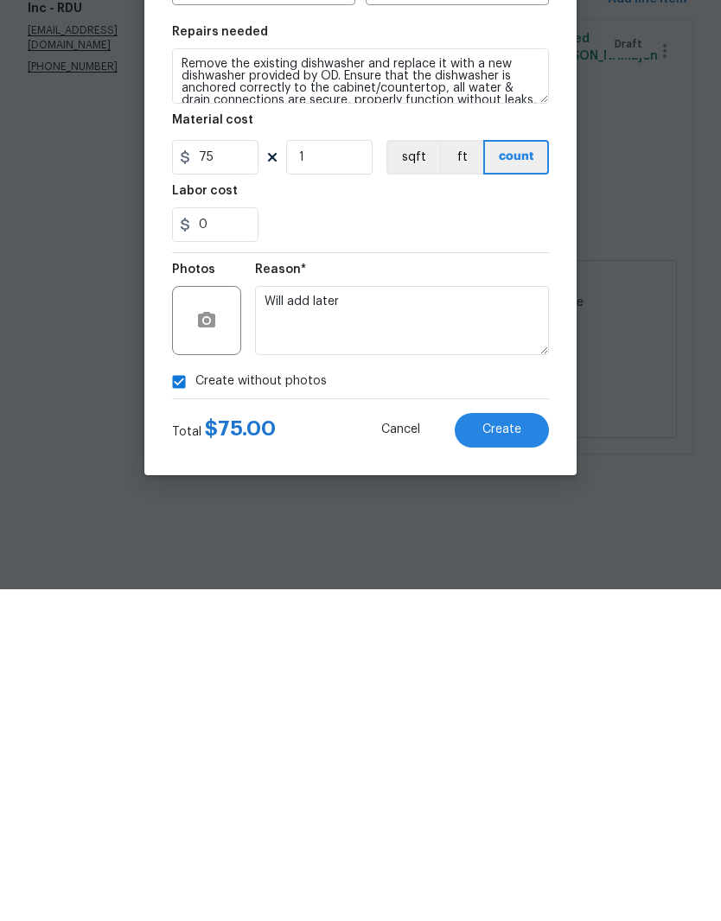
click at [525, 745] on button "Create" at bounding box center [501, 762] width 94 height 35
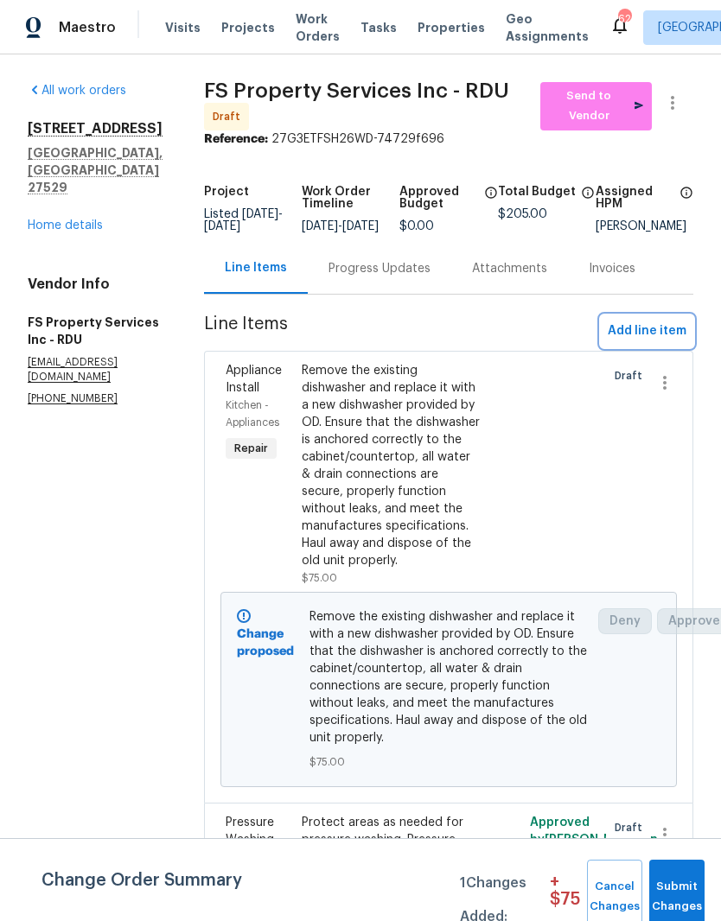
click at [664, 342] on span "Add line item" at bounding box center [646, 332] width 79 height 22
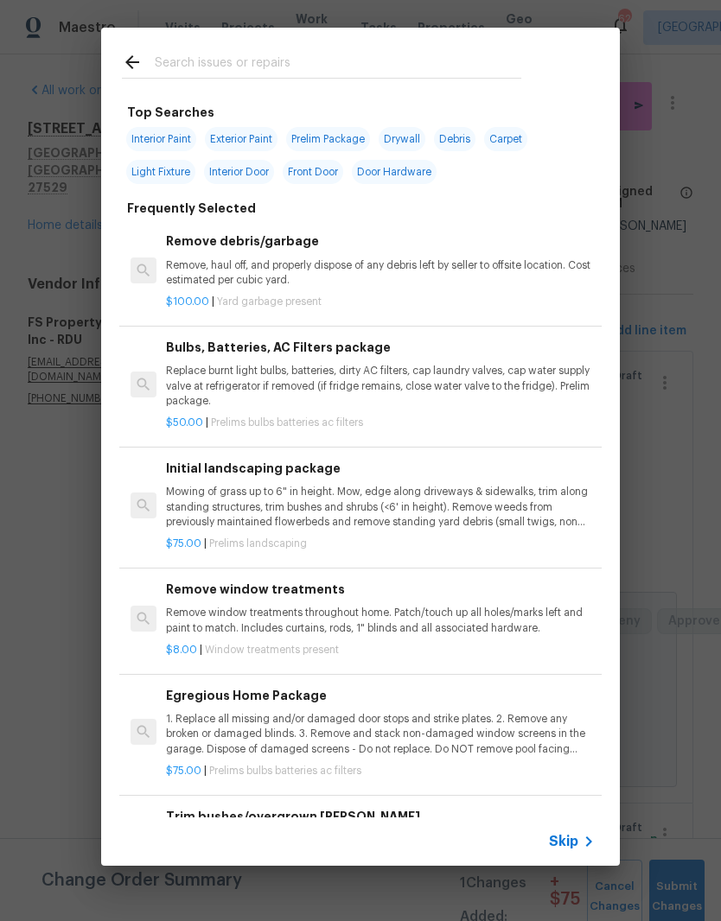
click at [305, 57] on input "text" at bounding box center [338, 65] width 366 height 26
type input "S"
type input "Range"
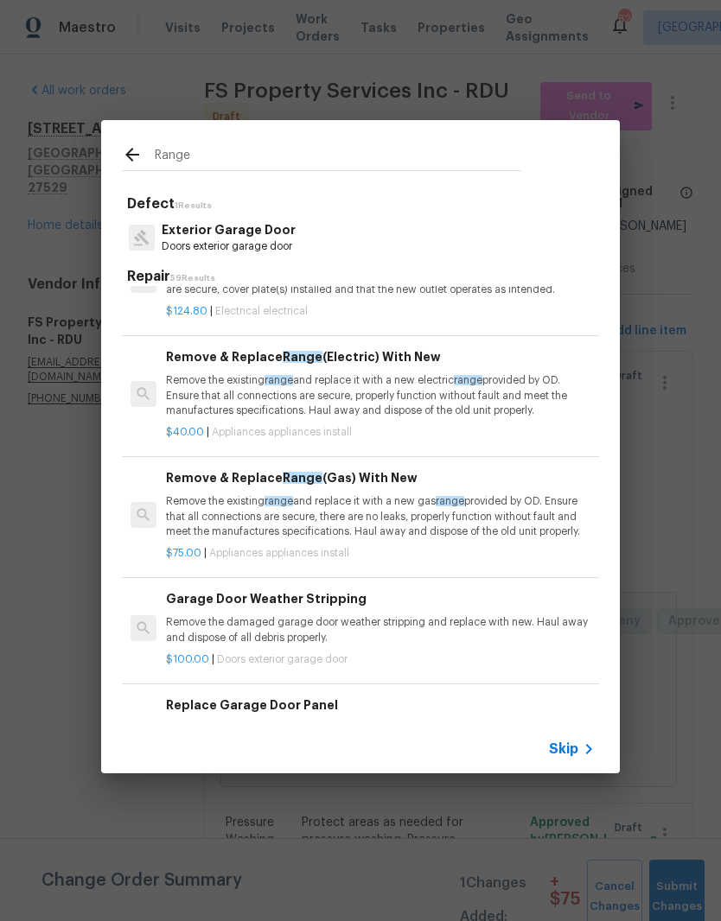
scroll to position [303, 0]
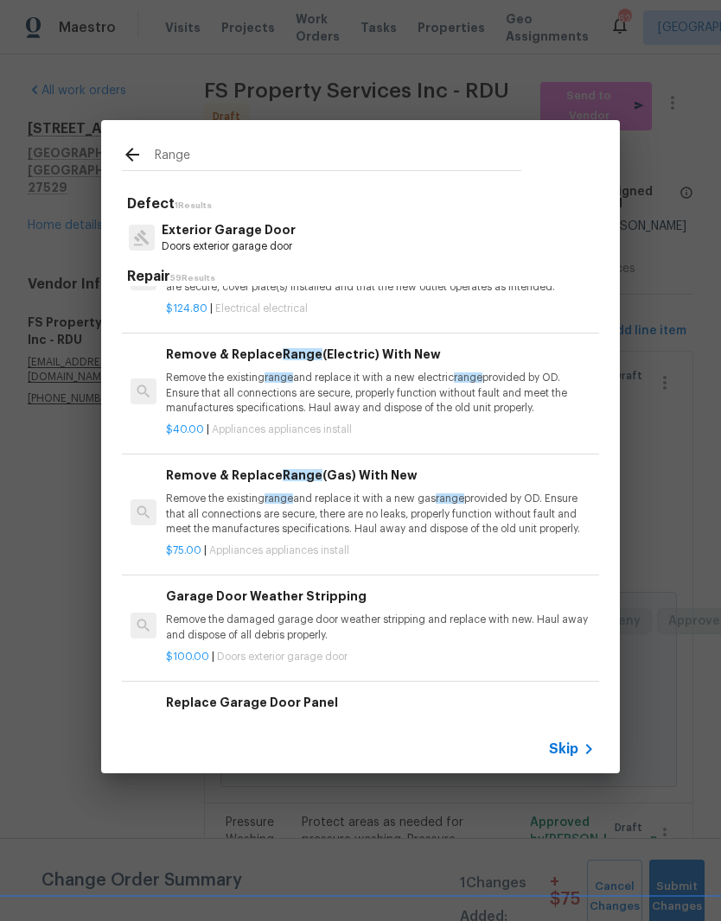
click at [461, 397] on p "Remove the existing range and replace it with a new electric range provided by …" at bounding box center [380, 393] width 429 height 44
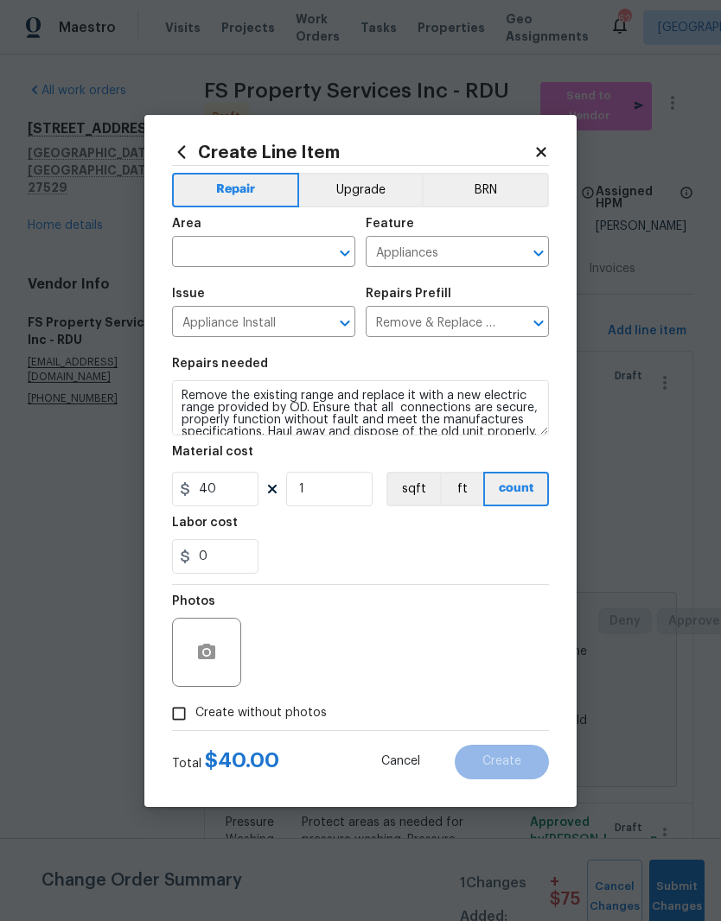
click at [266, 259] on input "text" at bounding box center [239, 253] width 135 height 27
click at [274, 295] on li "Kitchen" at bounding box center [263, 291] width 183 height 29
type input "Kitchen"
click at [340, 556] on div "0" at bounding box center [360, 556] width 377 height 35
click at [221, 667] on button "button" at bounding box center [206, 652] width 41 height 41
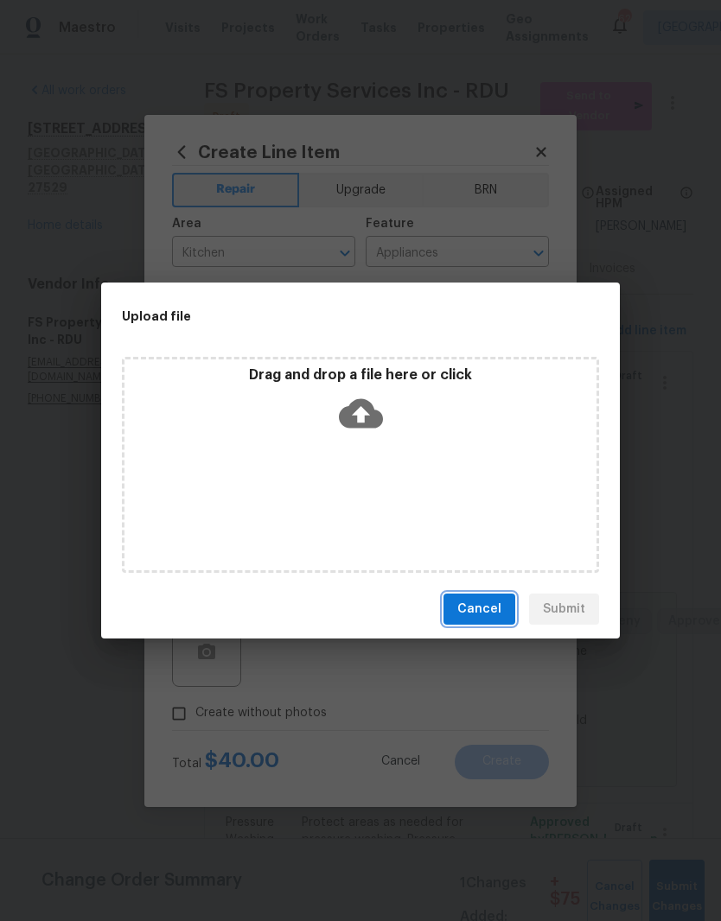
click at [485, 615] on span "Cancel" at bounding box center [479, 610] width 44 height 22
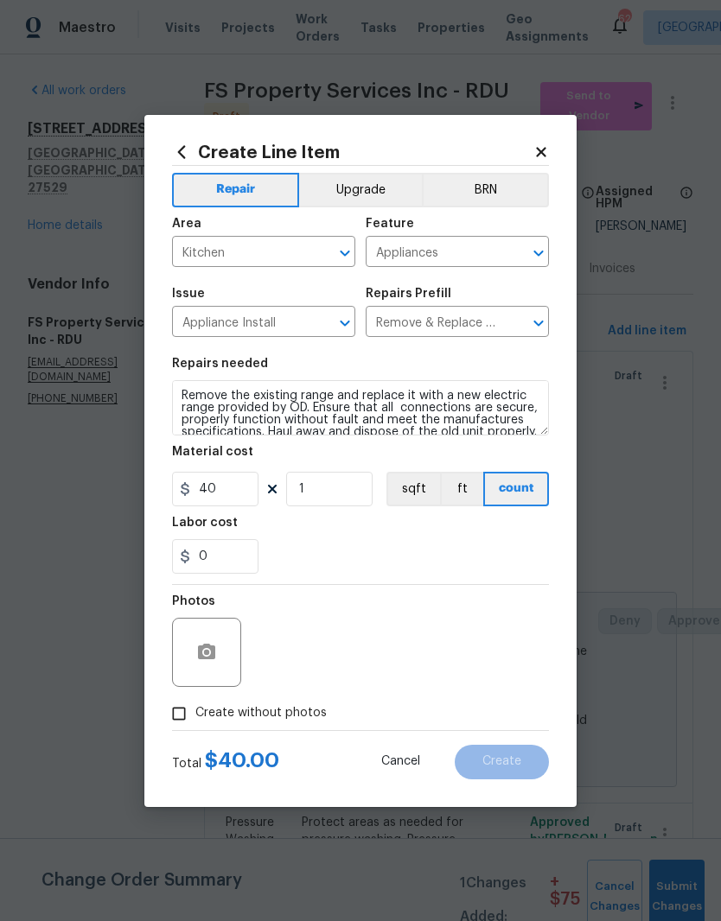
click at [182, 724] on input "Create without photos" at bounding box center [178, 713] width 33 height 33
checkbox input "true"
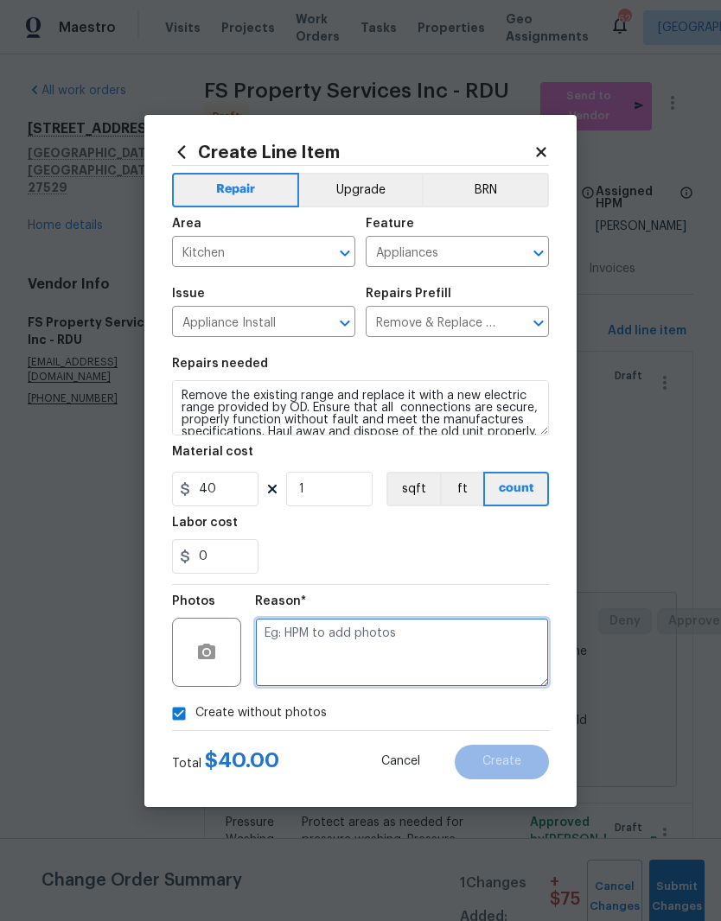
click at [422, 645] on textarea at bounding box center [402, 652] width 294 height 69
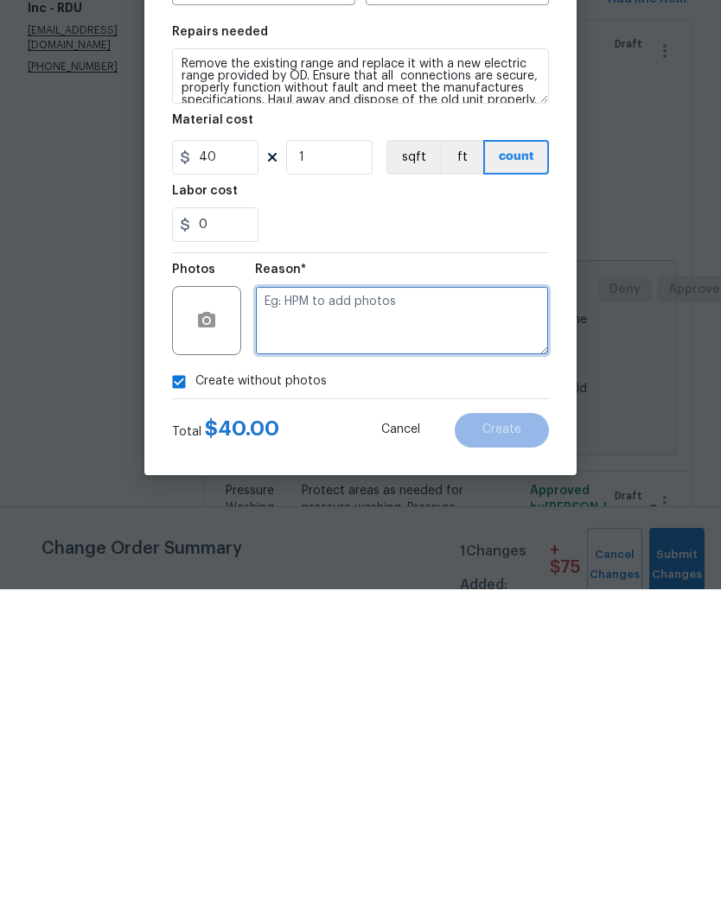
click at [429, 618] on textarea at bounding box center [402, 652] width 294 height 69
paste textarea "Will add later"
type textarea "Will add later"
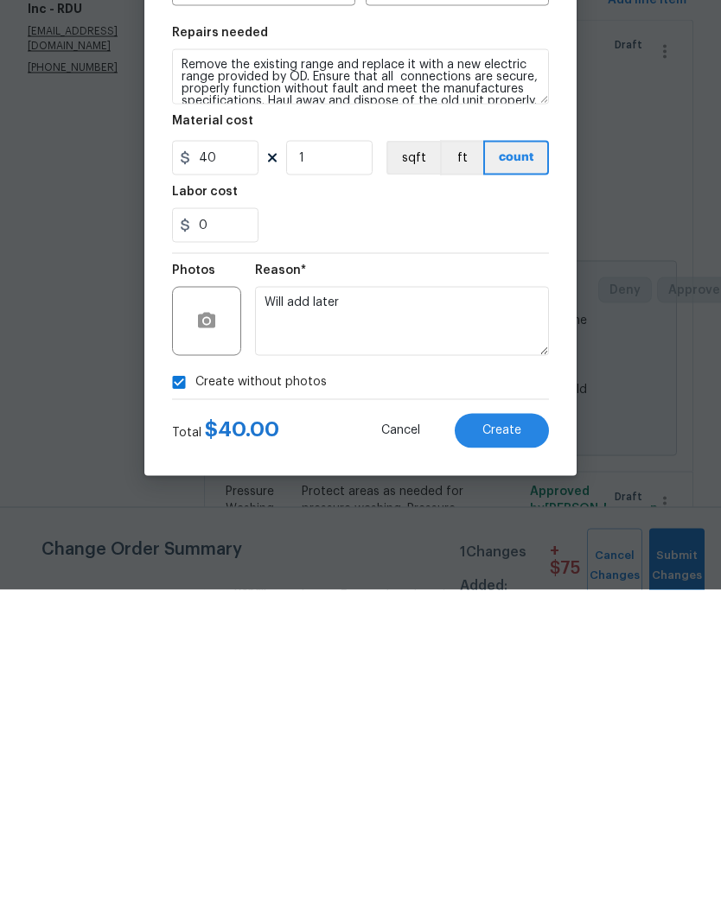
click at [524, 745] on button "Create" at bounding box center [501, 762] width 94 height 35
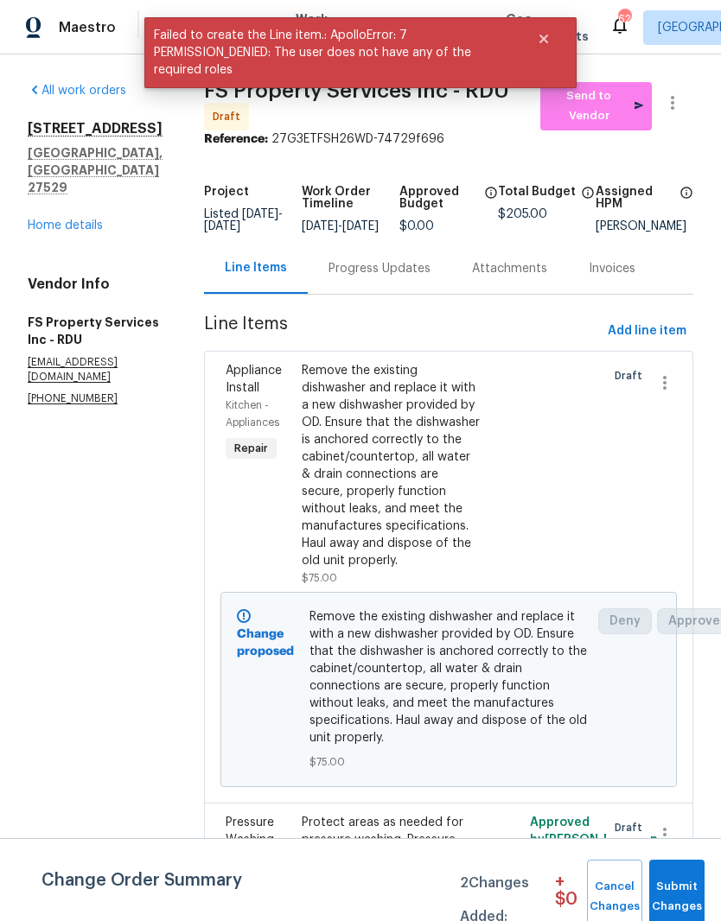
scroll to position [0, 0]
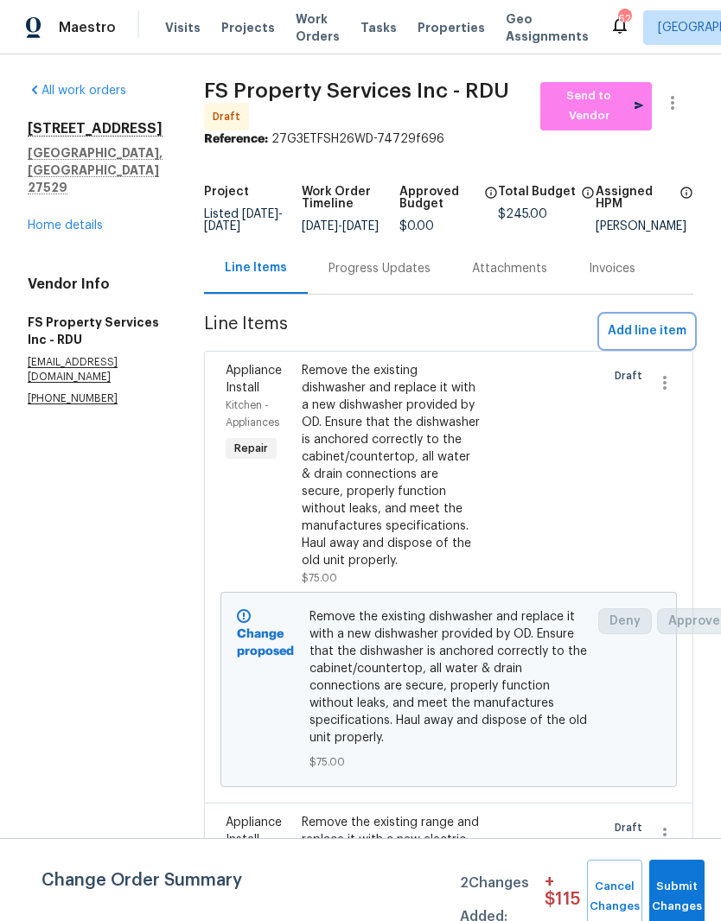
click at [670, 341] on span "Add line item" at bounding box center [646, 332] width 79 height 22
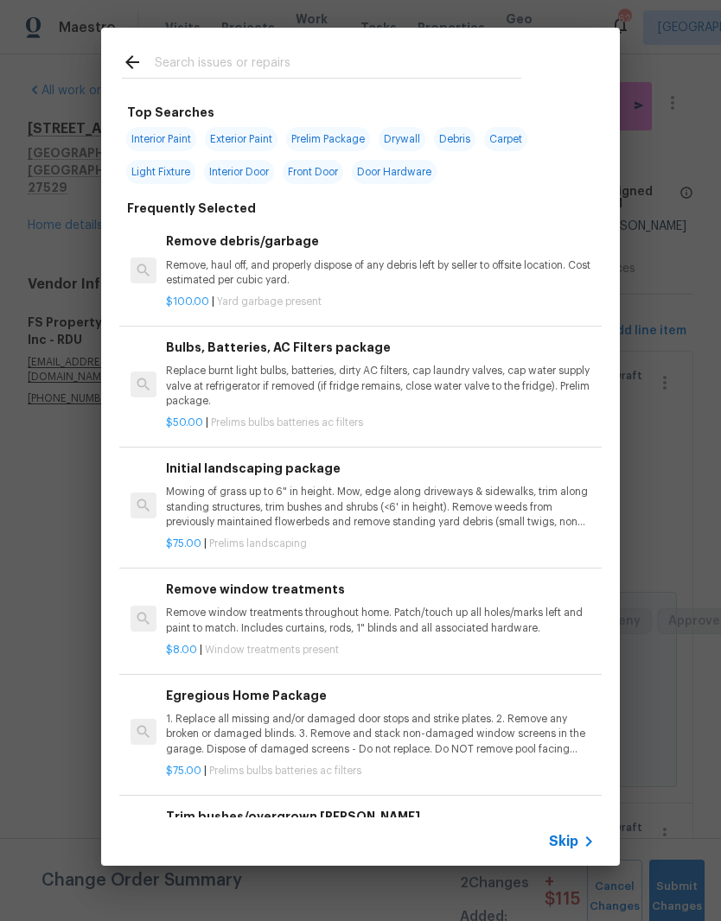
click at [206, 62] on input "text" at bounding box center [338, 65] width 366 height 26
type input "Ceiling fan"
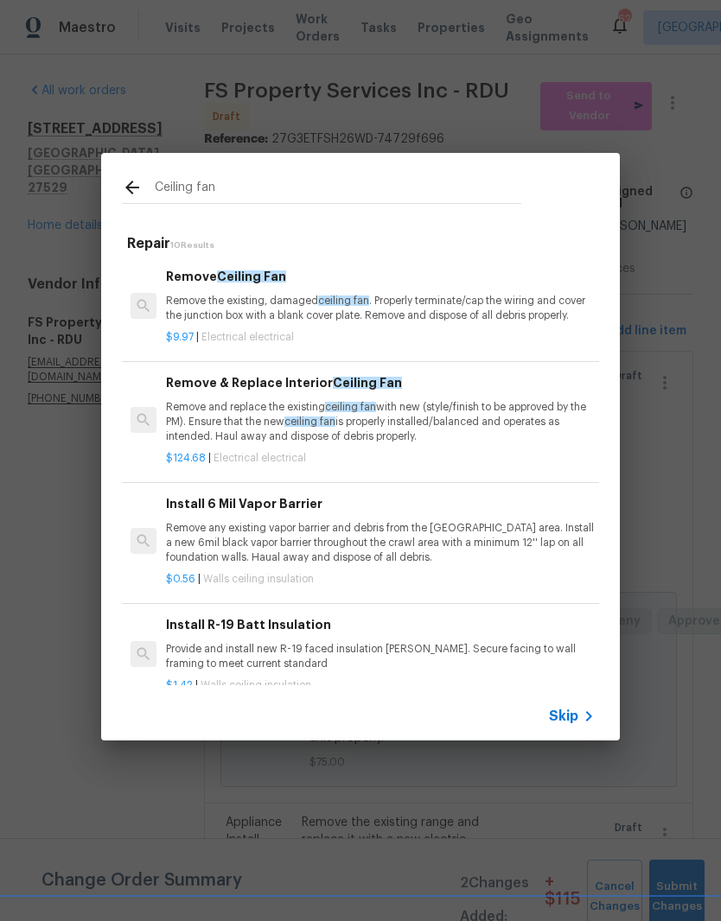
click at [380, 425] on p "Remove and replace the existing ceiling fan with new (style/finish to be approv…" at bounding box center [380, 422] width 429 height 44
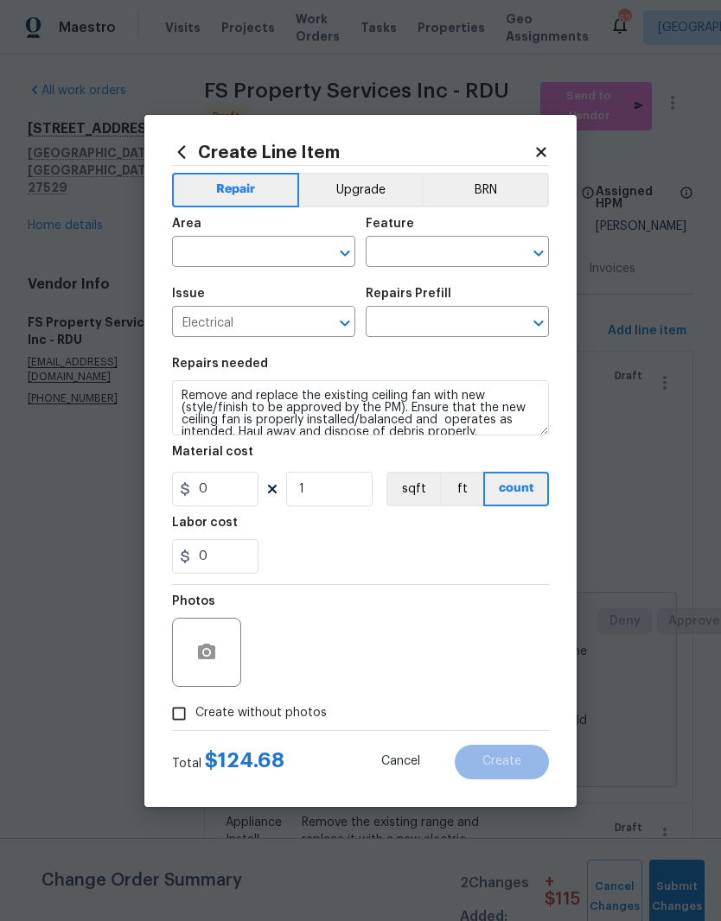
type input "Remove & Replace Interior Ceiling Fan $124.68"
type input "124.68"
click at [242, 250] on input "text" at bounding box center [239, 253] width 135 height 27
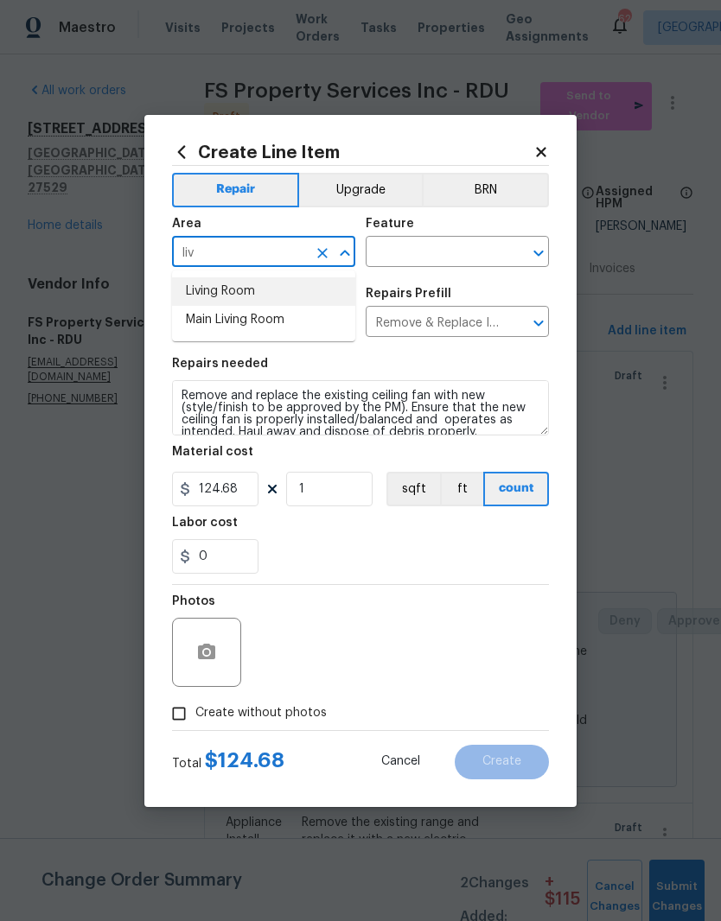
click at [279, 292] on li "Living Room" at bounding box center [263, 291] width 183 height 29
type input "Living Room"
click at [442, 257] on input "text" at bounding box center [432, 253] width 135 height 27
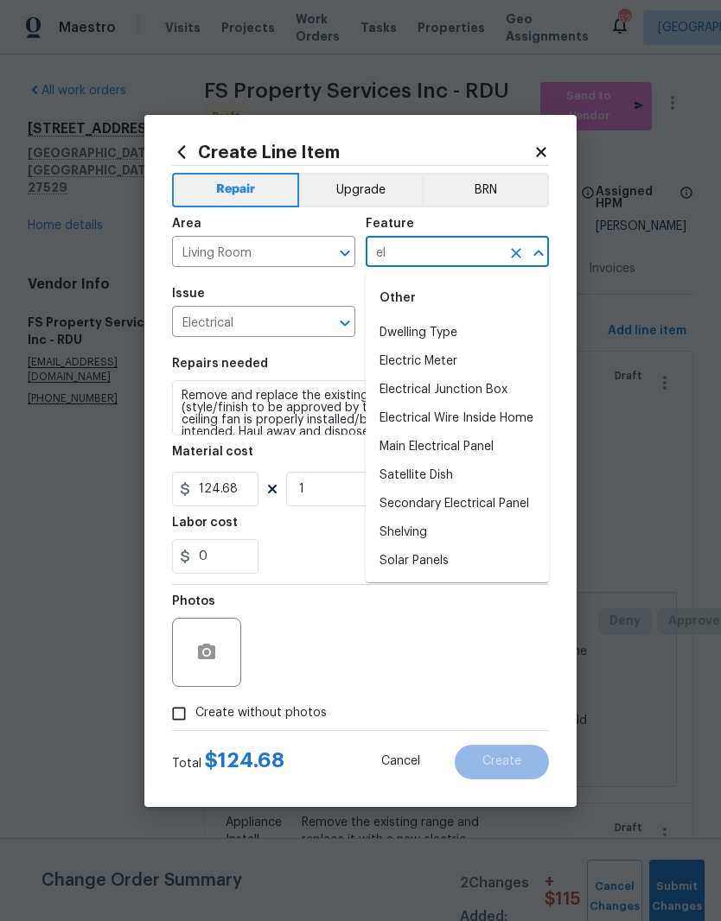
type input "e"
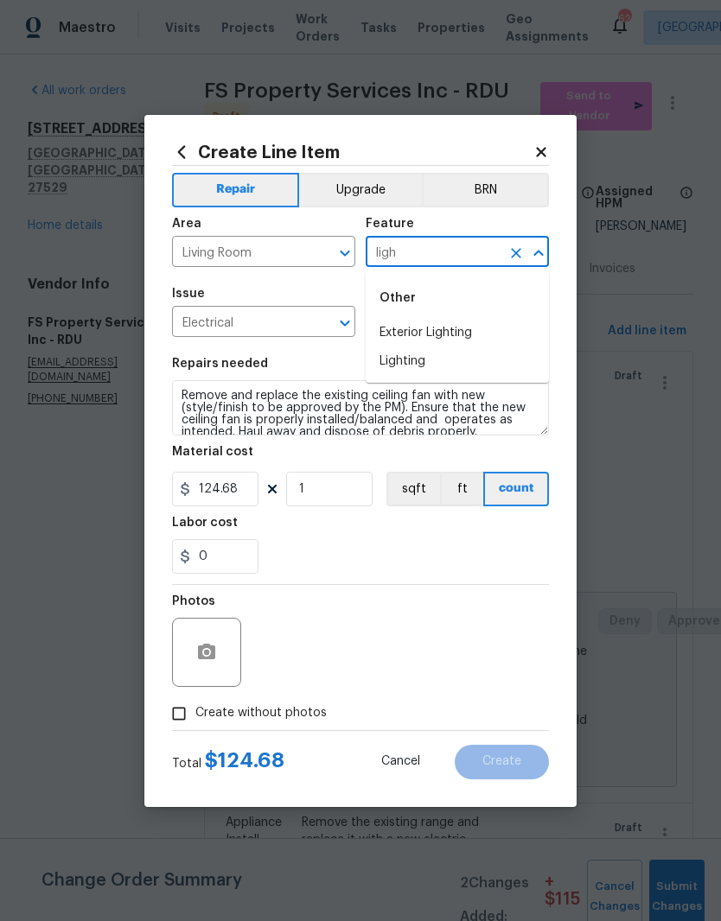
click at [483, 369] on li "Lighting" at bounding box center [456, 361] width 183 height 29
type input "Lighting"
click at [334, 538] on div "Labor cost" at bounding box center [360, 528] width 377 height 22
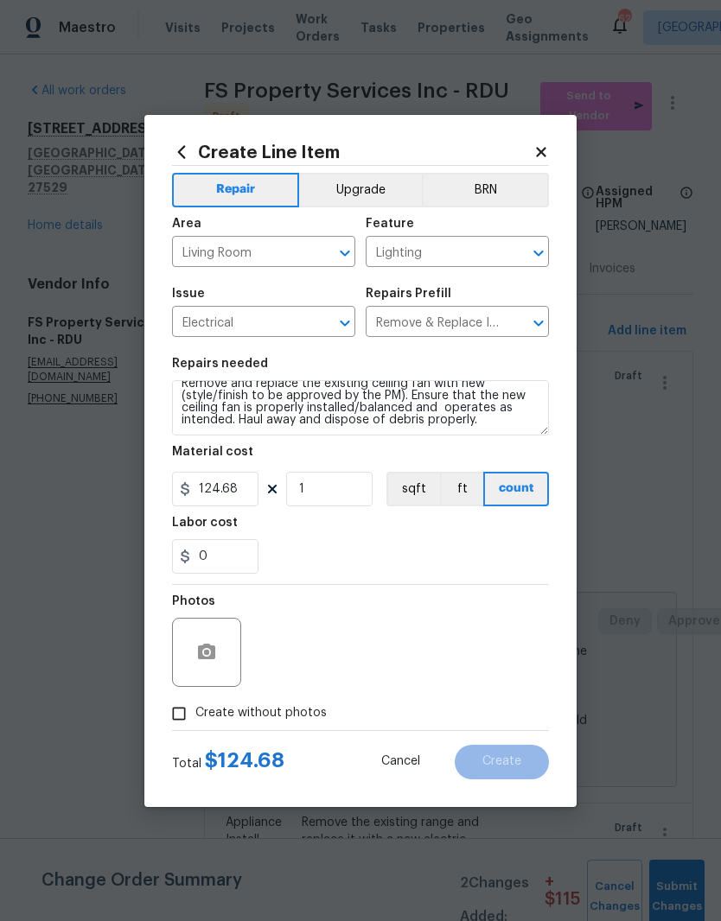
scroll to position [12, 0]
click at [521, 431] on textarea "Remove and replace the existing ceiling fan with new (style/finish to be approv…" at bounding box center [360, 407] width 377 height 55
type textarea "Remove and replace the existing ceiling fan with new (style/finish to be approv…"
click at [331, 551] on div "0" at bounding box center [360, 556] width 377 height 35
click at [184, 717] on input "Create without photos" at bounding box center [178, 713] width 33 height 33
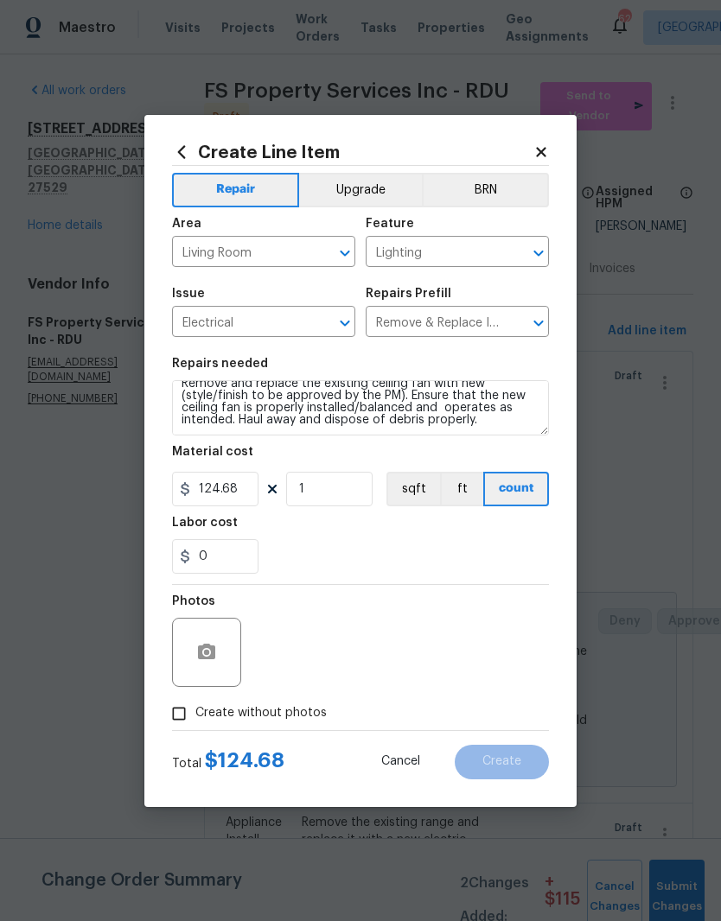
checkbox input "true"
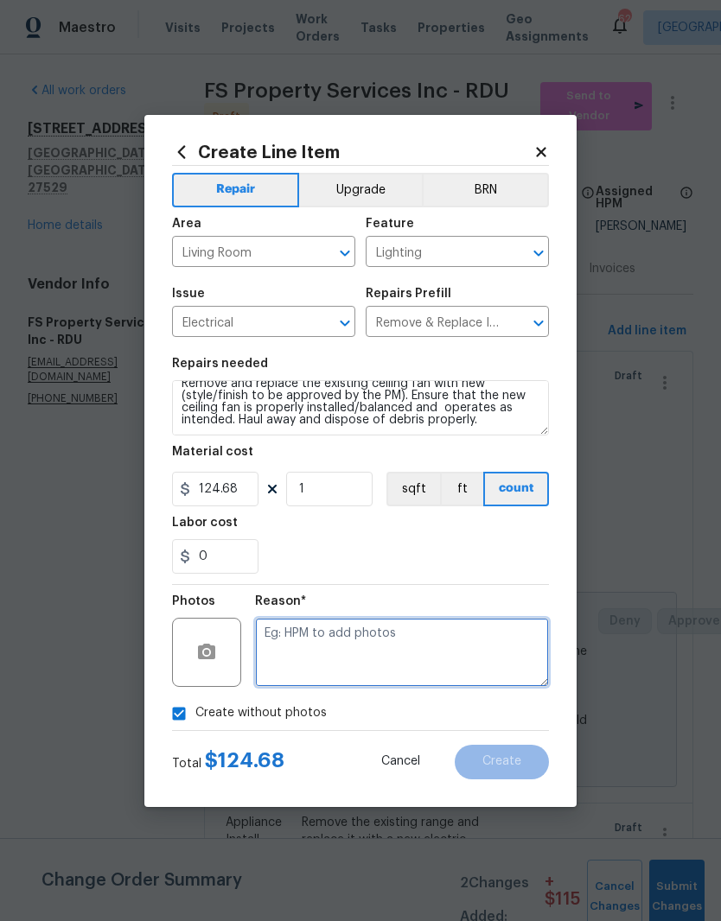
click at [429, 646] on textarea at bounding box center [402, 652] width 294 height 69
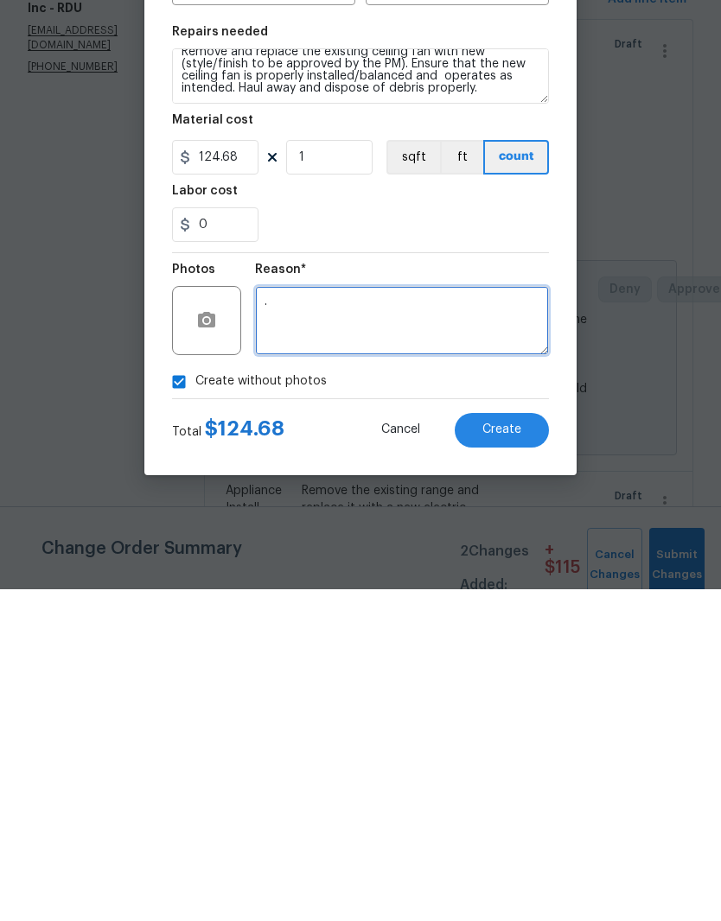
type textarea "."
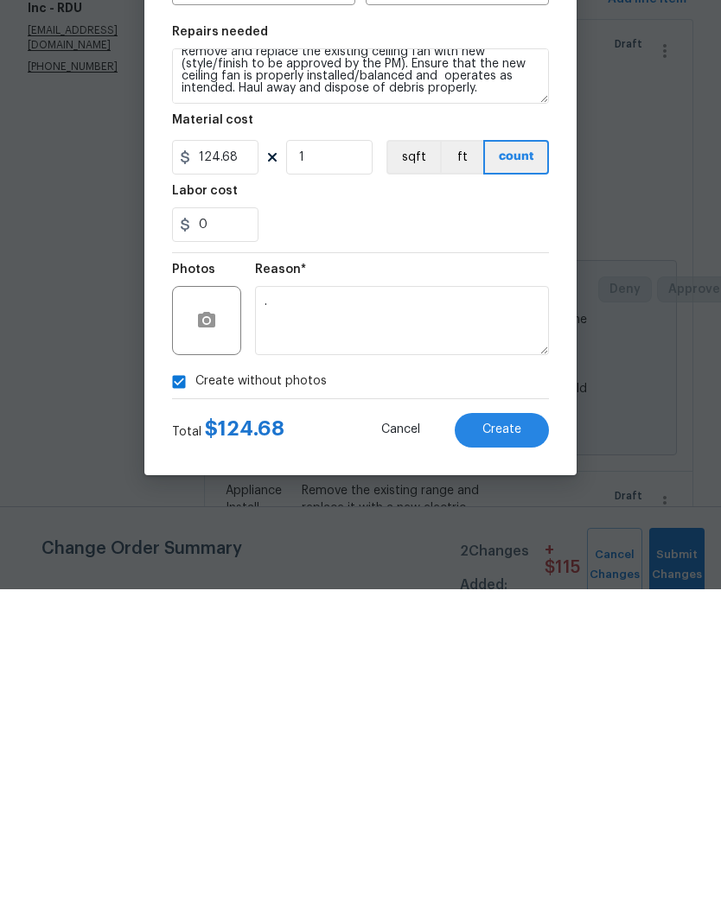
click at [505, 755] on span "Create" at bounding box center [501, 761] width 39 height 13
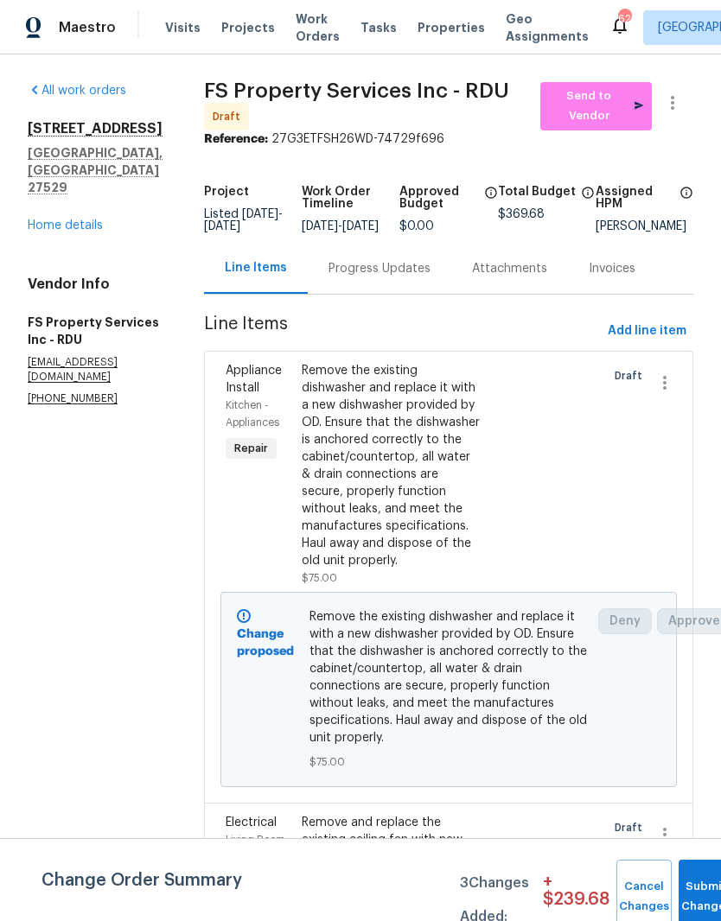
scroll to position [0, 0]
click at [683, 321] on span "Add line item" at bounding box center [646, 332] width 79 height 22
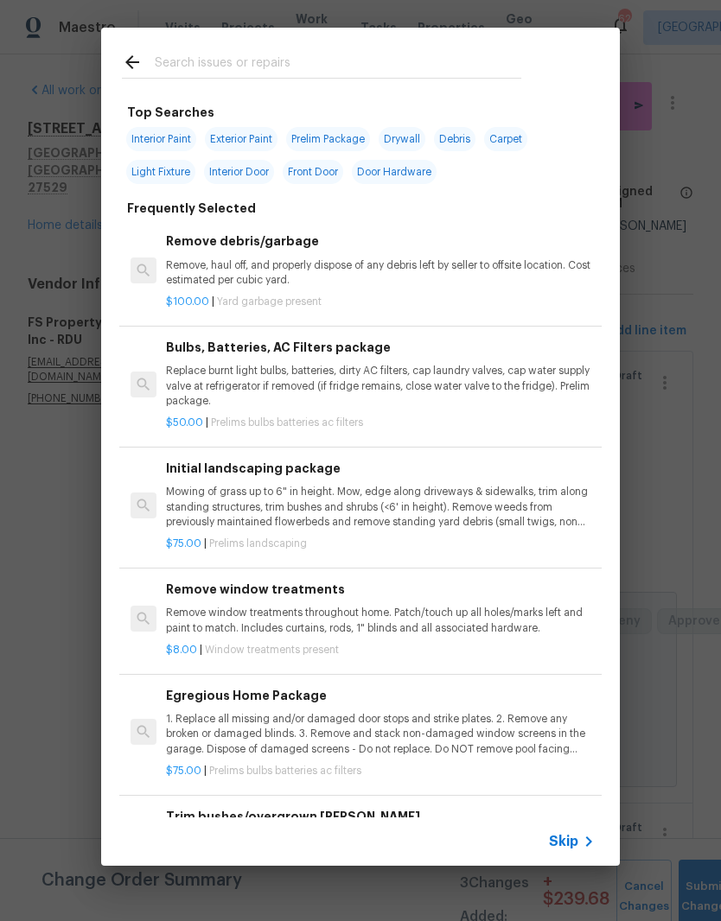
click at [365, 53] on input "text" at bounding box center [338, 65] width 366 height 26
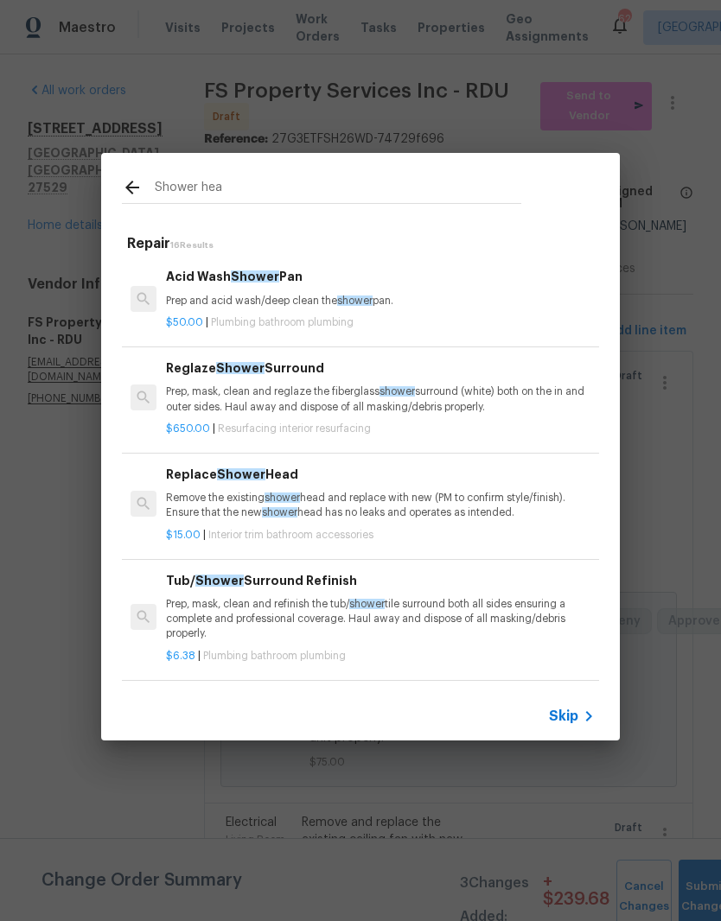
type input "Shower head"
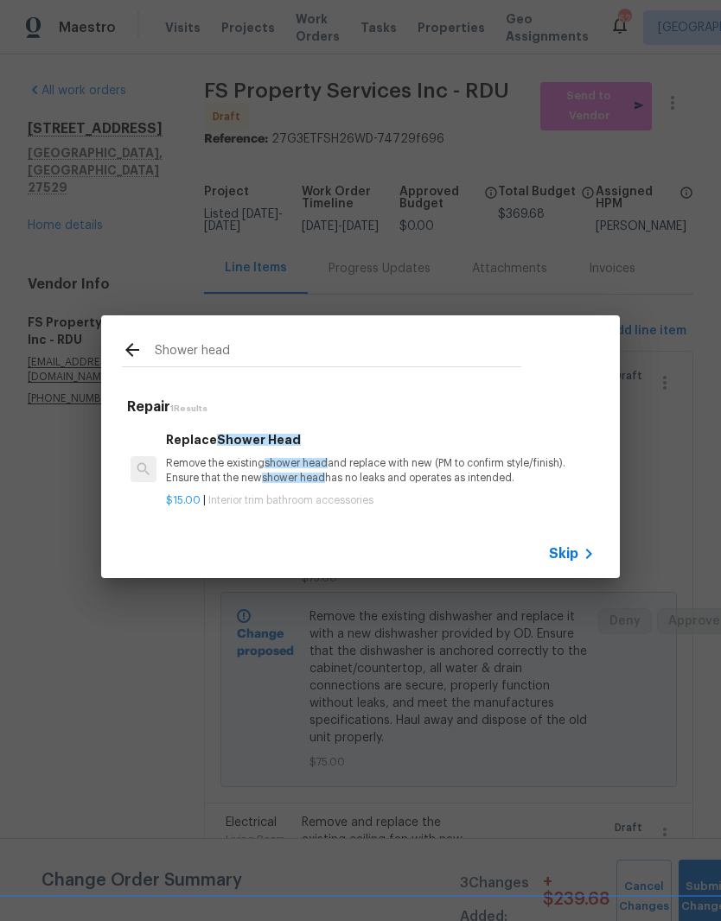
click at [272, 487] on div "$15.00 | Interior trim bathroom accessories" at bounding box center [380, 497] width 429 height 22
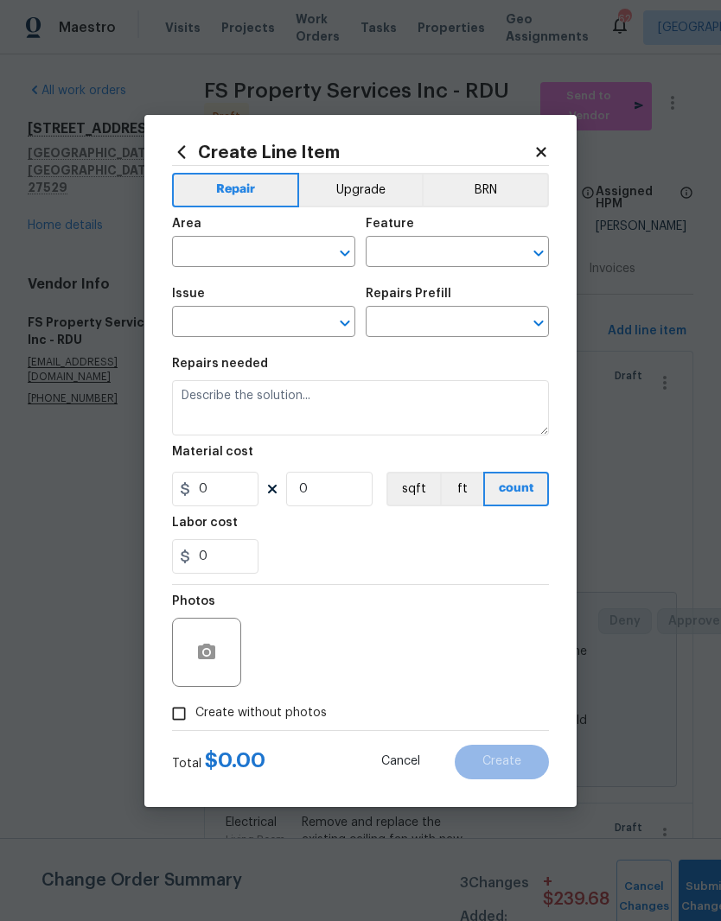
type input "Interior Trim"
type input "Bathroom Accesories"
type input "Replace Shower Head $15.00"
type textarea "Remove the existing shower head and replace with new (PM to confirm style/finis…"
type input "15"
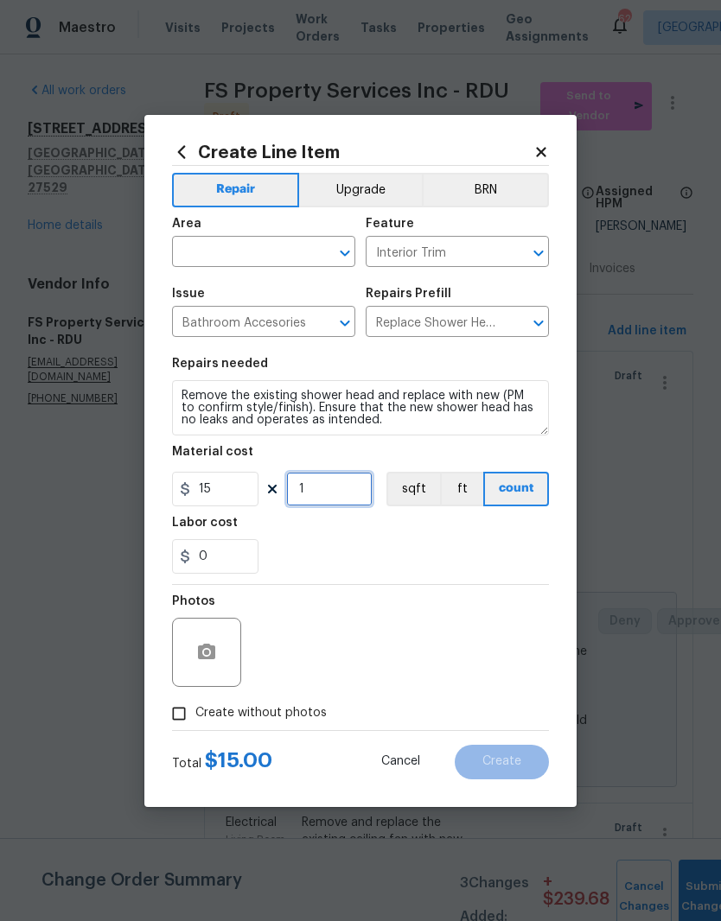
click at [321, 486] on input "1" at bounding box center [329, 489] width 86 height 35
type input "3"
click at [210, 250] on input "text" at bounding box center [239, 253] width 135 height 27
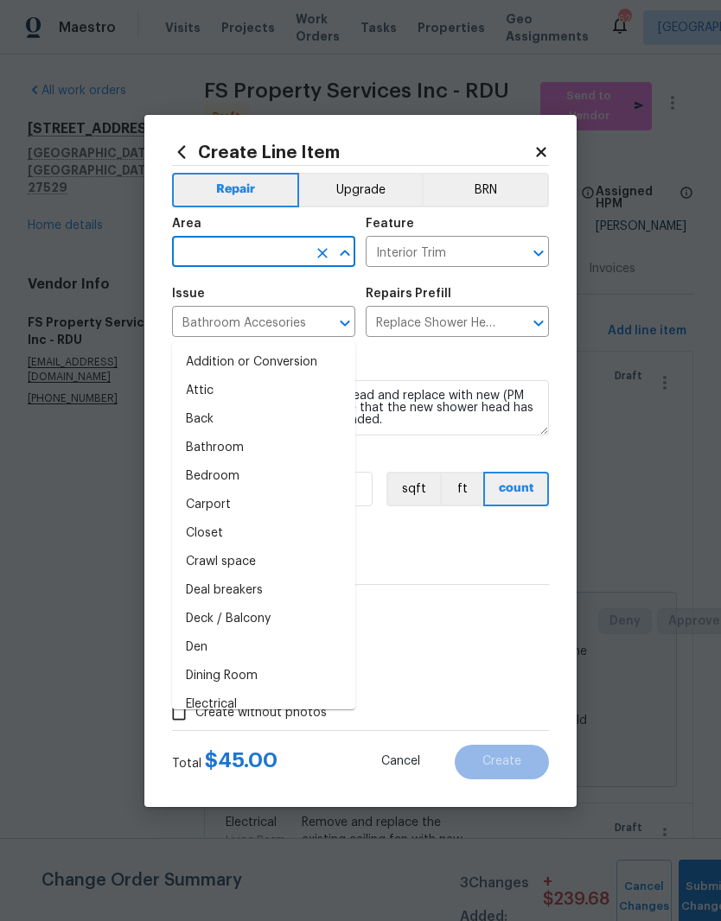
click at [225, 434] on li "Bathroom" at bounding box center [263, 448] width 183 height 29
type input "Bathroom"
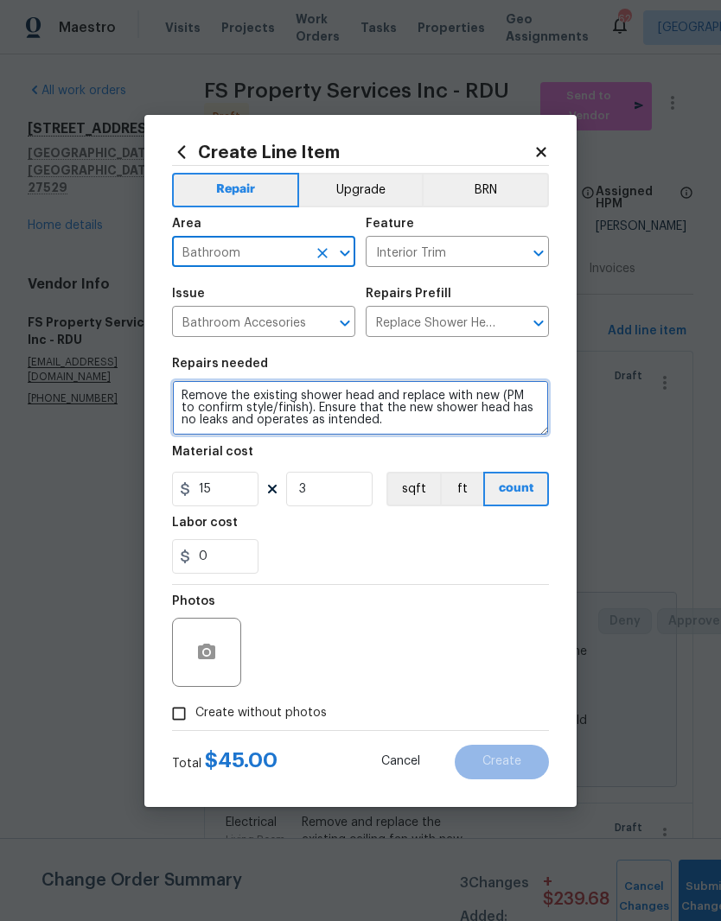
click at [420, 429] on textarea "Remove the existing shower head and replace with new (PM to confirm style/finis…" at bounding box center [360, 407] width 377 height 55
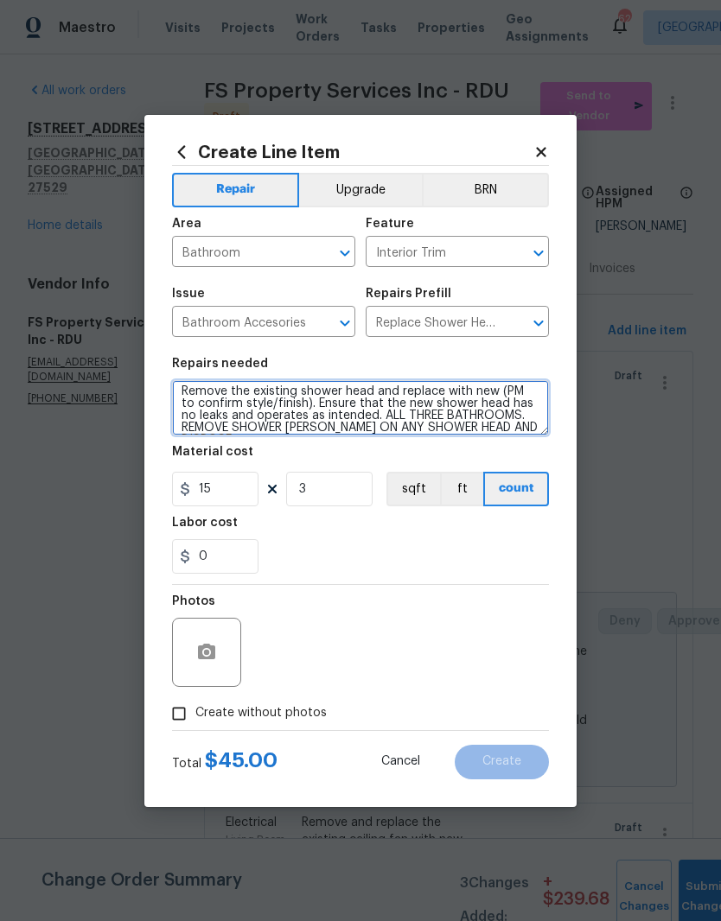
scroll to position [16, 0]
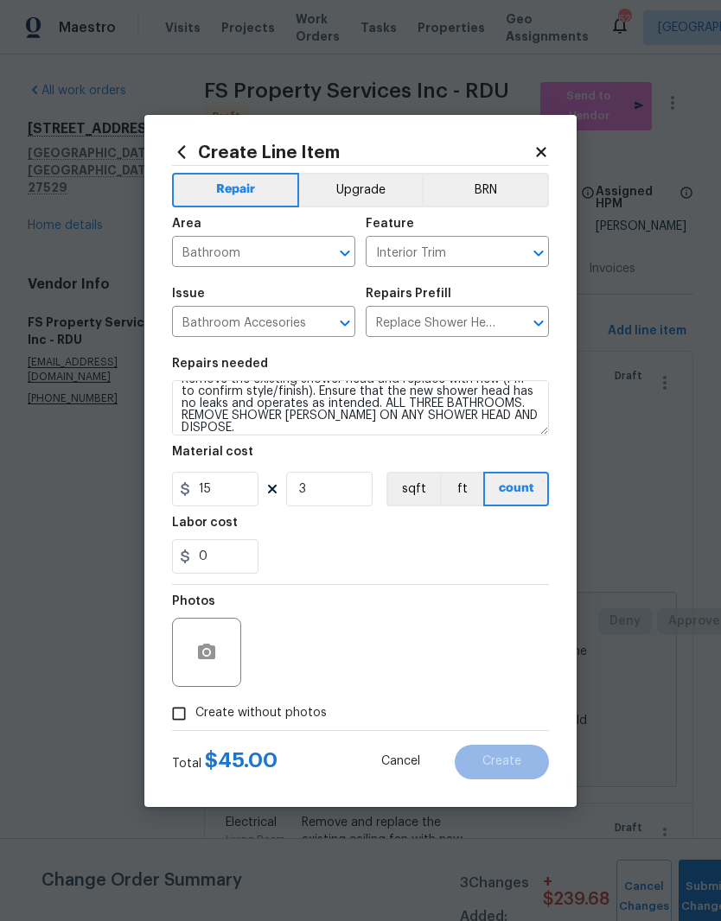
click at [370, 541] on div "0" at bounding box center [360, 556] width 377 height 35
click at [316, 421] on textarea "Remove the existing shower head and replace with new (PM to confirm style/finis…" at bounding box center [360, 407] width 377 height 55
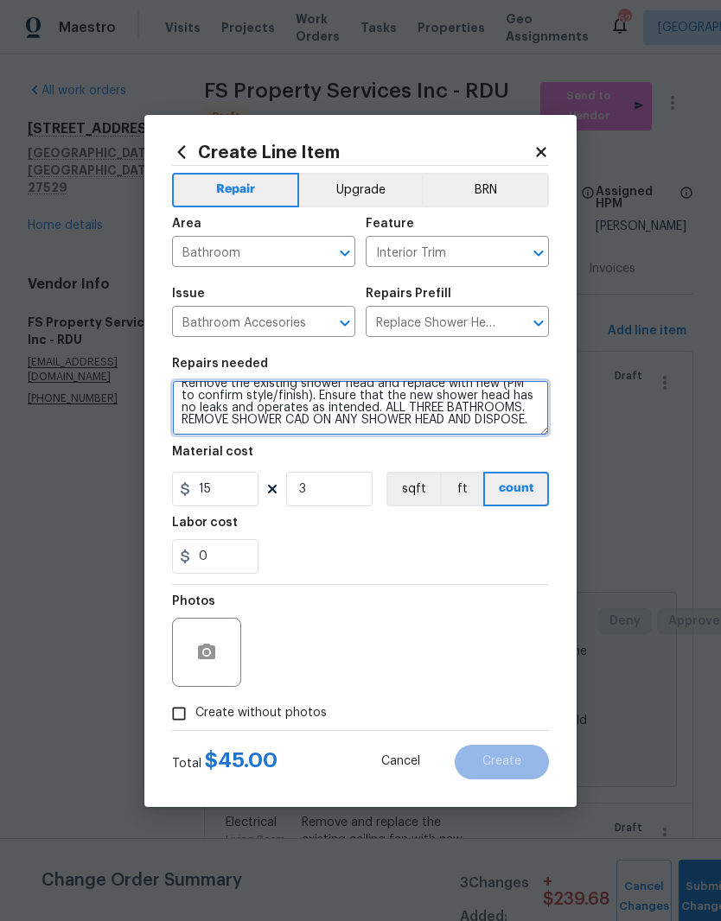
scroll to position [12, 0]
type textarea "Remove the existing shower head and replace with new (PM to confirm style/finis…"
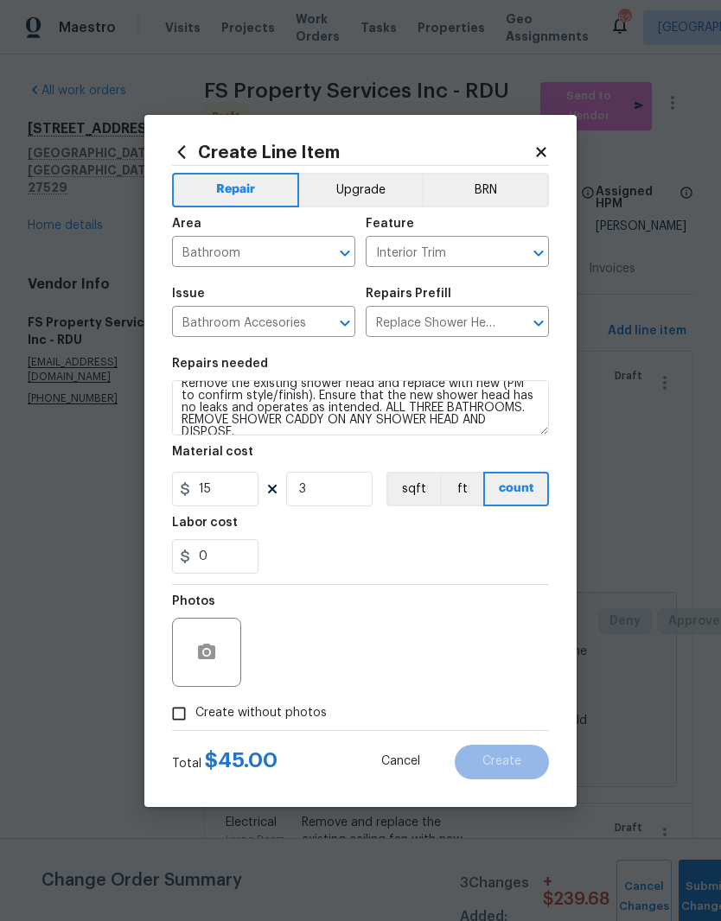
click at [397, 553] on div "0" at bounding box center [360, 556] width 377 height 35
click at [187, 721] on input "Create without photos" at bounding box center [178, 713] width 33 height 33
checkbox input "true"
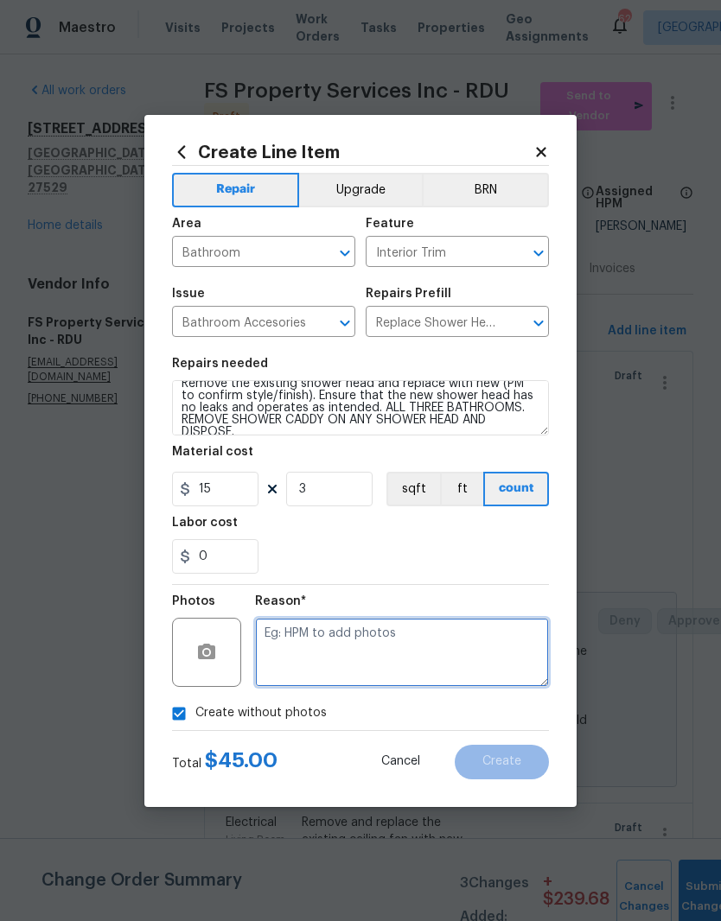
click at [416, 657] on textarea at bounding box center [402, 652] width 294 height 69
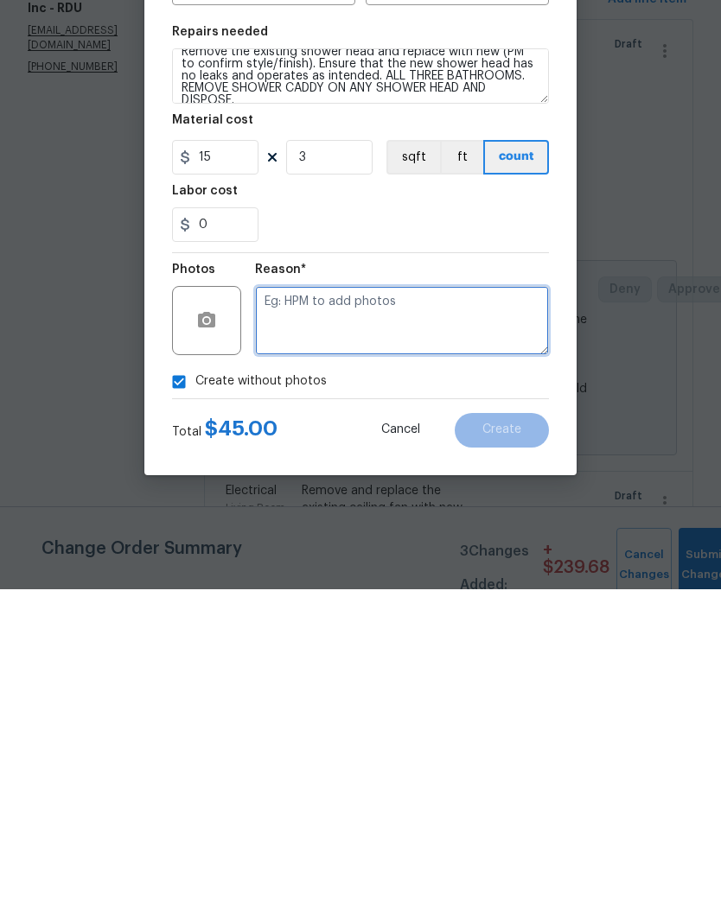
click at [353, 618] on textarea at bounding box center [402, 652] width 294 height 69
paste textarea "Will add later"
type textarea "Will add later"
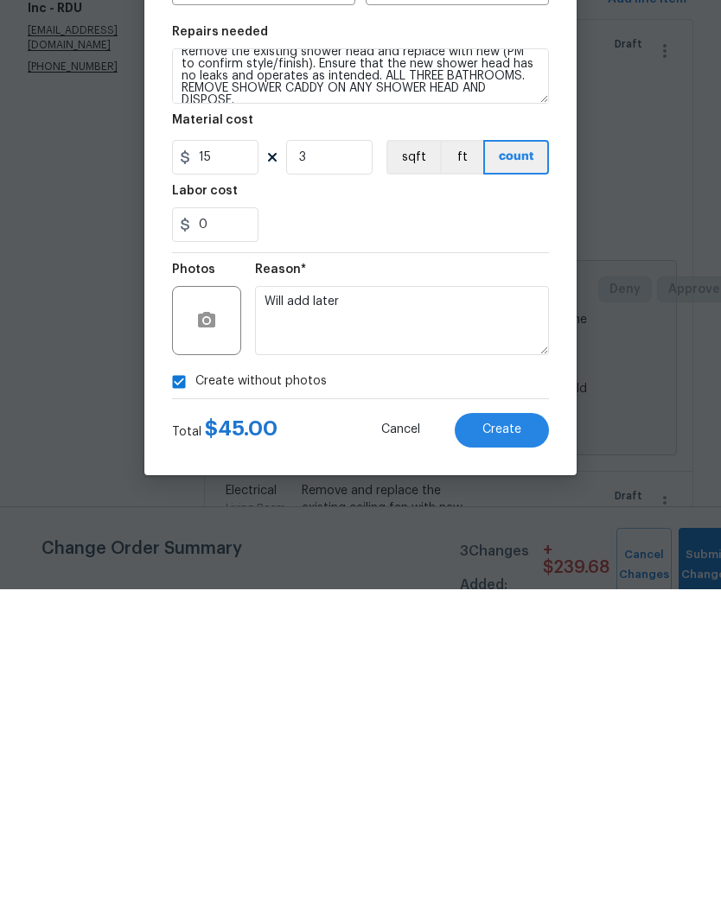
click at [504, 755] on span "Create" at bounding box center [501, 761] width 39 height 13
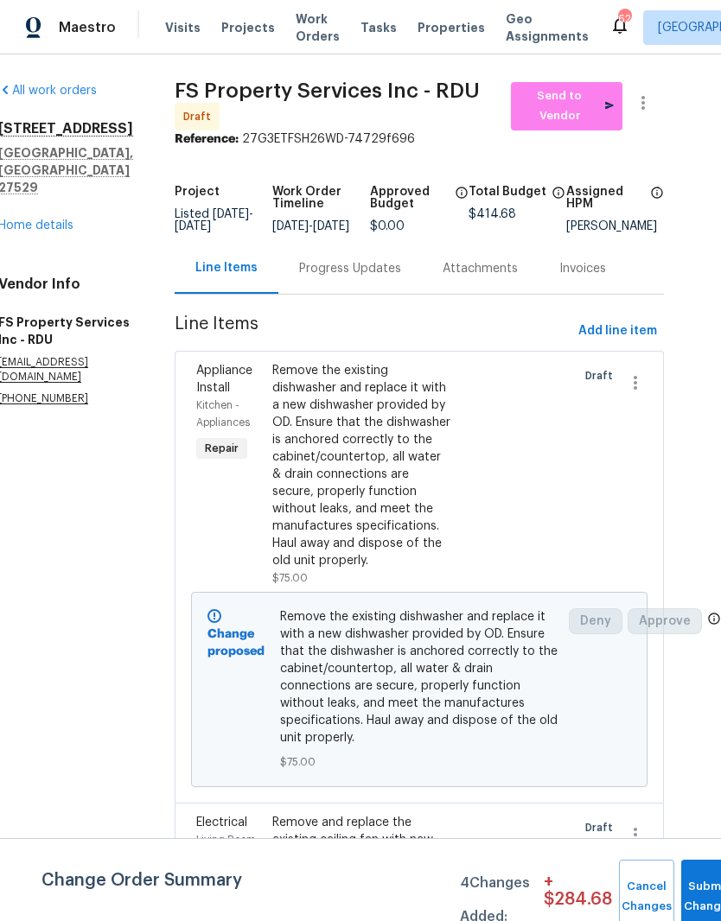
scroll to position [-1, 30]
click at [625, 321] on span "Add line item" at bounding box center [617, 332] width 79 height 22
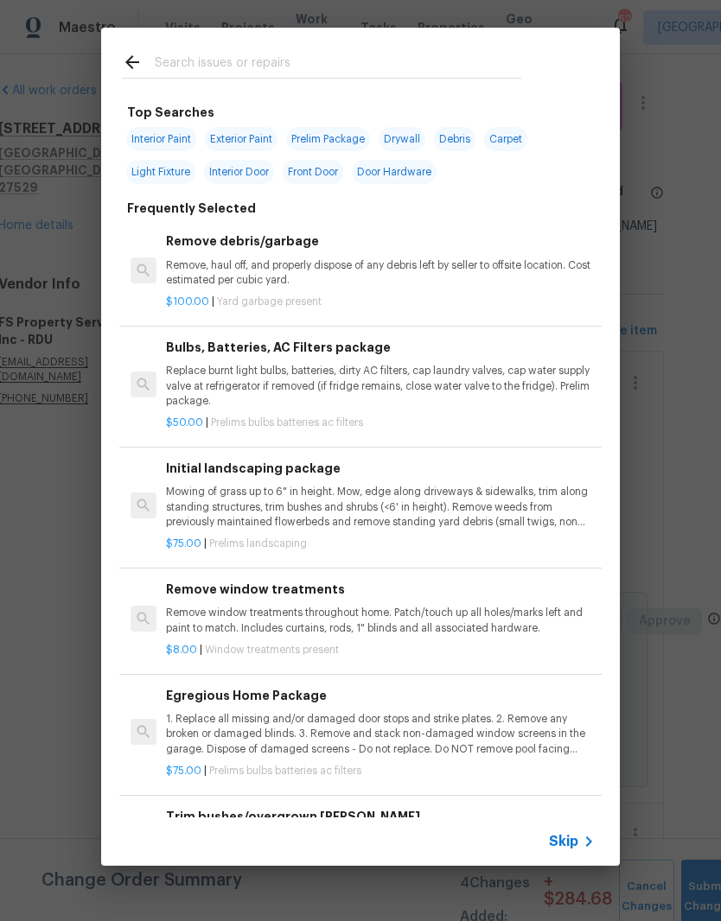
click at [303, 76] on input "text" at bounding box center [338, 65] width 366 height 26
type input "Vnity"
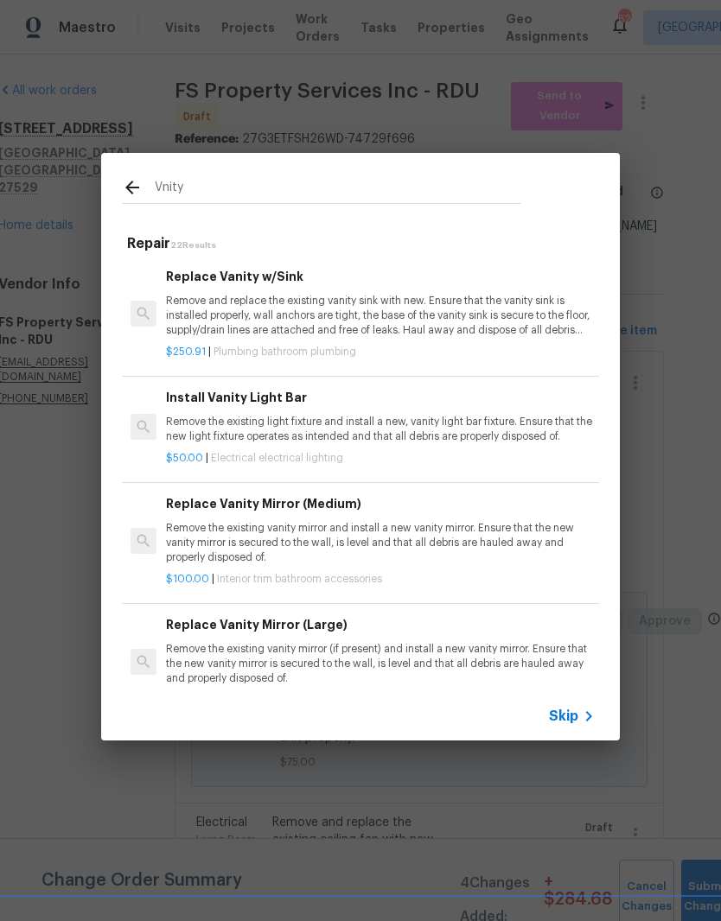
click at [194, 453] on span "$50.00" at bounding box center [184, 458] width 37 height 10
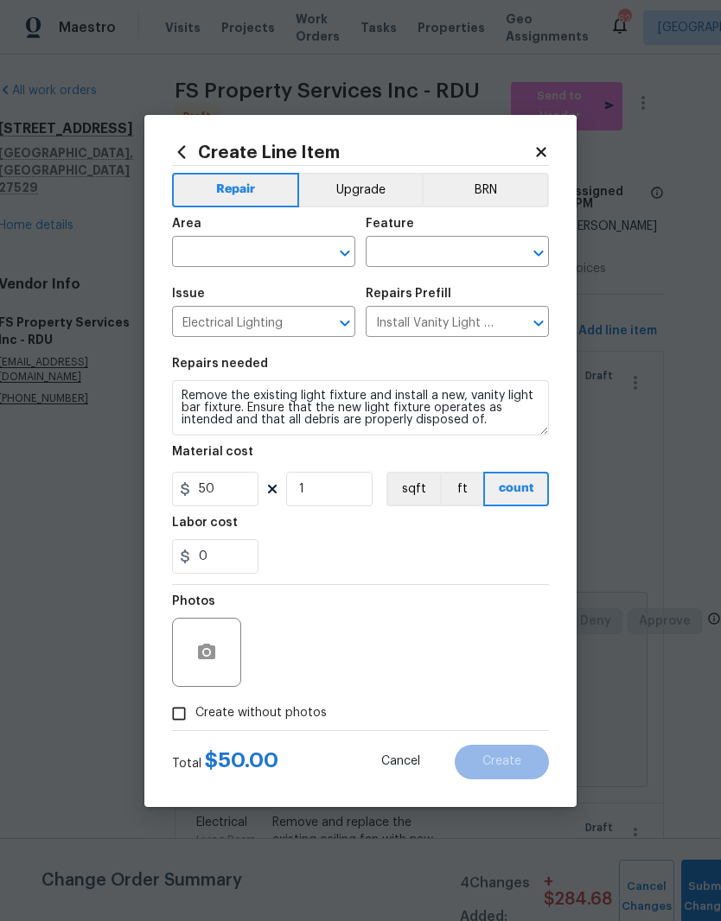
click at [248, 263] on input "text" at bounding box center [239, 253] width 135 height 27
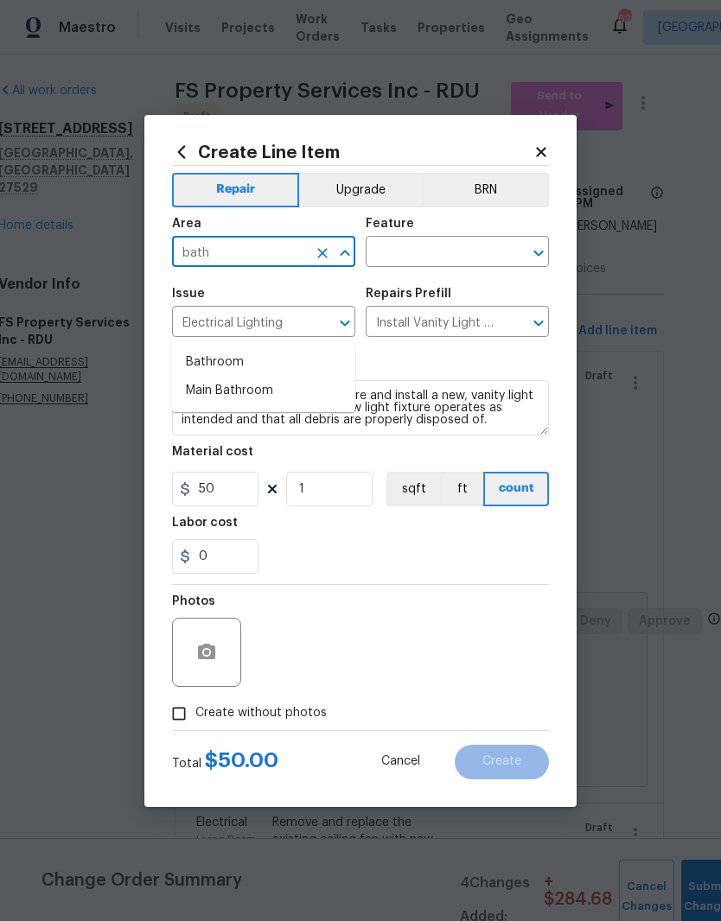
click at [286, 348] on li "Bathroom" at bounding box center [263, 362] width 183 height 29
type input "Bathroom"
click at [473, 240] on input "text" at bounding box center [432, 253] width 135 height 27
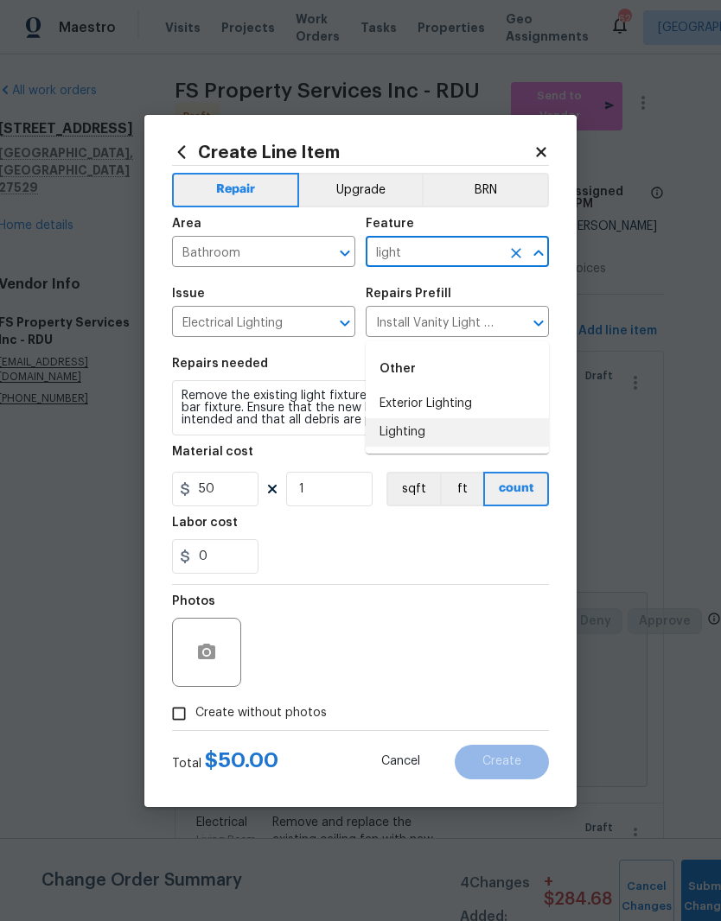
click at [471, 418] on li "Lighting" at bounding box center [456, 432] width 183 height 29
type input "Lighting"
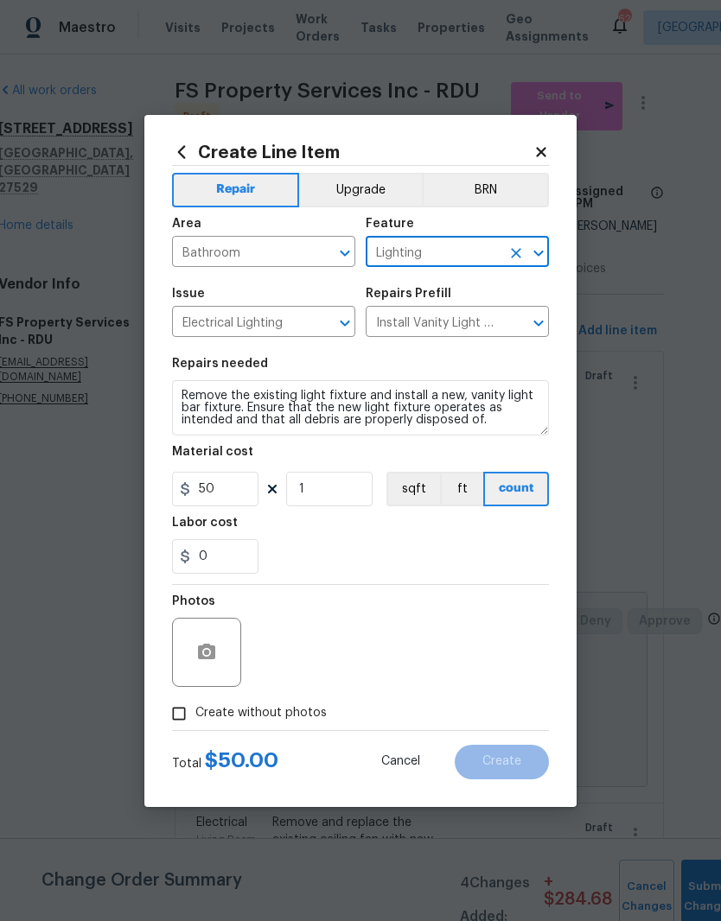
click at [334, 531] on div "Labor cost" at bounding box center [360, 528] width 377 height 22
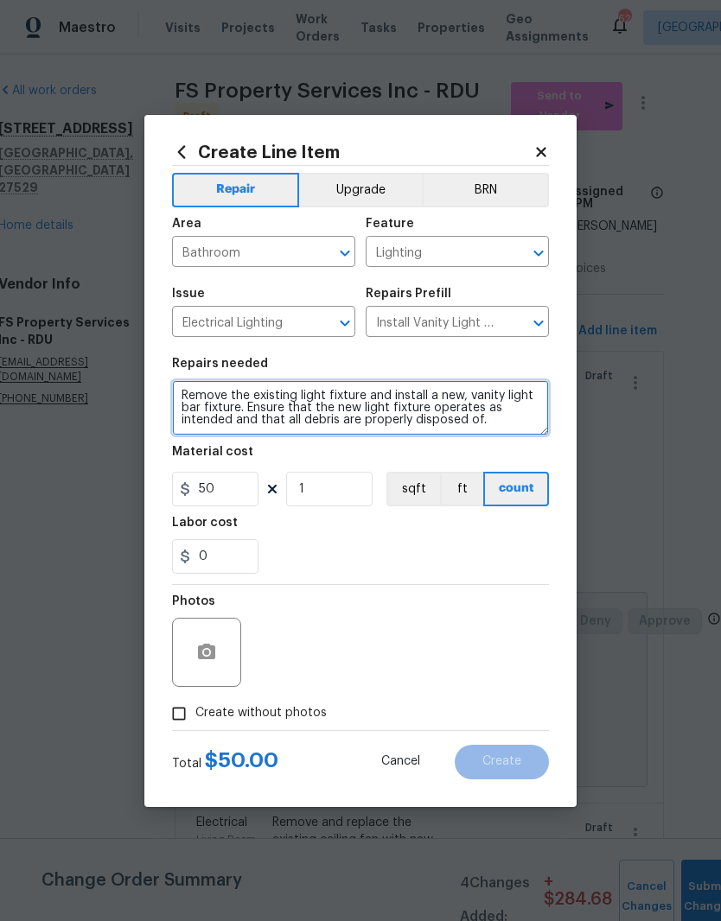
click at [518, 432] on textarea "Remove the existing light fixture and install a new, vanity light bar fixture. …" at bounding box center [360, 407] width 377 height 55
type textarea "Remove the existing light fixture and install a new, vanity light bar fixture. …"
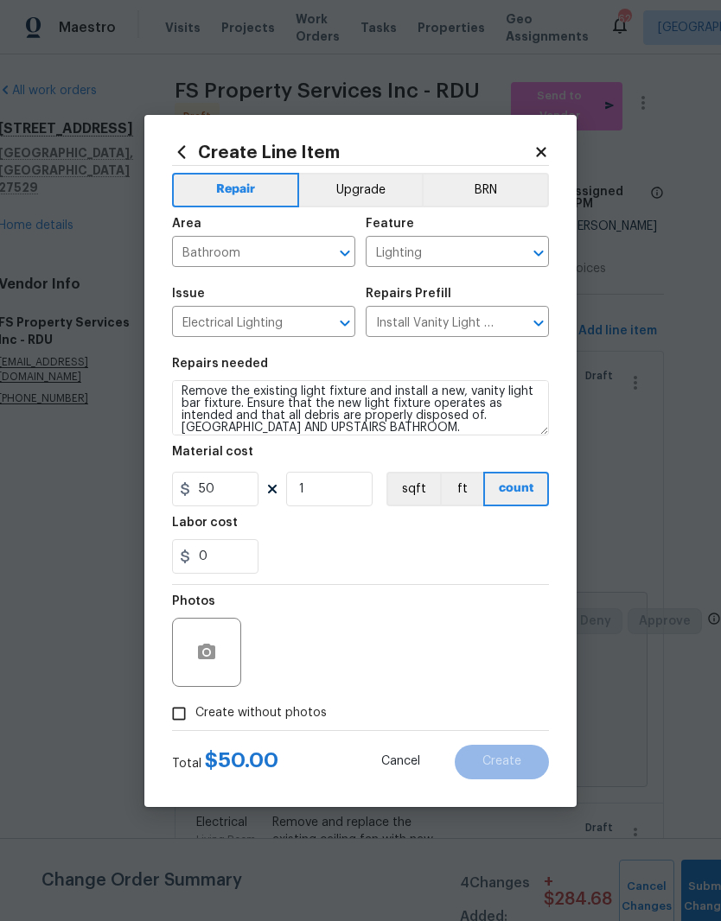
click at [341, 549] on div "0" at bounding box center [360, 556] width 377 height 35
click at [337, 489] on input "1" at bounding box center [329, 489] width 86 height 35
type input "2"
click at [355, 552] on div "0" at bounding box center [360, 556] width 377 height 35
click at [194, 708] on input "Create without photos" at bounding box center [178, 713] width 33 height 33
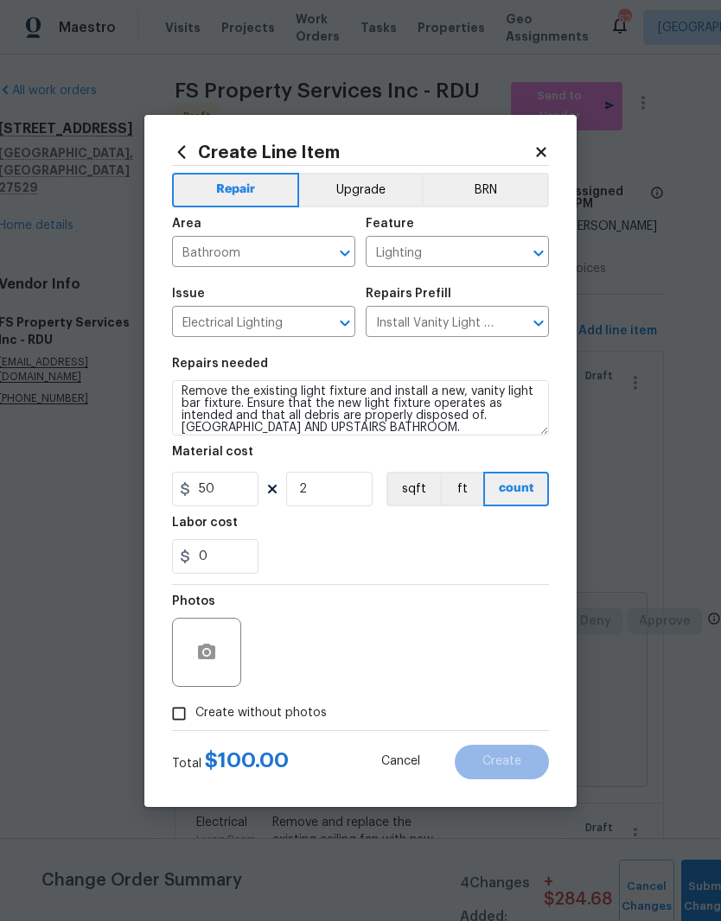
checkbox input "true"
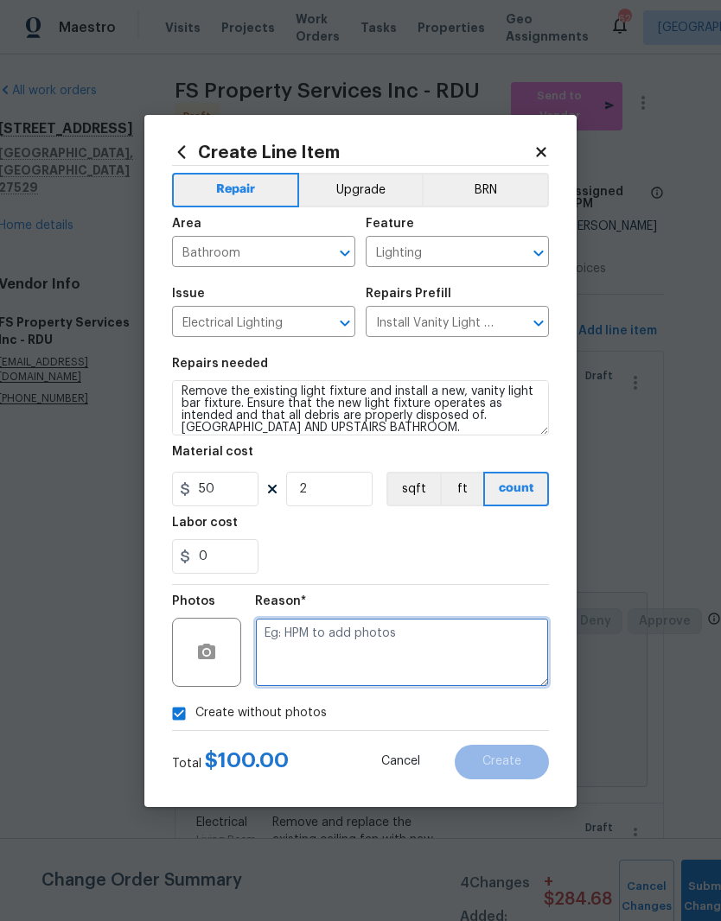
click at [429, 658] on textarea at bounding box center [402, 652] width 294 height 69
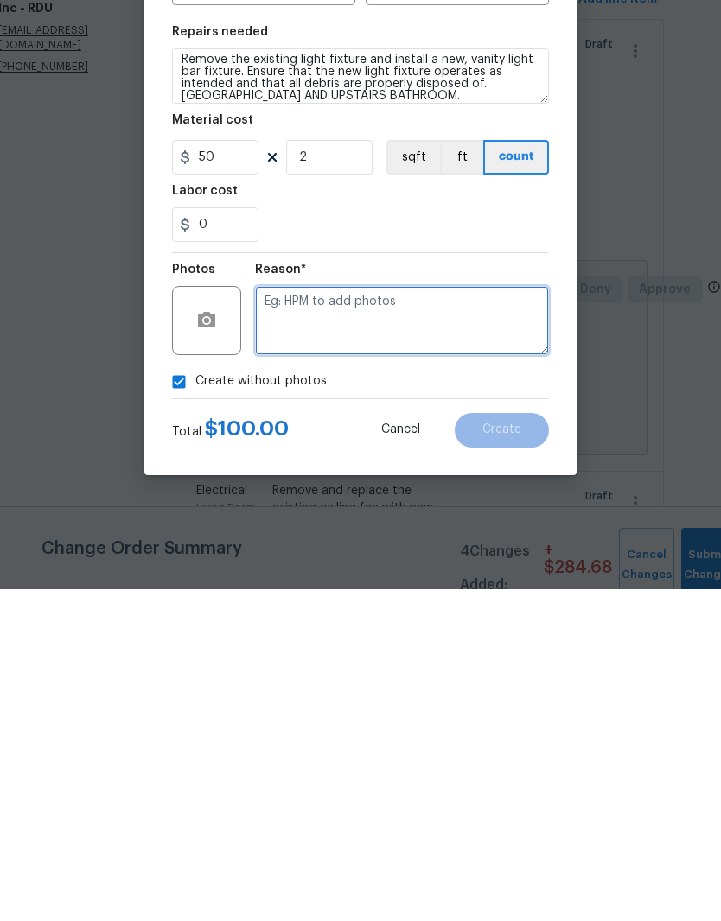
click at [321, 618] on textarea at bounding box center [402, 652] width 294 height 69
paste textarea "Will add later"
type textarea "Will add later"
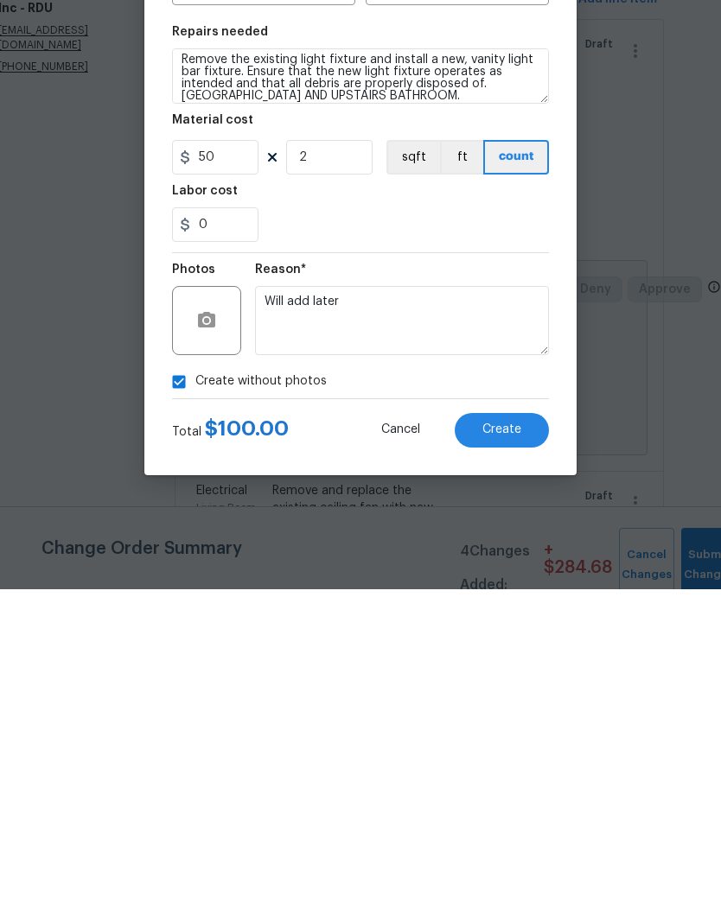
click at [520, 755] on span "Create" at bounding box center [501, 761] width 39 height 13
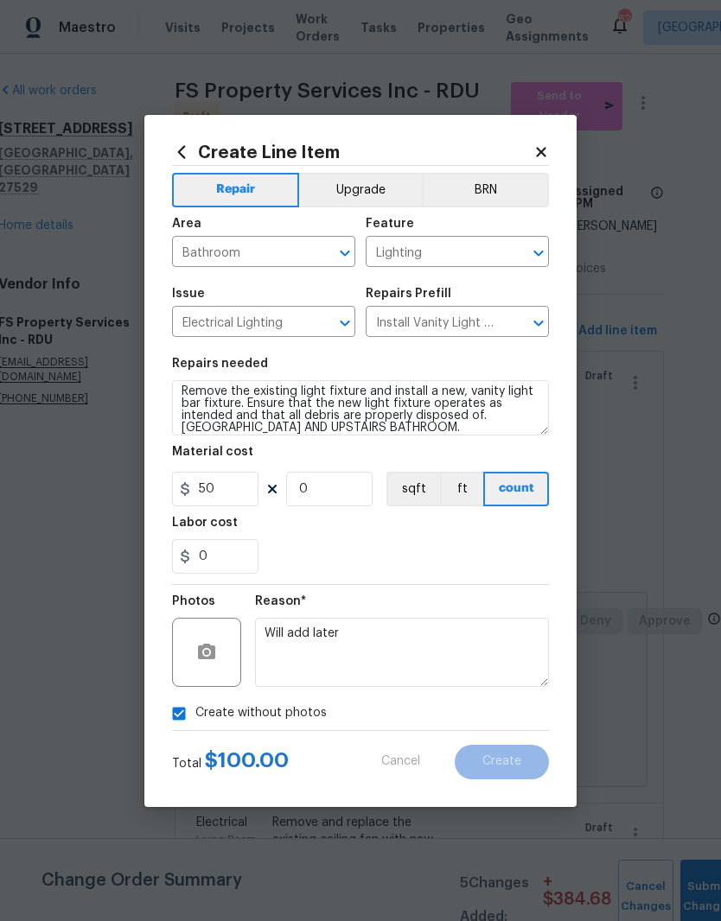
scroll to position [0, 0]
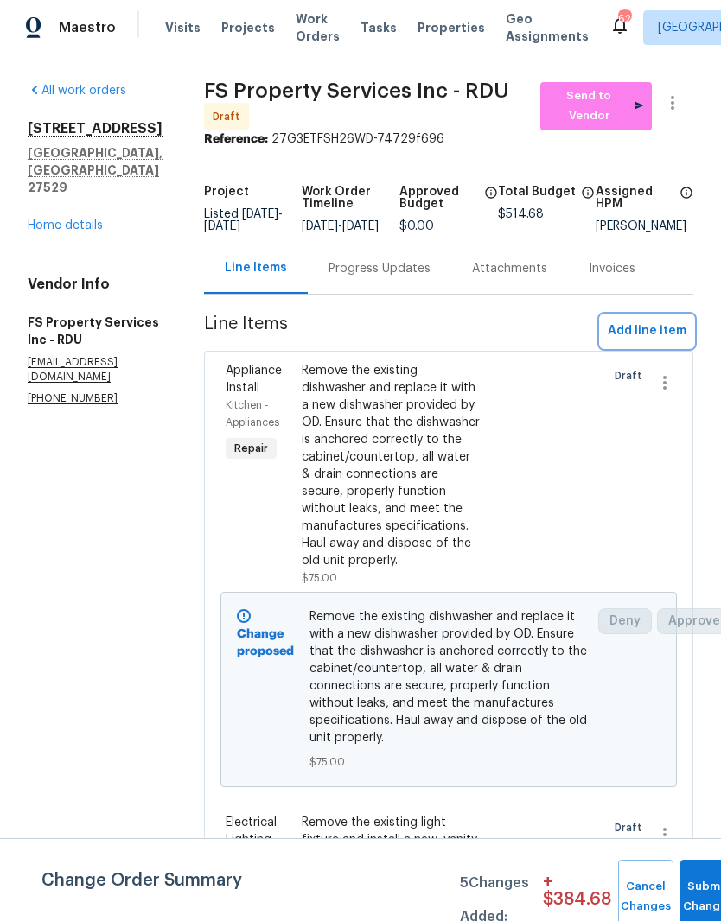
click at [680, 340] on span "Add line item" at bounding box center [646, 332] width 79 height 22
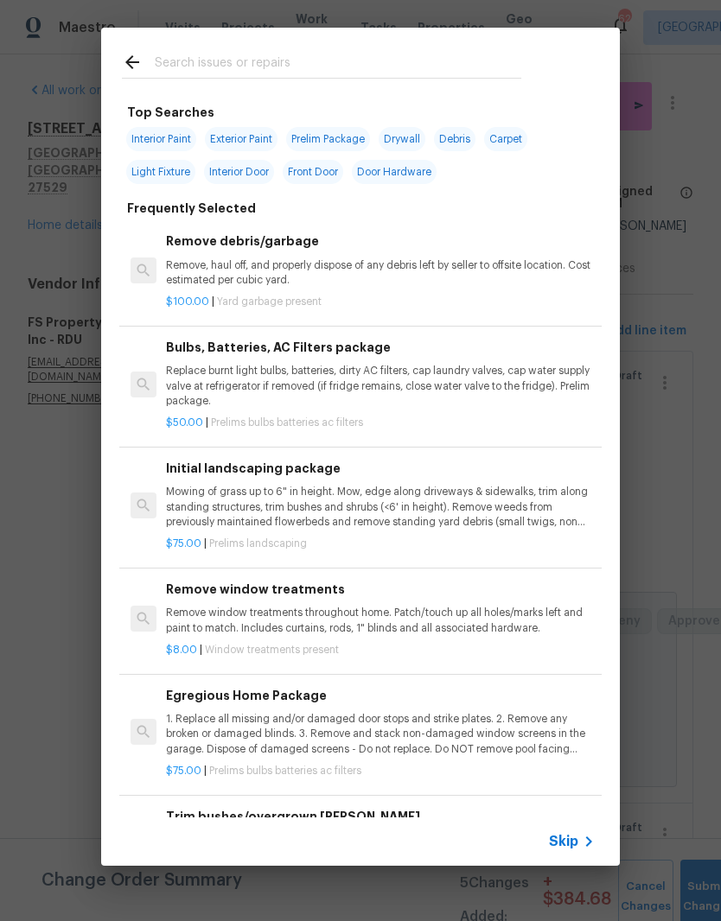
click at [199, 52] on input "text" at bounding box center [338, 65] width 366 height 26
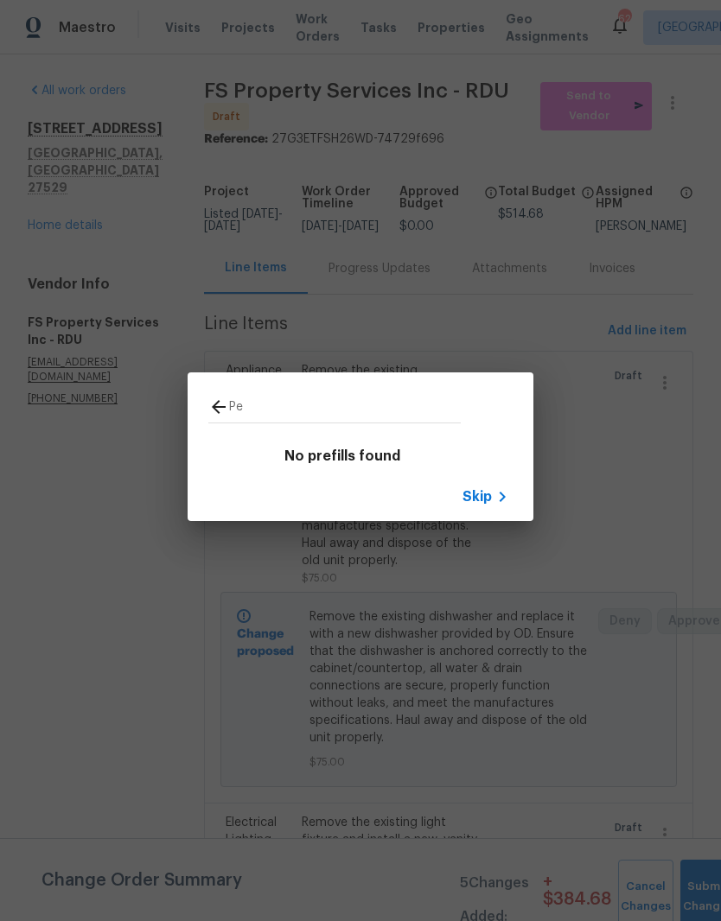
type input "P"
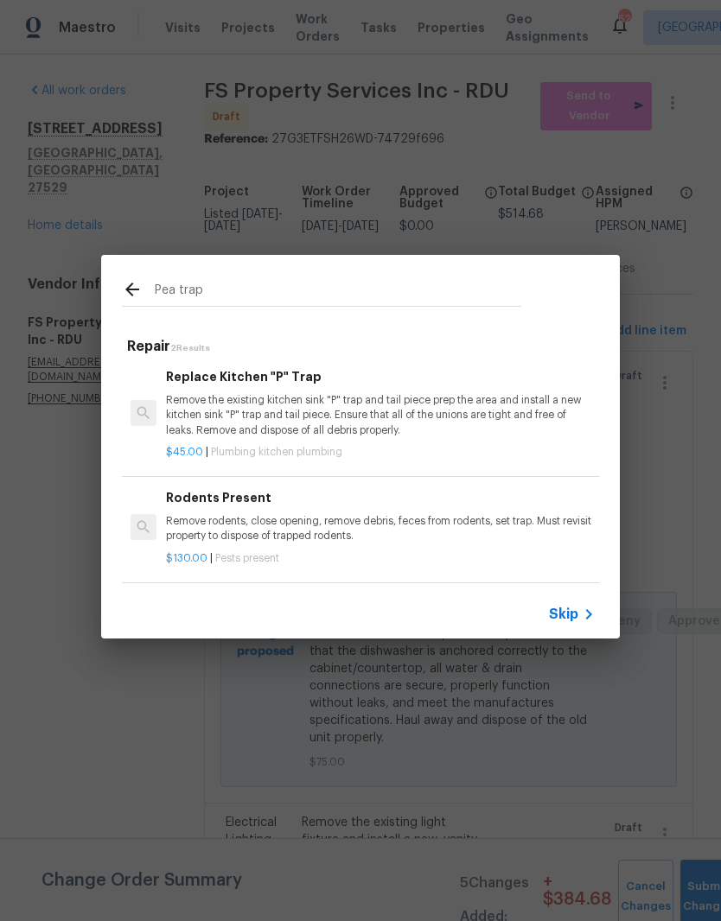
scroll to position [3, 0]
type input "P"
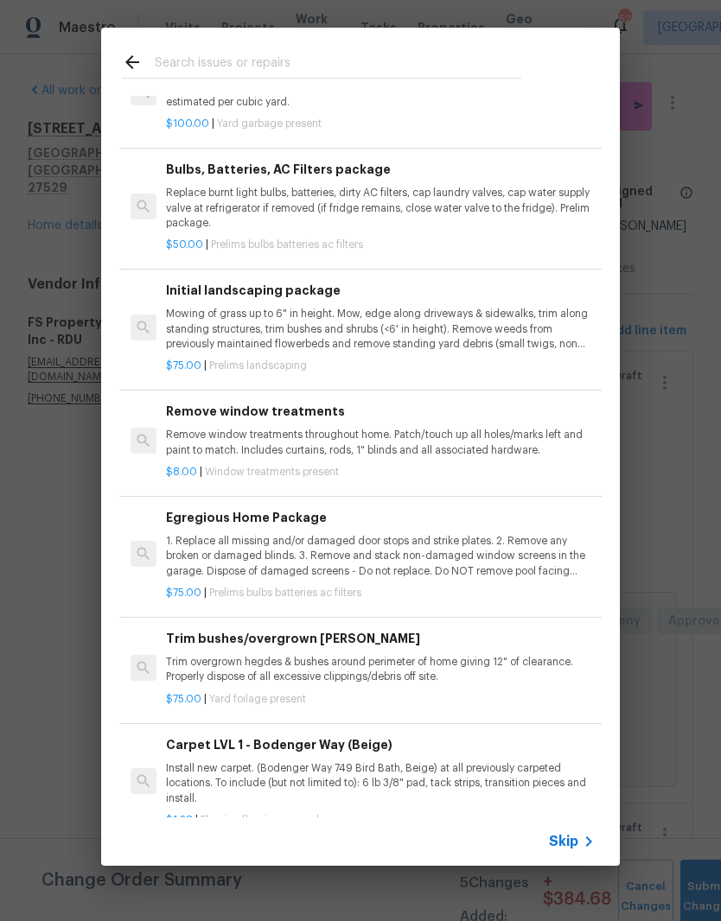
scroll to position [180, 0]
